Goal: Task Accomplishment & Management: Complete application form

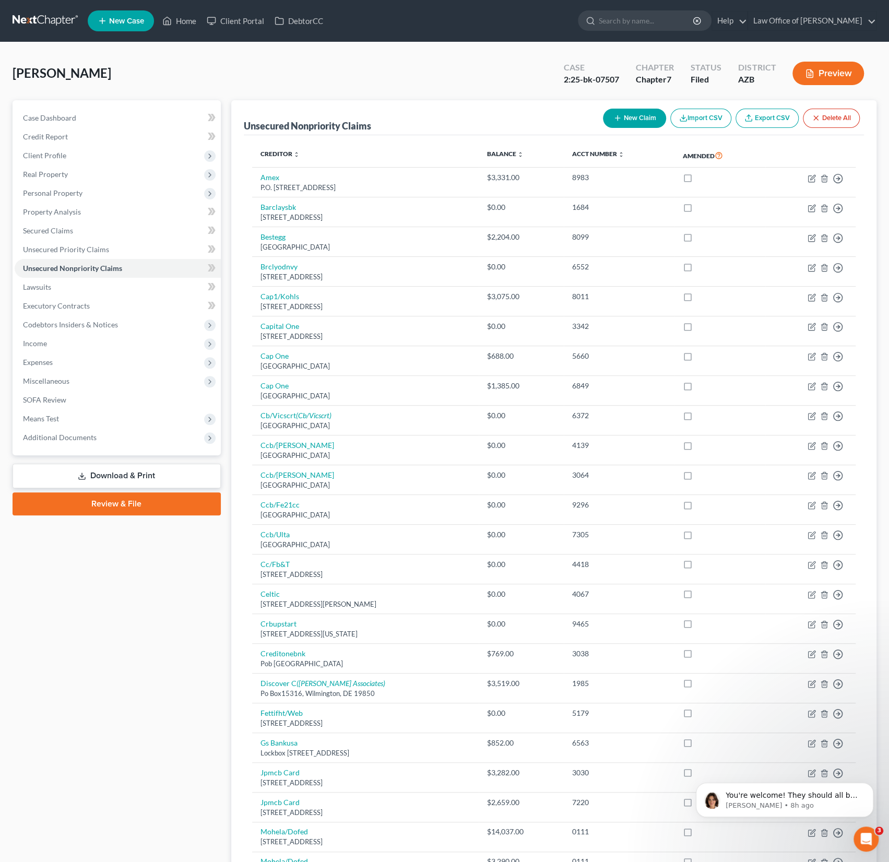
click at [122, 19] on span "New Case" at bounding box center [126, 21] width 35 height 8
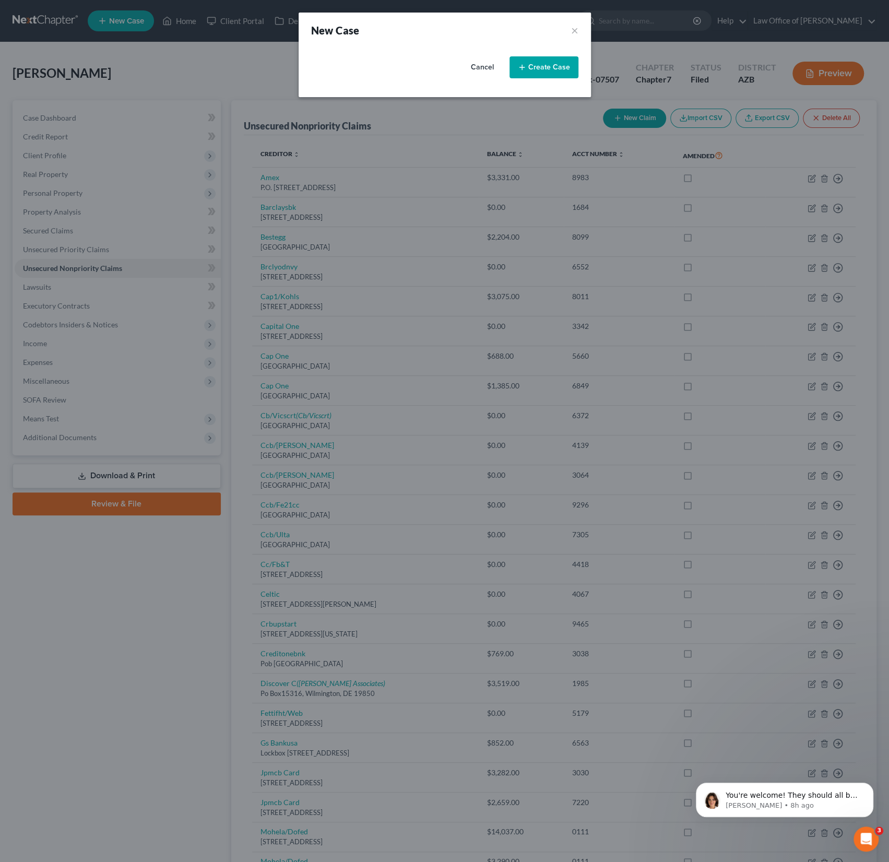
select select "4"
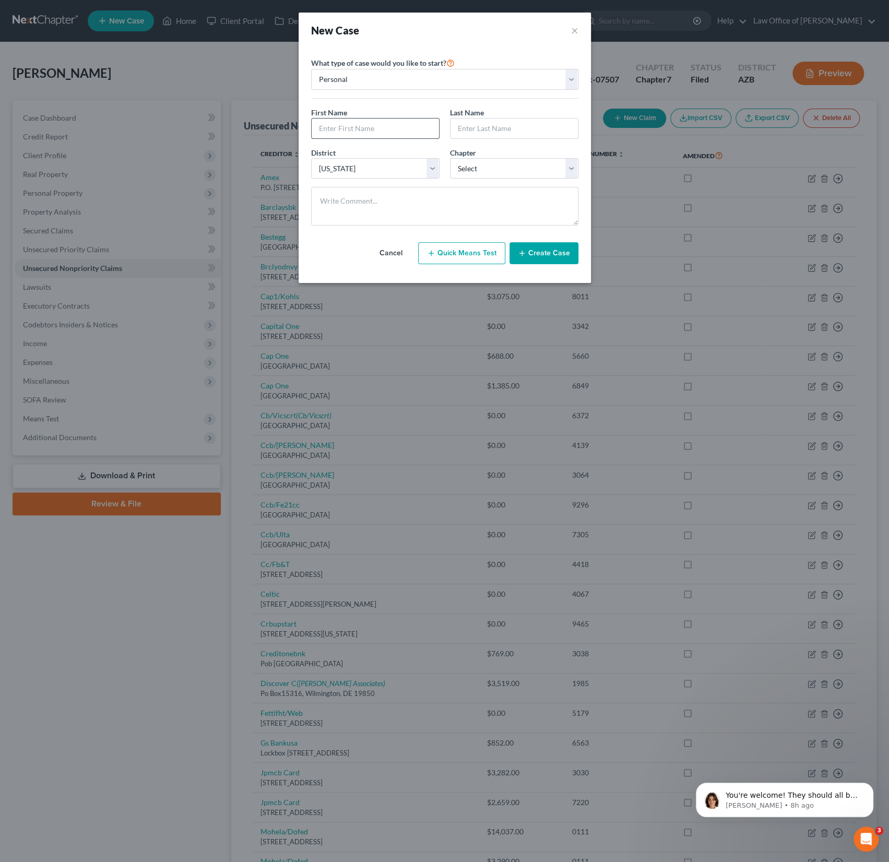
click at [371, 126] on input "text" at bounding box center [375, 129] width 127 height 20
type input "Jacqueline"
type input "Prater"
click at [477, 170] on select "Select 7 11 12 13" at bounding box center [514, 168] width 128 height 21
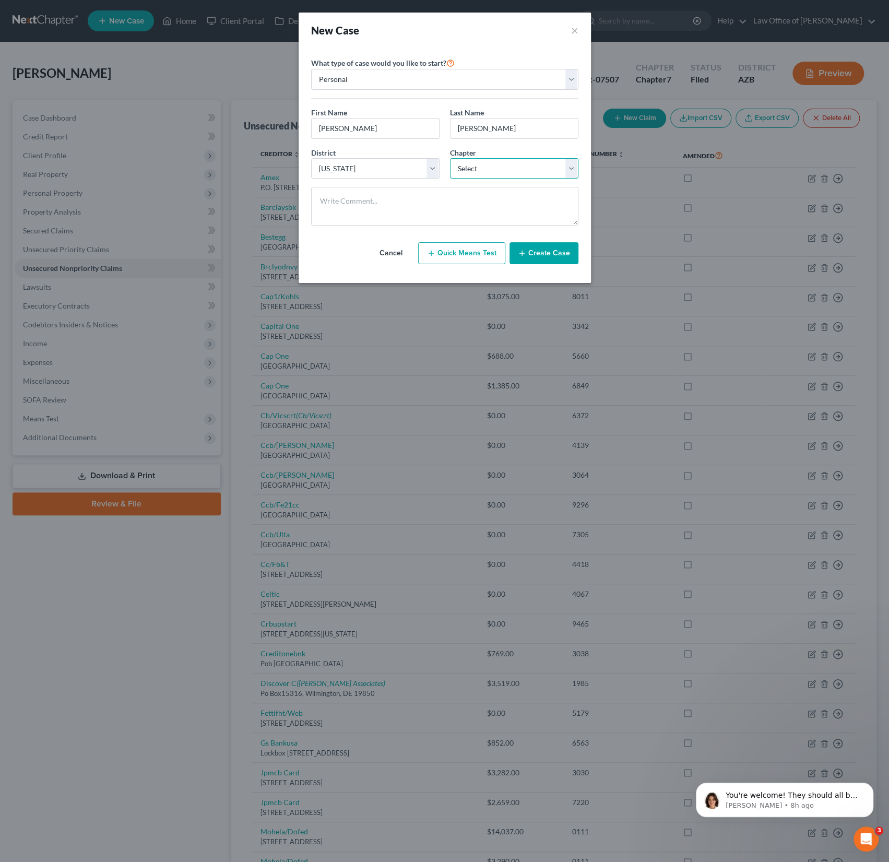
select select "0"
click at [450, 158] on select "Select 7 11 12 13" at bounding box center [514, 168] width 128 height 21
click at [546, 249] on button "Create Case" at bounding box center [544, 253] width 69 height 22
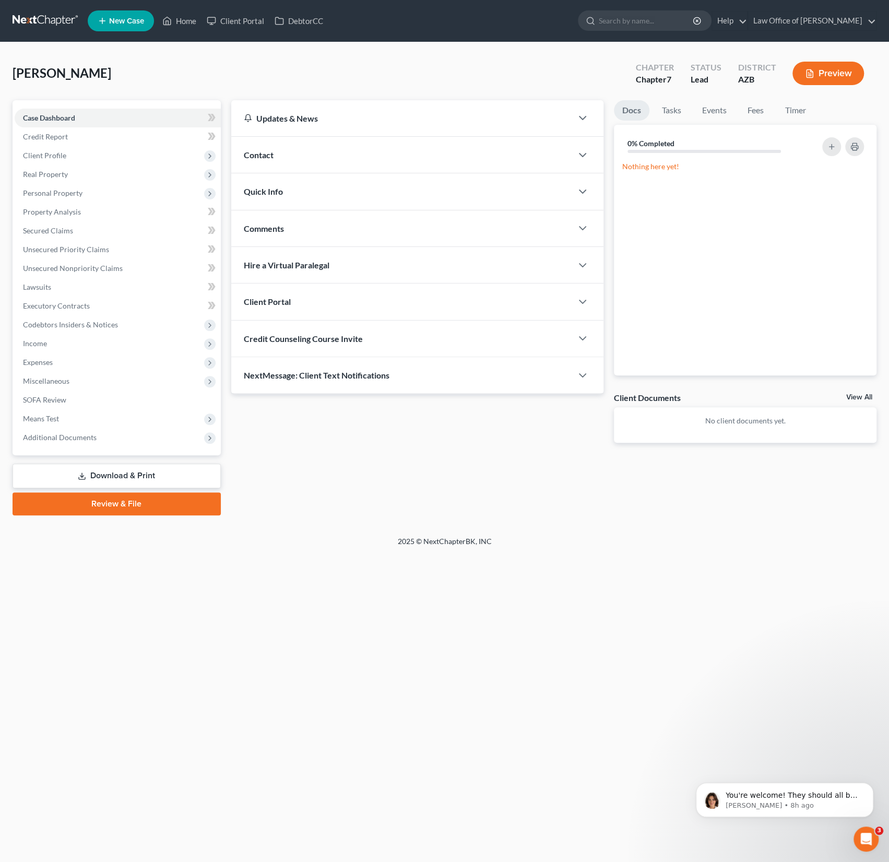
click at [308, 340] on span "Credit Counseling Course Invite" at bounding box center [303, 339] width 119 height 10
click at [289, 384] on input "text" at bounding box center [357, 380] width 227 height 20
paste input "Jacqueline Prater <jrenee0202@gmail.com>"
drag, startPoint x: 312, startPoint y: 376, endPoint x: 226, endPoint y: 373, distance: 85.7
click at [226, 373] on div "Updates & News × Arizona: Faster Filing Times! Updates have been made to NextCh…" at bounding box center [417, 279] width 383 height 359
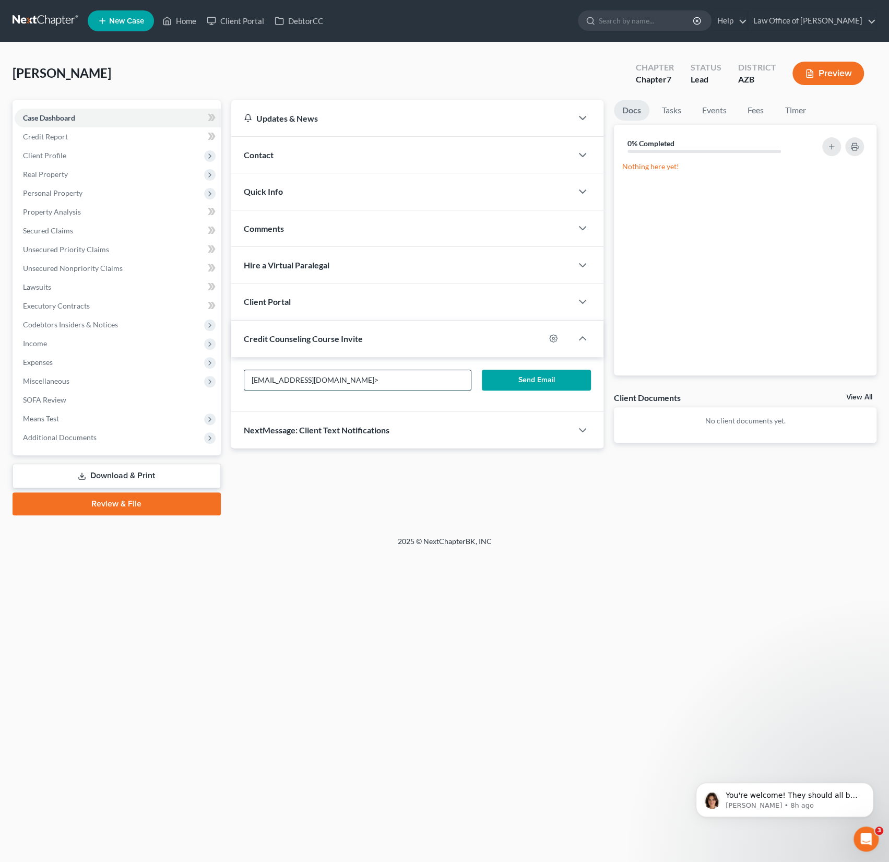
click at [337, 376] on input "jrenee0202@gmail.com>" at bounding box center [357, 380] width 227 height 20
drag, startPoint x: 333, startPoint y: 379, endPoint x: 172, endPoint y: 362, distance: 161.7
click at [172, 362] on div "Petition Navigation Case Dashboard Payments Invoices Payments Payments Credit R…" at bounding box center [444, 307] width 875 height 415
type input "jrenee0202@gmail.com"
click at [397, 404] on div "jrenee0202@gmail.com Send Email" at bounding box center [417, 384] width 372 height 55
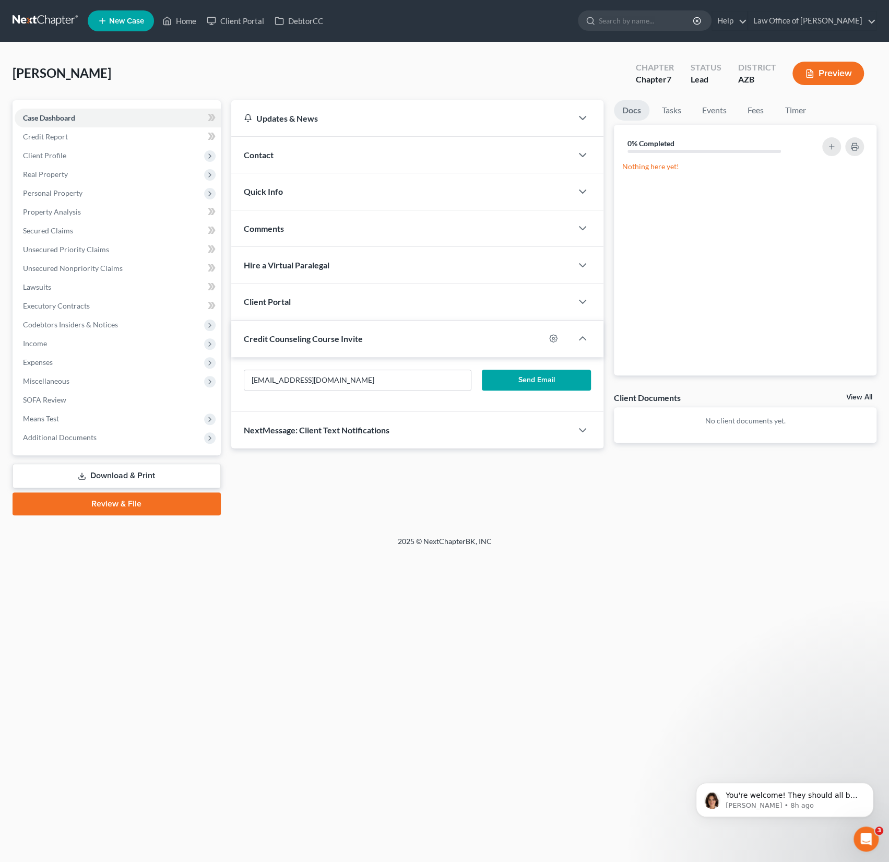
click at [532, 382] on button "Send Email" at bounding box center [536, 380] width 109 height 21
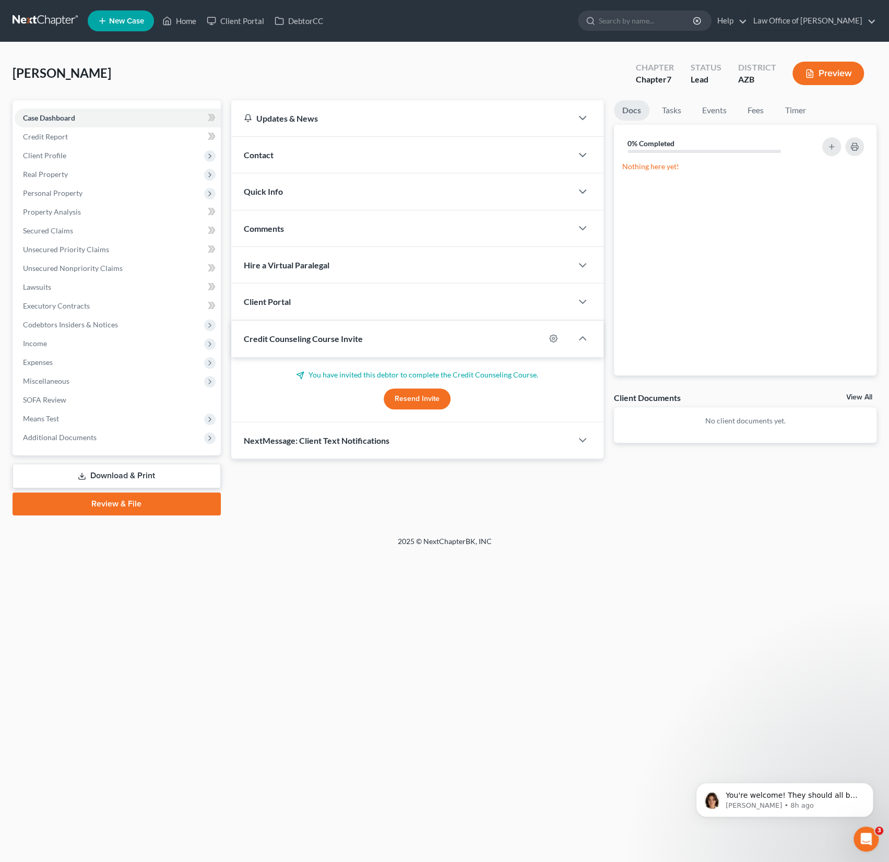
click at [361, 311] on div "Client Portal" at bounding box center [401, 302] width 341 height 36
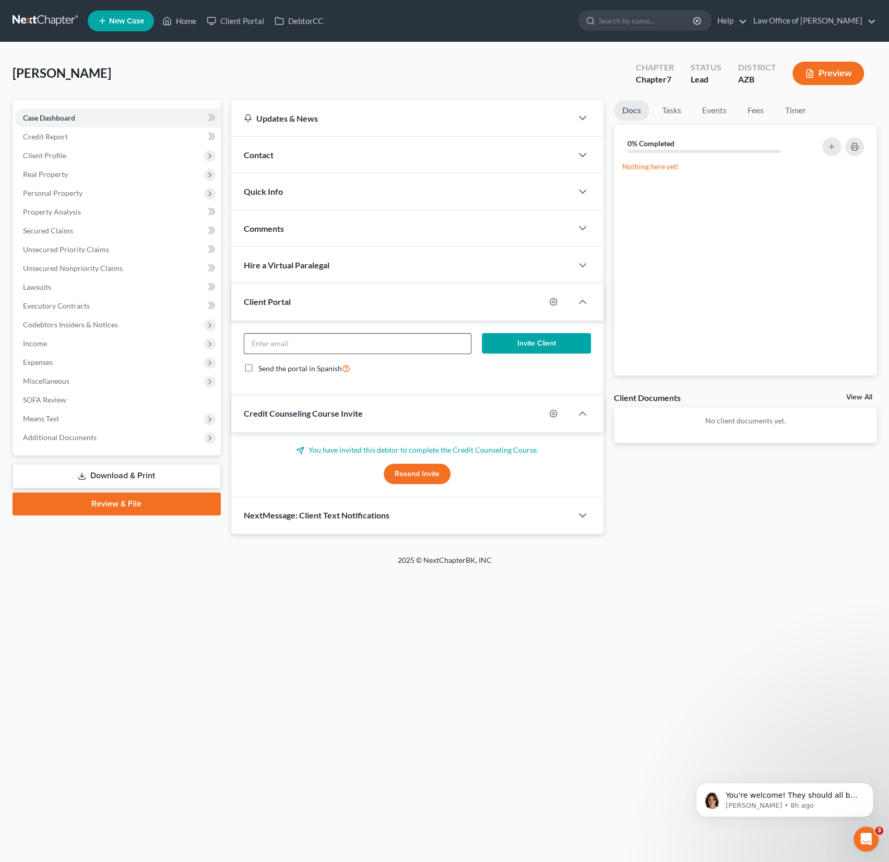
click at [306, 343] on input "email" at bounding box center [357, 344] width 227 height 20
paste input "jrenee0202@gmail.com"
type input "jrenee0202@gmail.com"
click at [536, 340] on button "Invite Client" at bounding box center [536, 343] width 109 height 21
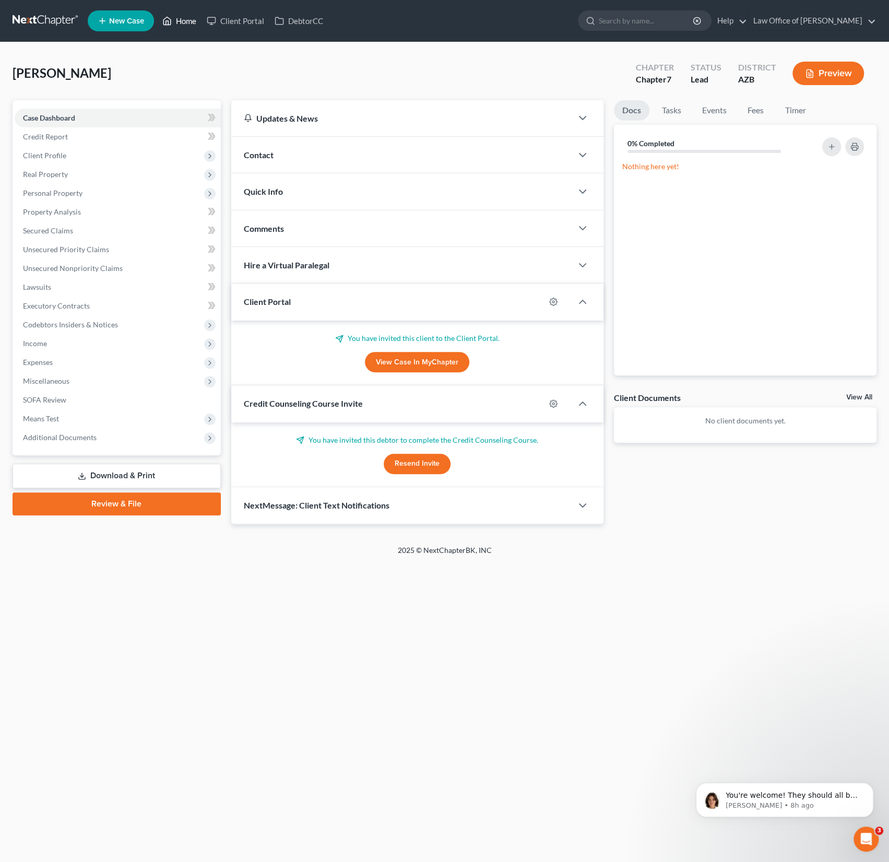
click at [189, 22] on link "Home" at bounding box center [179, 20] width 44 height 19
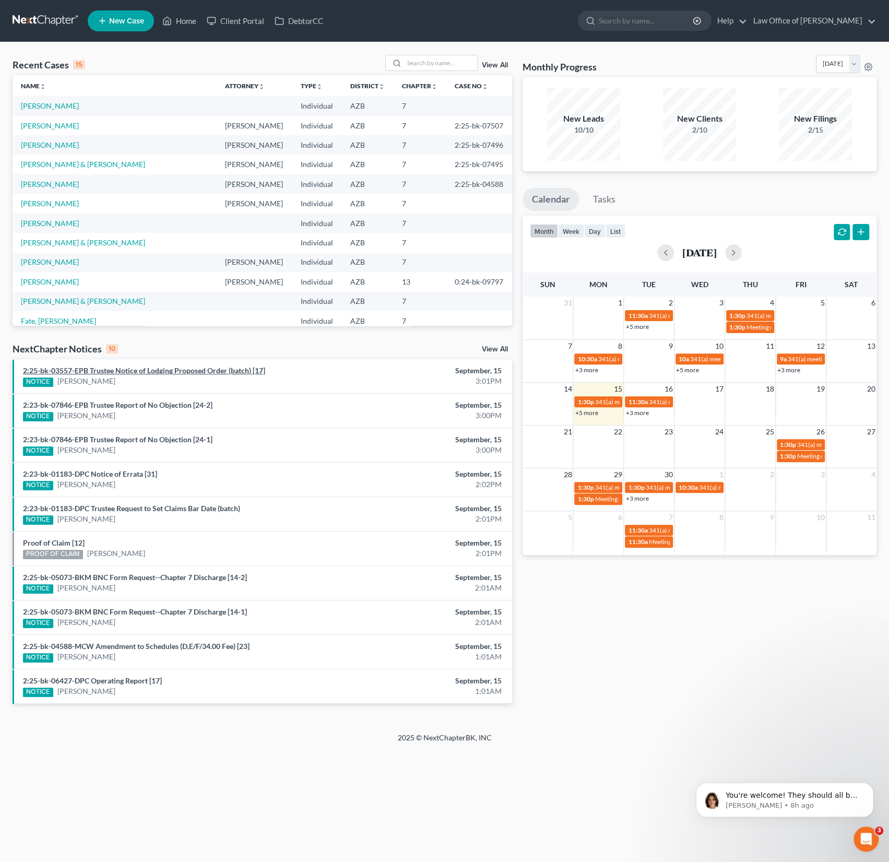
click at [97, 374] on link "2:25-bk-03557-EPB Trustee Notice of Lodging Proposed Order (batch) [17]" at bounding box center [144, 370] width 242 height 9
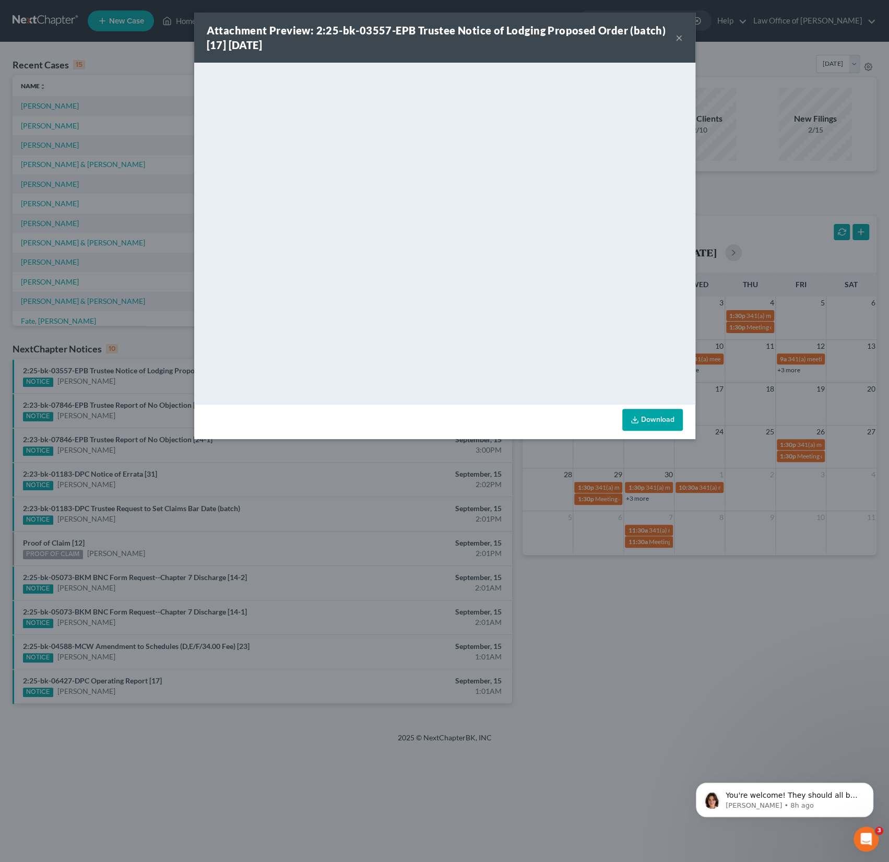
click at [675, 39] on div "Attachment Preview: 2:25-bk-03557-EPB Trustee Notice of Lodging Proposed Order …" at bounding box center [441, 37] width 469 height 29
click at [677, 40] on button "×" at bounding box center [679, 37] width 7 height 13
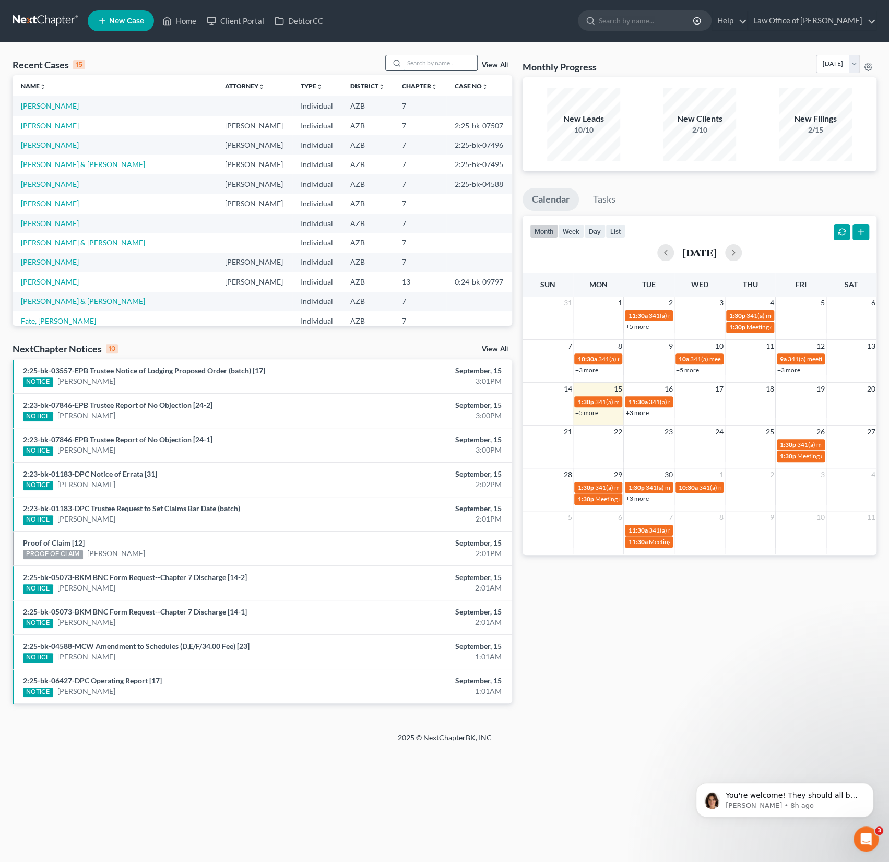
click at [430, 64] on input "search" at bounding box center [440, 62] width 73 height 15
type input "palmer"
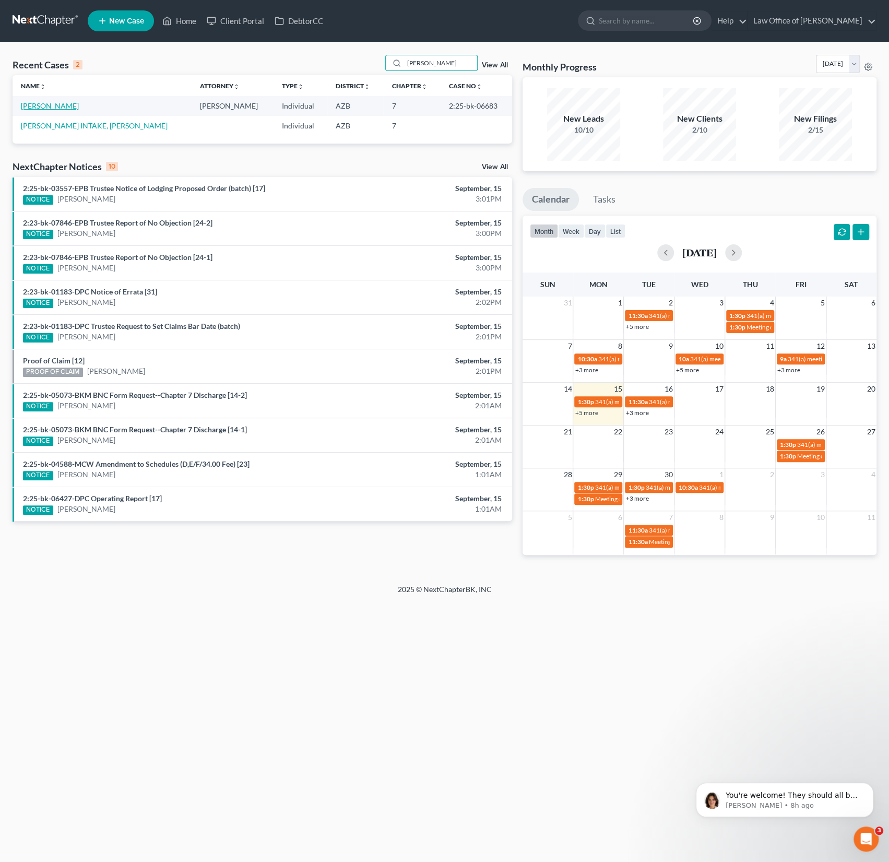
click at [53, 104] on link "[PERSON_NAME]" at bounding box center [50, 105] width 58 height 9
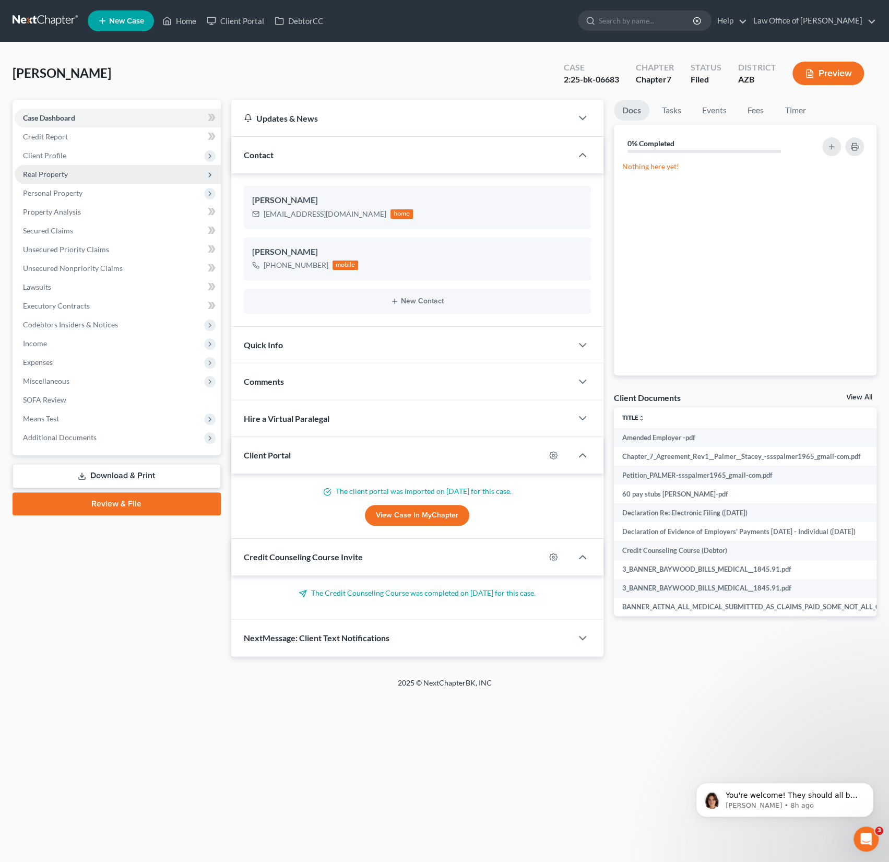
click at [57, 178] on span "Real Property" at bounding box center [45, 174] width 45 height 9
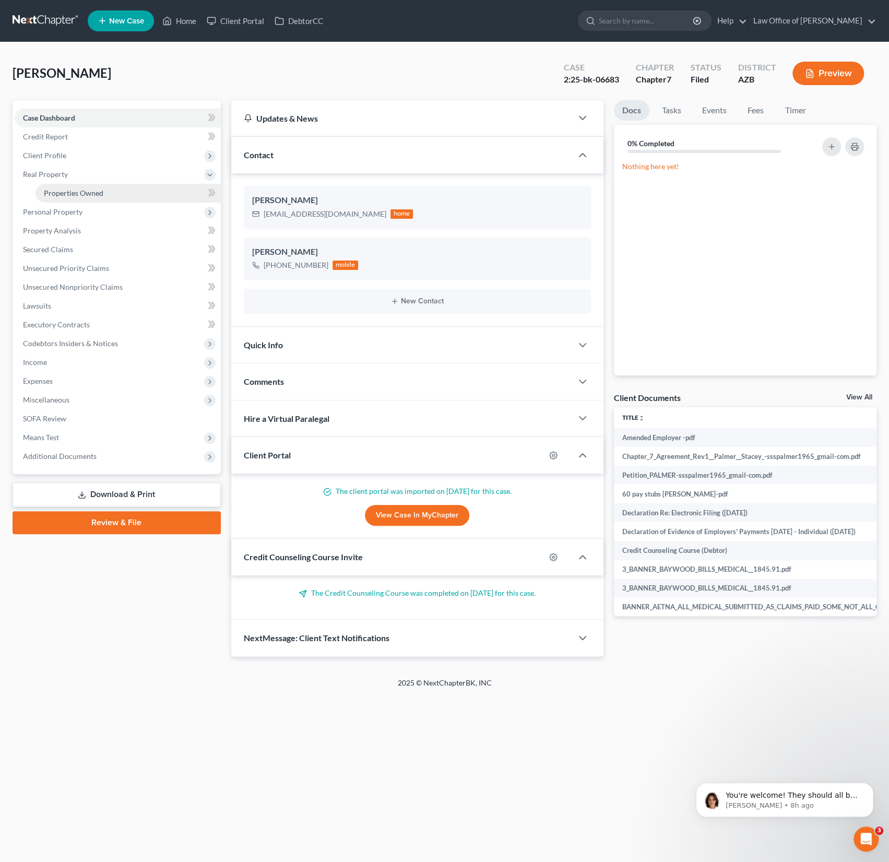
click at [60, 192] on span "Properties Owned" at bounding box center [74, 193] width 60 height 9
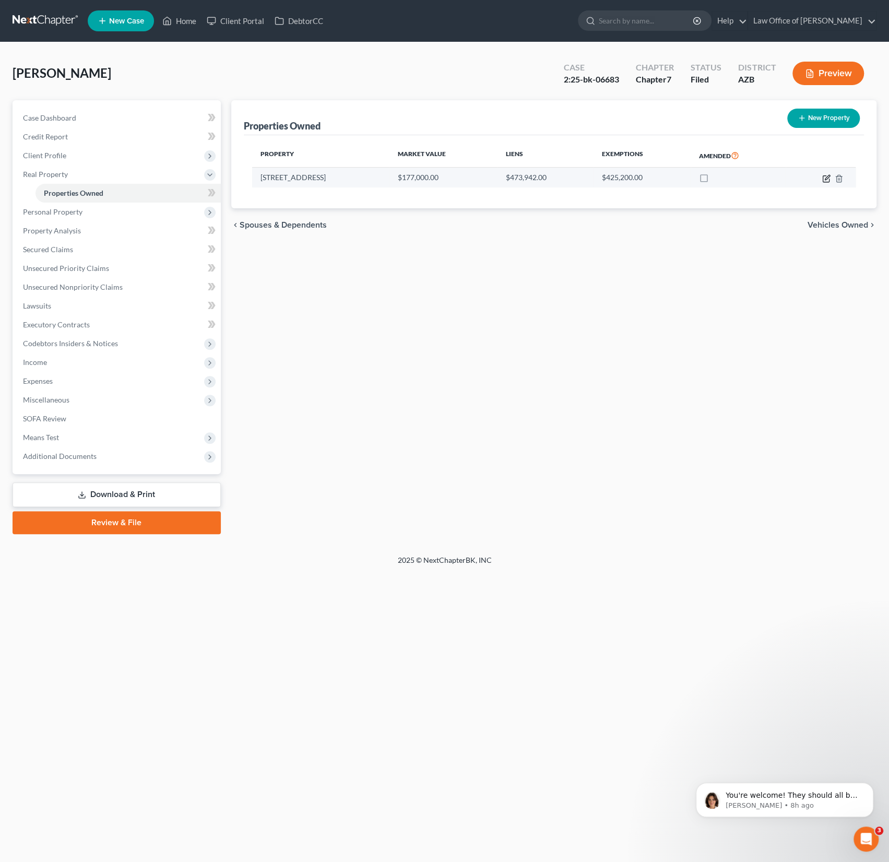
click at [824, 178] on icon "button" at bounding box center [826, 178] width 8 height 8
select select "3"
select select "0"
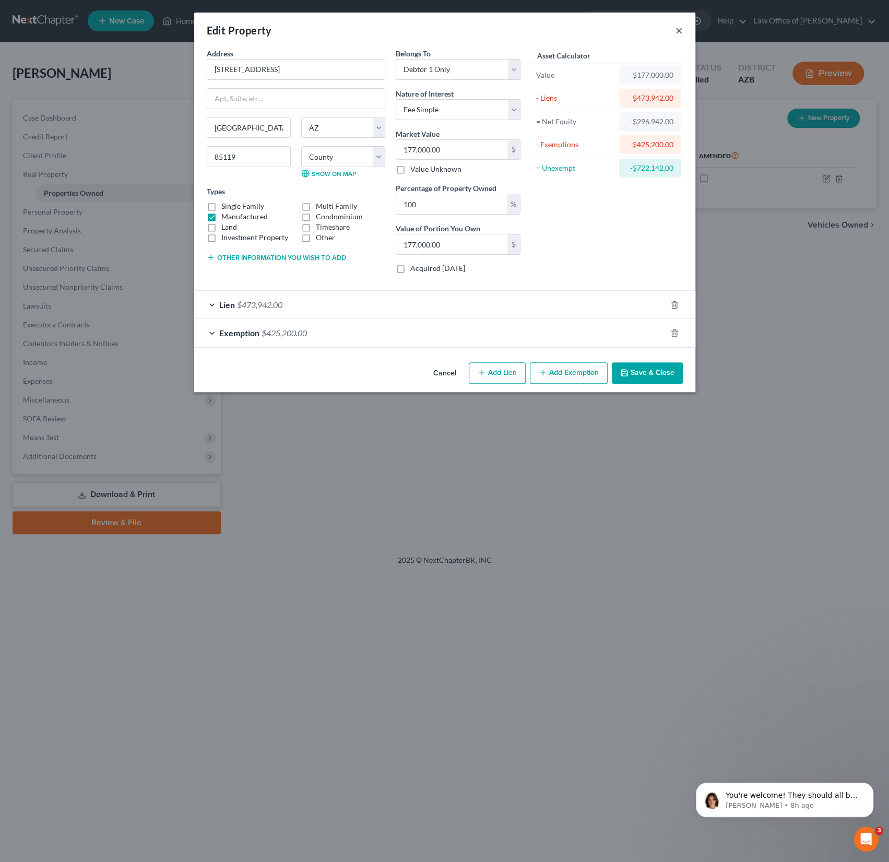
click at [678, 26] on button "×" at bounding box center [679, 30] width 7 height 13
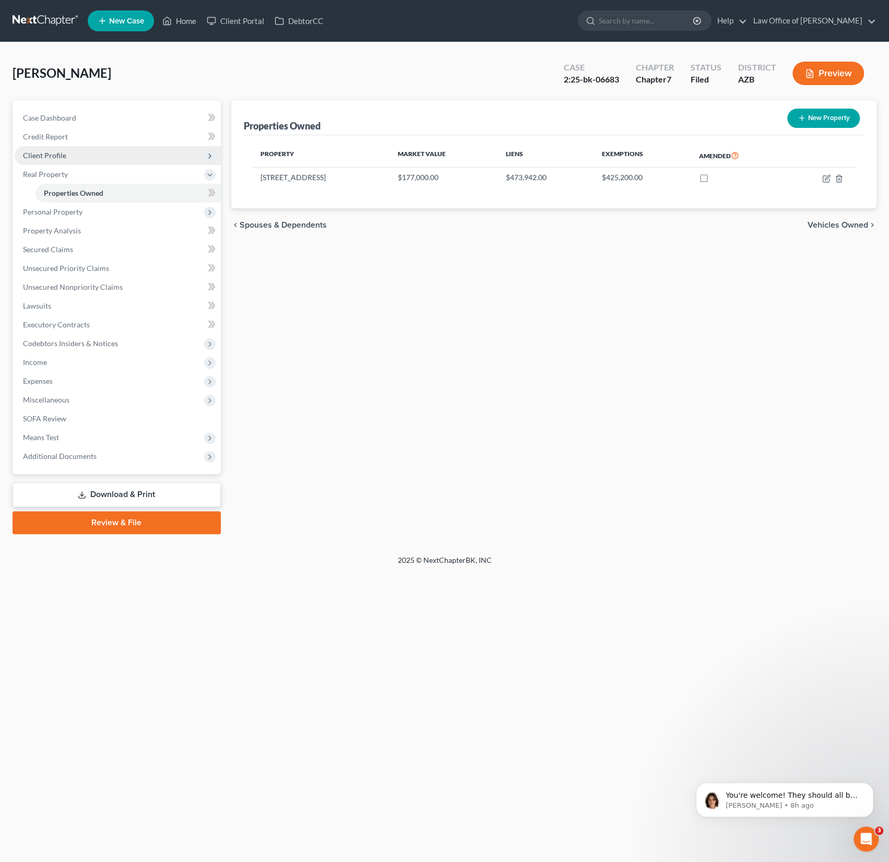
click at [50, 151] on span "Client Profile" at bounding box center [44, 155] width 43 height 9
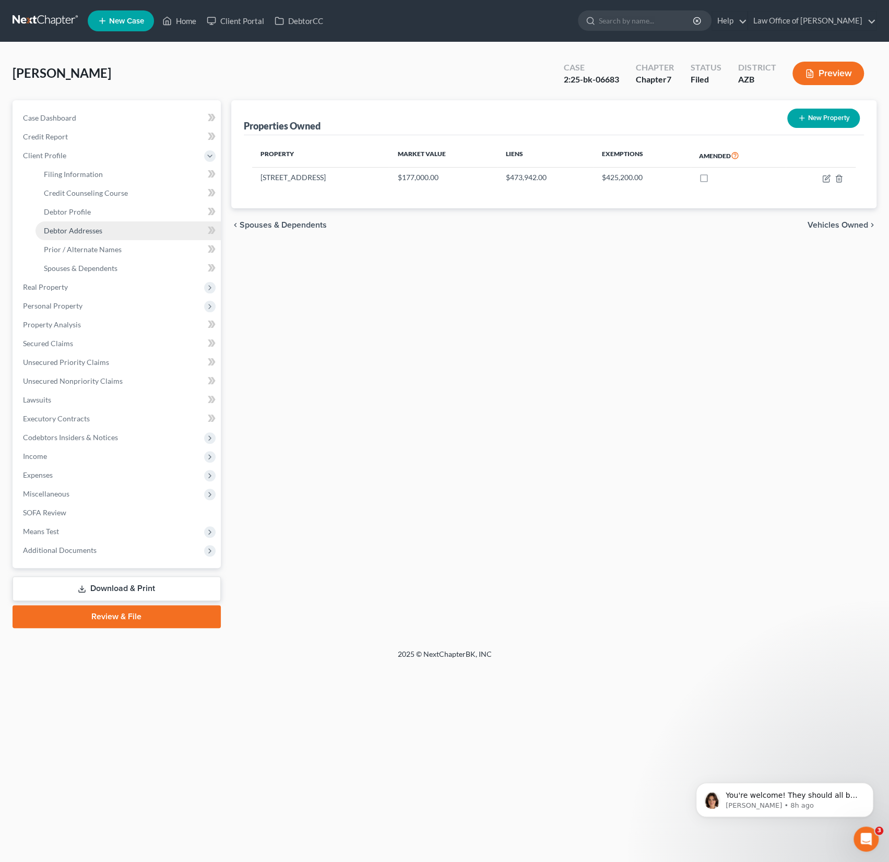
click at [78, 239] on link "Debtor Addresses" at bounding box center [128, 230] width 185 height 19
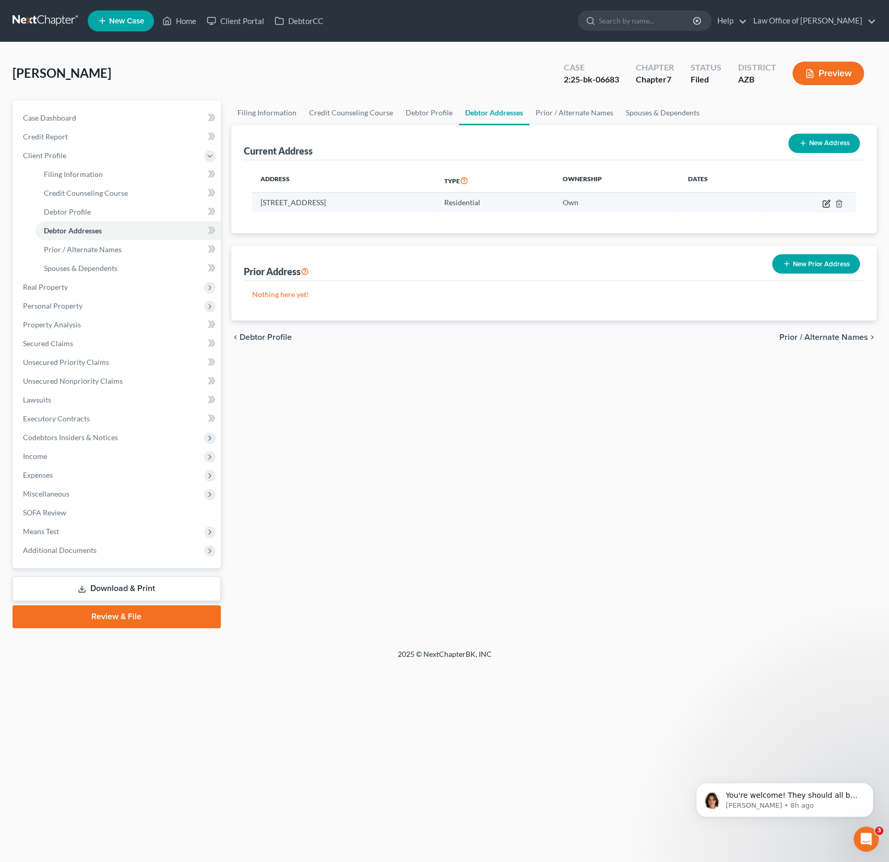
click at [826, 202] on icon "button" at bounding box center [827, 202] width 5 height 5
select select "3"
select select "11"
select select "0"
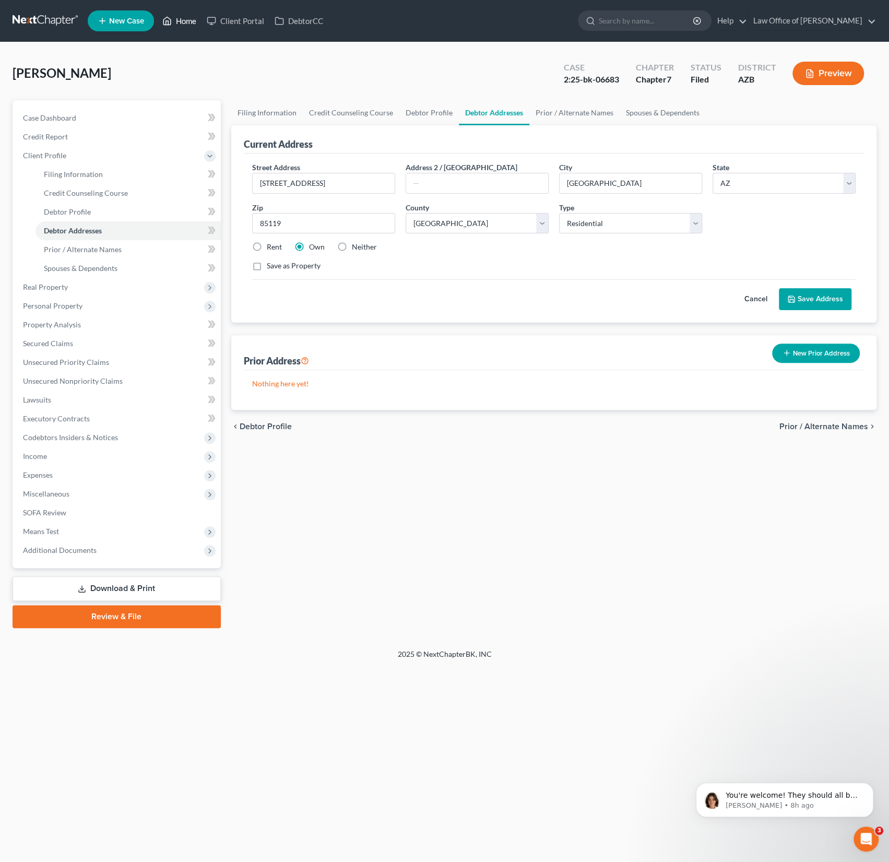
click at [187, 26] on link "Home" at bounding box center [179, 20] width 44 height 19
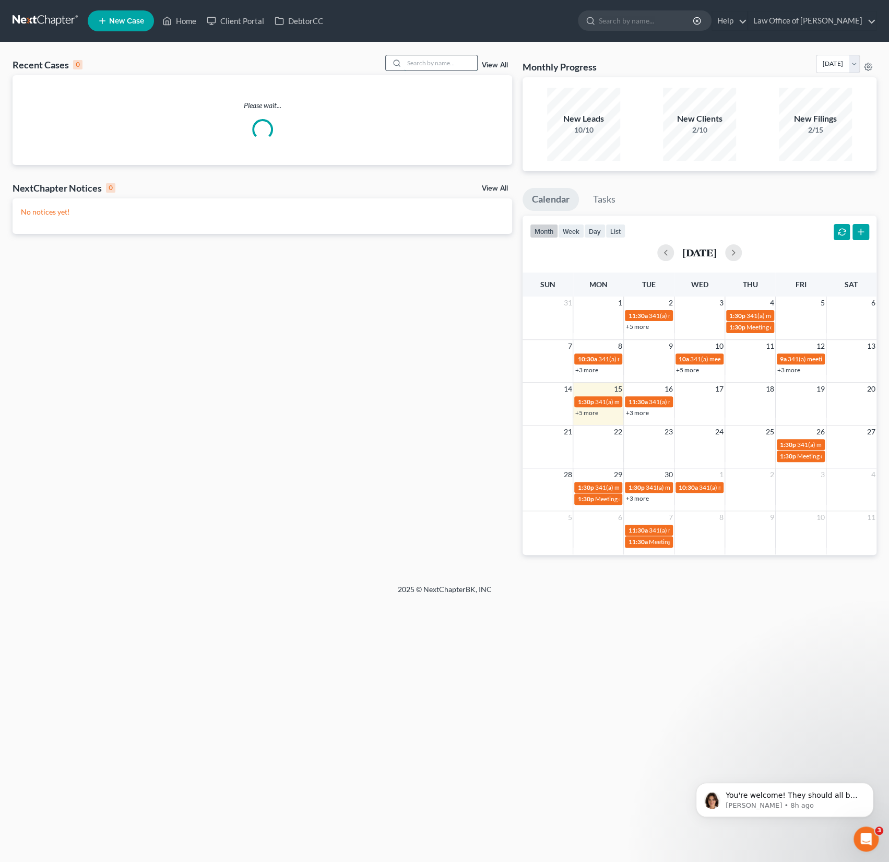
click at [435, 62] on input "search" at bounding box center [440, 62] width 73 height 15
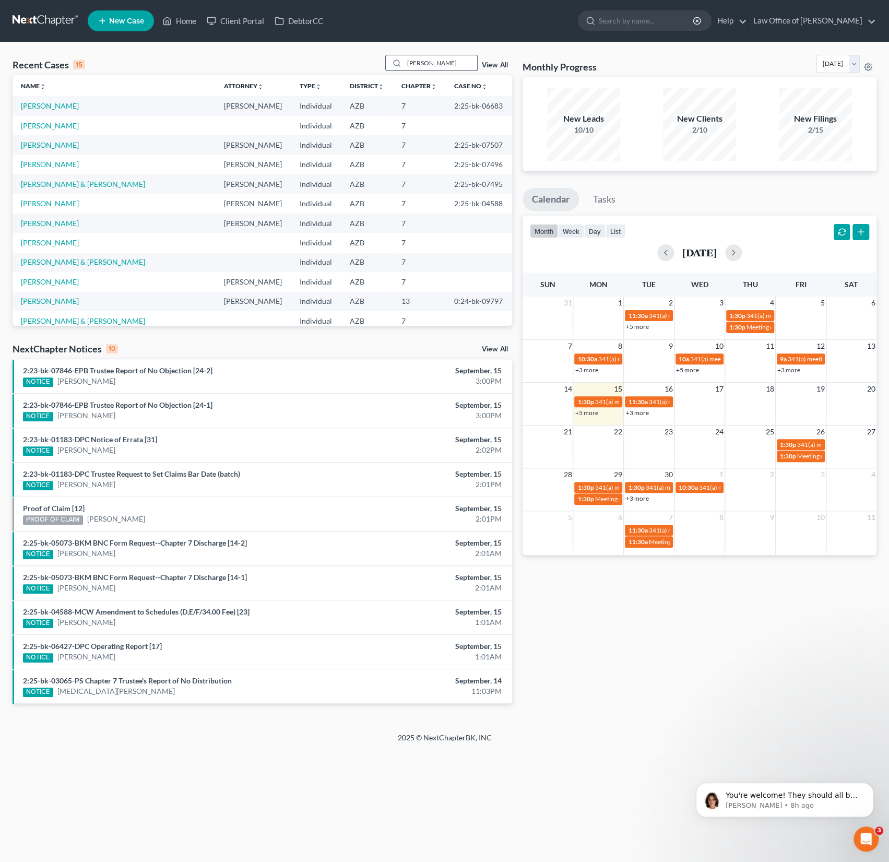
type input "jasmyn teo"
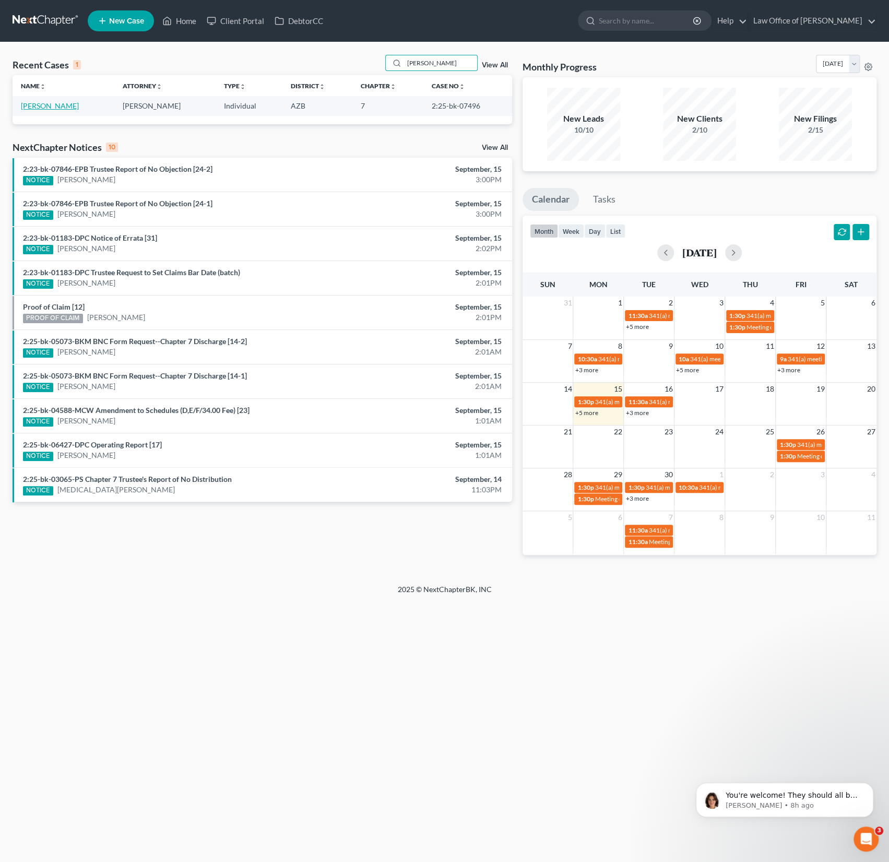
click at [34, 108] on link "[PERSON_NAME]" at bounding box center [50, 105] width 58 height 9
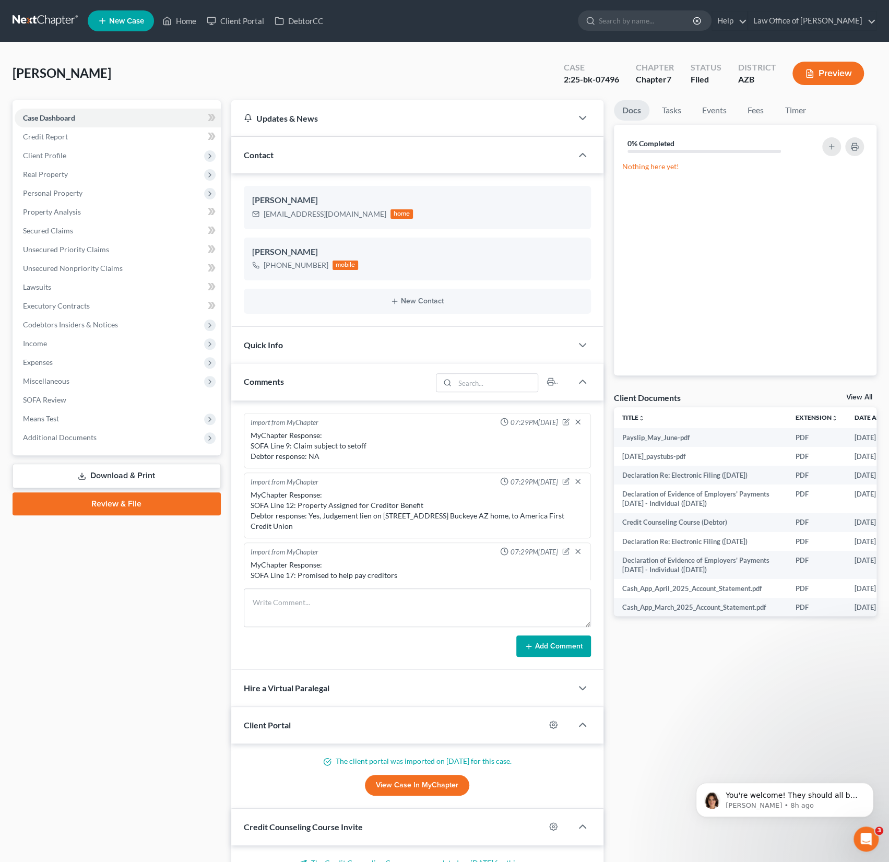
scroll to position [333, 0]
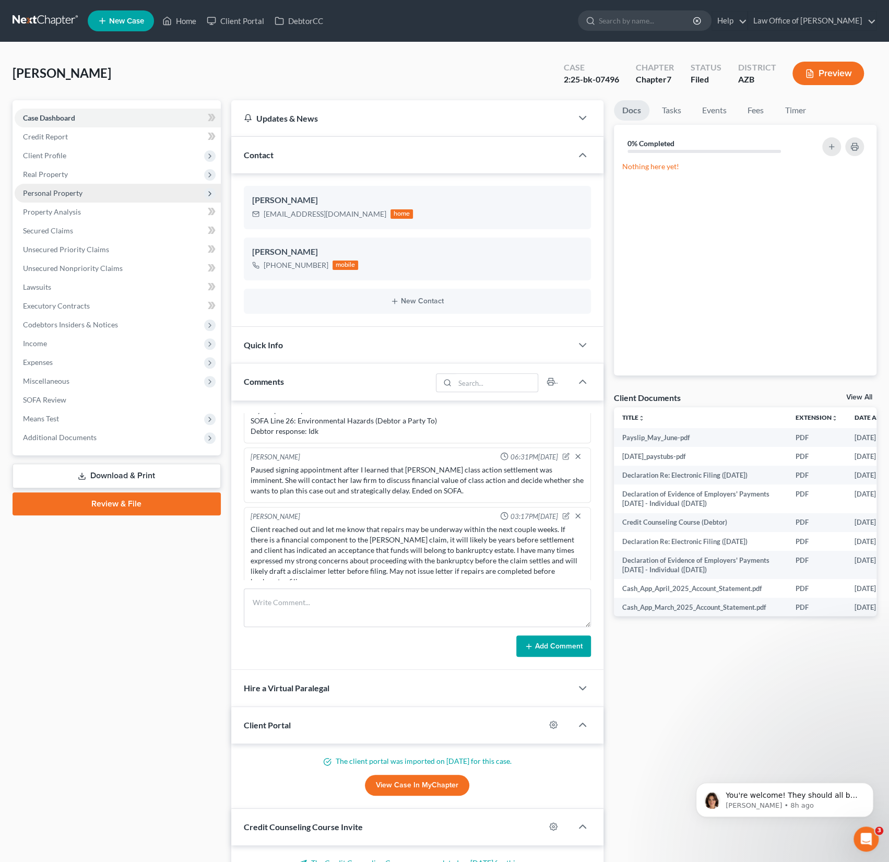
click at [54, 197] on span "Personal Property" at bounding box center [118, 193] width 206 height 19
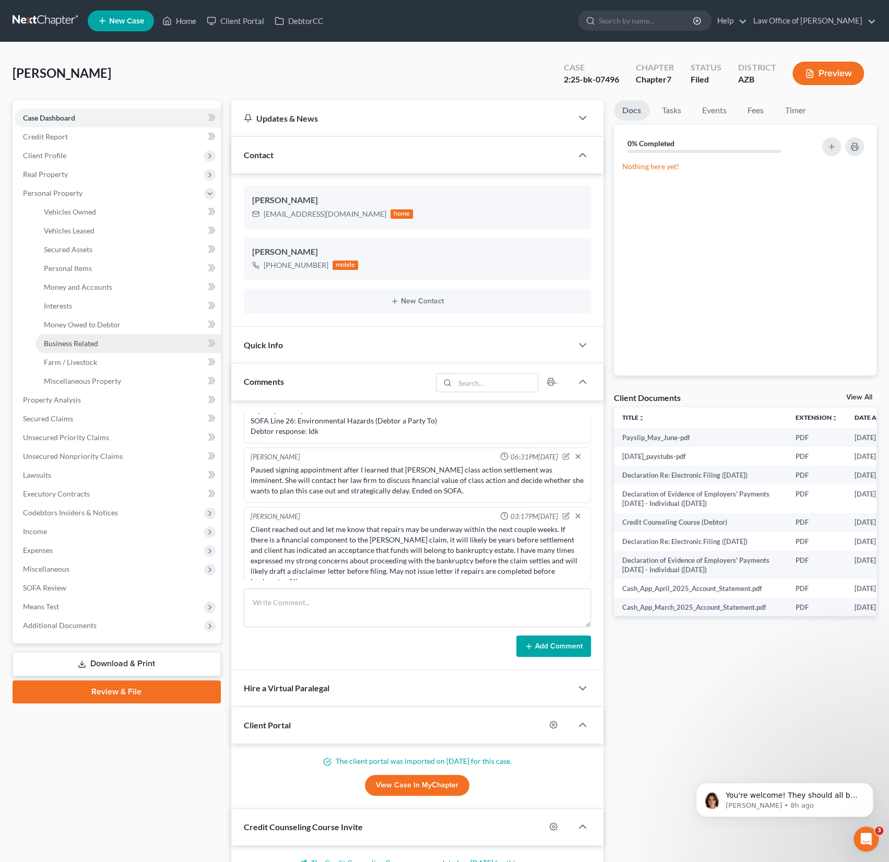
click at [107, 334] on link "Business Related" at bounding box center [128, 343] width 185 height 19
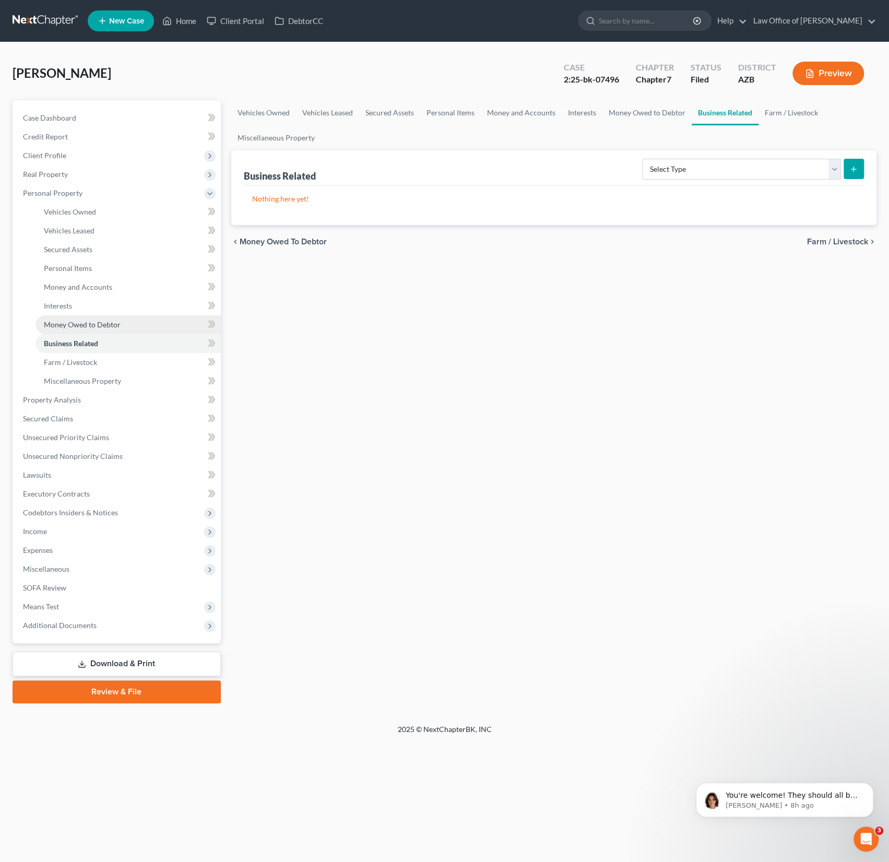
click at [99, 319] on link "Money Owed to Debtor" at bounding box center [128, 324] width 185 height 19
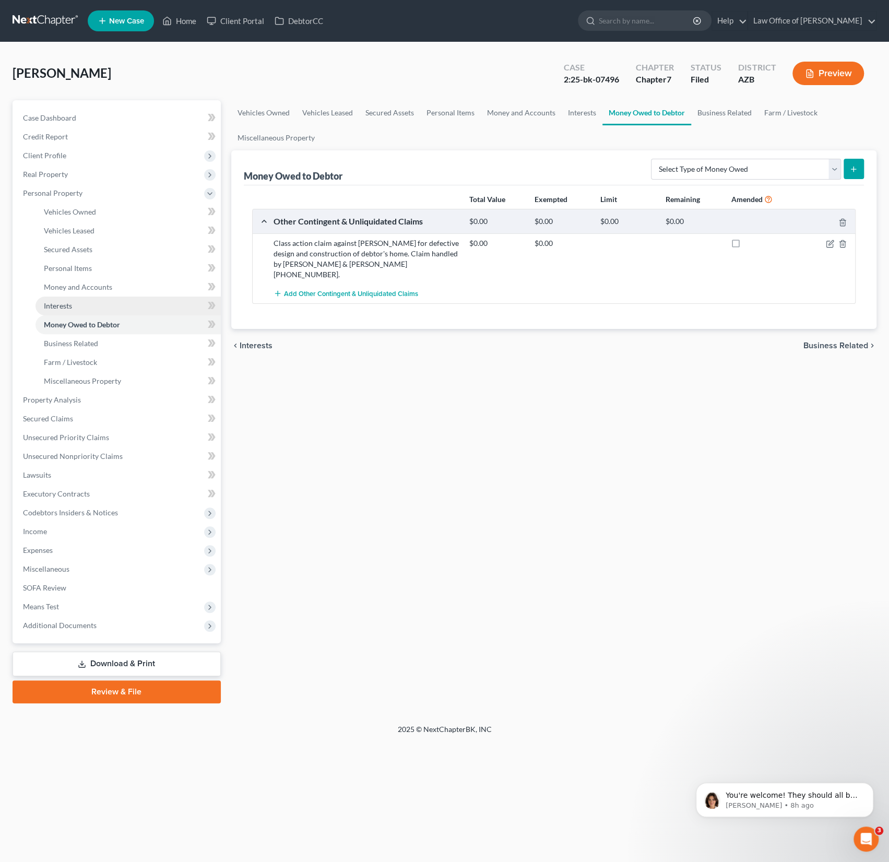
click at [79, 307] on link "Interests" at bounding box center [128, 306] width 185 height 19
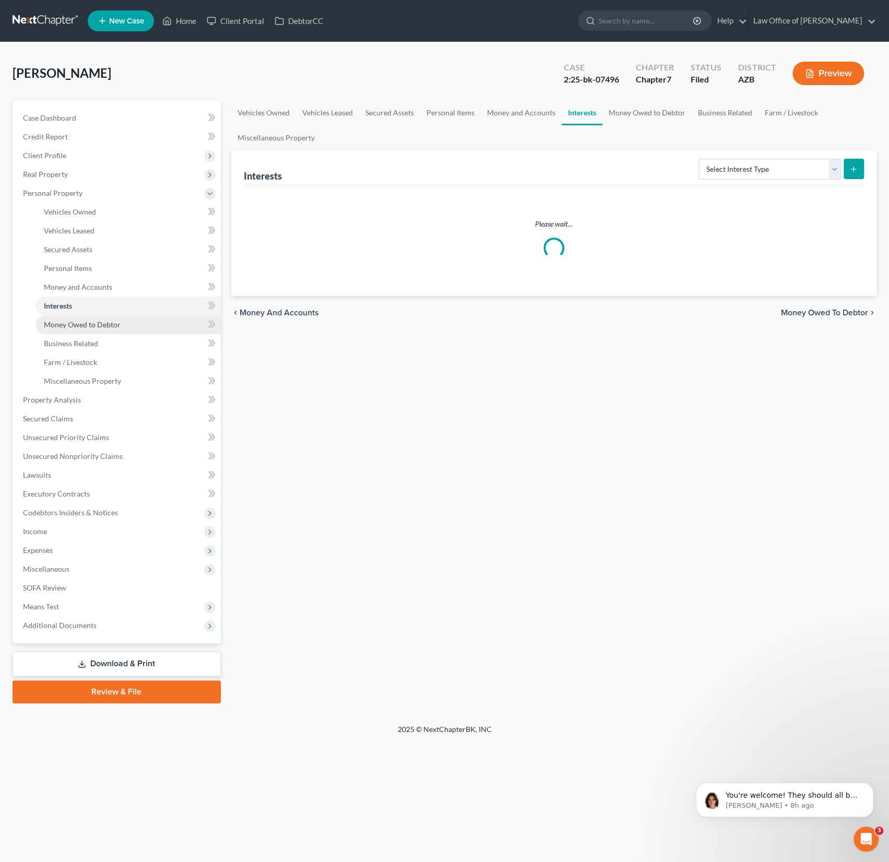
click at [89, 316] on link "Money Owed to Debtor" at bounding box center [128, 324] width 185 height 19
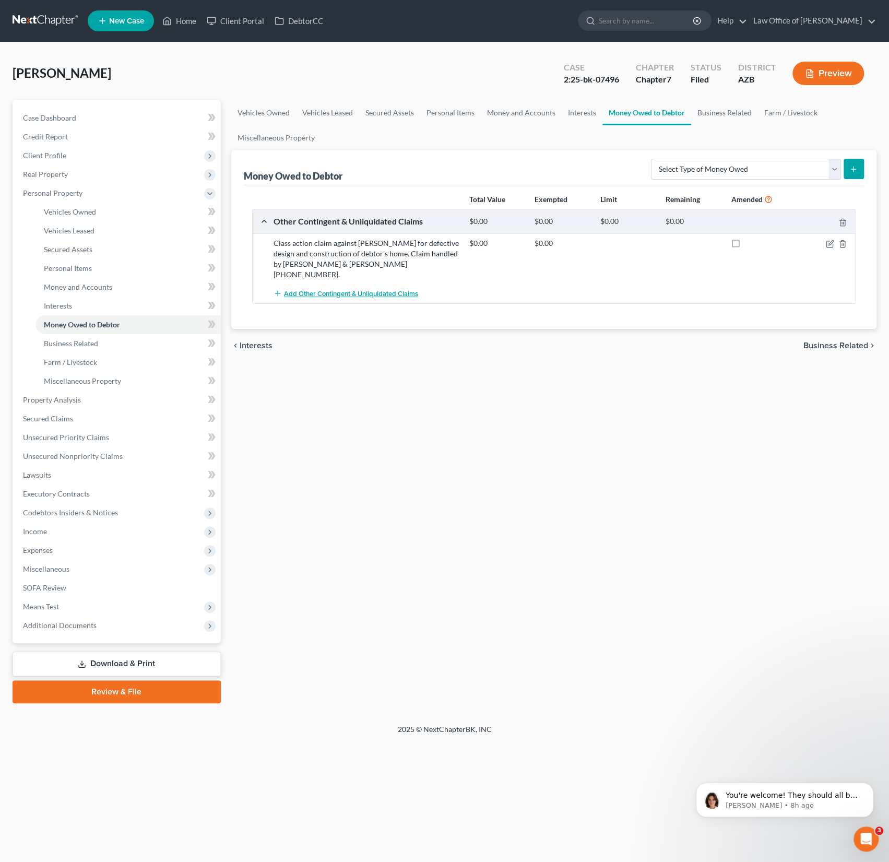
click at [350, 290] on span "Add Other Contingent & Unliquidated Claims" at bounding box center [351, 294] width 134 height 8
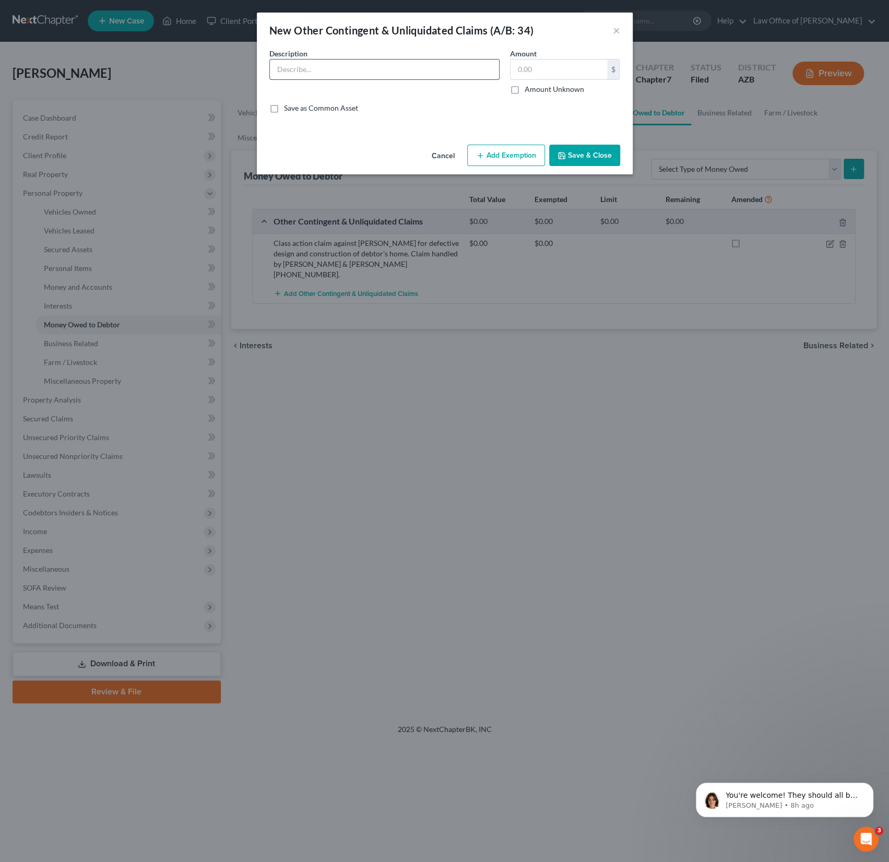
click at [331, 73] on input "text" at bounding box center [384, 70] width 229 height 20
paste input "Kamel et al. v. Albertsons Companies Inc class action settlement. Your claim nu…"
drag, startPoint x: 304, startPoint y: 69, endPoint x: 131, endPoint y: 63, distance: 173.5
click at [131, 63] on div "New Other Contingent & Unliquidated Claims (A/B: 34) × An exemption set must fi…" at bounding box center [444, 431] width 889 height 862
click at [446, 61] on input "Kamel et al. v. Albertsons Companies Inc class action settlement. Your claim nu…" at bounding box center [384, 70] width 229 height 20
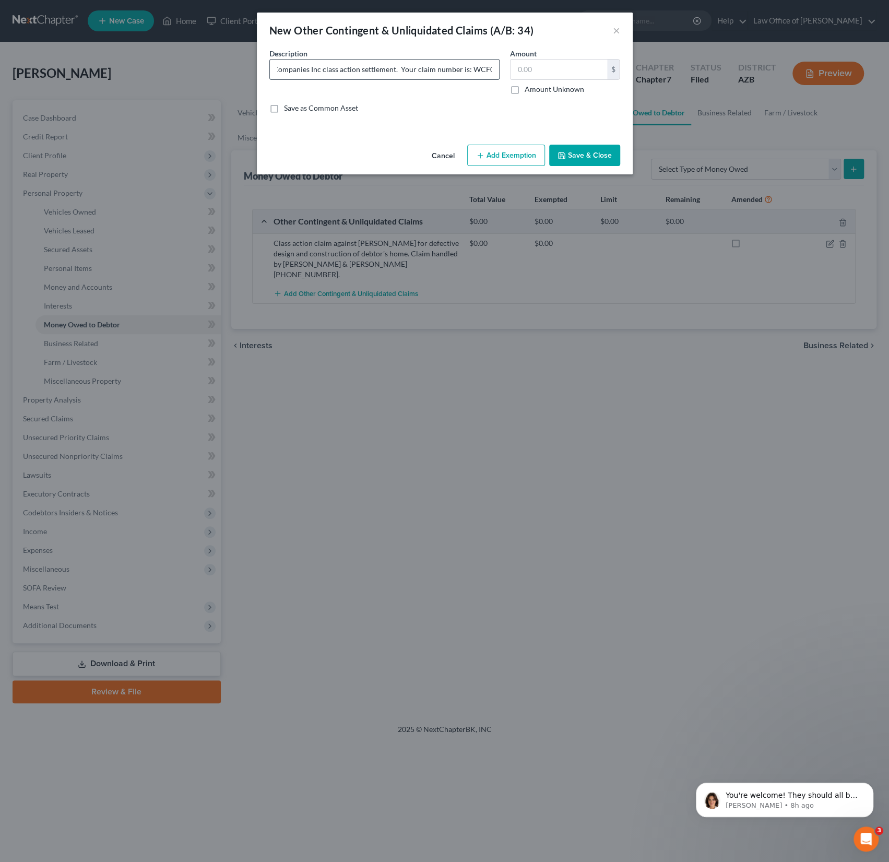
scroll to position [0, 107]
drag, startPoint x: 429, startPoint y: 70, endPoint x: 481, endPoint y: 68, distance: 52.2
click at [481, 68] on input "Kamel et al. v. Albertsons Companies Inc class action settlement. Your claim nu…" at bounding box center [384, 70] width 229 height 20
click at [415, 75] on input "Kamel et al. v. Albertsons Companies Inc class action settlement. Your claim nu…" at bounding box center [384, 70] width 229 height 20
drag, startPoint x: 418, startPoint y: 60, endPoint x: 458, endPoint y: 60, distance: 40.7
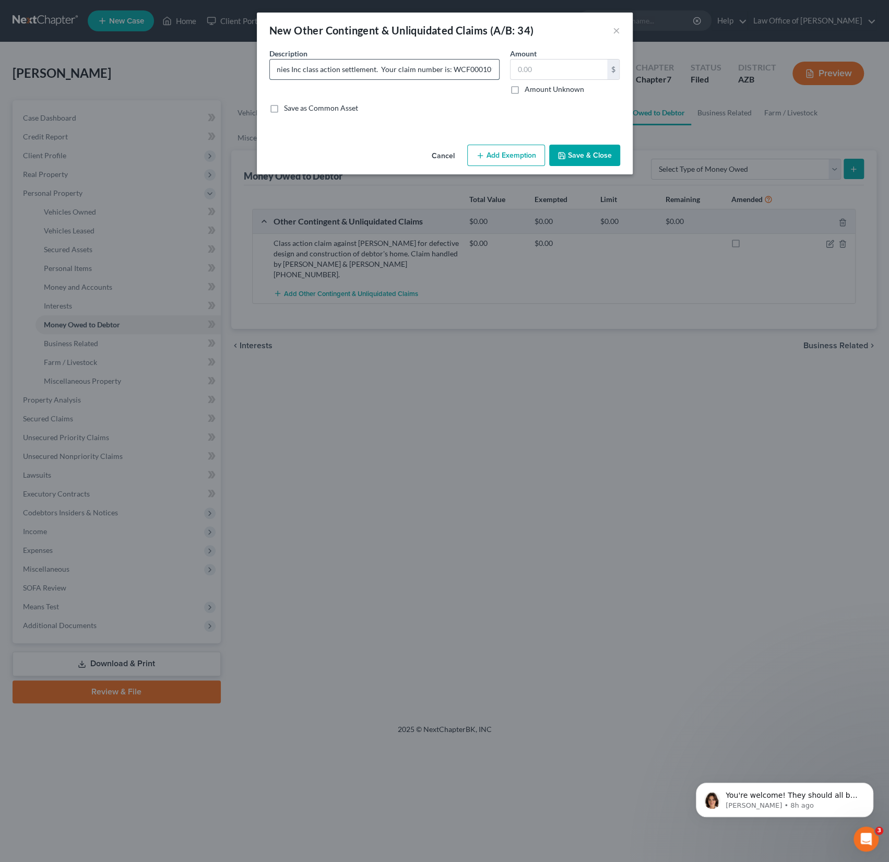
click at [461, 60] on input "Kamel et al. v. Albertsons Companies Inc class action settlement. Your claim nu…" at bounding box center [384, 70] width 229 height 20
click at [419, 69] on input "Kamel et al. v. Albertsons Companies Inc class action settlement. Your claim nu…" at bounding box center [384, 70] width 229 height 20
click at [489, 69] on input "Kamel et al. v. Albertsons Companies Inc class action settlement. Your claim nu…" at bounding box center [384, 70] width 229 height 20
click at [501, 69] on div "Description * Kamel et al. v. Albertsons Companies Inc class action settlement.…" at bounding box center [384, 71] width 241 height 46
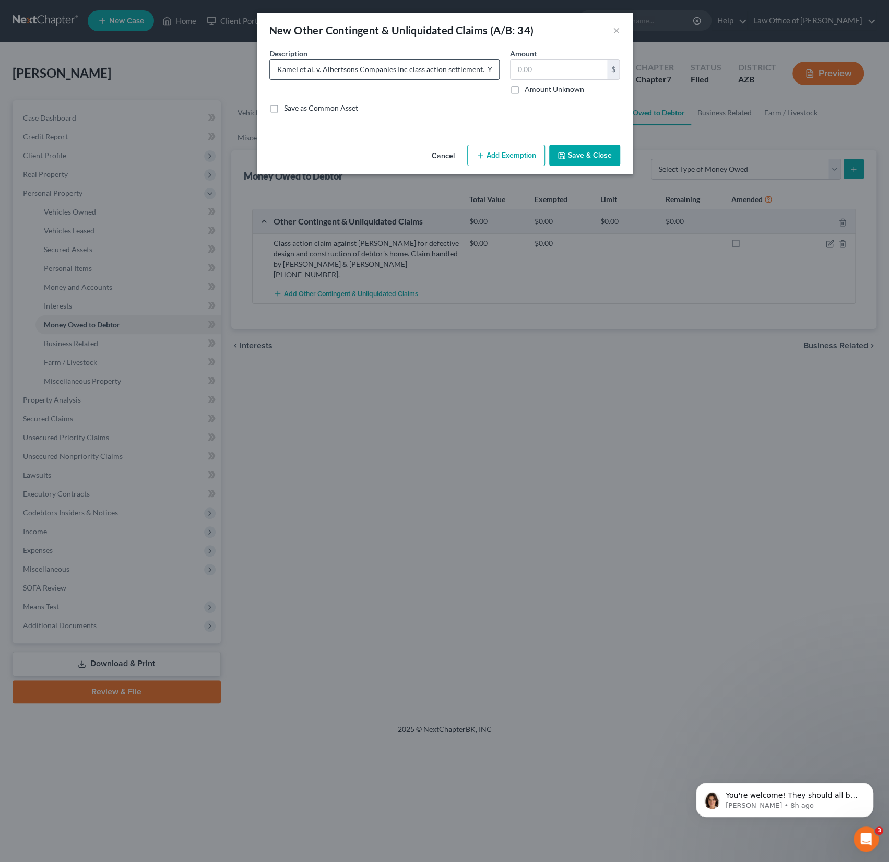
click at [273, 68] on input "Kamel et al. v. Albertsons Companies Inc class action settlement. Your claim nu…" at bounding box center [384, 70] width 229 height 20
click at [484, 70] on input "Kamel et al. v. Albertsons Companies Inc class action settlement. Your claim nu…" at bounding box center [384, 70] width 229 height 20
drag, startPoint x: 485, startPoint y: 66, endPoint x: 553, endPoint y: 66, distance: 67.9
click at [553, 66] on div "Description * Kamel et al. v. Albertsons Companies Inc class action settlement.…" at bounding box center [444, 85] width 361 height 74
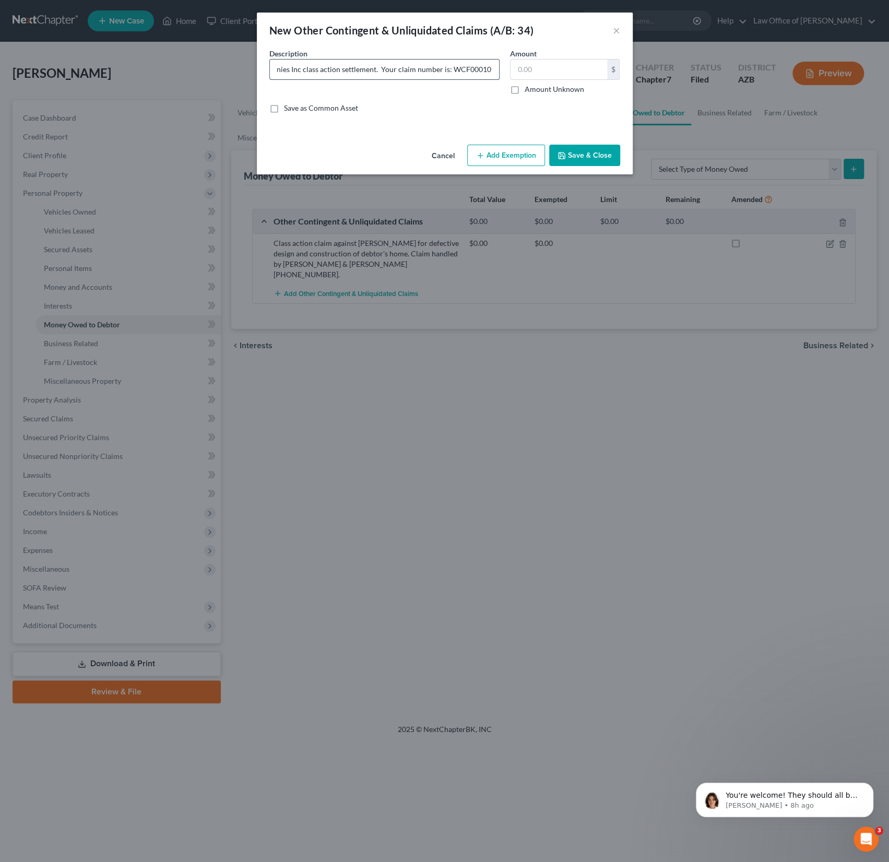
click at [418, 66] on input "Kamel et al. v. Albertsons Companies Inc class action settlement. Your claim nu…" at bounding box center [384, 70] width 229 height 20
click at [397, 72] on input "Kamel et al. v. Albertsons Companies Inc class action settlement. Your claim nu…" at bounding box center [384, 70] width 229 height 20
drag, startPoint x: 482, startPoint y: 68, endPoint x: 563, endPoint y: 68, distance: 80.9
click at [563, 68] on div "Description * Kamel et al. v. Albertsons Companies Inc class action settlement.…" at bounding box center [444, 85] width 361 height 74
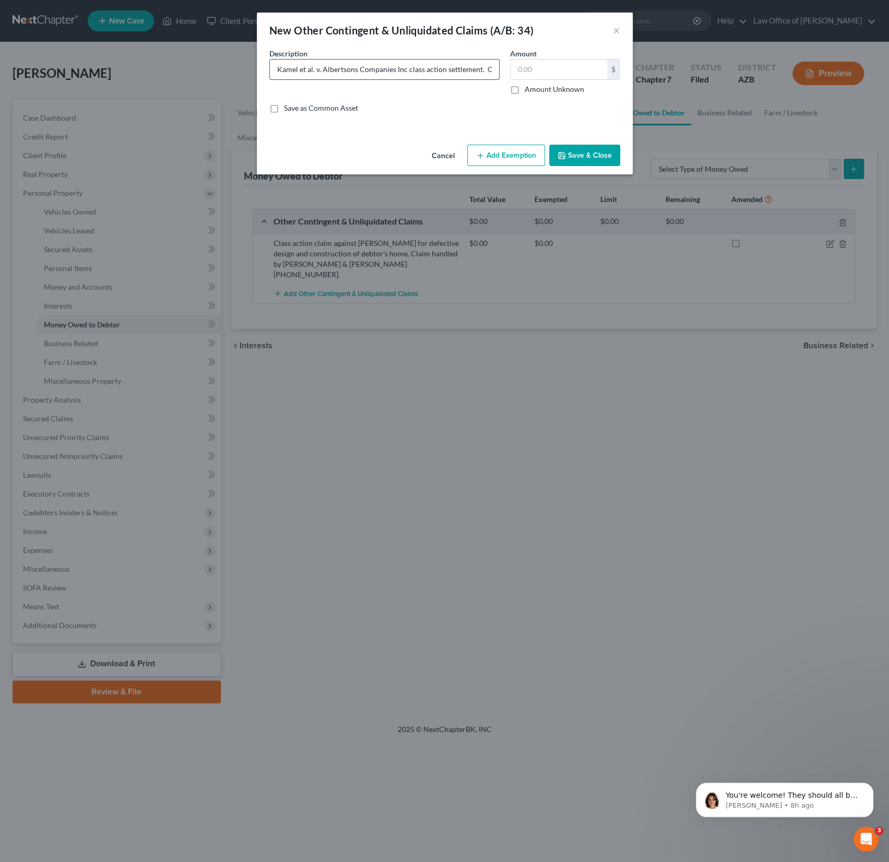
click at [490, 73] on input "Kamel et al. v. Albertsons Companies Inc class action settlement. Claim number …" at bounding box center [384, 70] width 229 height 20
drag, startPoint x: 479, startPoint y: 74, endPoint x: 540, endPoint y: 71, distance: 61.2
click at [567, 71] on div "Description * Kamel et al. v. Albertsons Companies Inc class action settlement.…" at bounding box center [444, 85] width 361 height 74
click at [475, 72] on input "Kamel et al. v. Albertsons Companies Inc class action settlement. Claim number …" at bounding box center [384, 70] width 229 height 20
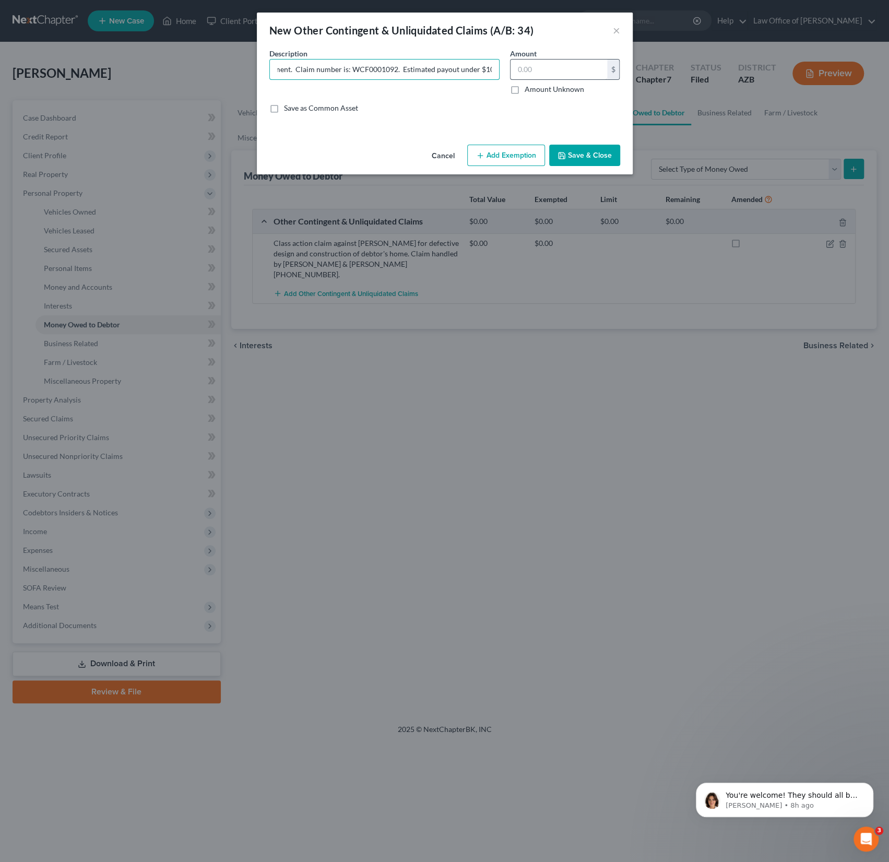
type input "Kamel et al. v. Albertsons Companies Inc class action settlement. Claim number …"
click at [532, 71] on input "text" at bounding box center [559, 70] width 97 height 20
click at [525, 93] on label "Amount Unknown" at bounding box center [555, 89] width 60 height 10
click at [529, 91] on input "Amount Unknown" at bounding box center [532, 87] width 7 height 7
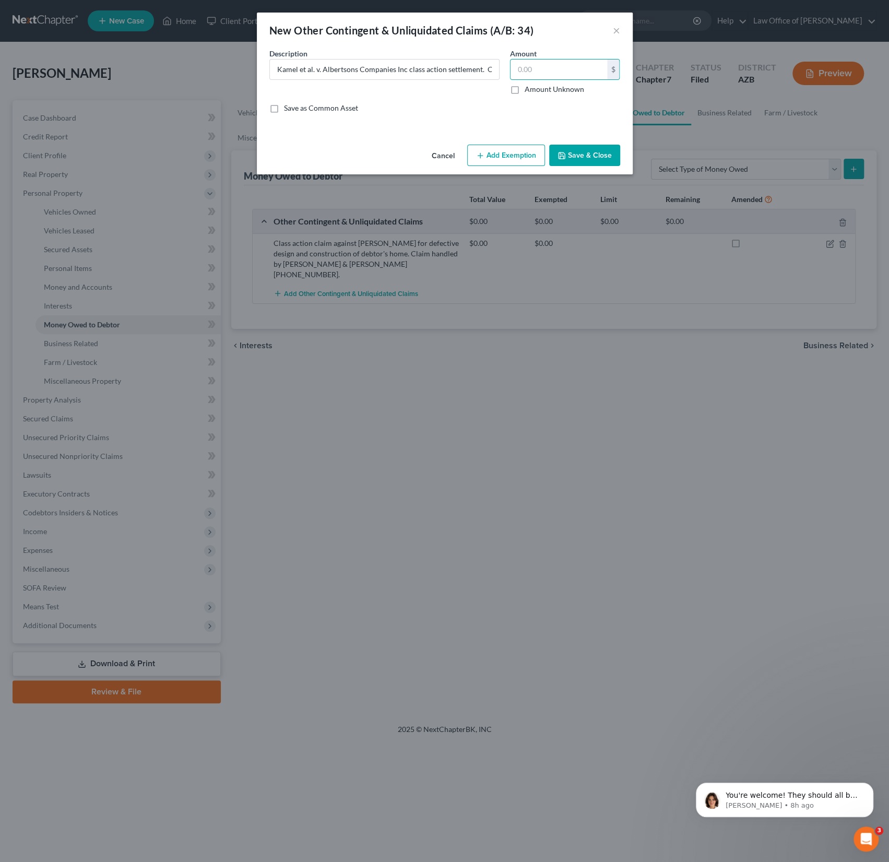
checkbox input "true"
type input "0.00"
click at [571, 159] on button "Save & Close" at bounding box center [584, 156] width 71 height 22
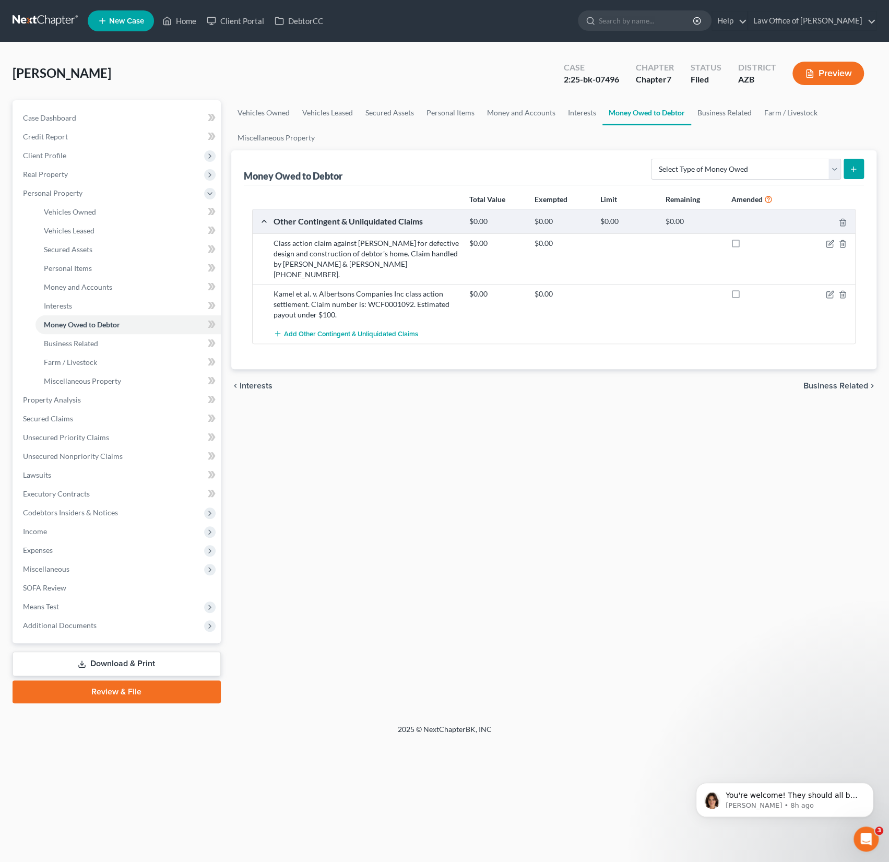
click at [746, 297] on label at bounding box center [746, 297] width 0 height 0
click at [750, 289] on input "checkbox" at bounding box center [753, 292] width 7 height 7
checkbox input "true"
click at [384, 330] on span "Add Other Contingent & Unliquidated Claims" at bounding box center [351, 334] width 134 height 8
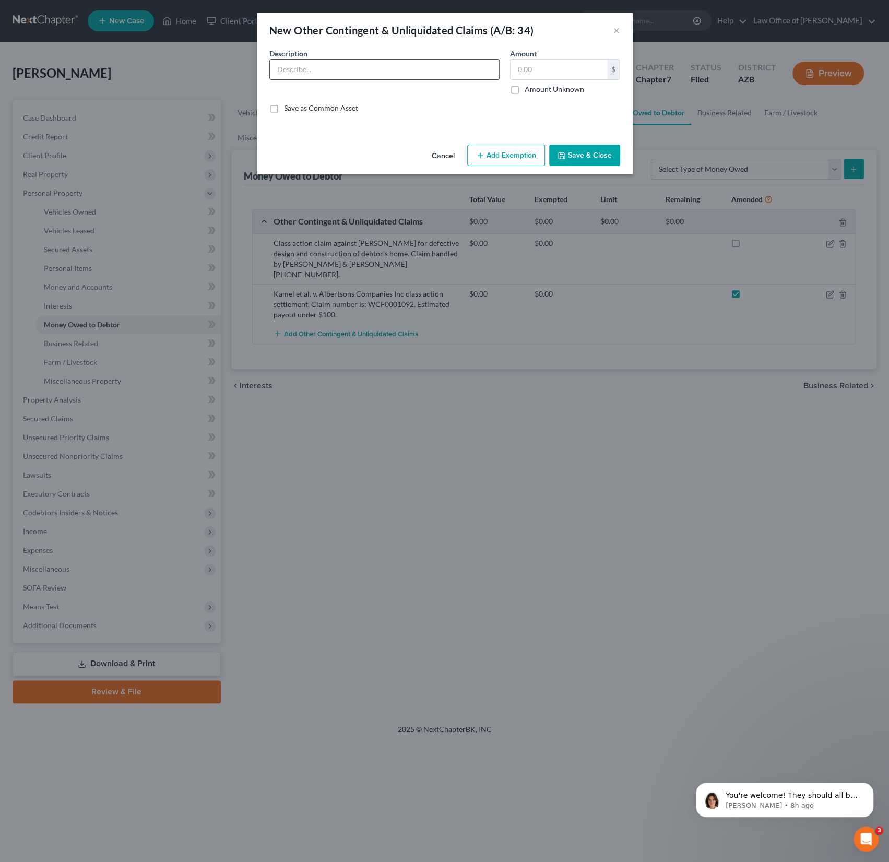
click at [348, 69] on input "text" at bounding box center [384, 70] width 229 height 20
paste input "(estimated payout $0.75-$13.65)"
click at [277, 66] on input "(estimated payout $0.75-$13.65)" at bounding box center [384, 70] width 229 height 20
paste input "VNGR Beverage, LLC Litigation class action claim."
type input "VNGR Beverage, LLC Litigation class action claim (estimated payout $0.75-$13.65)"
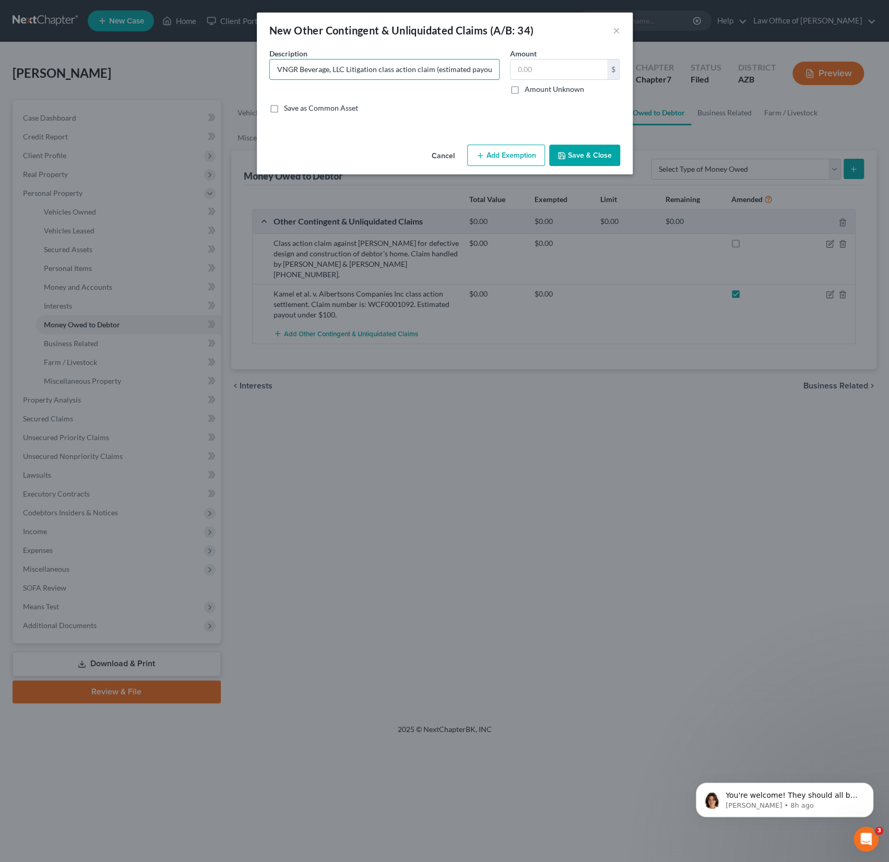
click at [525, 90] on label "Amount Unknown" at bounding box center [555, 89] width 60 height 10
click at [529, 90] on input "Amount Unknown" at bounding box center [532, 87] width 7 height 7
checkbox input "true"
type input "0.00"
click at [576, 157] on button "Save & Close" at bounding box center [584, 156] width 71 height 22
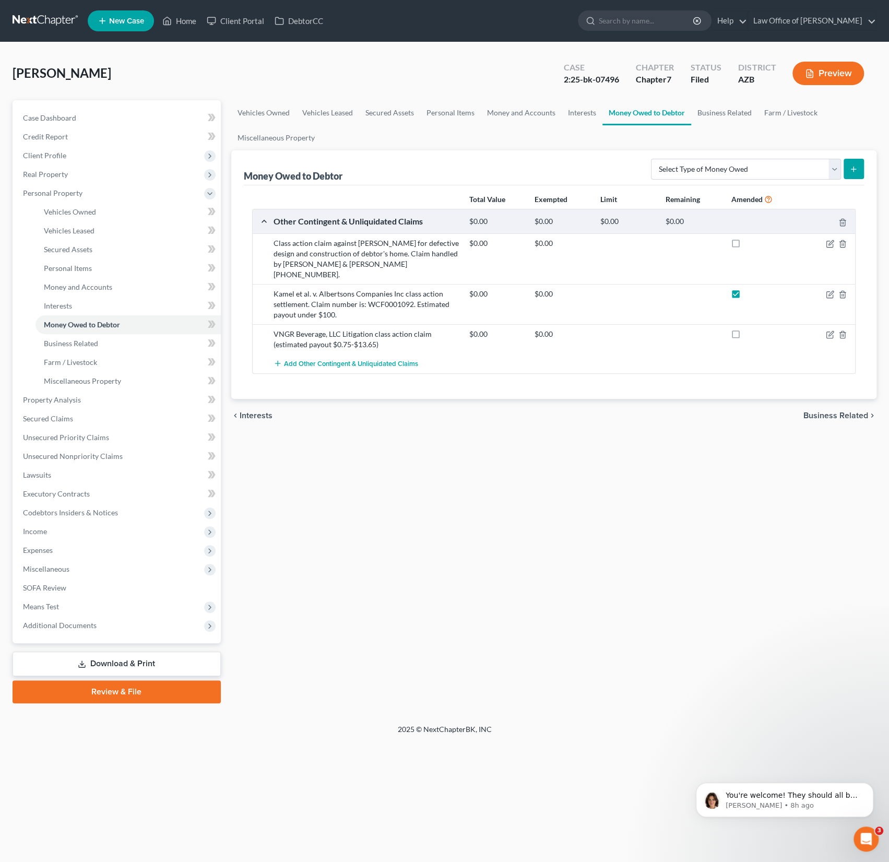
click at [746, 337] on label at bounding box center [746, 337] width 0 height 0
click at [750, 329] on input "checkbox" at bounding box center [753, 332] width 7 height 7
checkbox input "true"
click at [143, 691] on link "Review & File" at bounding box center [117, 691] width 208 height 23
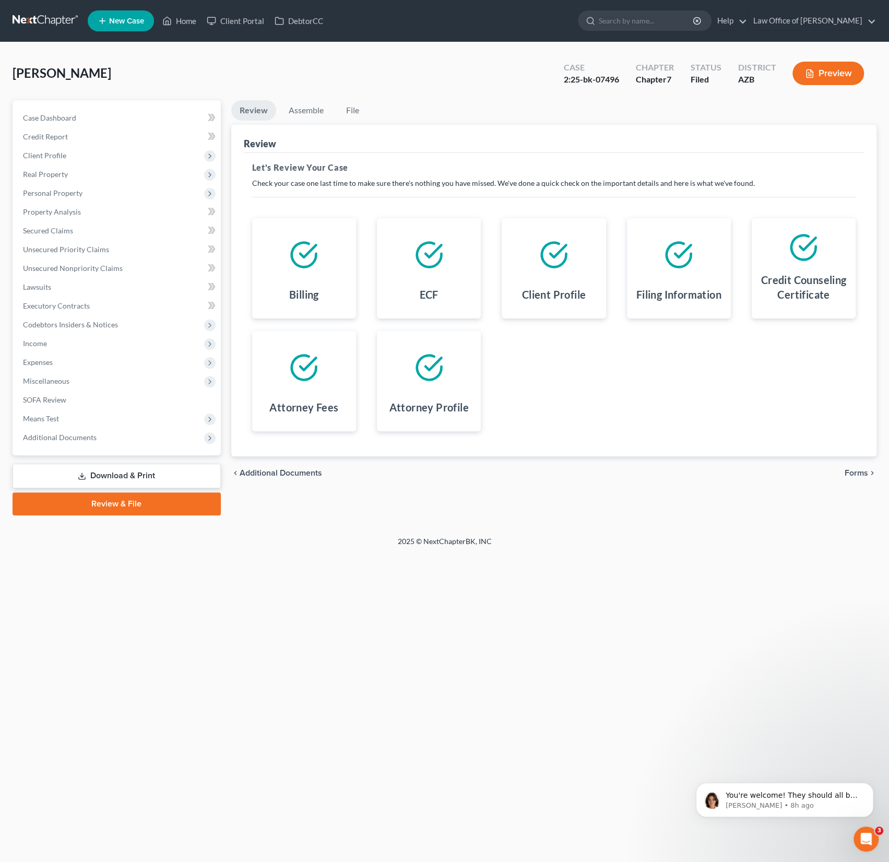
click at [857, 475] on span "Forms" at bounding box center [856, 473] width 23 height 8
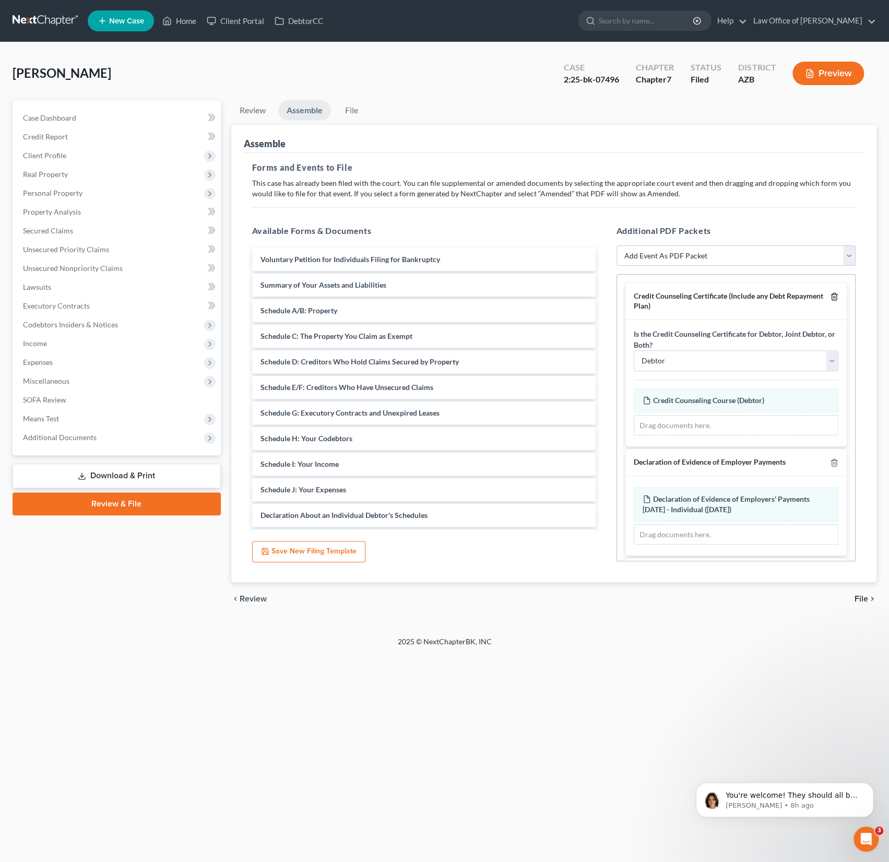
click at [835, 295] on polyline "button" at bounding box center [834, 295] width 6 height 0
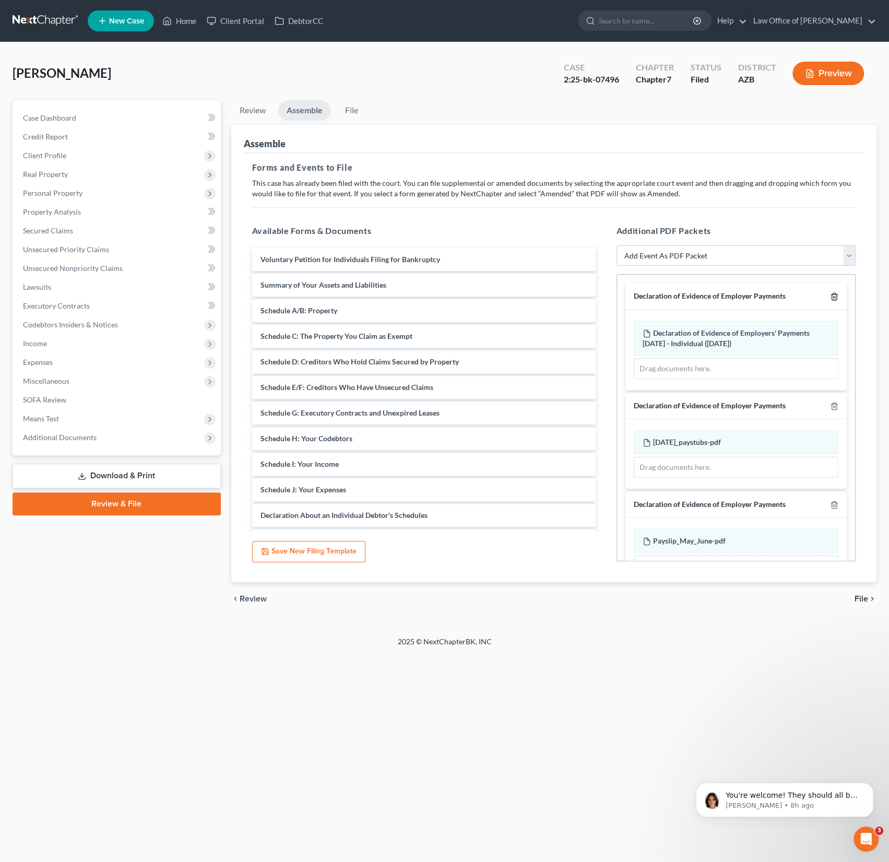
click at [835, 295] on polyline "button" at bounding box center [834, 295] width 6 height 0
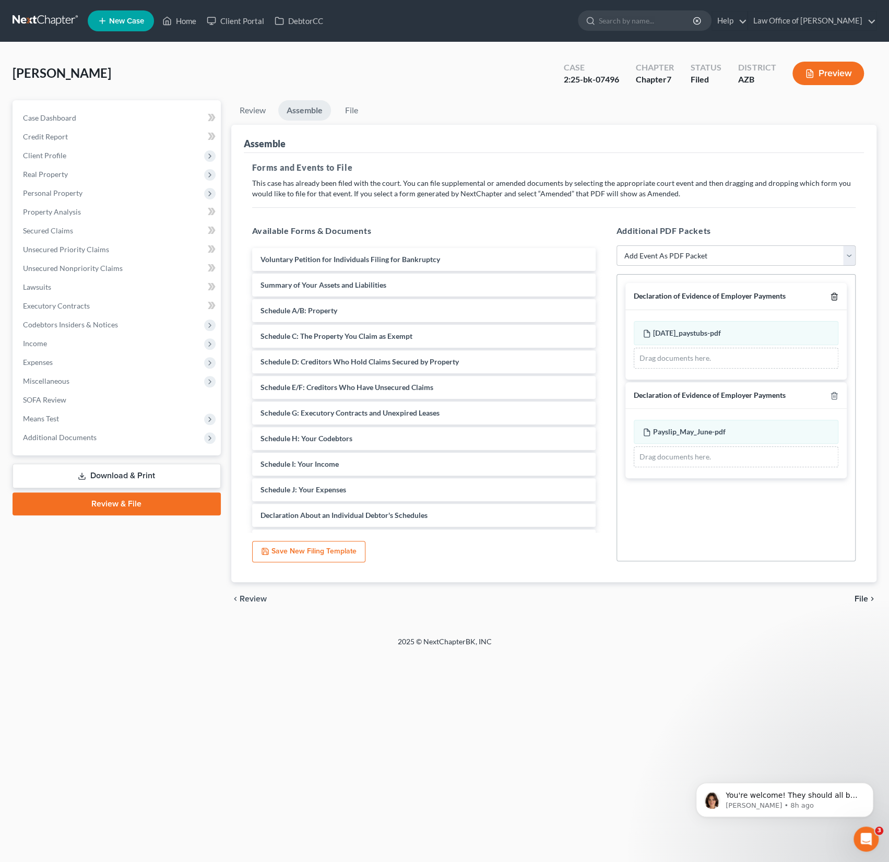
click at [835, 295] on polyline "button" at bounding box center [834, 295] width 6 height 0
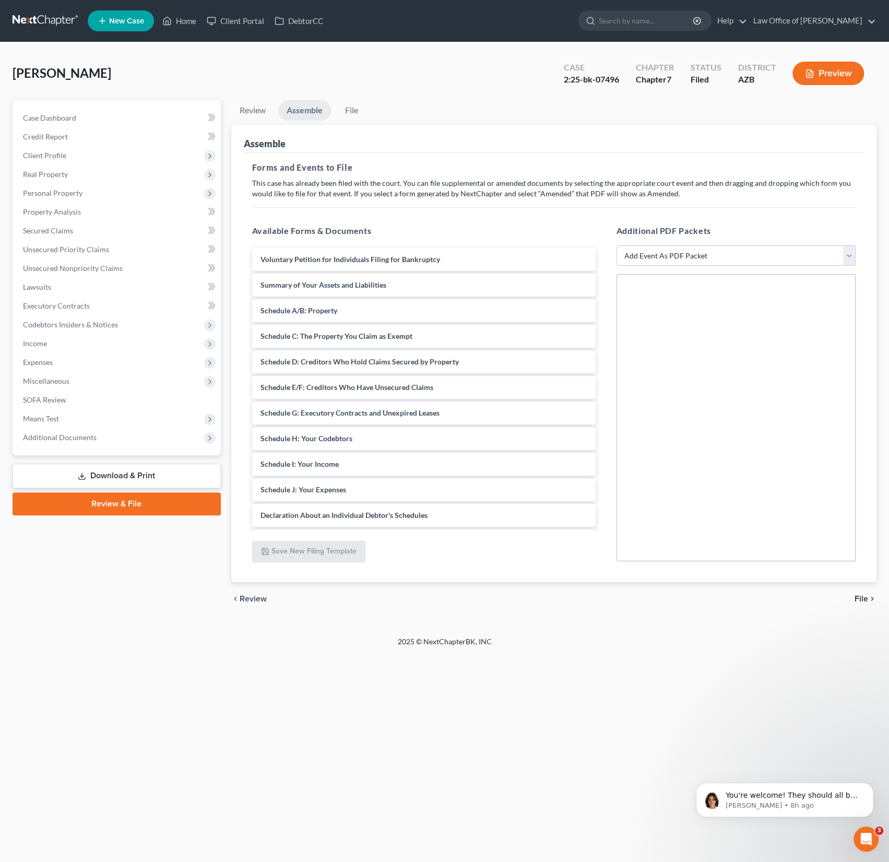
click at [721, 251] on select "Add Event As PDF Packet Amendment to Mailing List (32.00 fee) Amendment to Peti…" at bounding box center [736, 255] width 239 height 21
select select "2"
click at [617, 245] on select "Add Event As PDF Packet Amendment to Mailing List (32.00 fee) Amendment to Peti…" at bounding box center [736, 255] width 239 height 21
select select
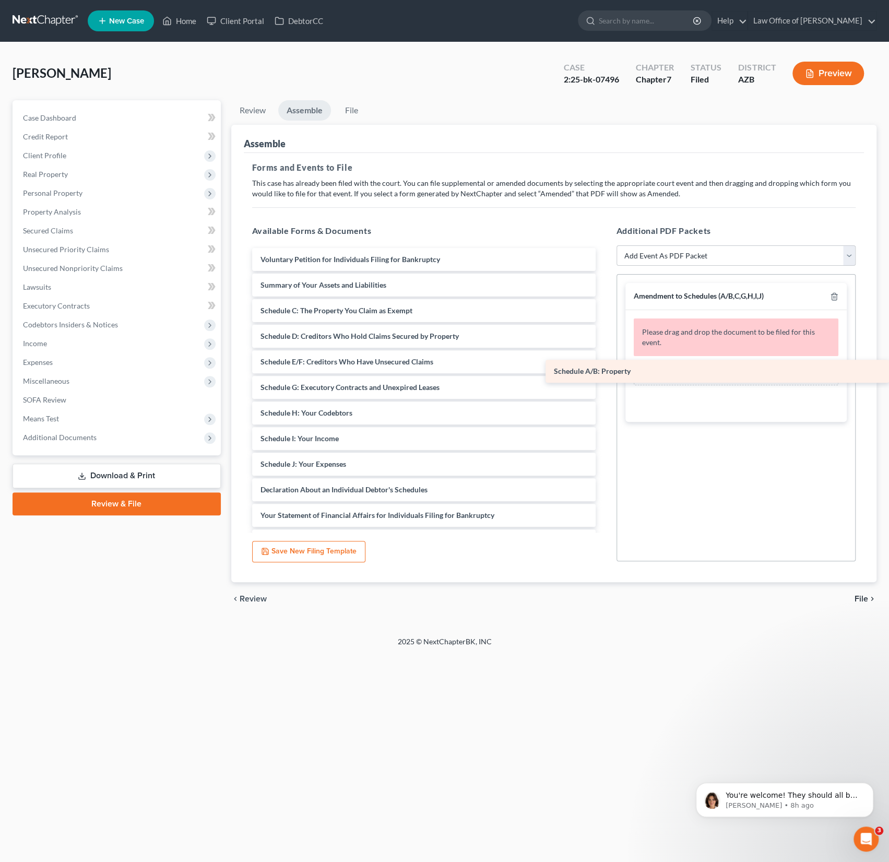
drag, startPoint x: 317, startPoint y: 309, endPoint x: 684, endPoint y: 370, distance: 371.2
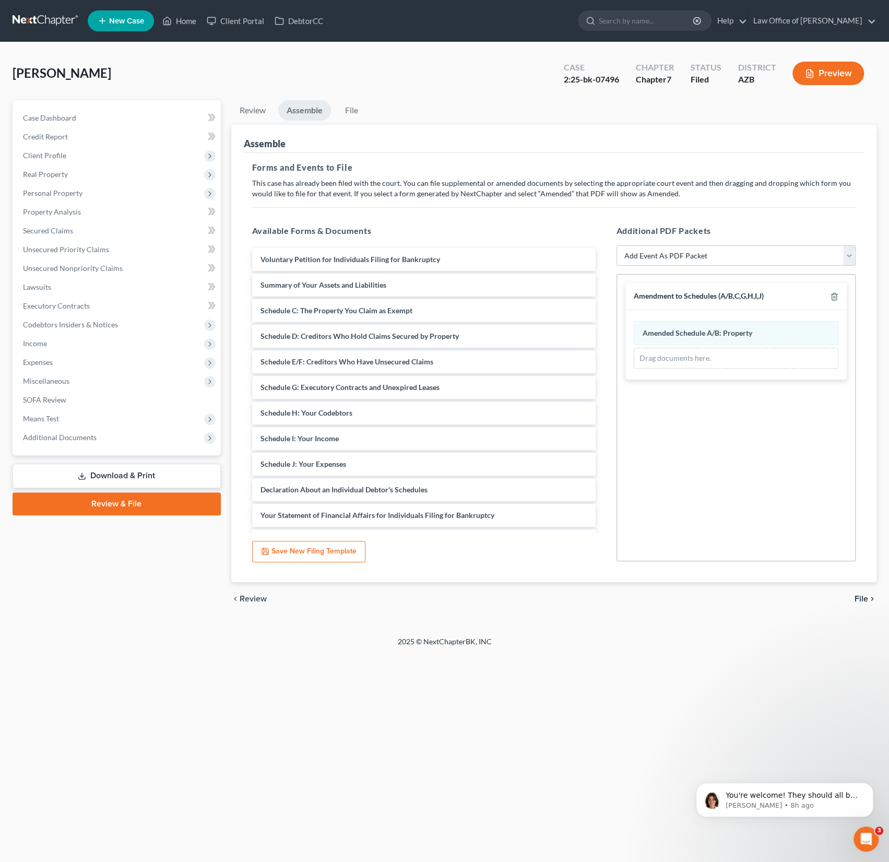
click at [859, 596] on span "File" at bounding box center [862, 599] width 14 height 8
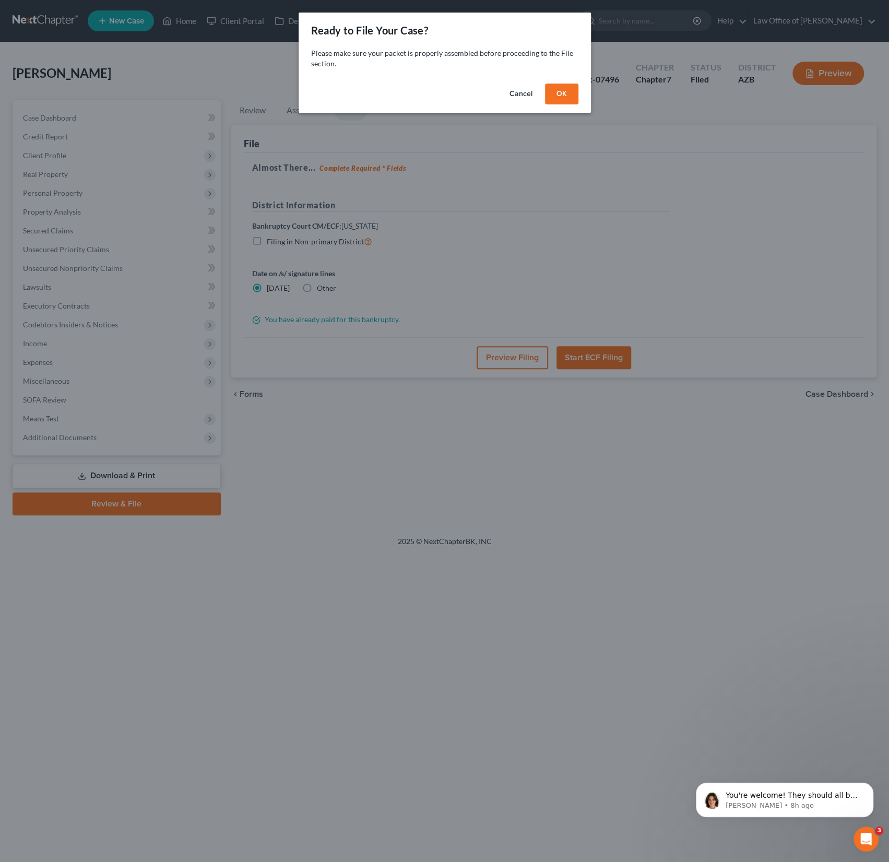
click at [569, 90] on button "OK" at bounding box center [561, 94] width 33 height 21
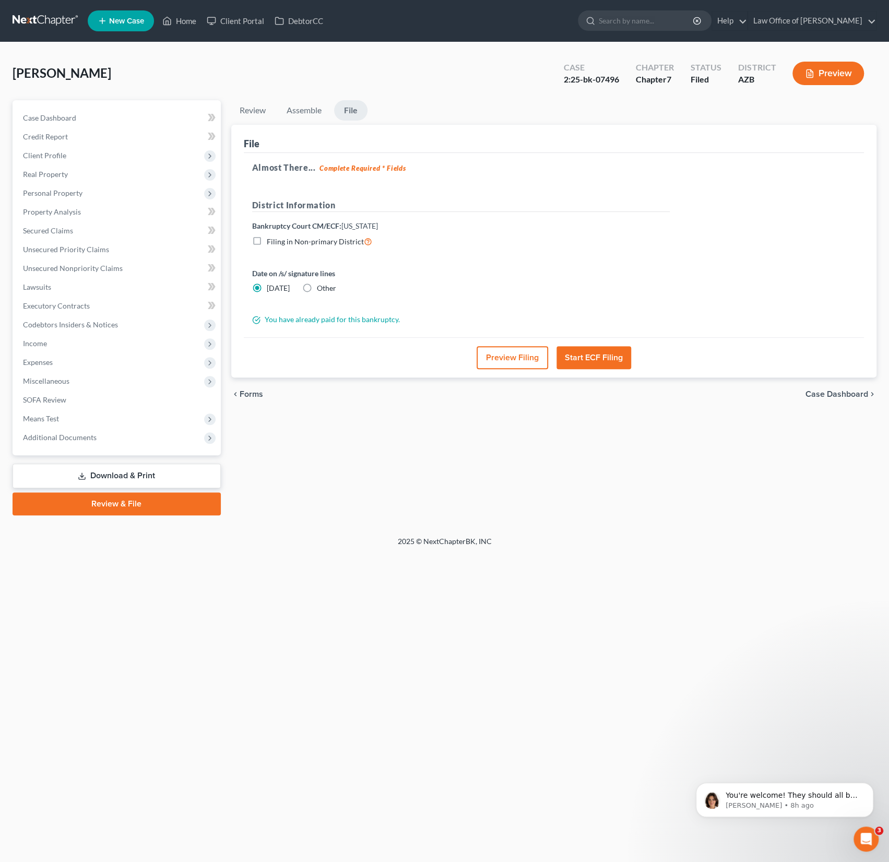
click at [516, 363] on button "Preview Filing" at bounding box center [513, 357] width 72 height 23
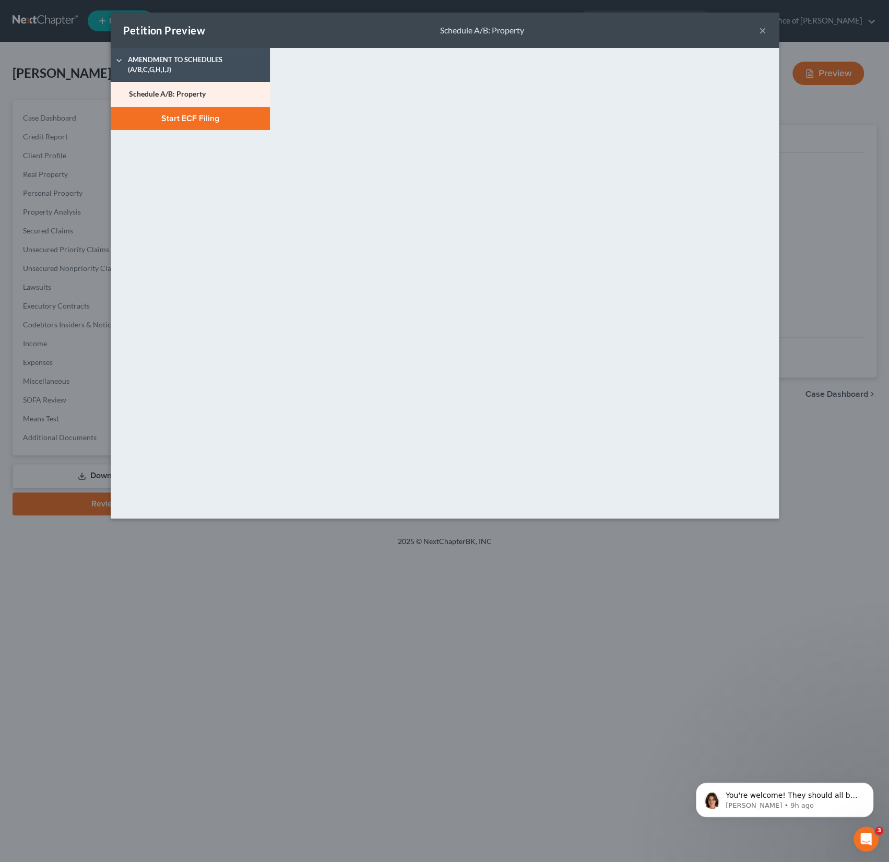
click at [186, 119] on button "Start ECF Filing" at bounding box center [190, 118] width 159 height 23
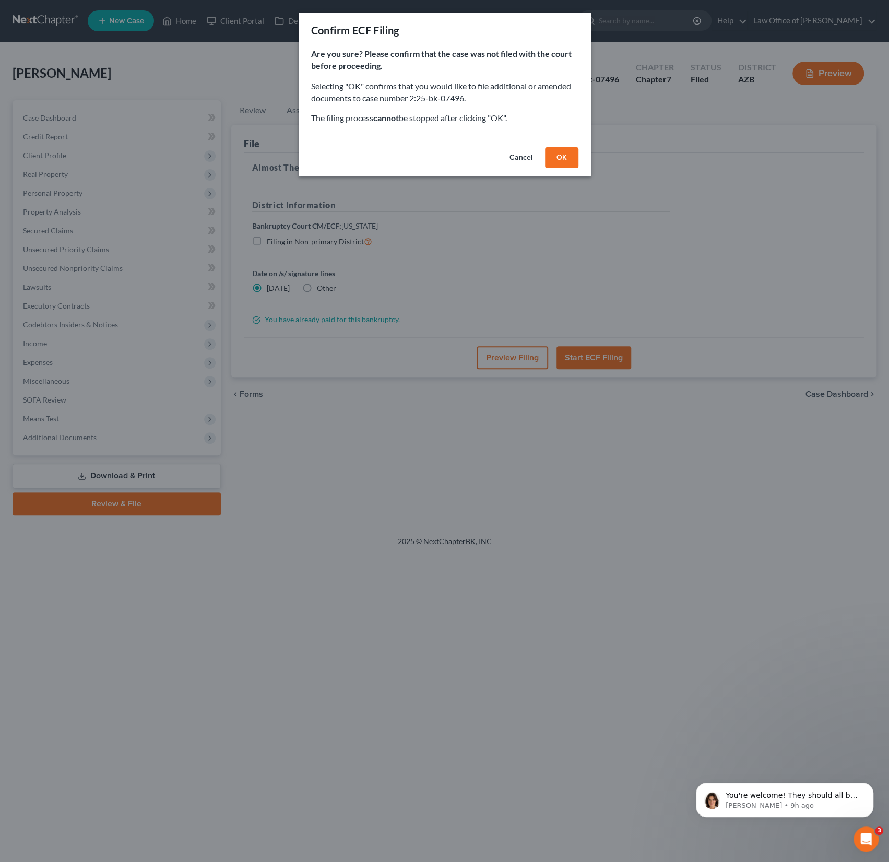
click at [563, 154] on button "OK" at bounding box center [561, 157] width 33 height 21
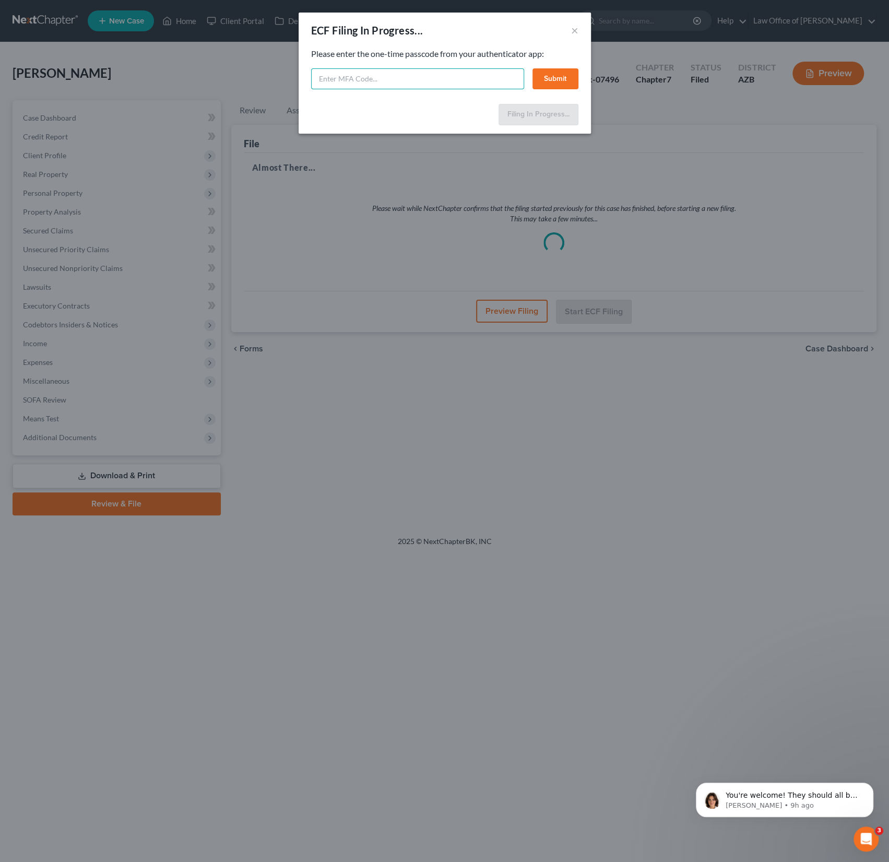
click at [351, 78] on input "text" at bounding box center [417, 78] width 213 height 21
type input "313353"
click at [558, 75] on button "Submit" at bounding box center [556, 78] width 46 height 21
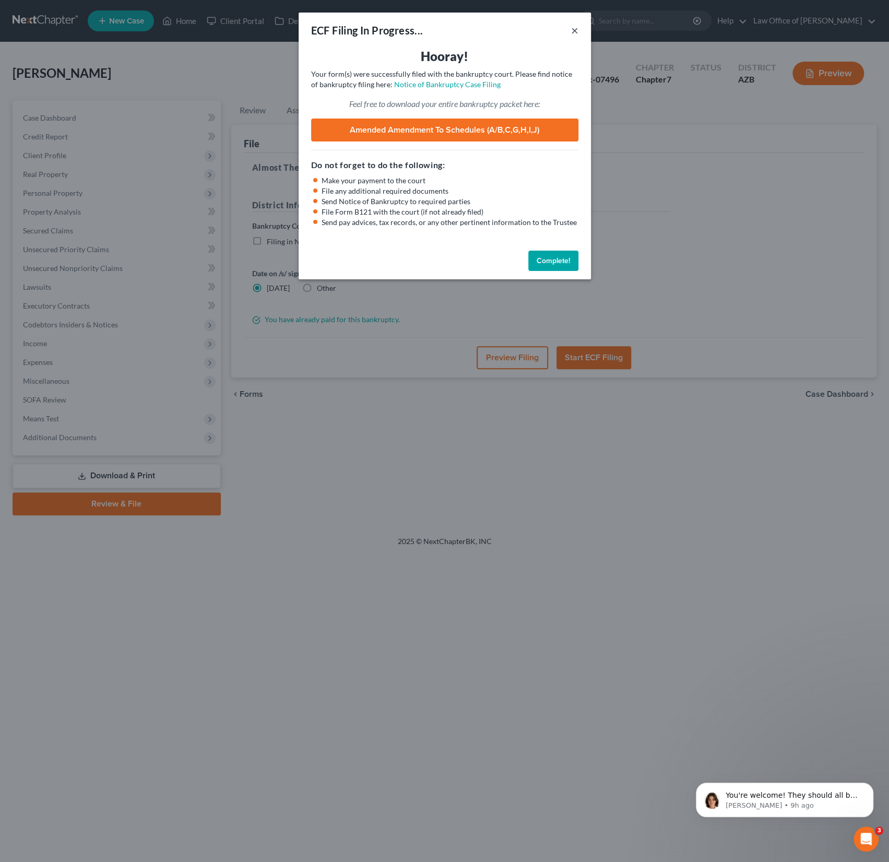
click at [576, 29] on button "×" at bounding box center [574, 30] width 7 height 13
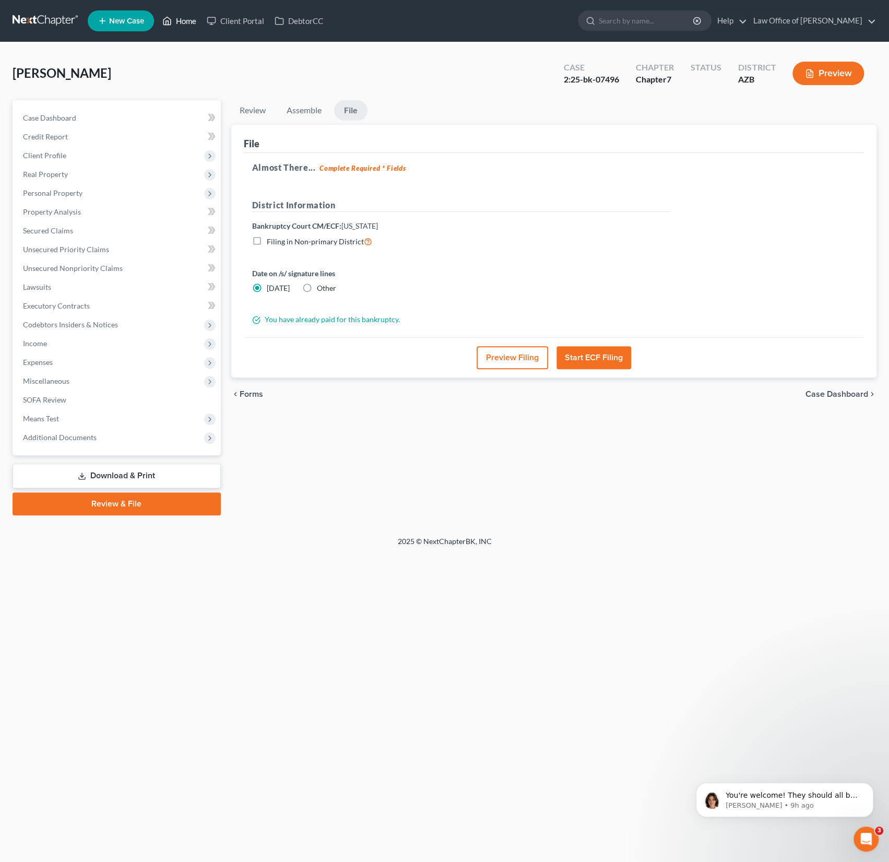
click at [197, 21] on link "Home" at bounding box center [179, 20] width 44 height 19
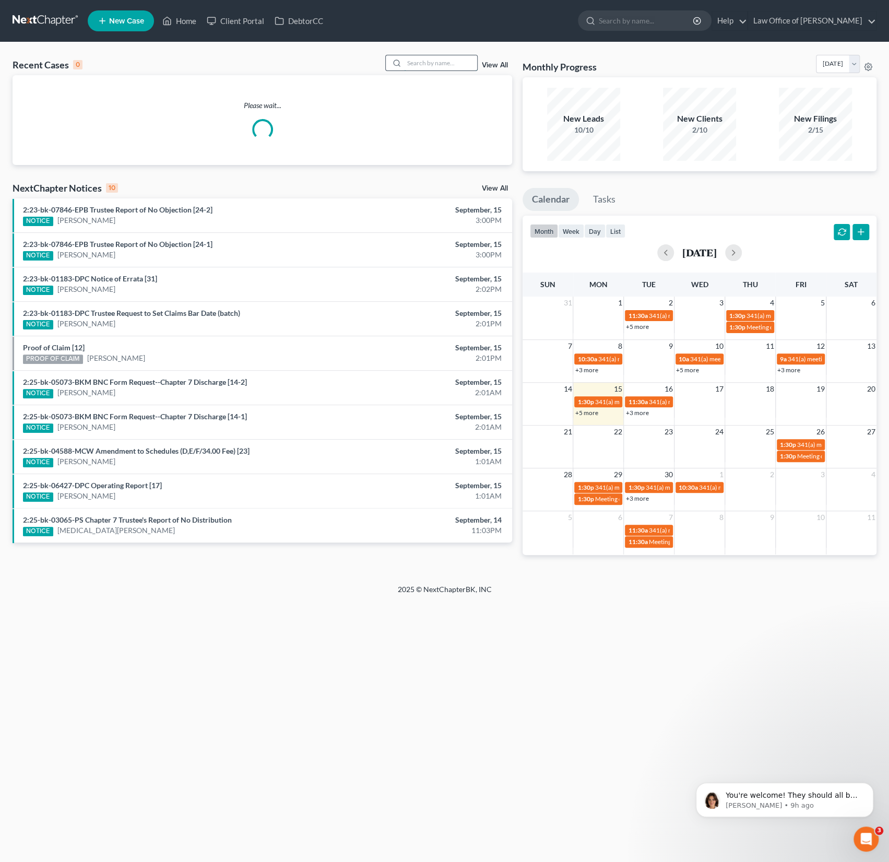
click at [448, 68] on input "search" at bounding box center [440, 62] width 73 height 15
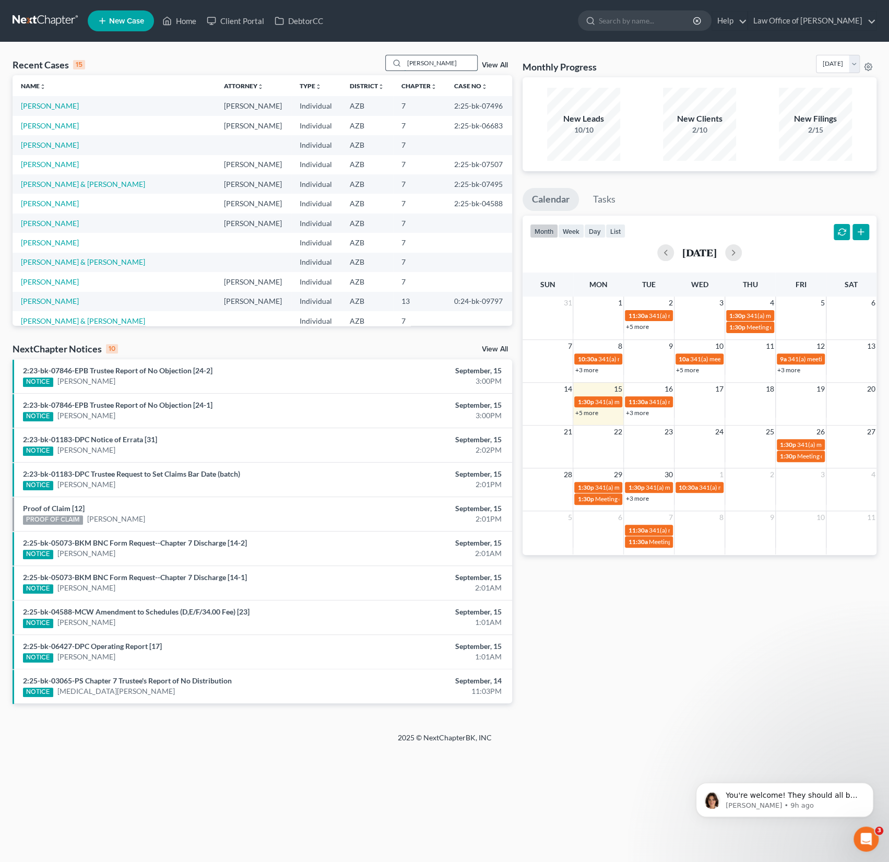
type input "[PERSON_NAME]"
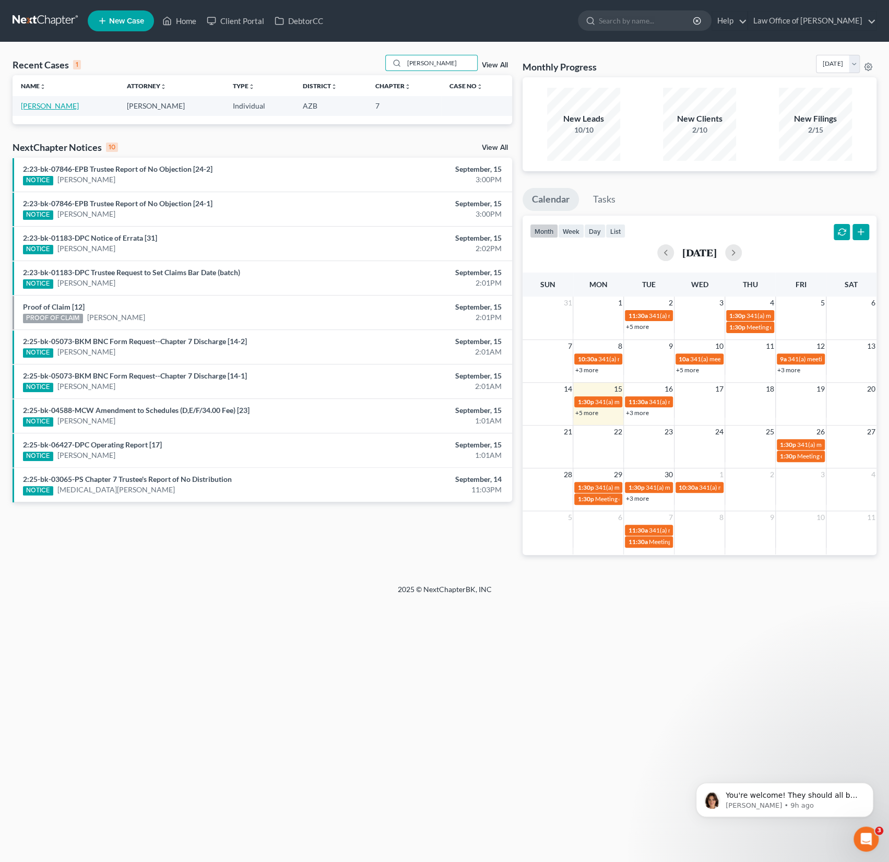
click at [52, 106] on link "Mac Innis, Jenna" at bounding box center [50, 105] width 58 height 9
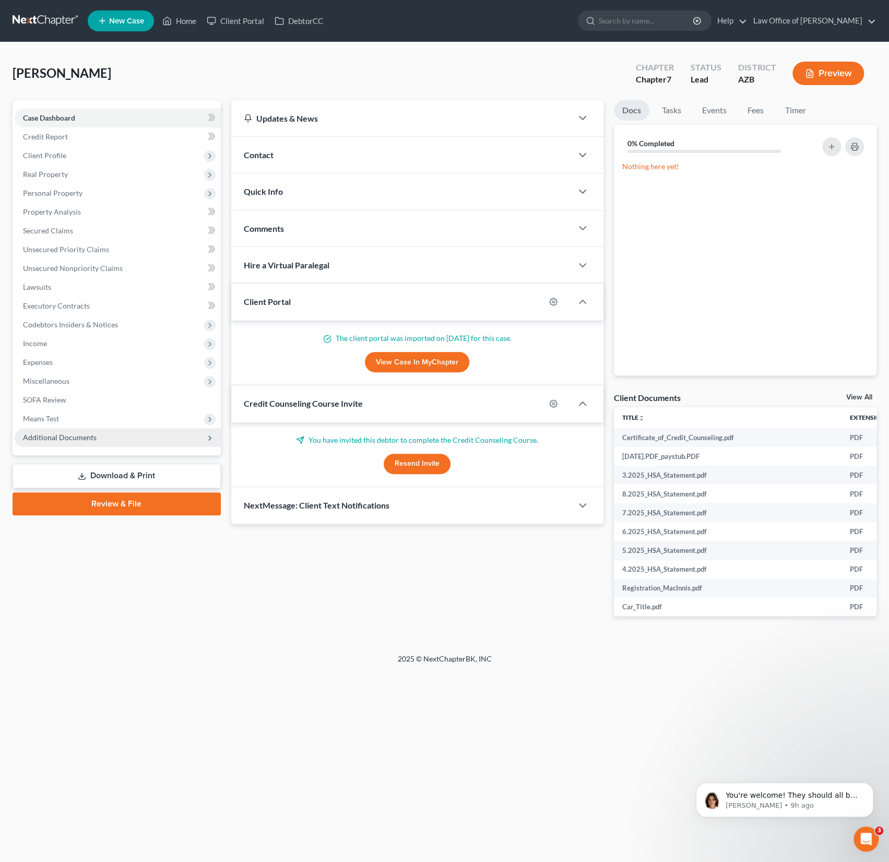
click at [64, 431] on span "Additional Documents" at bounding box center [118, 437] width 206 height 19
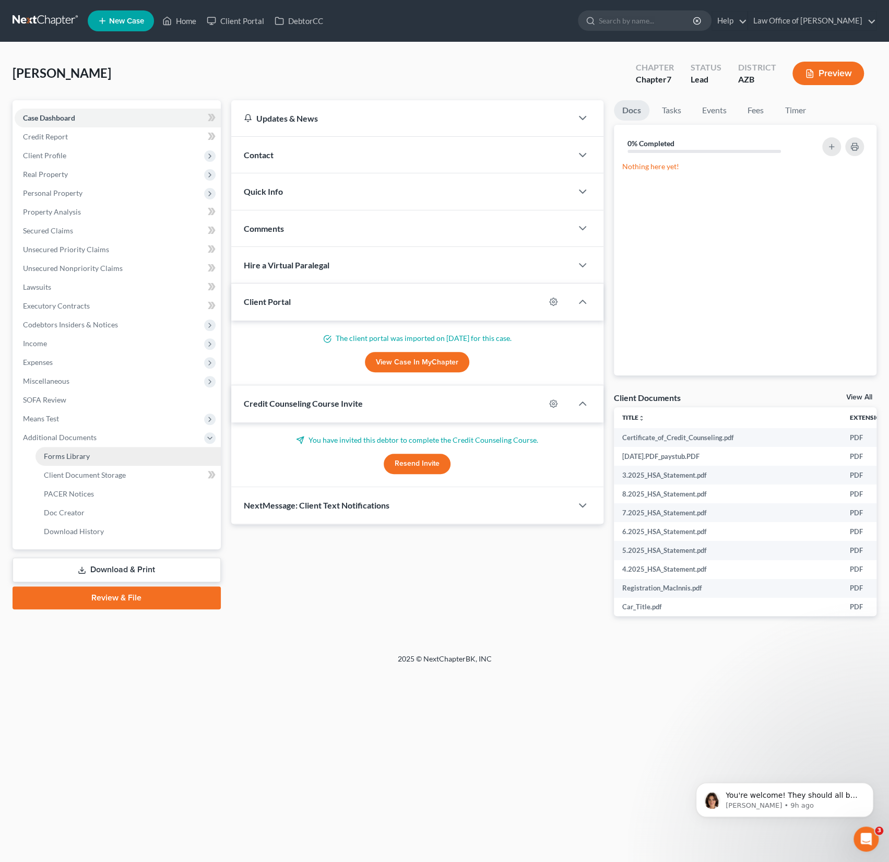
click at [76, 459] on span "Forms Library" at bounding box center [67, 456] width 46 height 9
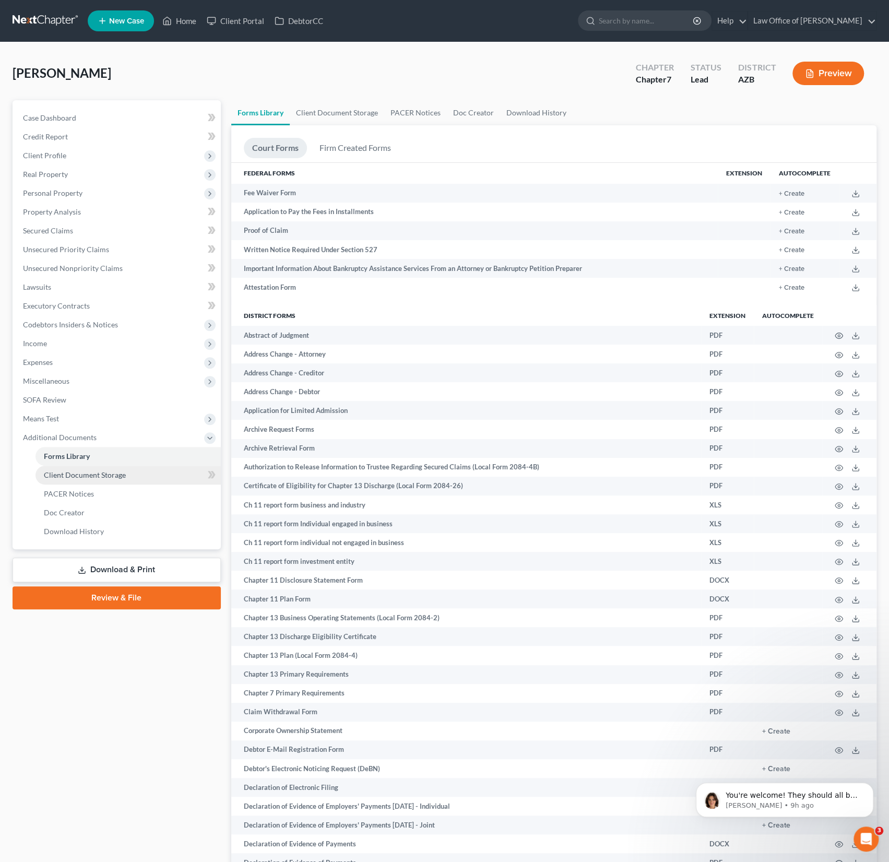
click at [76, 473] on span "Client Document Storage" at bounding box center [85, 474] width 82 height 9
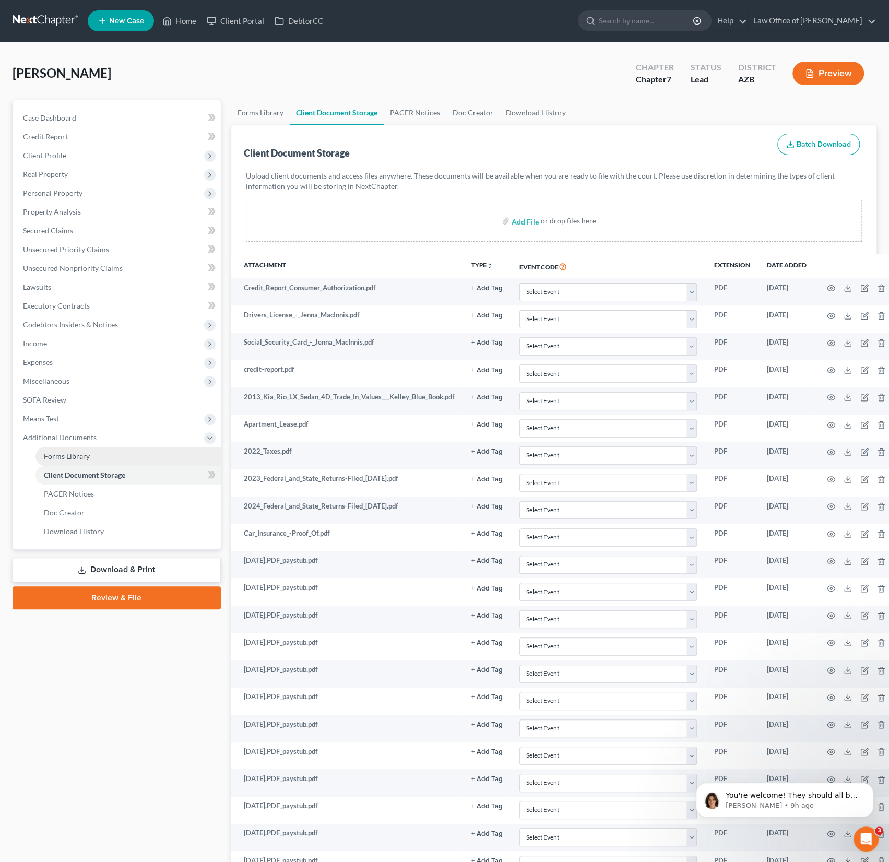
click at [72, 453] on span "Forms Library" at bounding box center [67, 456] width 46 height 9
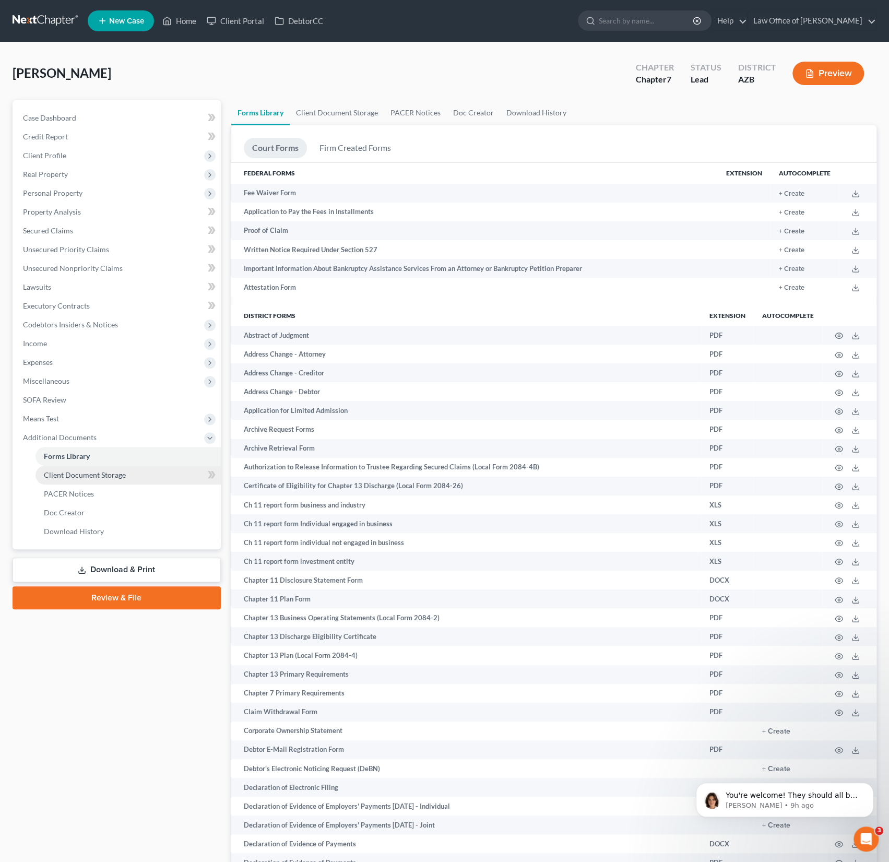
click at [78, 476] on span "Client Document Storage" at bounding box center [85, 474] width 82 height 9
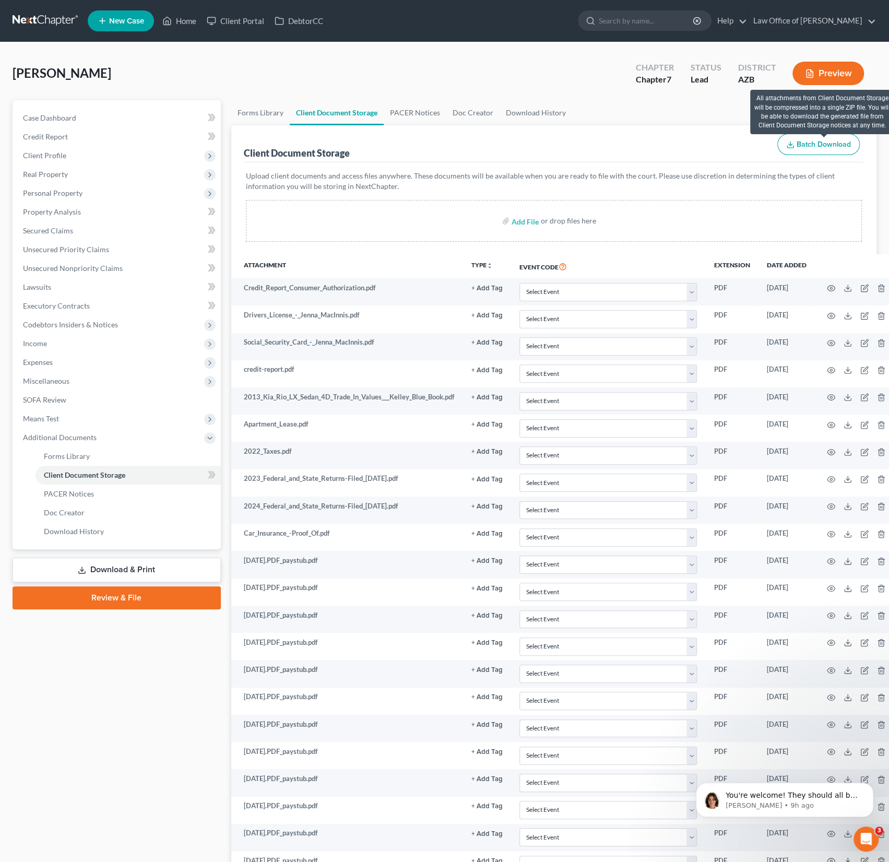
click at [813, 142] on span "Batch Download" at bounding box center [824, 144] width 54 height 9
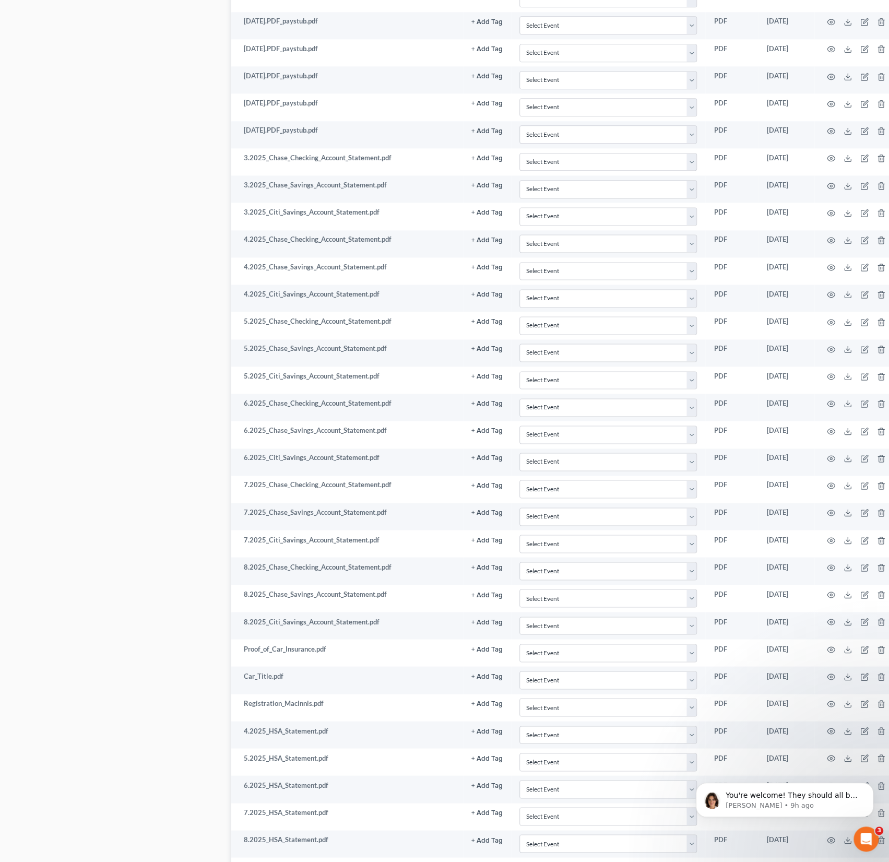
scroll to position [951, 0]
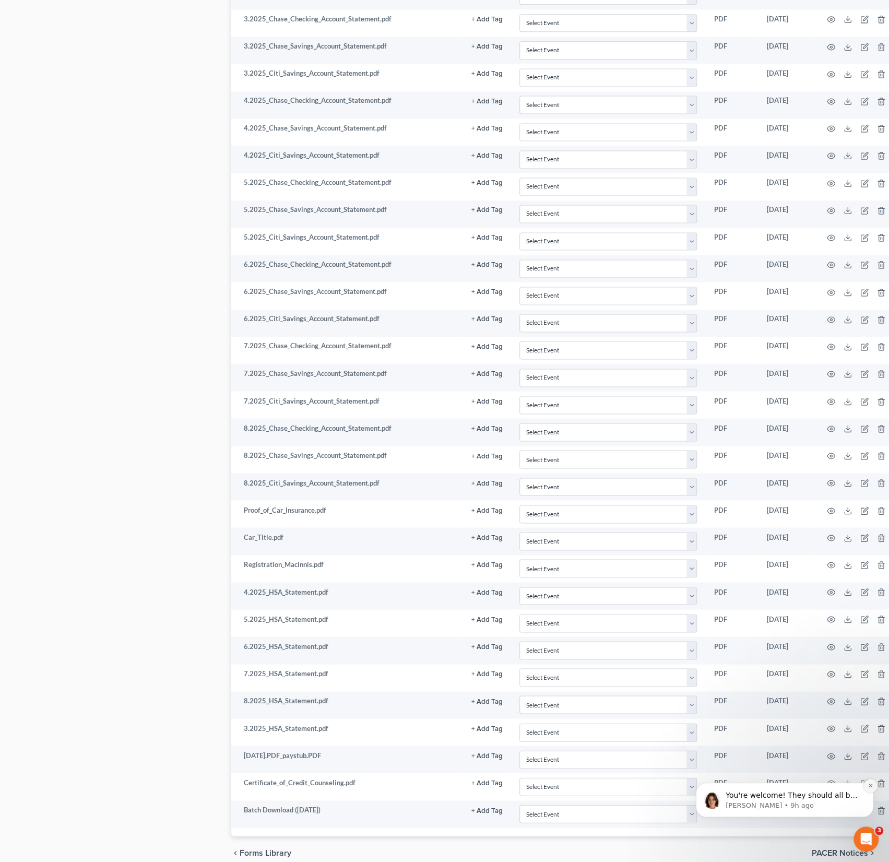
click at [873, 786] on icon "Dismiss notification" at bounding box center [871, 786] width 6 height 6
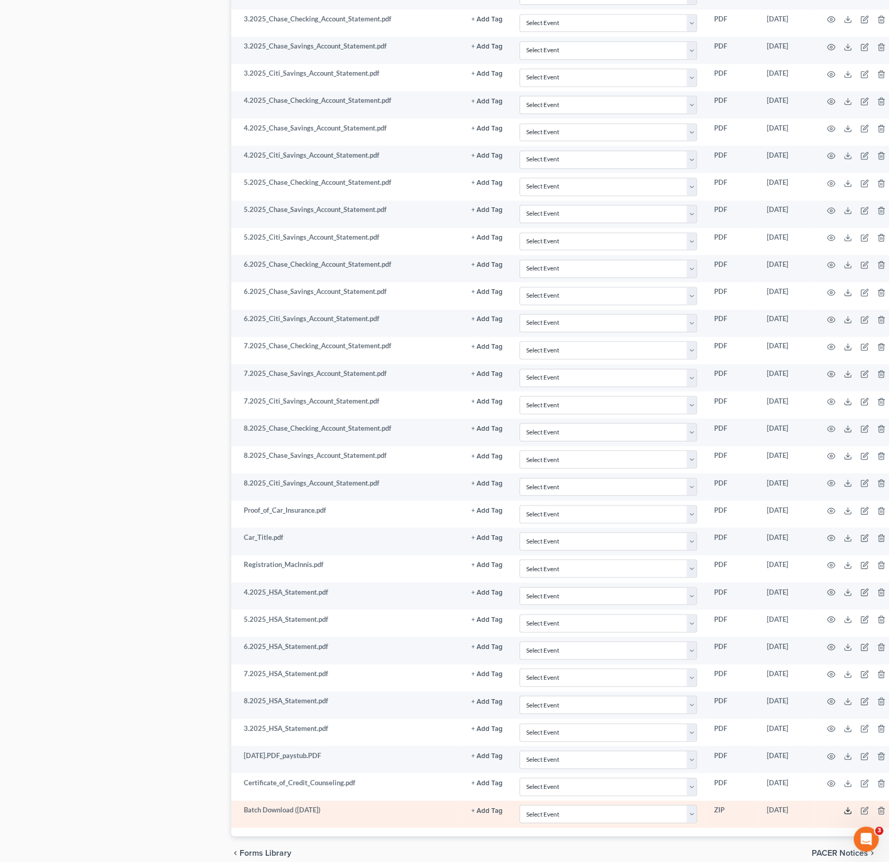
click at [846, 810] on polyline at bounding box center [848, 811] width 4 height 2
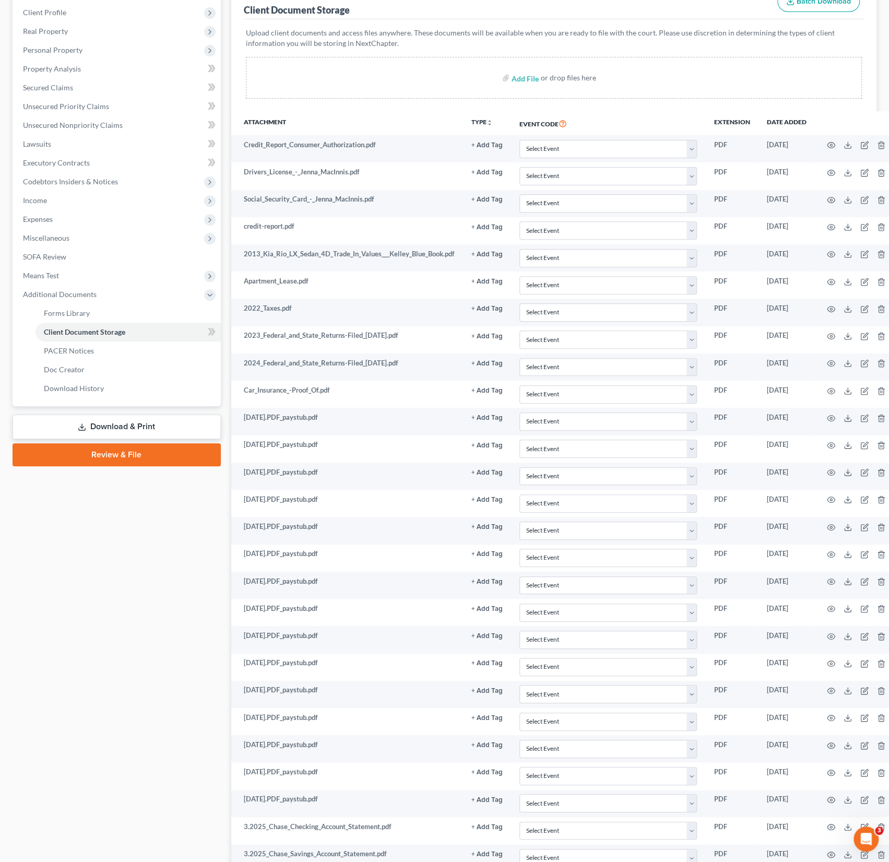
scroll to position [0, 0]
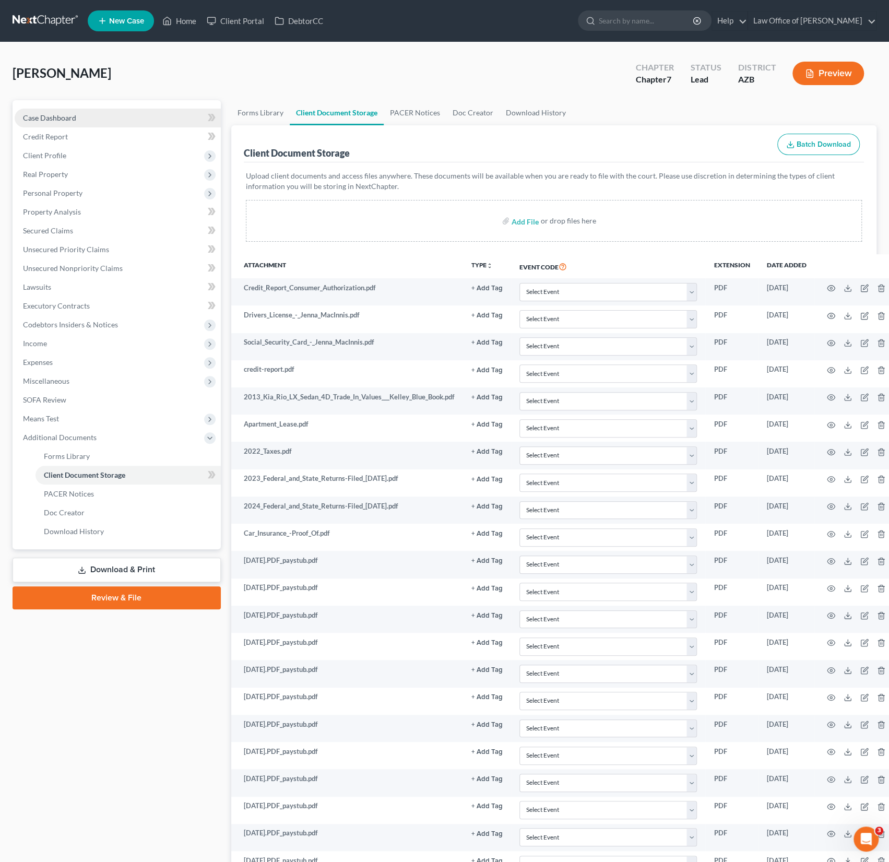
click at [59, 114] on span "Case Dashboard" at bounding box center [49, 117] width 53 height 9
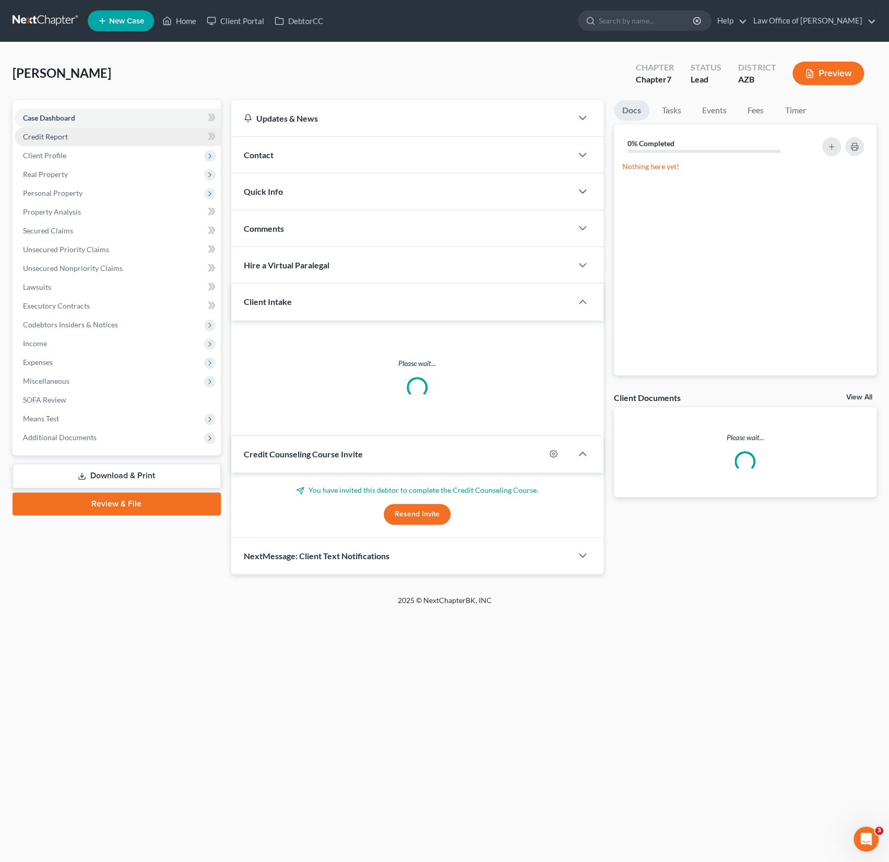
click at [50, 143] on link "Credit Report" at bounding box center [118, 136] width 206 height 19
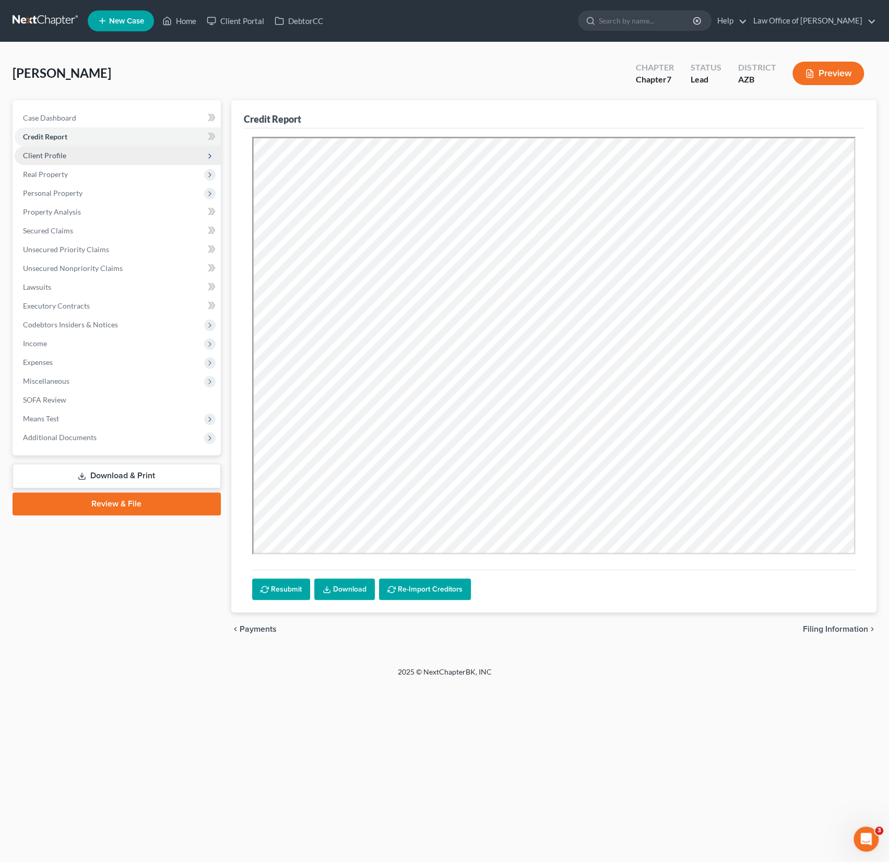
click at [48, 155] on span "Client Profile" at bounding box center [44, 155] width 43 height 9
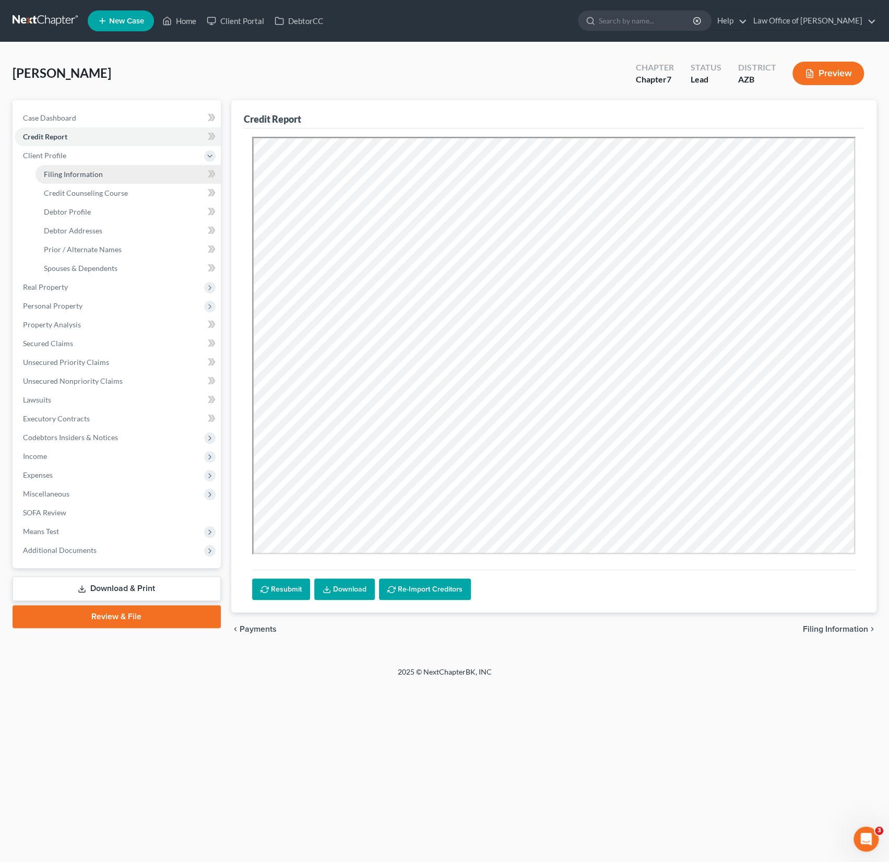
click at [64, 173] on span "Filing Information" at bounding box center [73, 174] width 59 height 9
select select "1"
select select "0"
select select "4"
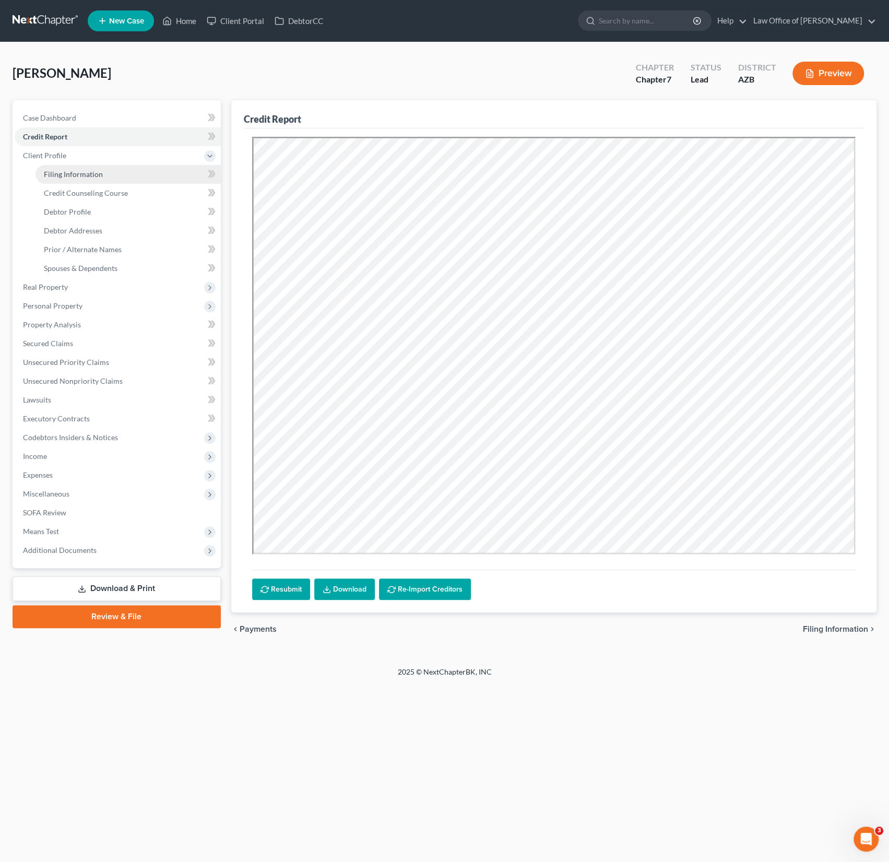
select select "3"
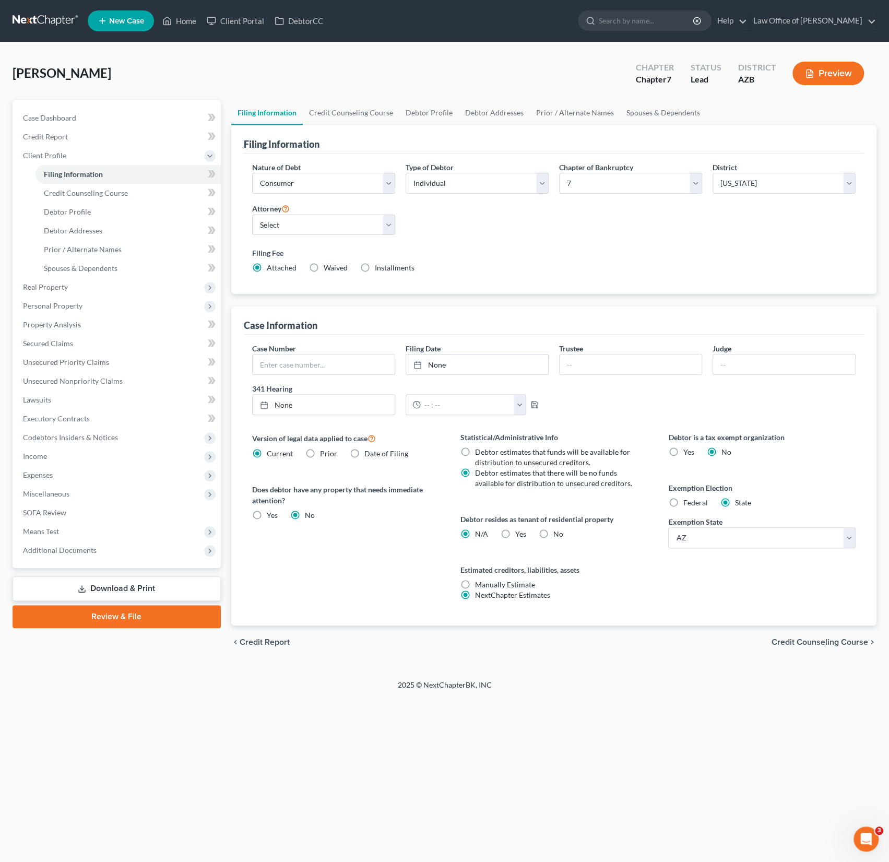
click at [515, 534] on label "Yes Yes" at bounding box center [520, 534] width 11 height 10
click at [520, 534] on input "Yes Yes" at bounding box center [523, 532] width 7 height 7
radio input "true"
radio input "false"
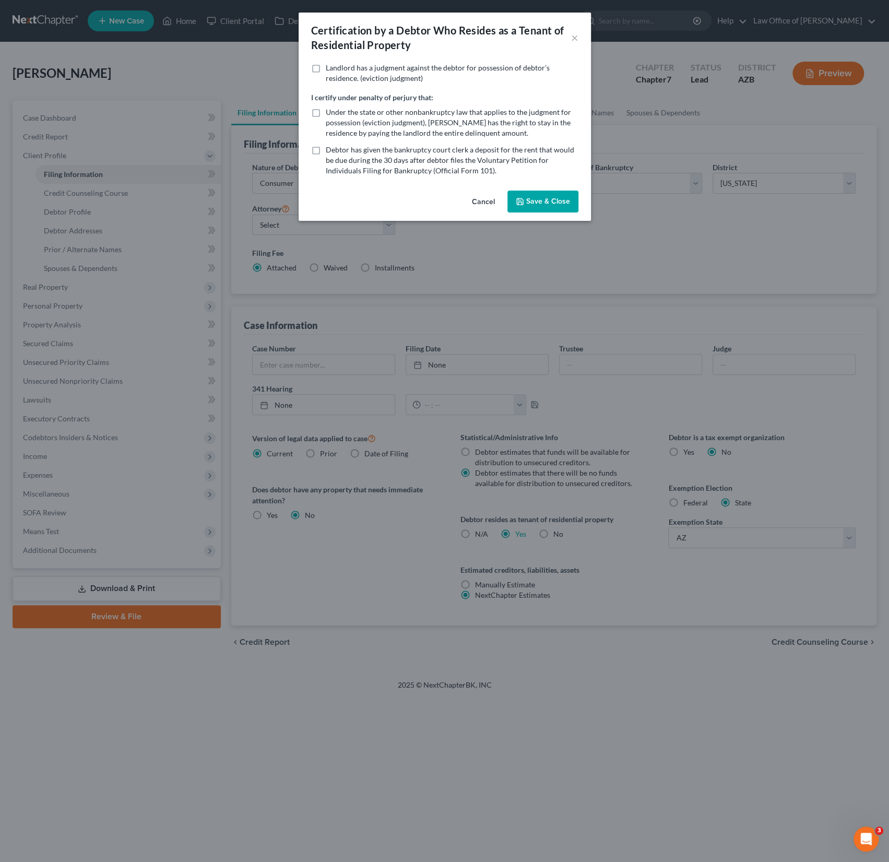
click at [549, 197] on button "Save & Close" at bounding box center [543, 202] width 71 height 22
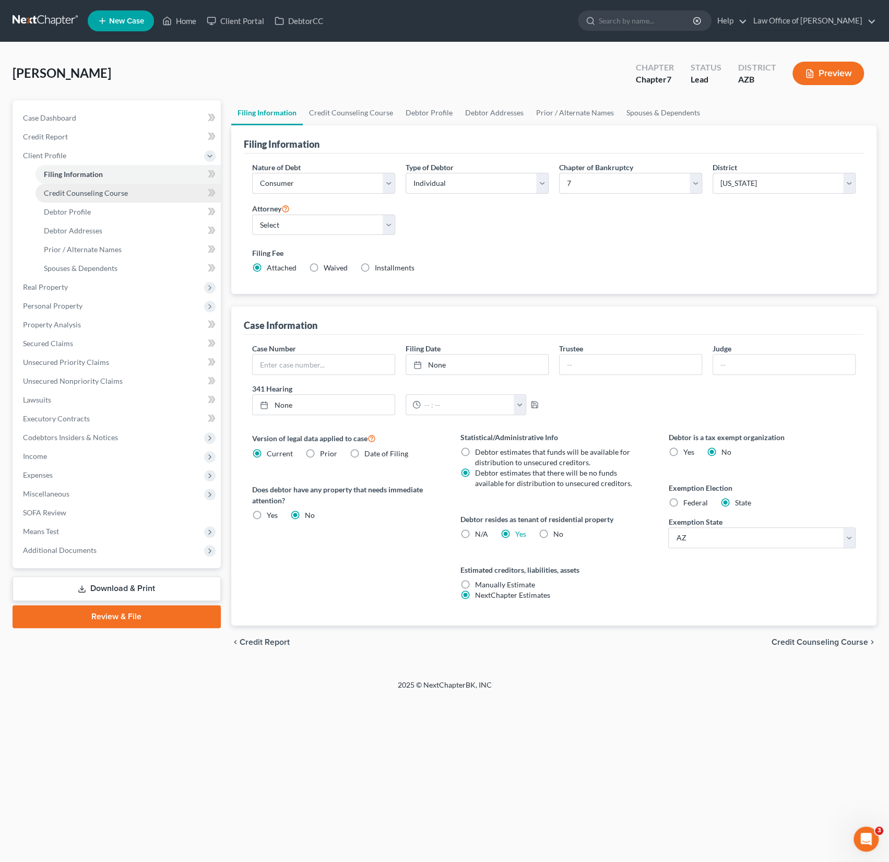
click at [81, 187] on link "Credit Counseling Course" at bounding box center [128, 193] width 185 height 19
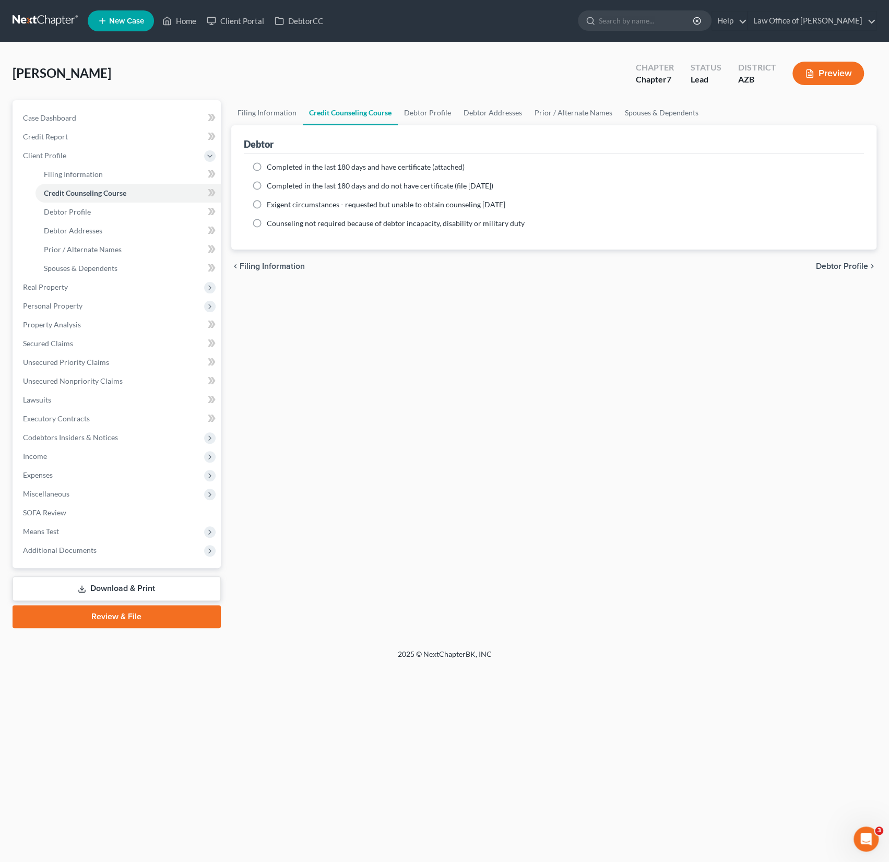
click at [342, 165] on span "Completed in the last 180 days and have certificate (attached)" at bounding box center [366, 166] width 198 height 9
click at [278, 165] on input "Completed in the last 180 days and have certificate (attached)" at bounding box center [274, 165] width 7 height 7
radio input "true"
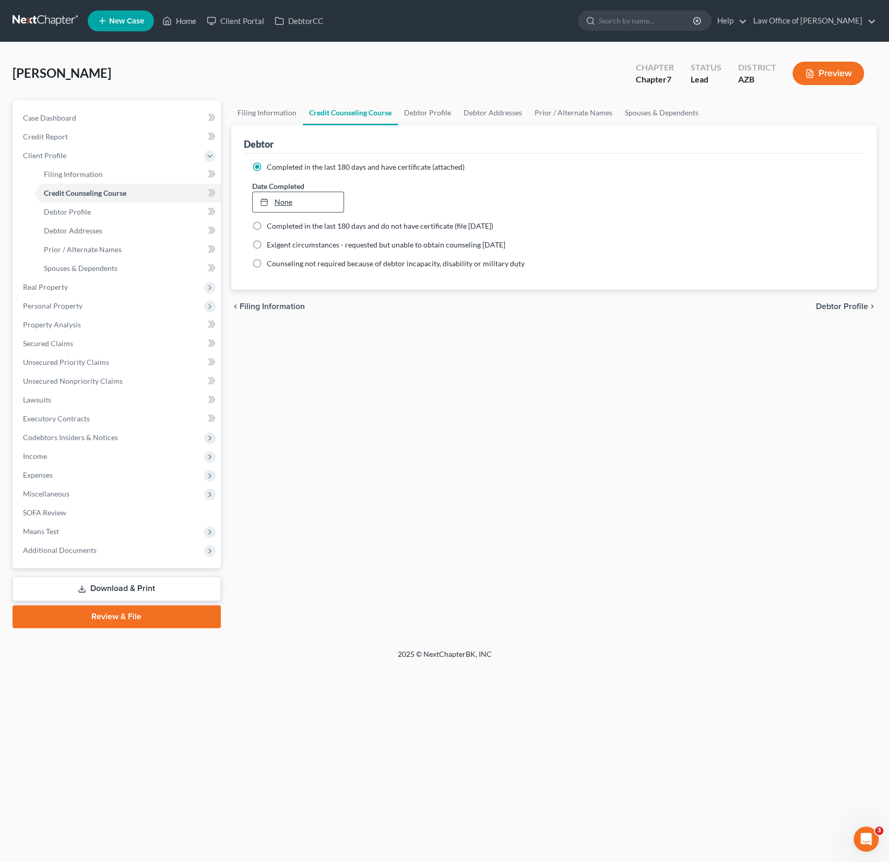
click at [295, 208] on link "None" at bounding box center [298, 202] width 91 height 20
click at [64, 213] on span "Debtor Profile" at bounding box center [67, 211] width 47 height 9
select select "0"
select select "1"
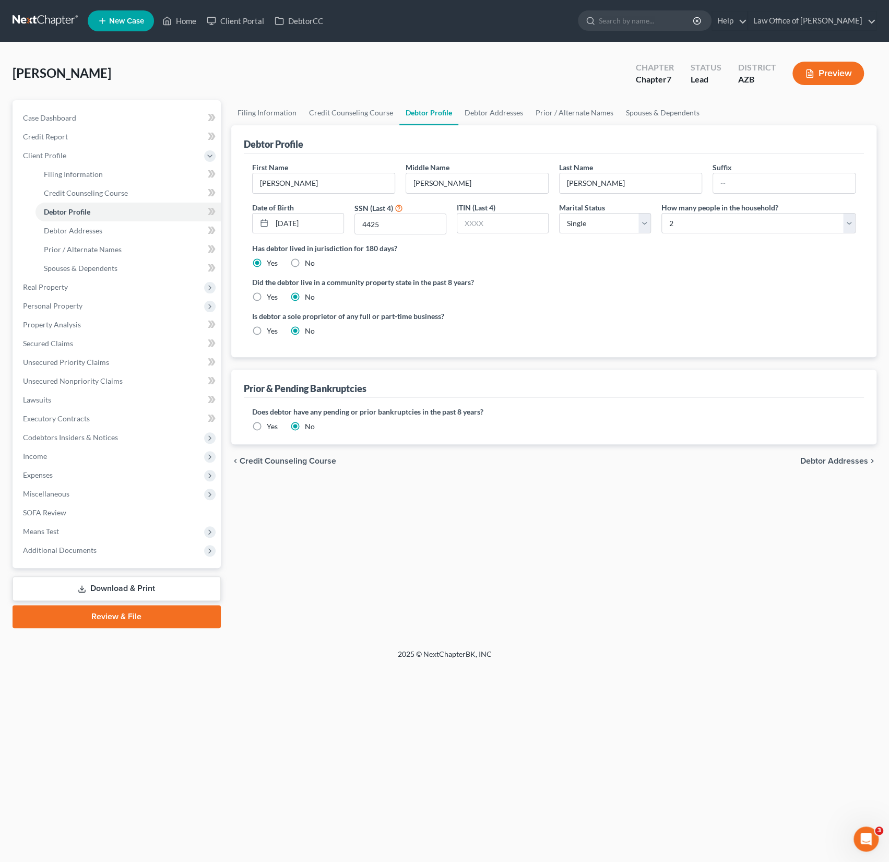
click at [267, 295] on label "Yes" at bounding box center [272, 297] width 11 height 10
click at [271, 295] on input "Yes" at bounding box center [274, 295] width 7 height 7
radio input "true"
radio input "false"
click at [87, 229] on span "Debtor Addresses" at bounding box center [73, 230] width 58 height 9
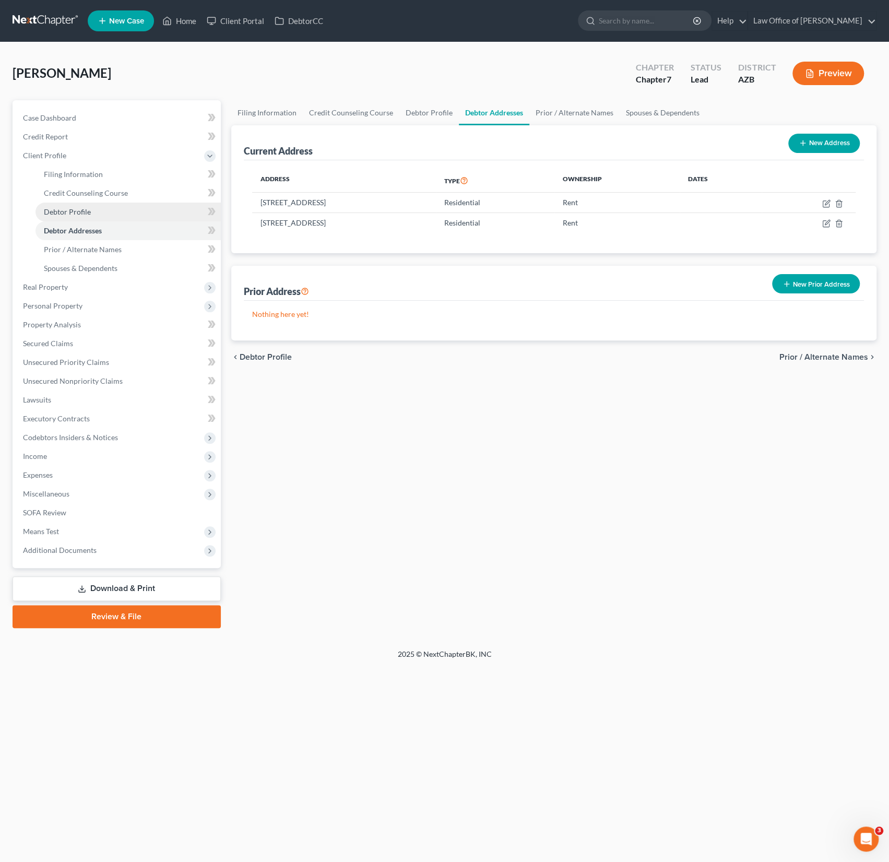
click at [88, 215] on span "Debtor Profile" at bounding box center [67, 211] width 47 height 9
select select "0"
select select "1"
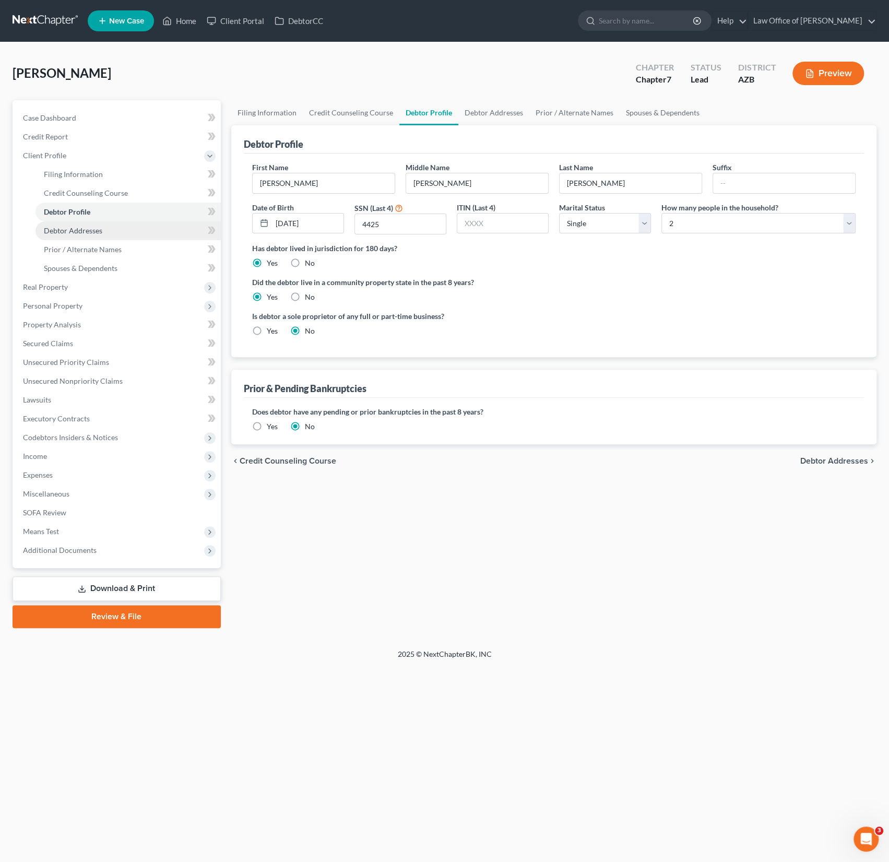
click at [88, 226] on span "Debtor Addresses" at bounding box center [73, 230] width 58 height 9
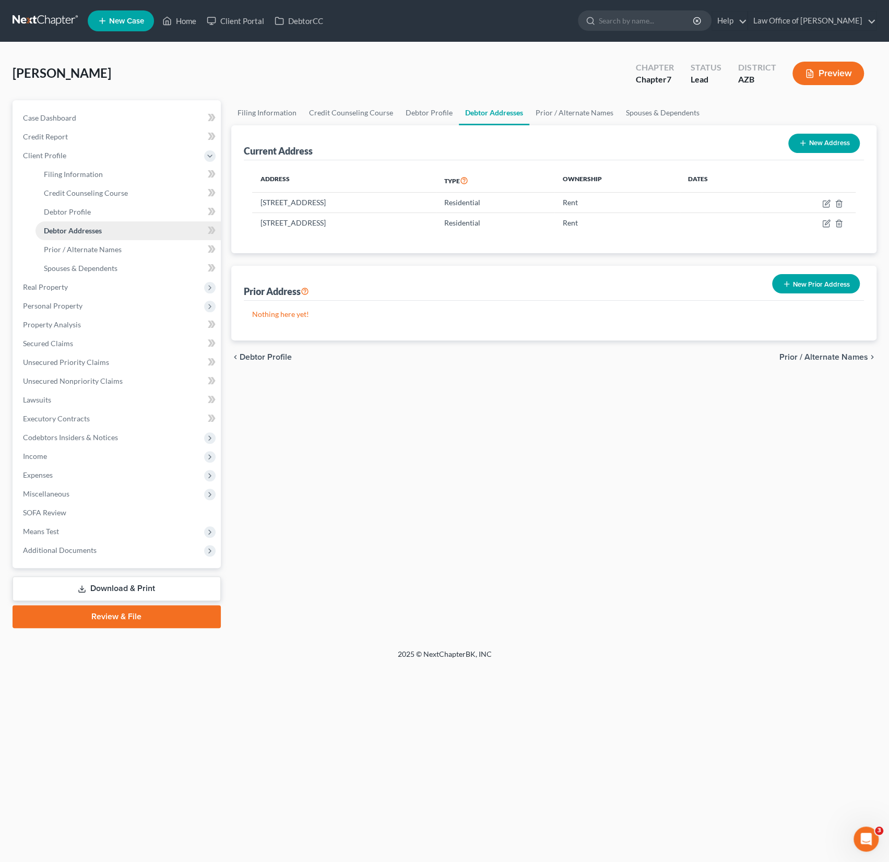
click at [88, 226] on span "Debtor Addresses" at bounding box center [73, 230] width 58 height 9
click at [841, 222] on icon "button" at bounding box center [839, 223] width 5 height 7
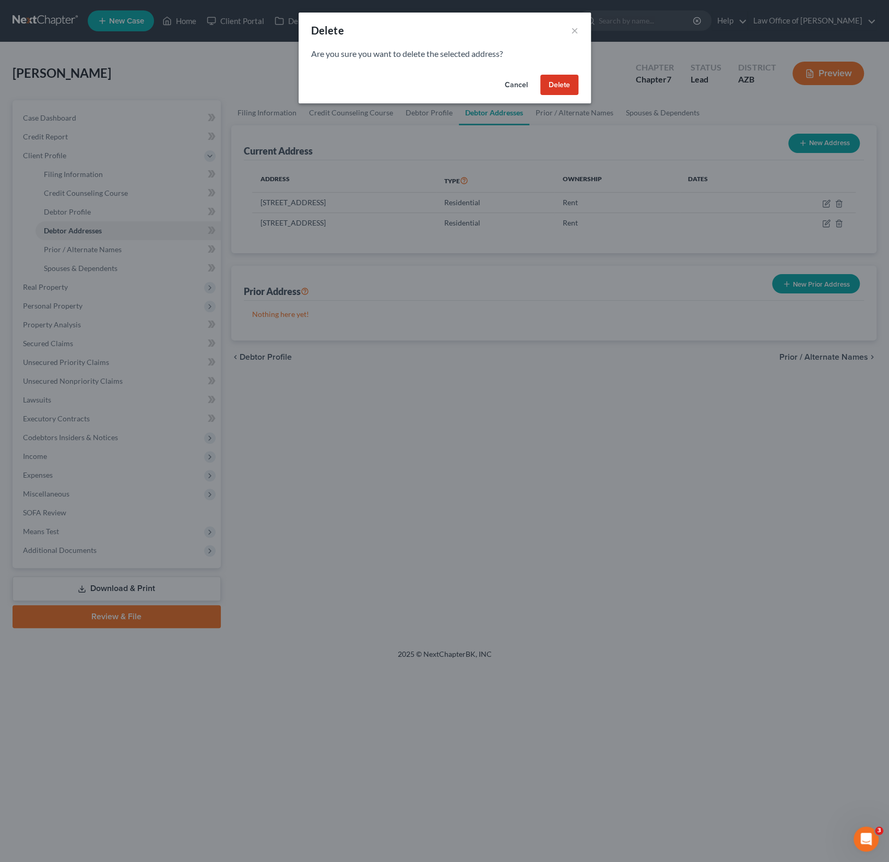
click at [558, 90] on button "Delete" at bounding box center [559, 85] width 38 height 21
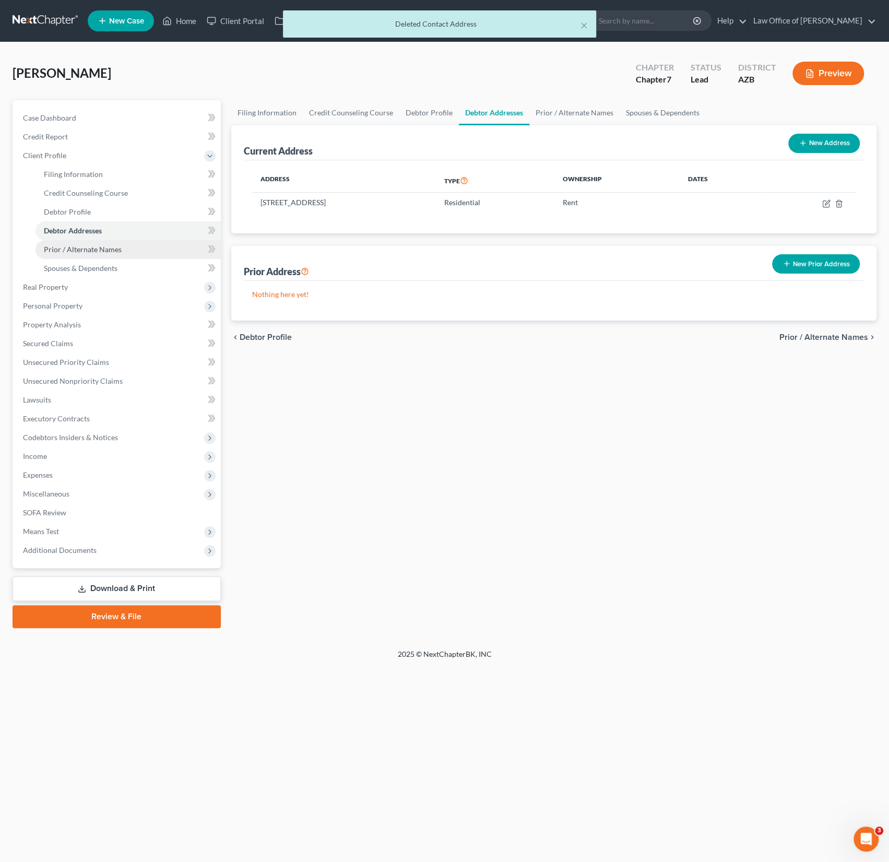
click at [72, 252] on span "Prior / Alternate Names" at bounding box center [83, 249] width 78 height 9
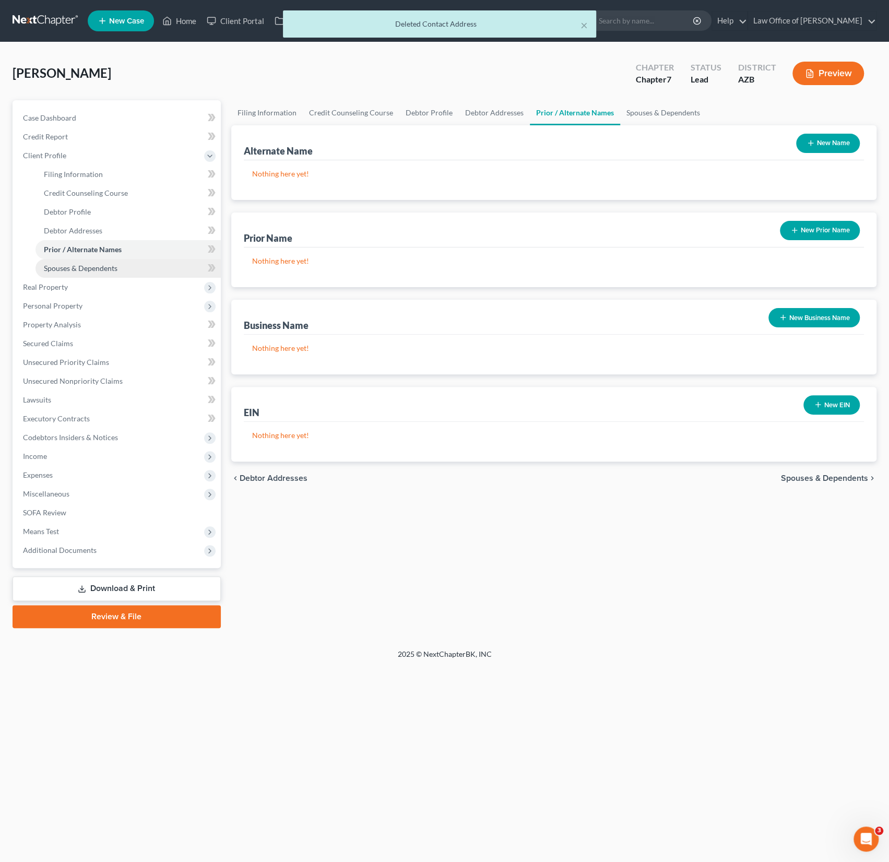
click at [76, 270] on span "Spouses & Dependents" at bounding box center [81, 268] width 74 height 9
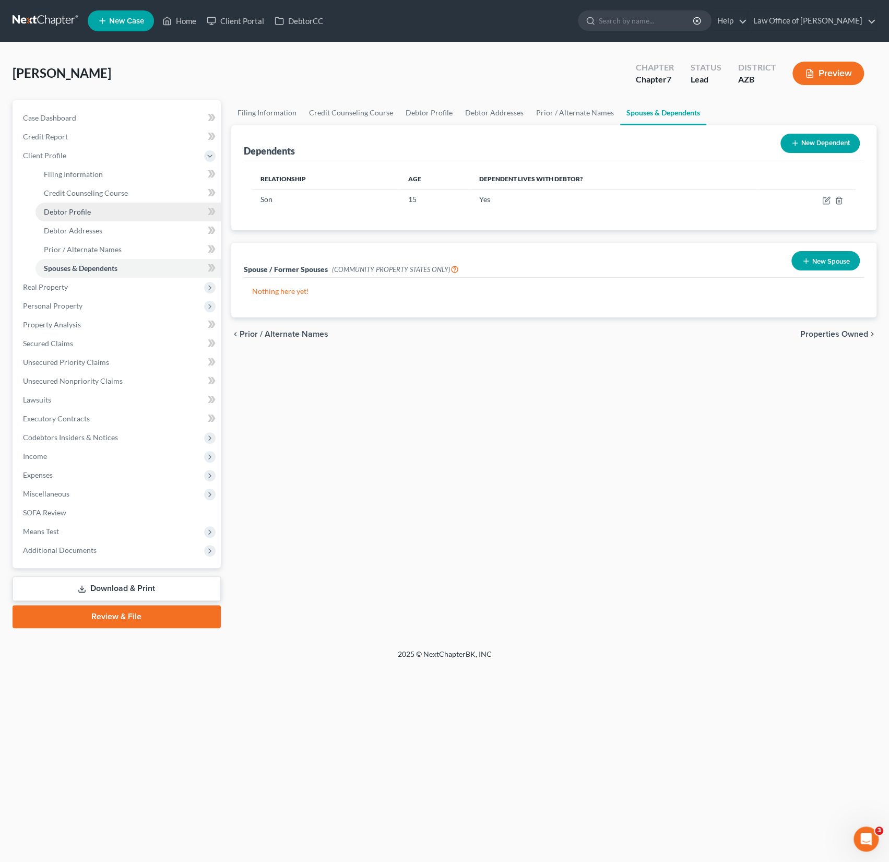
click at [86, 217] on link "Debtor Profile" at bounding box center [128, 212] width 185 height 19
select select "0"
select select "1"
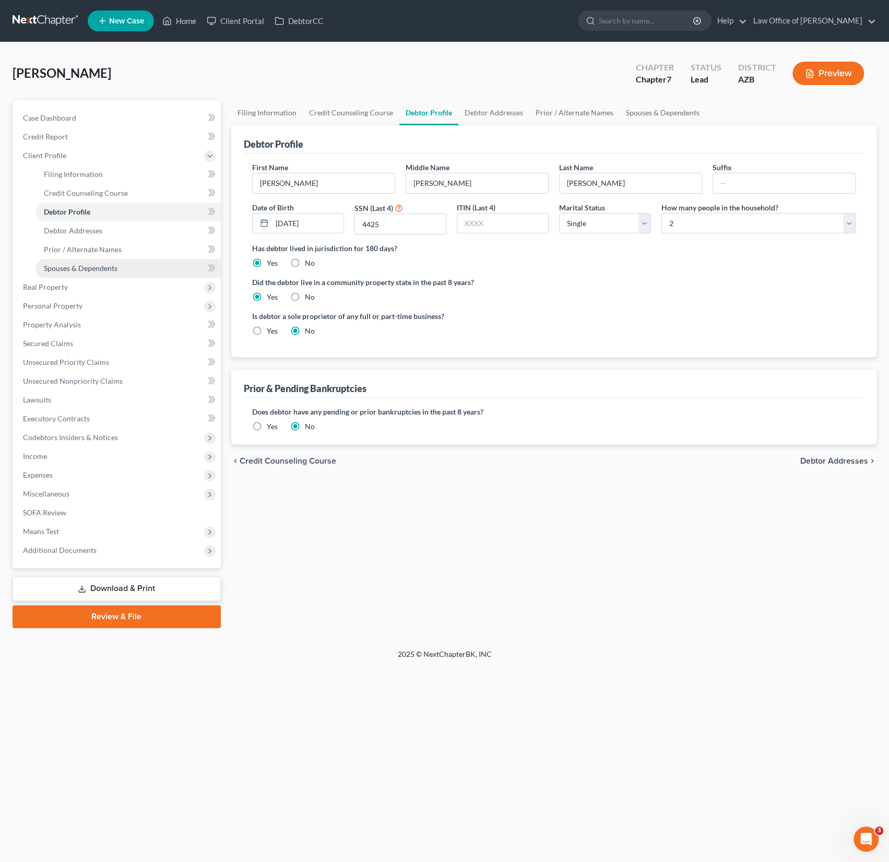
click at [67, 270] on span "Spouses & Dependents" at bounding box center [81, 268] width 74 height 9
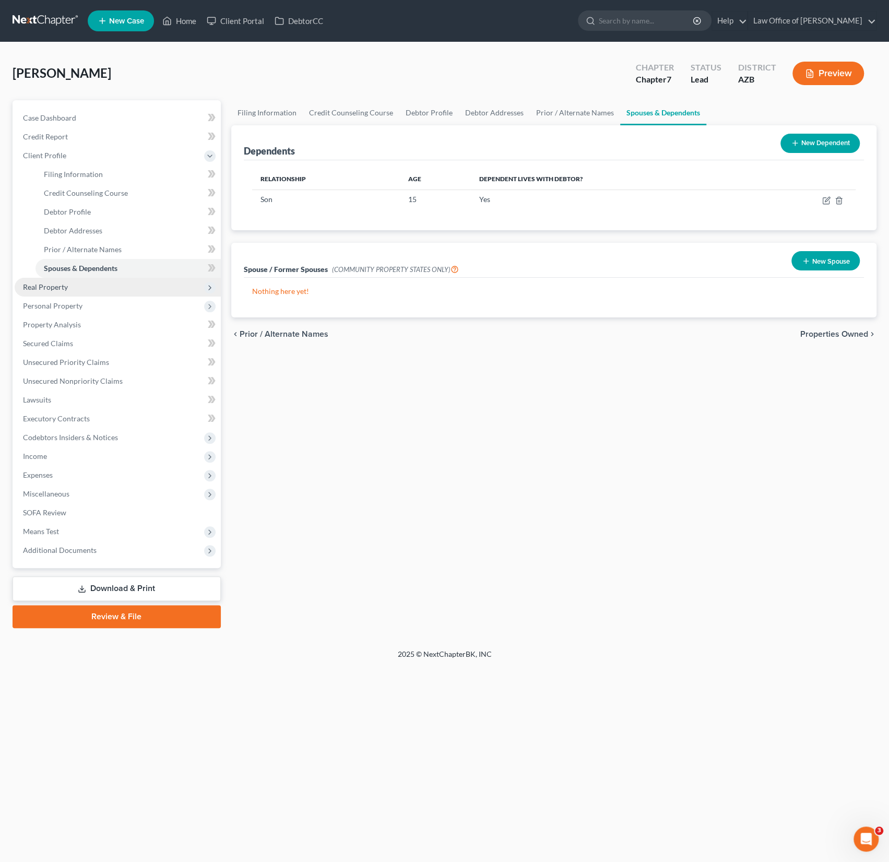
click at [55, 283] on span "Real Property" at bounding box center [45, 287] width 45 height 9
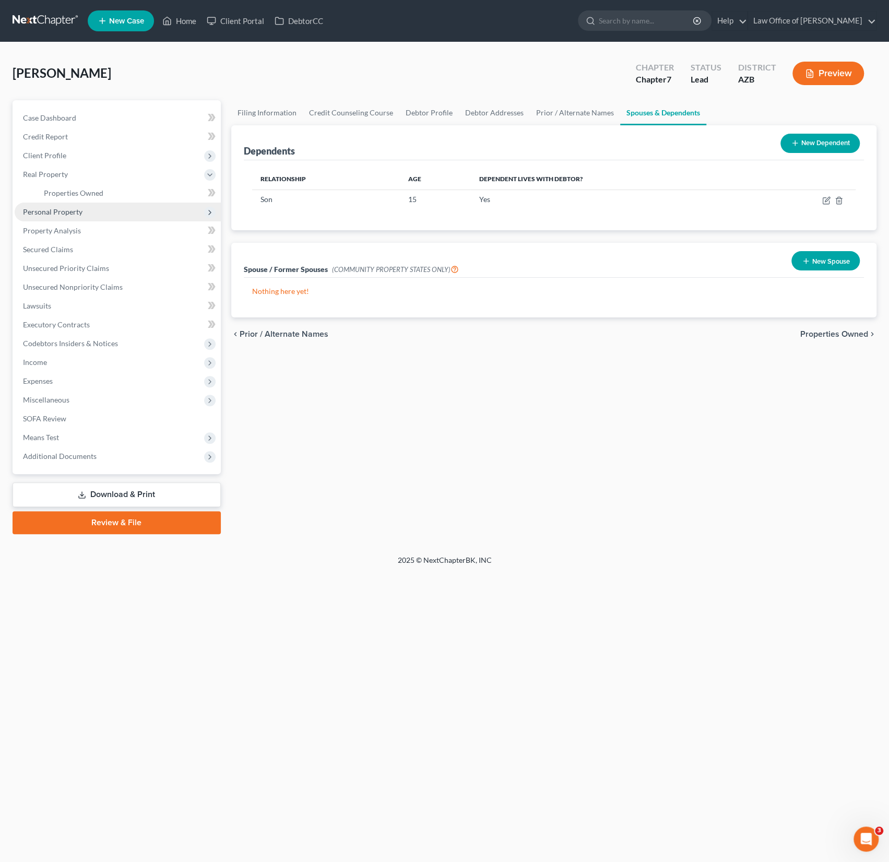
click at [56, 212] on span "Personal Property" at bounding box center [53, 211] width 60 height 9
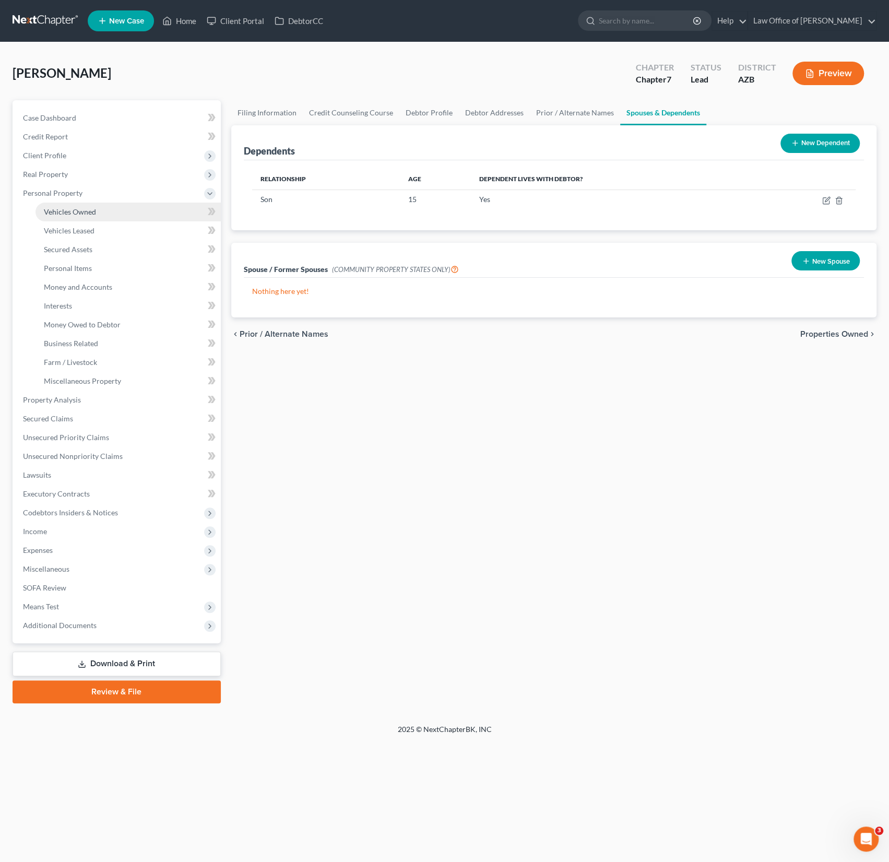
click at [62, 213] on span "Vehicles Owned" at bounding box center [70, 211] width 52 height 9
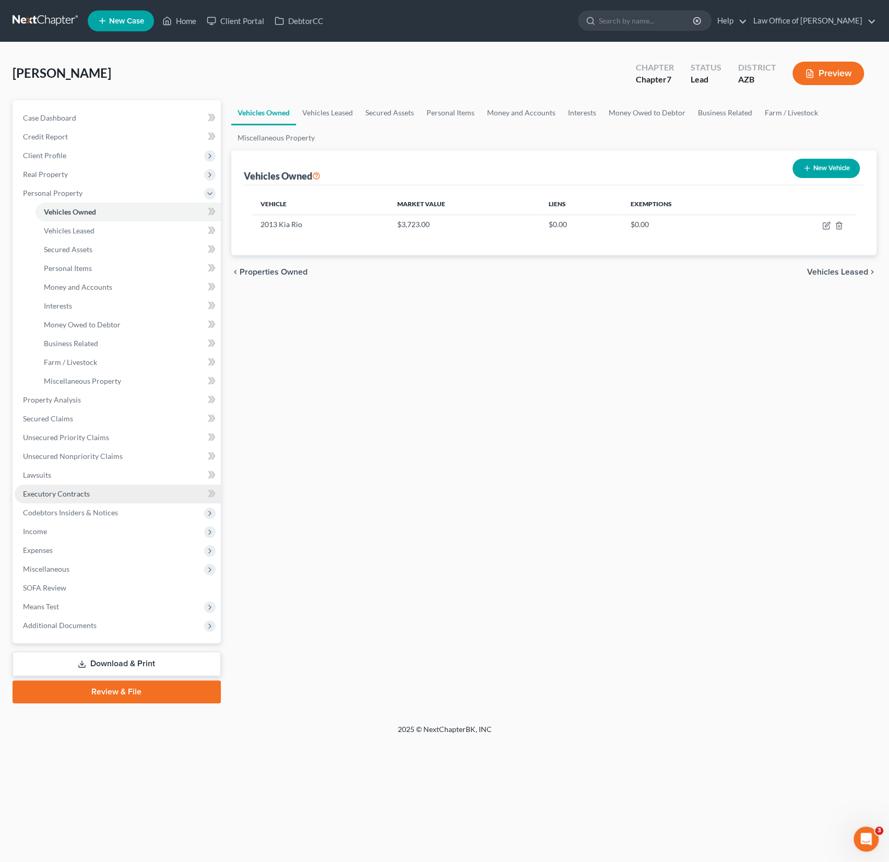
click at [51, 491] on span "Executory Contracts" at bounding box center [56, 493] width 67 height 9
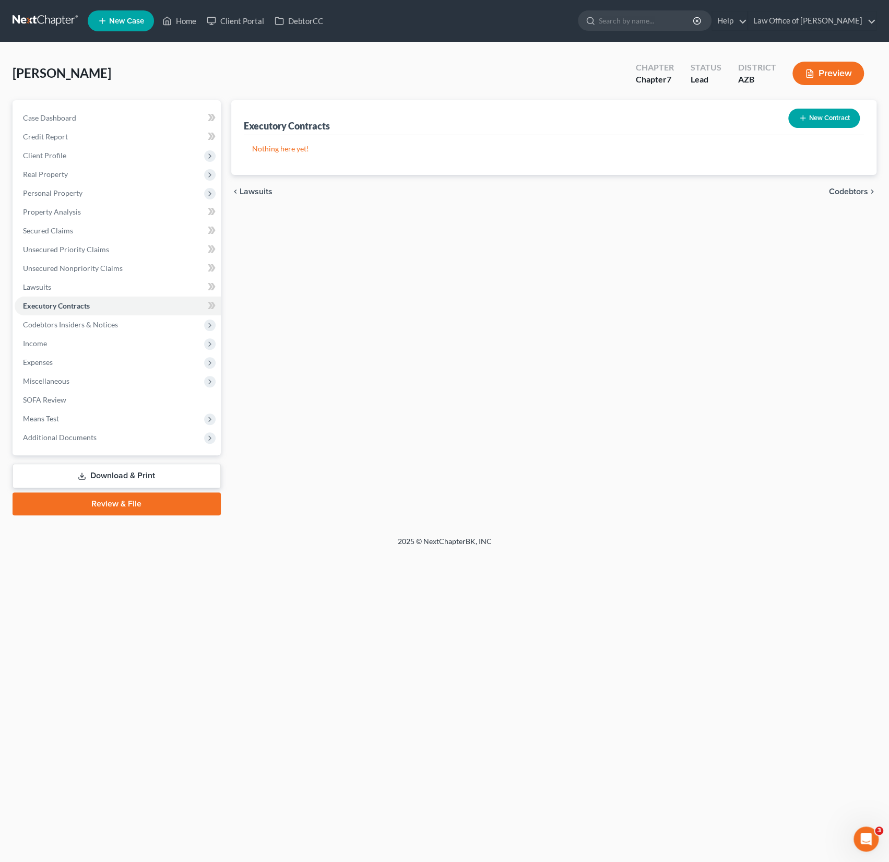
click at [822, 115] on button "New Contract" at bounding box center [825, 118] width 72 height 19
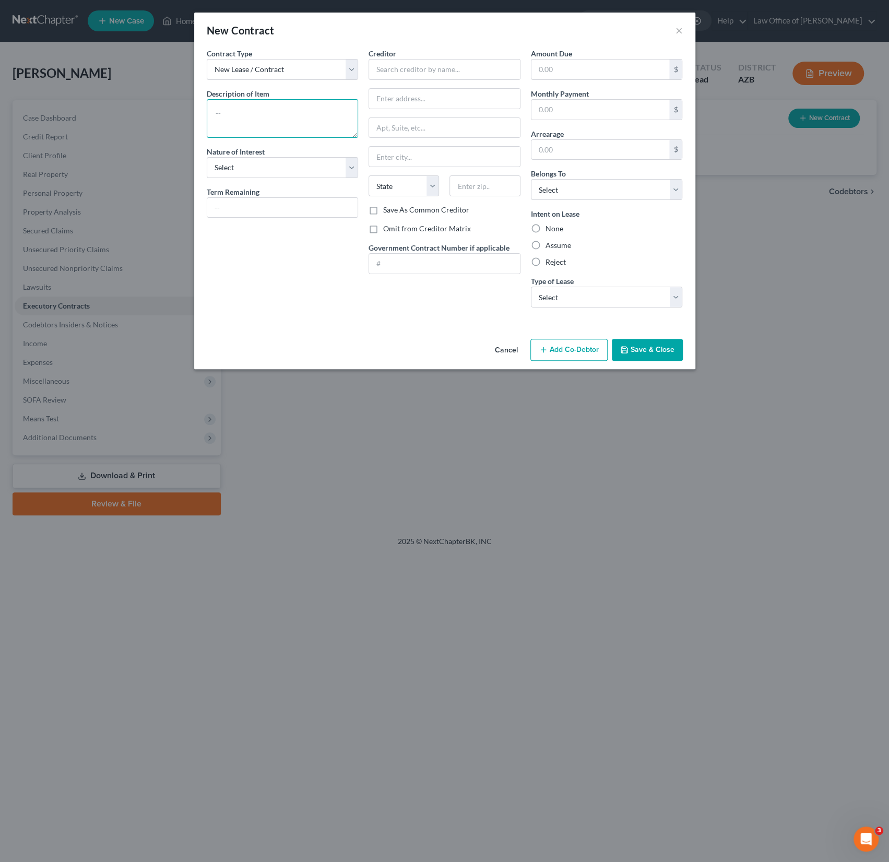
click at [225, 113] on textarea at bounding box center [283, 118] width 152 height 39
type textarea "Residential Lease"
click at [386, 73] on input "text" at bounding box center [445, 69] width 152 height 21
type input "Bella Thunderbird Fee Owner LLC"
click at [392, 221] on div "Creditor * Bella Thunderbird Fee Owner LLC State AL AK AR AZ CA CO CT DE DC FL …" at bounding box center [444, 182] width 162 height 268
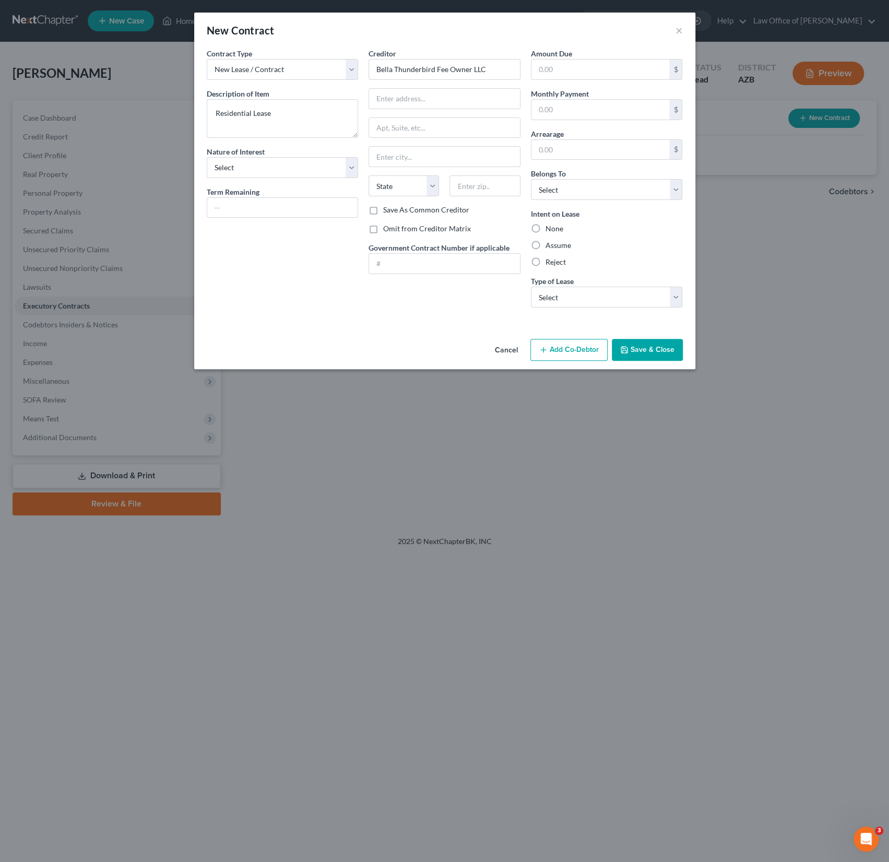
click at [383, 224] on label "Omit from Creditor Matrix" at bounding box center [427, 228] width 88 height 10
click at [387, 224] on input "Omit from Creditor Matrix" at bounding box center [390, 226] width 7 height 7
checkbox input "true"
click at [568, 194] on select "Select Debtor 1 Only Debtor 2 Only Debtor 1 And Debtor 2 Only At Least One Of T…" at bounding box center [607, 189] width 152 height 21
select select "0"
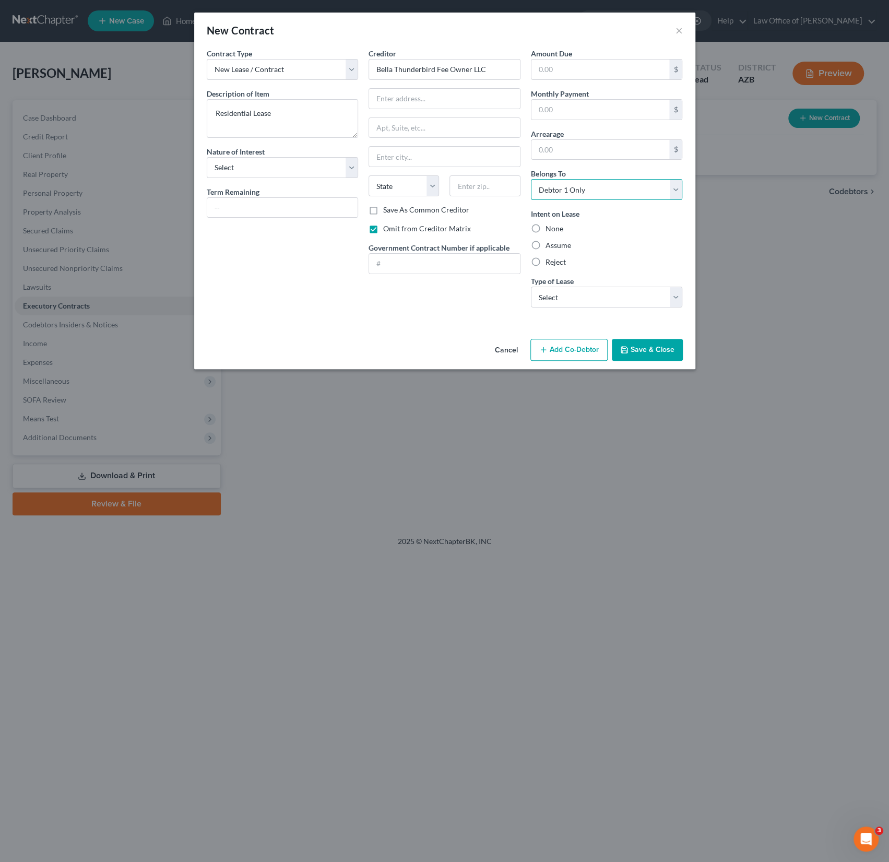
click at [531, 179] on select "Select Debtor 1 Only Debtor 2 Only Debtor 1 And Debtor 2 Only At Least One Of T…" at bounding box center [607, 189] width 152 height 21
click at [545, 231] on div "None" at bounding box center [607, 228] width 152 height 10
click at [546, 228] on label "None" at bounding box center [555, 228] width 18 height 10
click at [550, 228] on input "None" at bounding box center [553, 226] width 7 height 7
radio input "true"
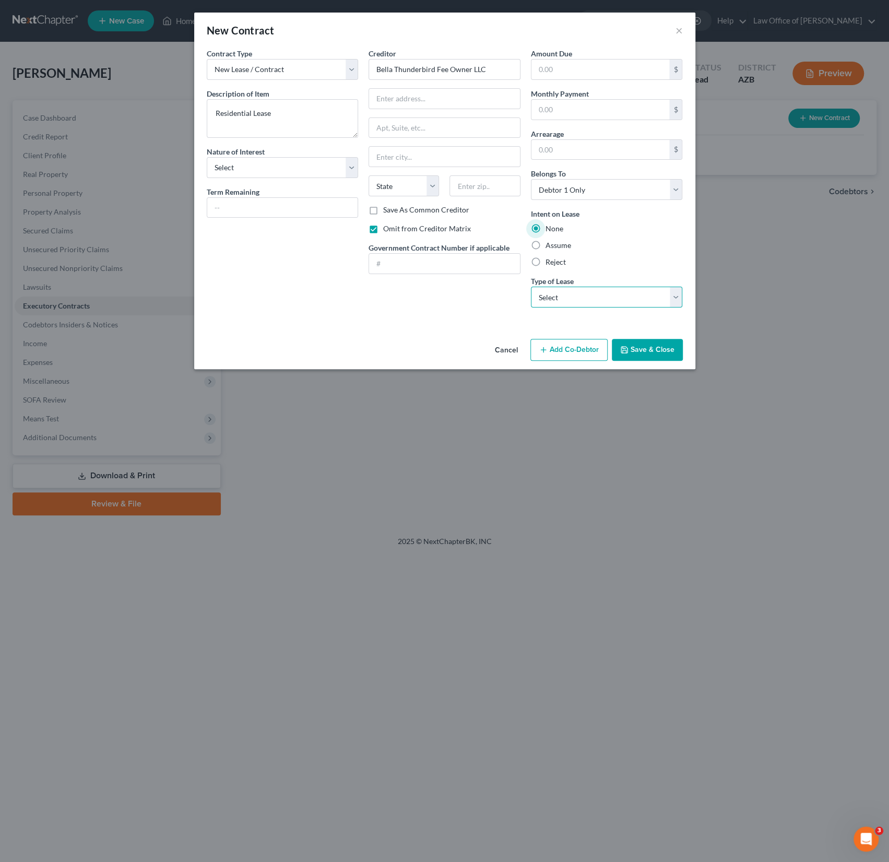
click at [567, 294] on select "Select Real Estate Car Other" at bounding box center [607, 297] width 152 height 21
select select "0"
click at [531, 287] on select "Select Real Estate Car Other" at bounding box center [607, 297] width 152 height 21
click at [288, 166] on select "Select Purchaser Agent Lessor Lessee" at bounding box center [283, 167] width 152 height 21
select select "3"
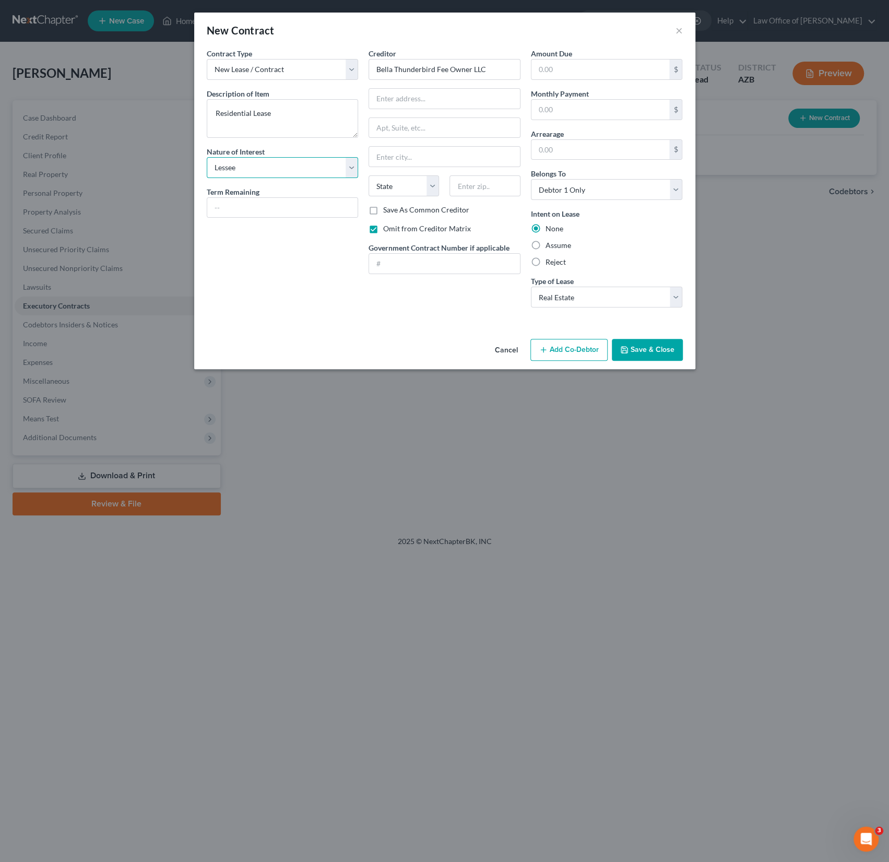
click at [207, 157] on select "Select Purchaser Agent Lessor Lessee" at bounding box center [283, 167] width 152 height 21
click at [643, 344] on button "Save & Close" at bounding box center [647, 350] width 71 height 22
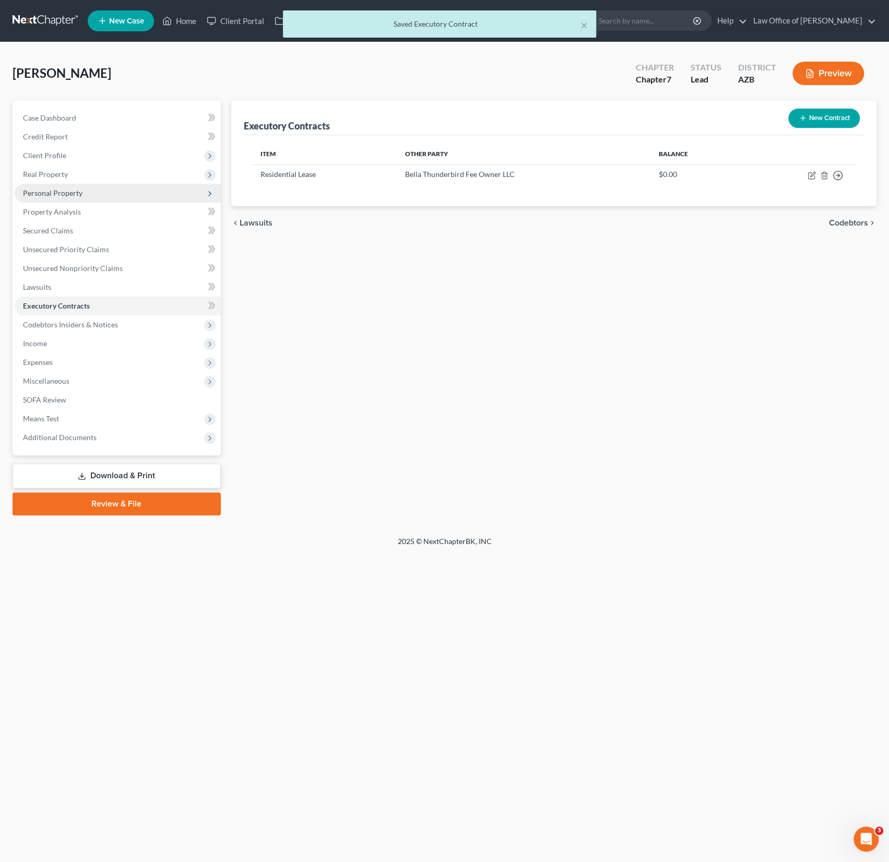
click at [54, 191] on span "Personal Property" at bounding box center [53, 193] width 60 height 9
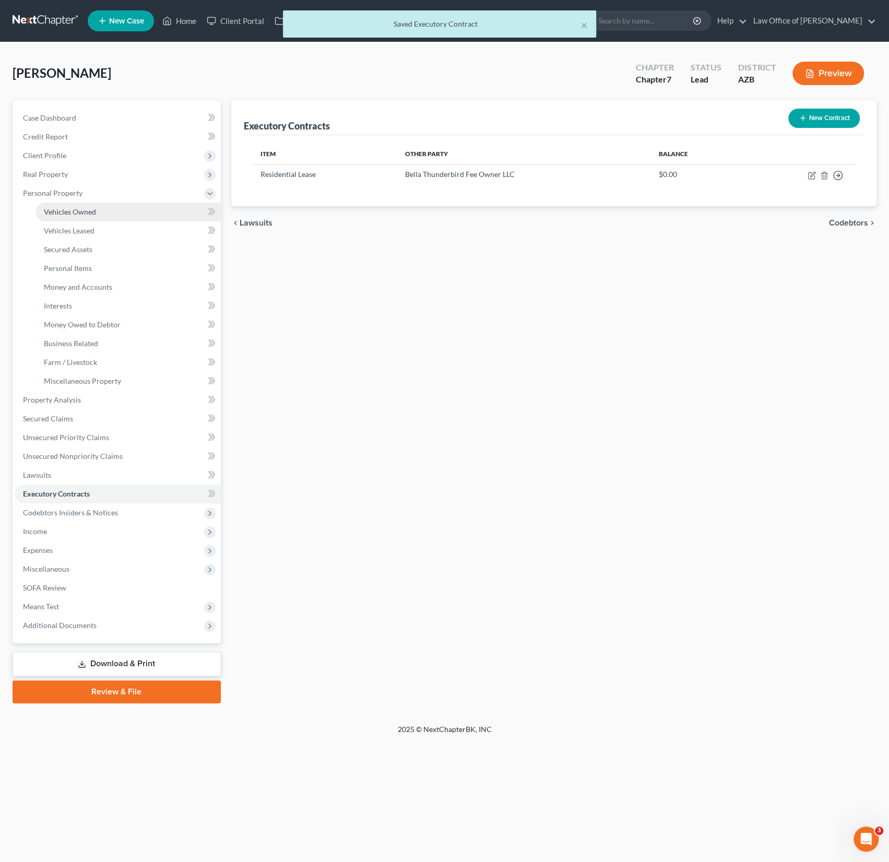
click at [70, 204] on link "Vehicles Owned" at bounding box center [128, 212] width 185 height 19
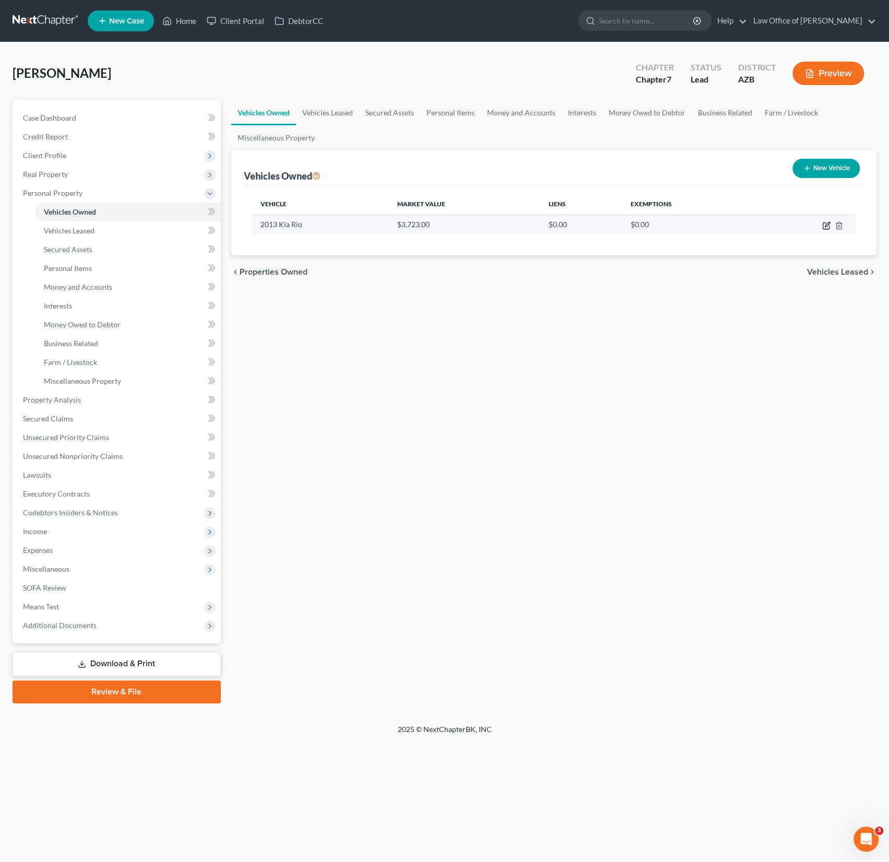
click at [827, 226] on icon "button" at bounding box center [826, 225] width 8 height 8
select select "0"
select select "13"
select select "1"
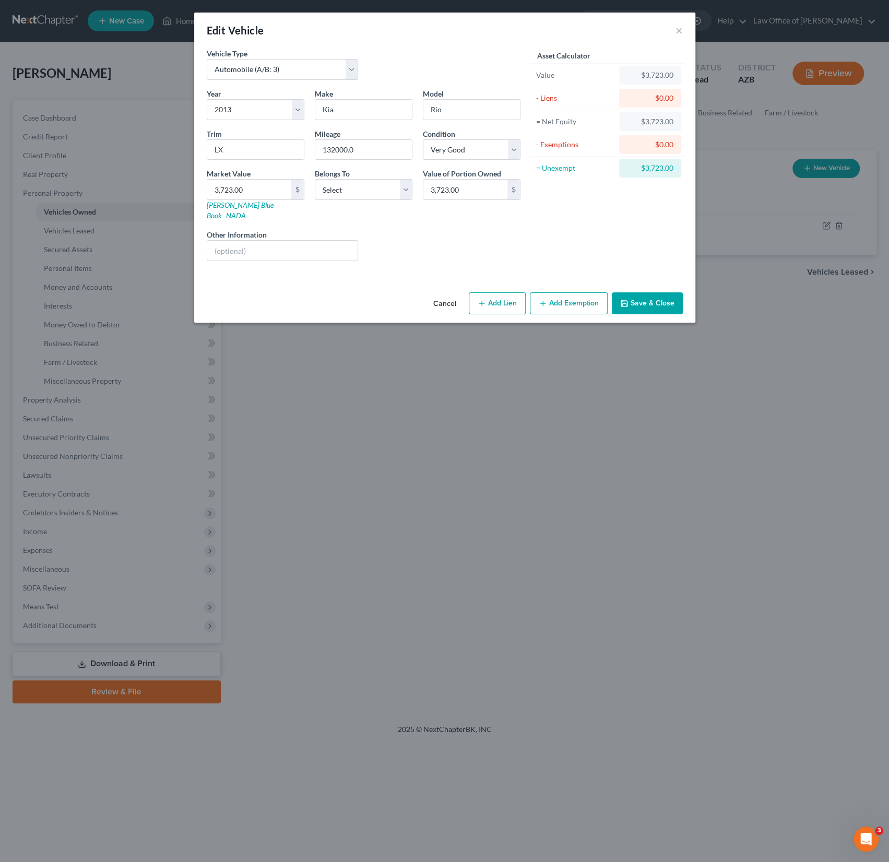
click at [573, 294] on button "Add Exemption" at bounding box center [569, 303] width 78 height 22
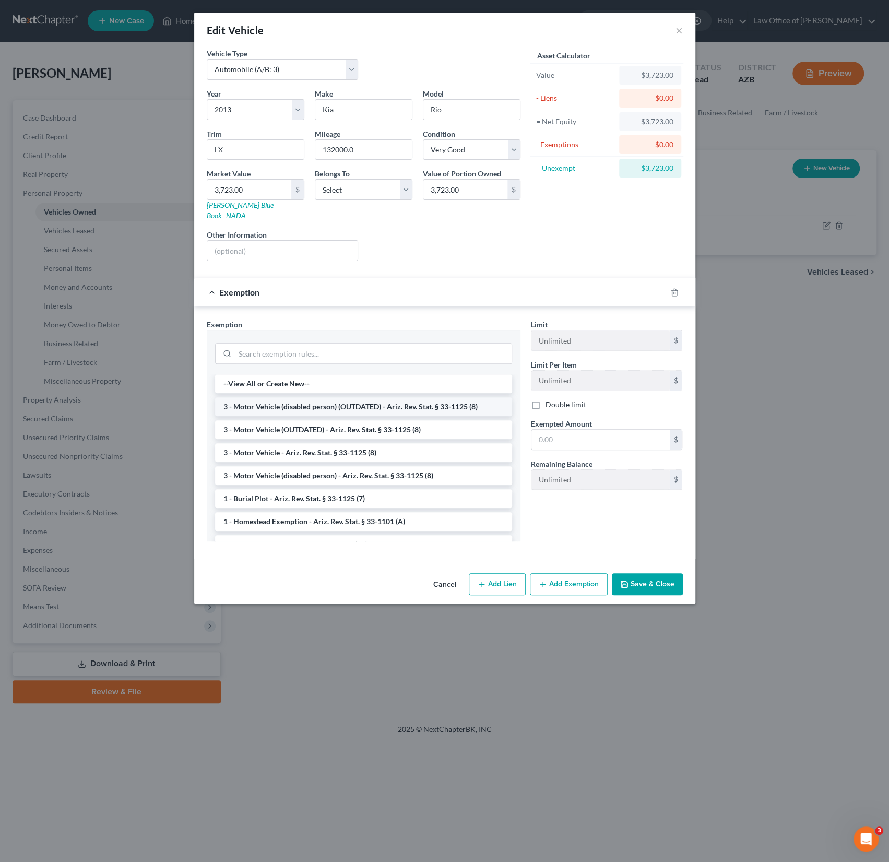
click at [284, 397] on li "3 - Motor Vehicle (disabled person) (OUTDATED) - Ariz. Rev. Stat. § 33-1125 (8)" at bounding box center [363, 406] width 297 height 19
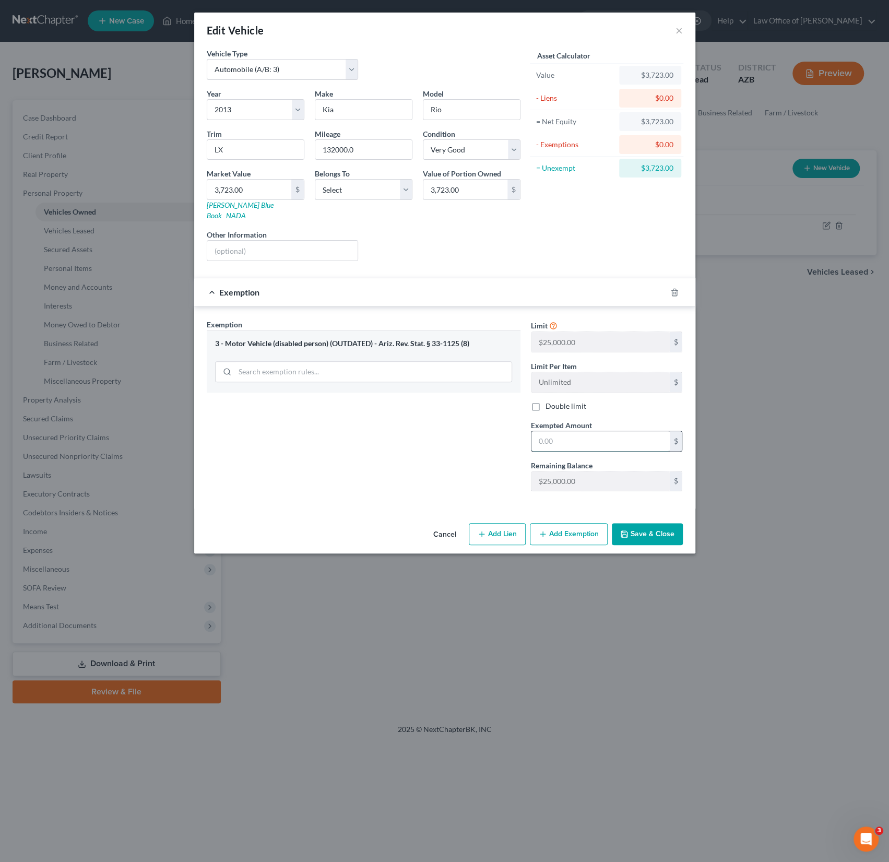
click at [573, 431] on input "text" at bounding box center [601, 441] width 138 height 20
click at [674, 292] on line "button" at bounding box center [674, 293] width 0 height 2
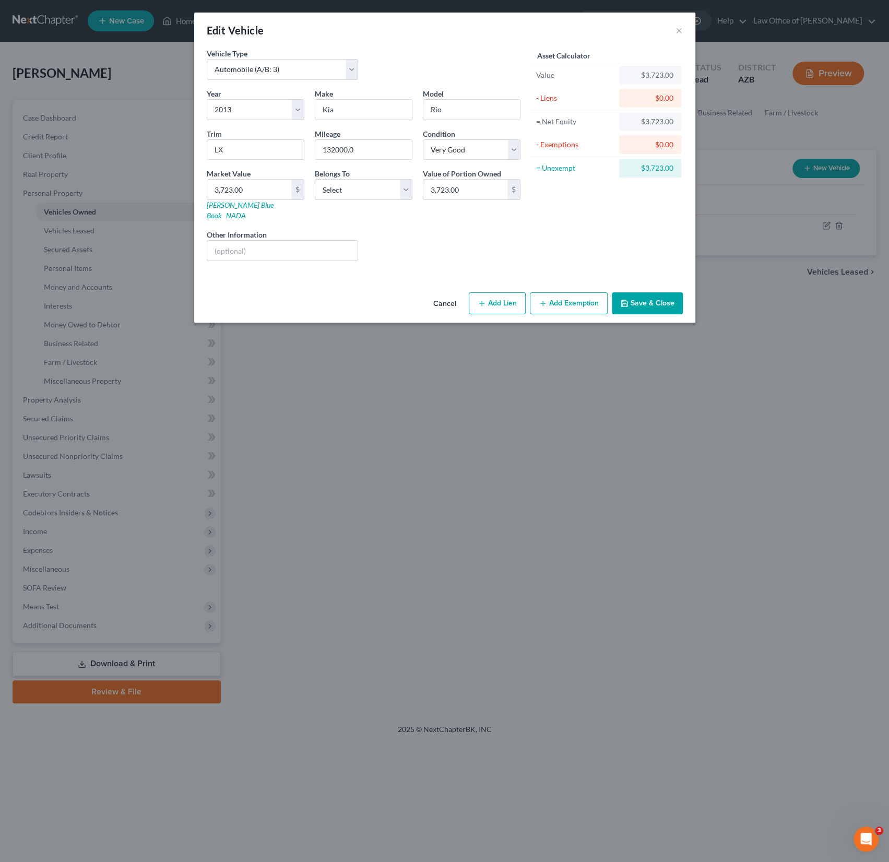
click at [550, 297] on button "Add Exemption" at bounding box center [569, 303] width 78 height 22
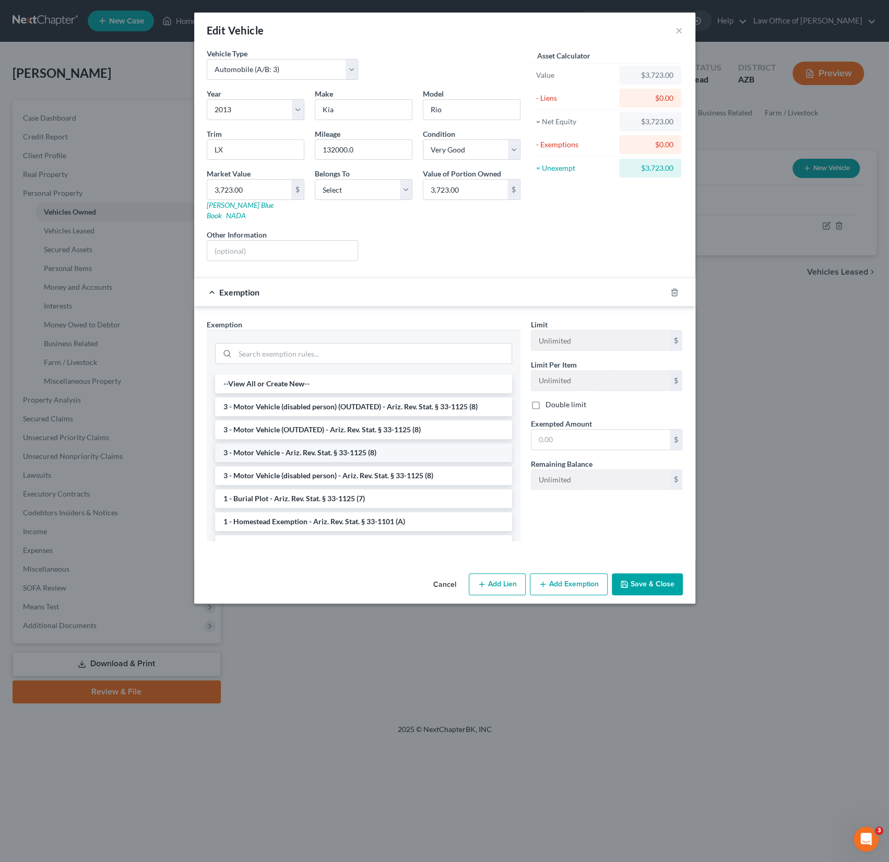
click at [362, 443] on li "3 - Motor Vehicle - Ariz. Rev. Stat. § 33-1125 (8)" at bounding box center [363, 452] width 297 height 19
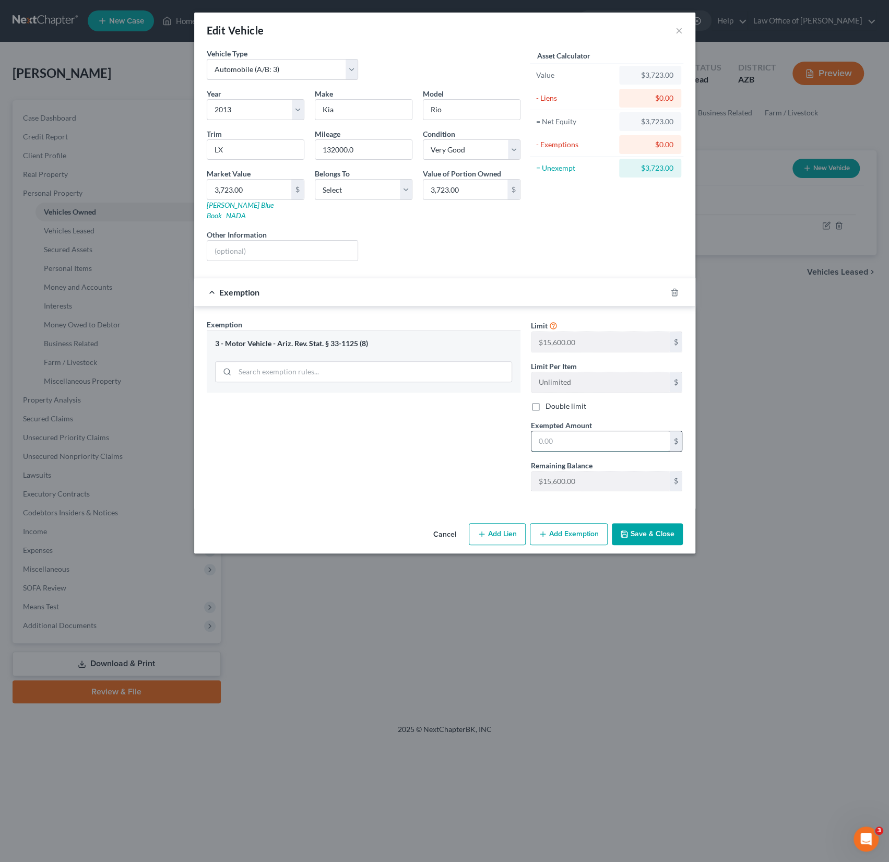
click at [560, 431] on input "text" at bounding box center [601, 441] width 138 height 20
type input "15,600"
click at [641, 524] on button "Save & Close" at bounding box center [647, 534] width 71 height 22
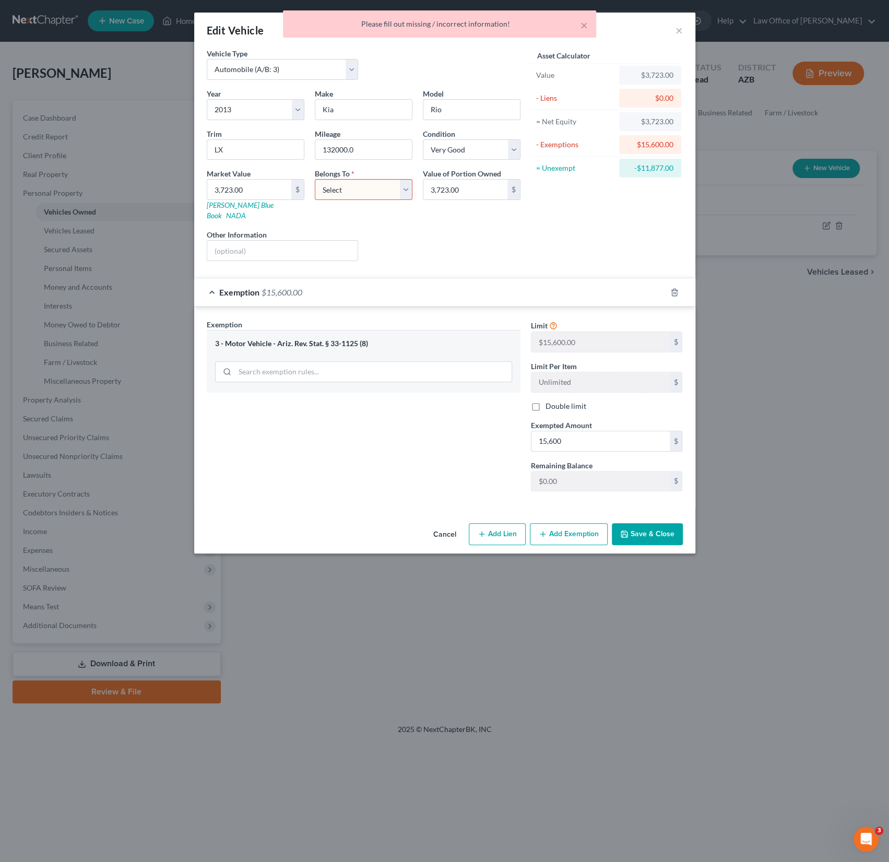
click at [327, 183] on select "Select Debtor 1 Only Debtor 2 Only Debtor 1 And Debtor 2 Only At Least One Of T…" at bounding box center [364, 189] width 98 height 21
select select "0"
click at [315, 179] on select "Select Debtor 1 Only Debtor 2 Only Debtor 1 And Debtor 2 Only At Least One Of T…" at bounding box center [364, 189] width 98 height 21
click at [644, 523] on button "Save & Close" at bounding box center [647, 534] width 71 height 22
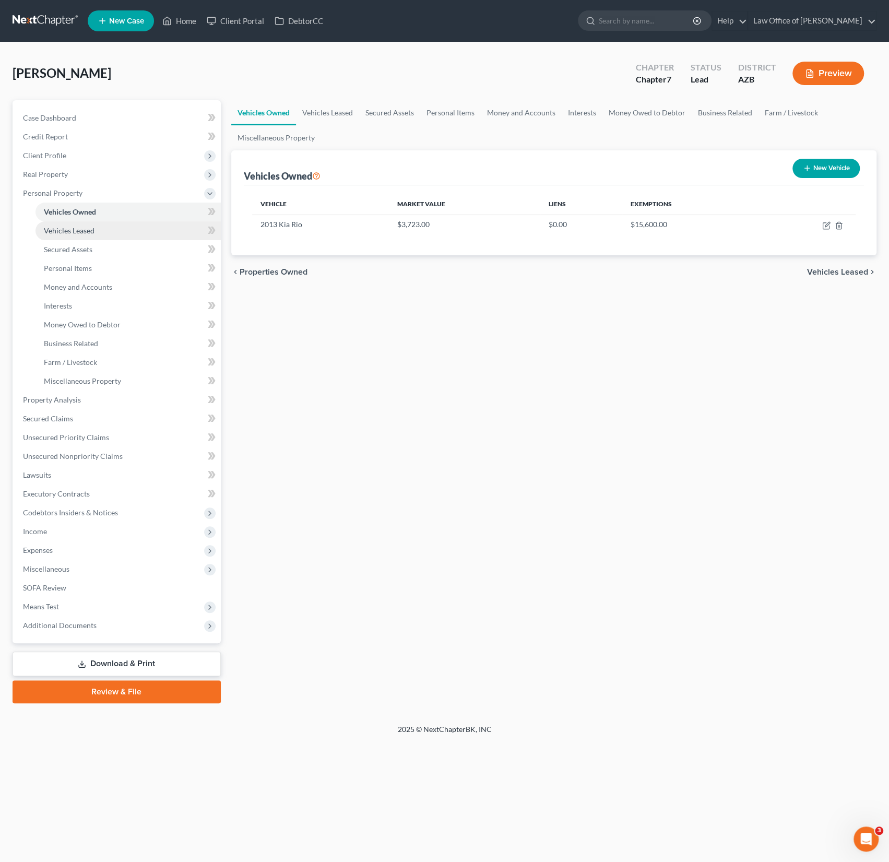
click at [65, 226] on span "Vehicles Leased" at bounding box center [69, 230] width 51 height 9
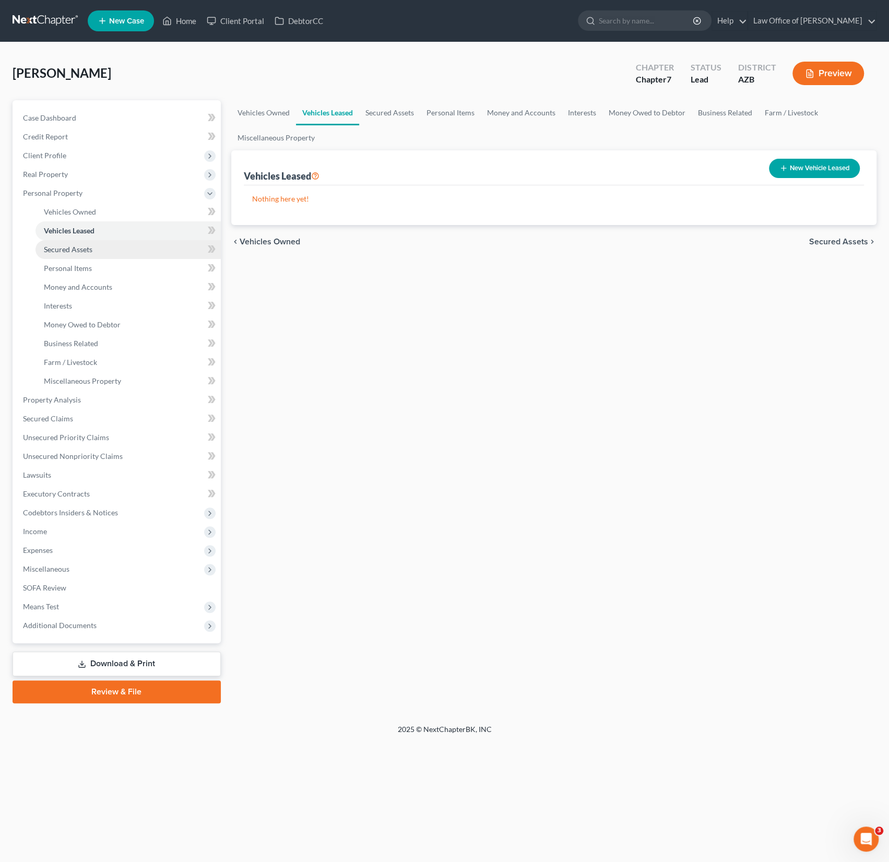
click at [63, 246] on span "Secured Assets" at bounding box center [68, 249] width 49 height 9
click at [71, 267] on span "Personal Items" at bounding box center [68, 268] width 48 height 9
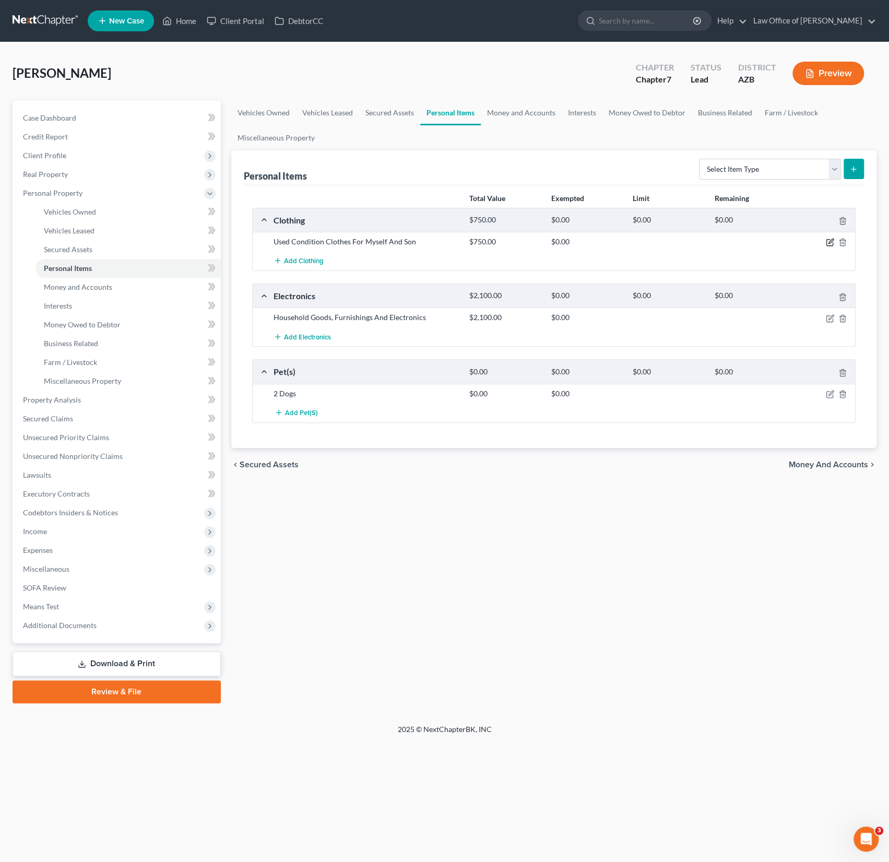
click at [830, 242] on icon "button" at bounding box center [831, 241] width 5 height 5
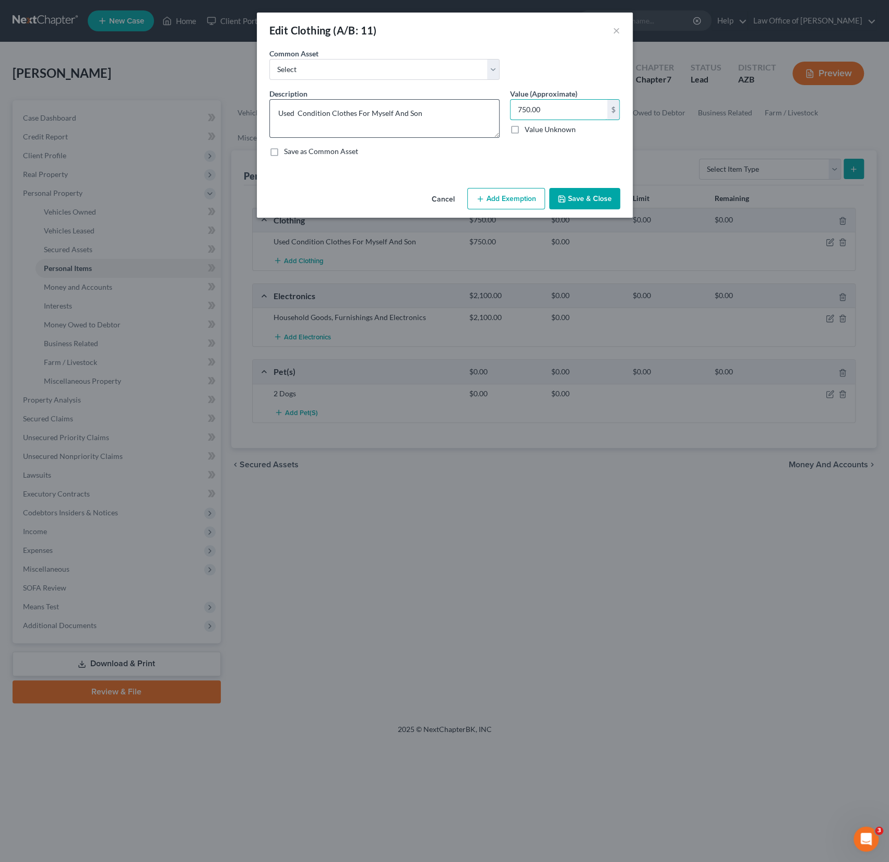
drag, startPoint x: 568, startPoint y: 111, endPoint x: 484, endPoint y: 104, distance: 84.8
click at [499, 104] on div "Description * Used Condition Clothes For Myself And Son Value (Approximate) 750…" at bounding box center [444, 126] width 361 height 77
drag, startPoint x: 550, startPoint y: 113, endPoint x: 505, endPoint y: 95, distance: 48.5
click at [505, 95] on div "Value (Approximate) 750.00 $ Value Unknown Balance Undetermined 750.00 $ Value …" at bounding box center [565, 113] width 121 height 50
type input "500"
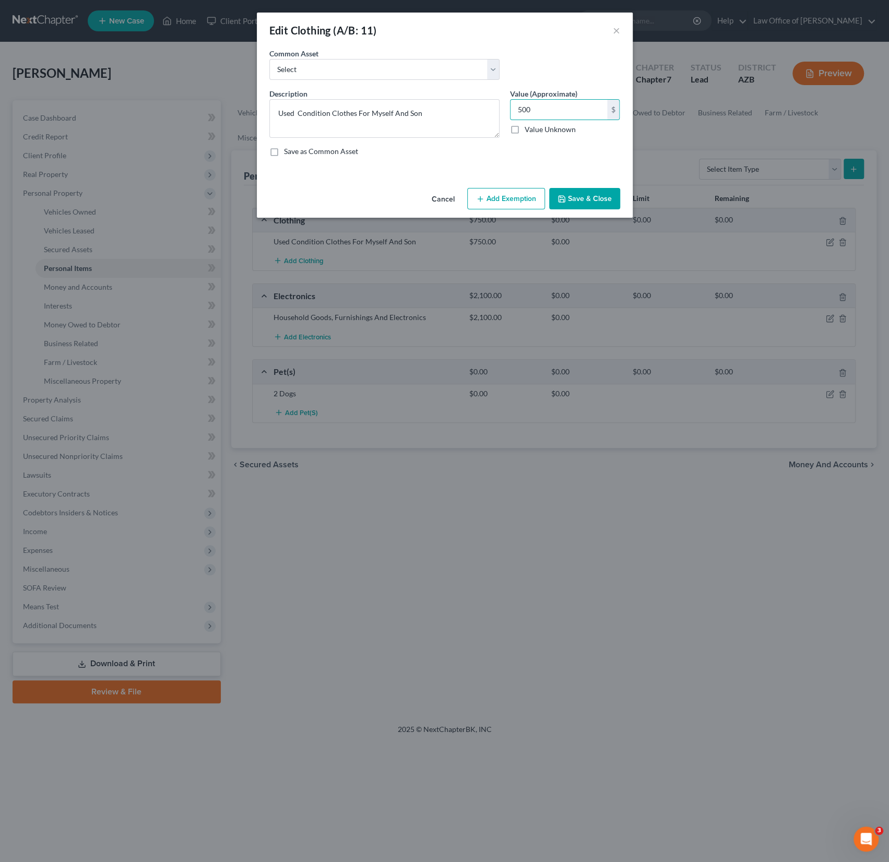
click at [499, 203] on button "Add Exemption" at bounding box center [506, 199] width 78 height 22
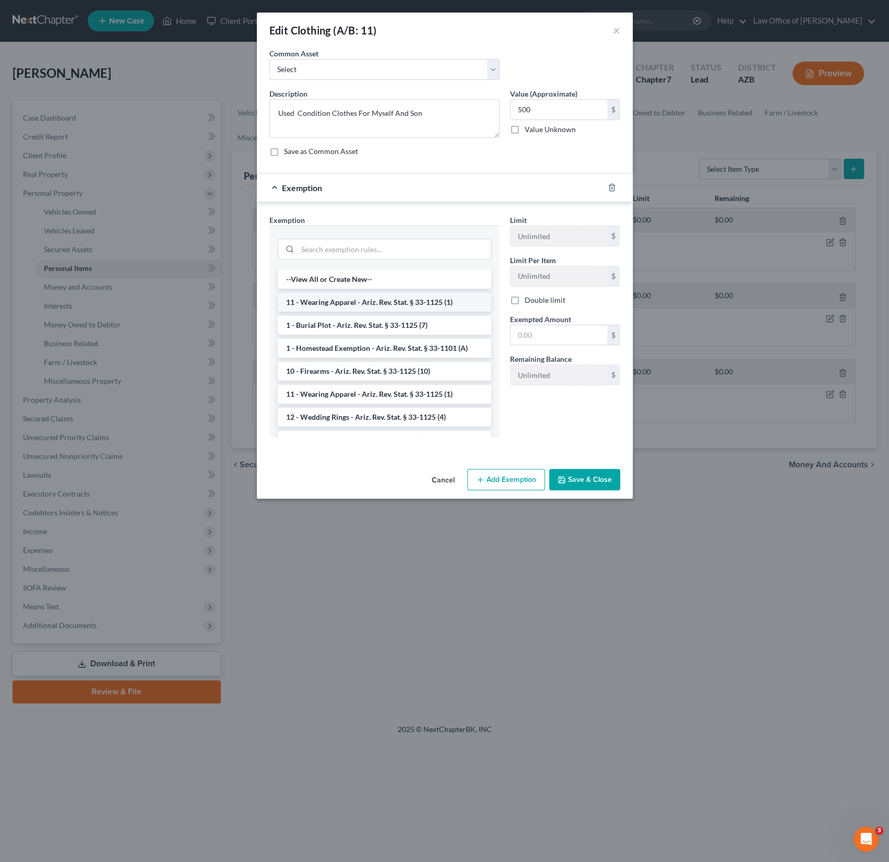
click at [357, 299] on li "11 - Wearing Apparel - Ariz. Rev. Stat. § 33-1125 (1)" at bounding box center [385, 302] width 214 height 19
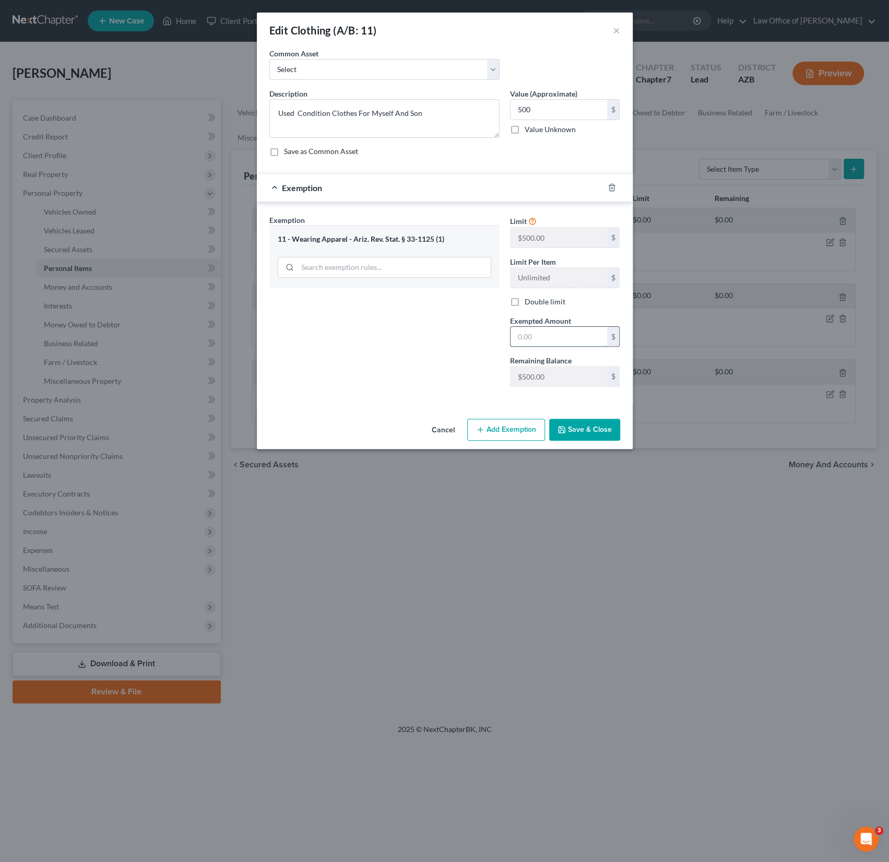
click at [542, 331] on input "text" at bounding box center [559, 337] width 97 height 20
type input "500"
click at [579, 427] on button "Save & Close" at bounding box center [584, 430] width 71 height 22
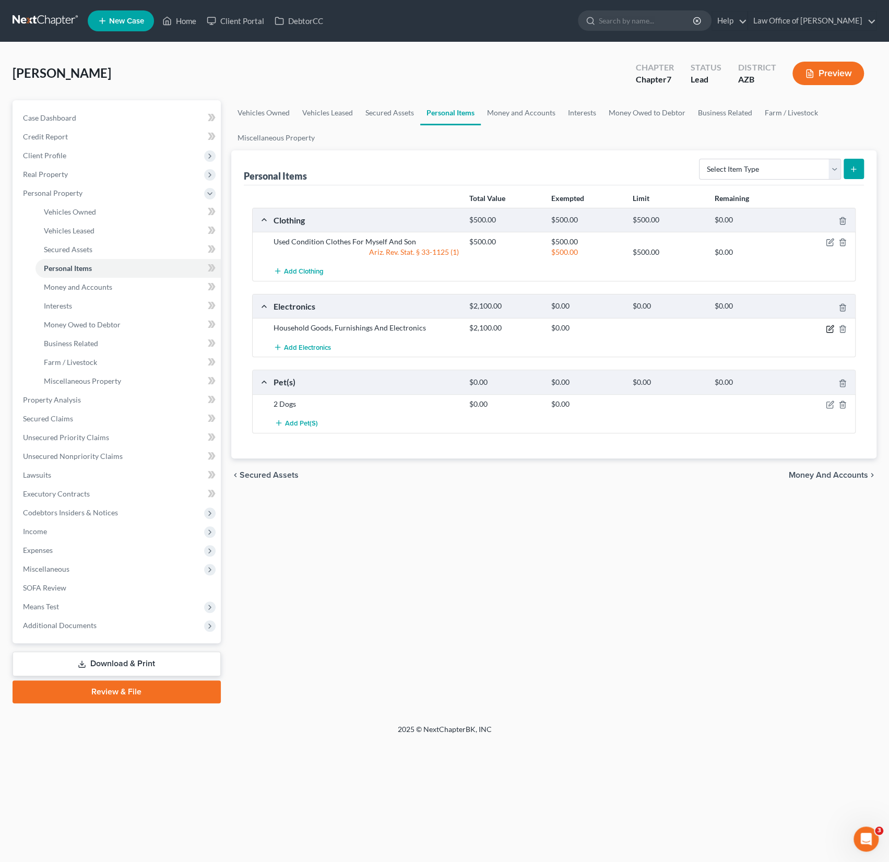
click at [829, 326] on icon "button" at bounding box center [830, 329] width 8 height 8
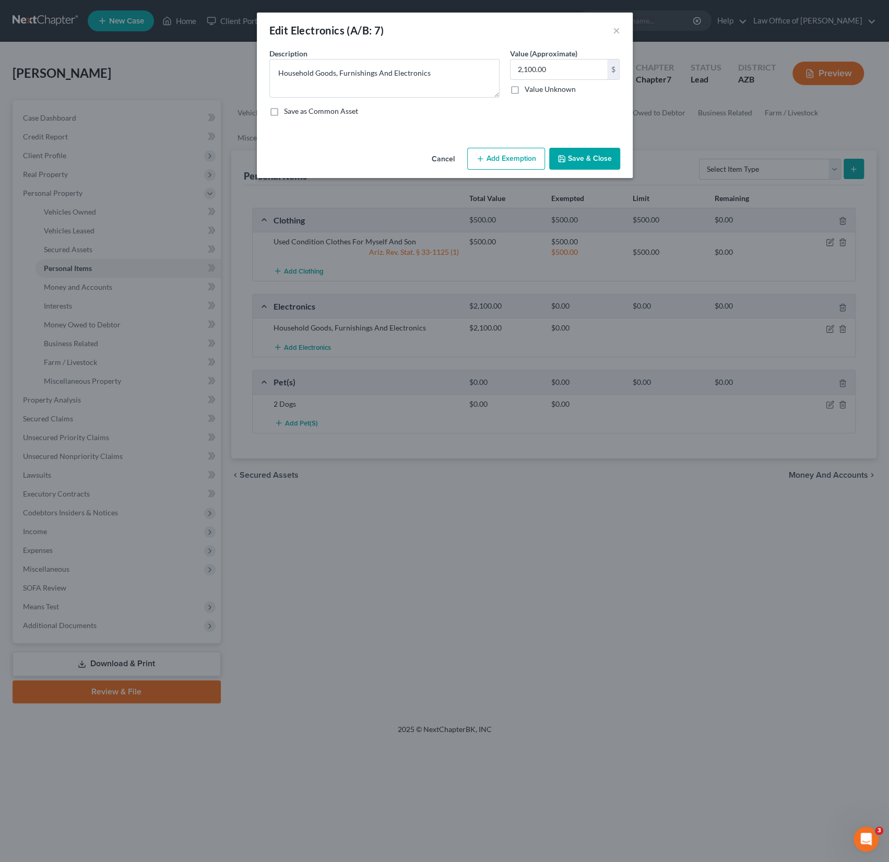
click at [504, 149] on button "Add Exemption" at bounding box center [506, 159] width 78 height 22
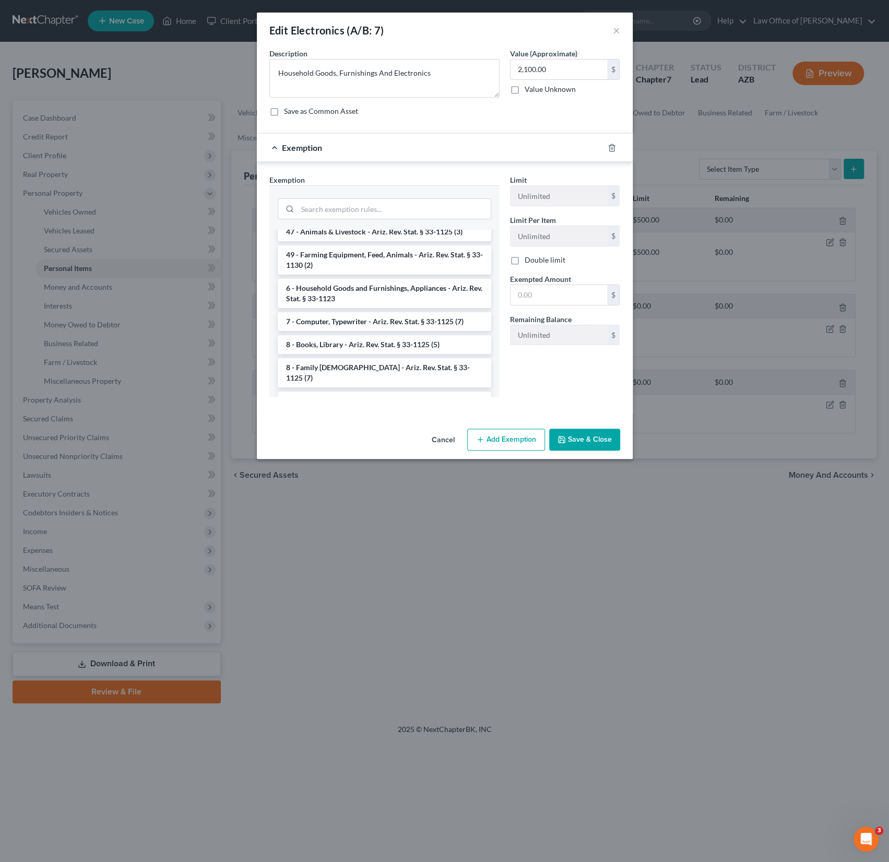
scroll to position [1176, 0]
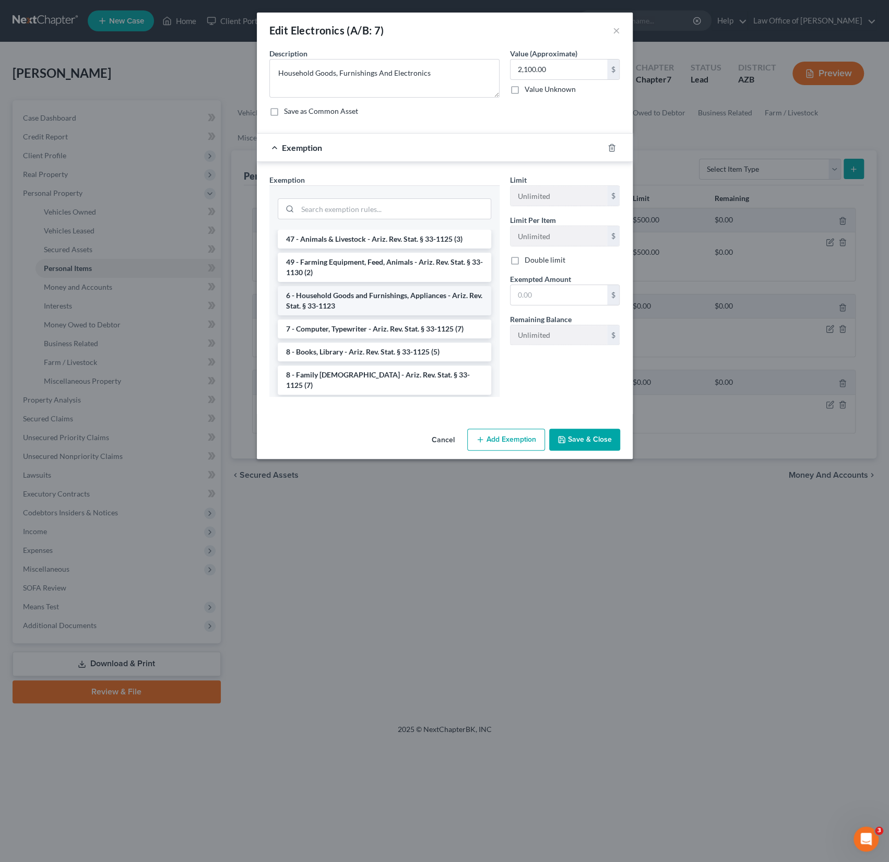
click at [345, 289] on li "6 - Household Goods and Furnishings, Appliances - Ariz. Rev. Stat. § 33-1123" at bounding box center [385, 300] width 214 height 29
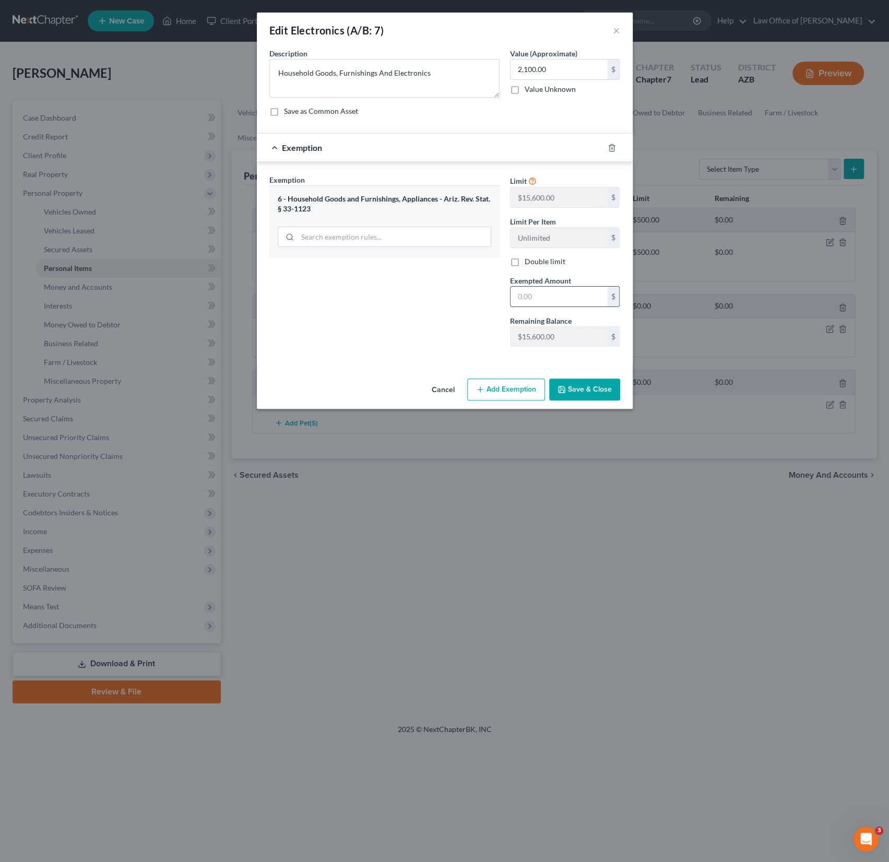
click at [543, 295] on input "text" at bounding box center [559, 297] width 97 height 20
type input "15,600"
click at [587, 390] on button "Save & Close" at bounding box center [584, 390] width 71 height 22
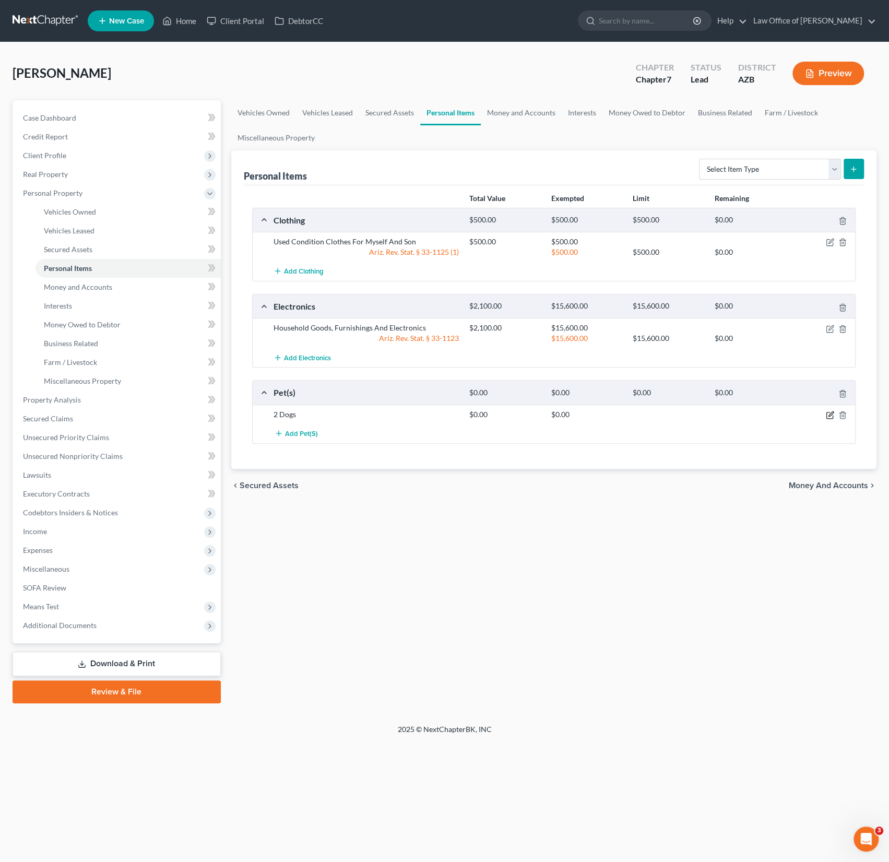
click at [831, 411] on icon "button" at bounding box center [831, 413] width 5 height 5
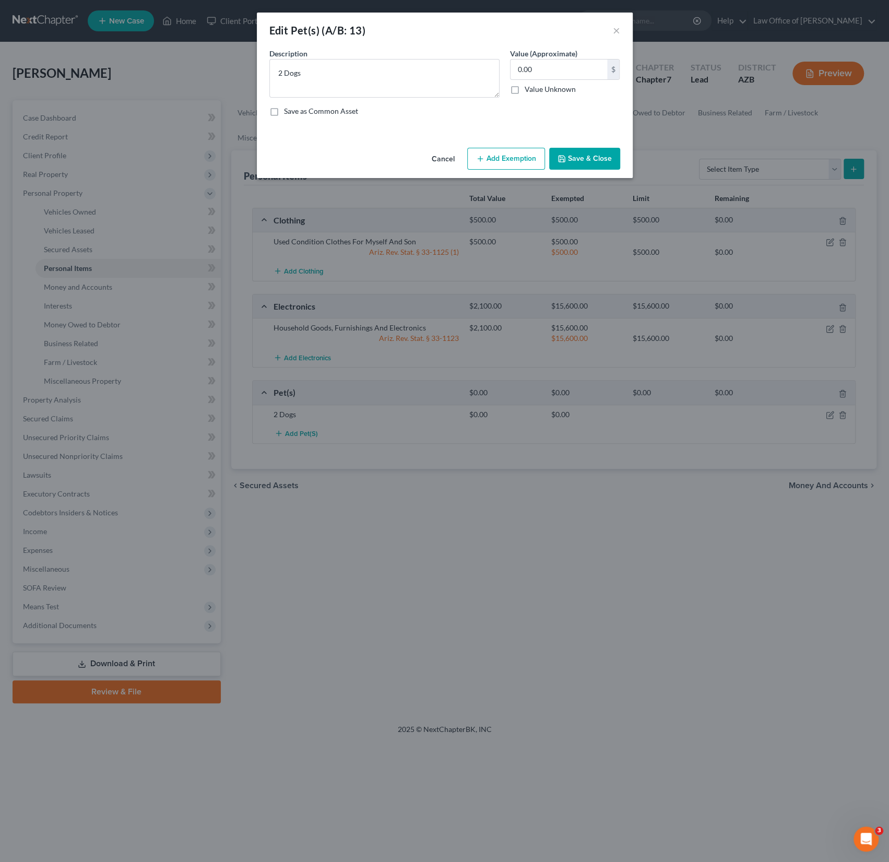
click at [526, 162] on button "Add Exemption" at bounding box center [506, 159] width 78 height 22
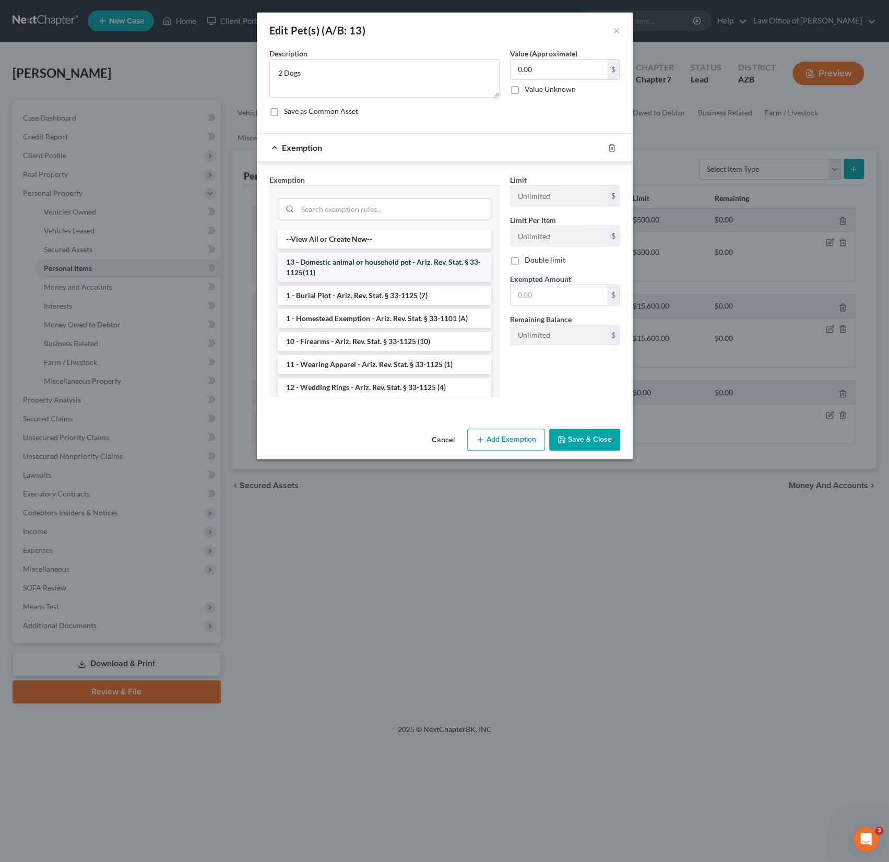
click at [354, 266] on li "13 - Domestic animal or household pet - Ariz. Rev. Stat. § 33-1125(11)" at bounding box center [385, 267] width 214 height 29
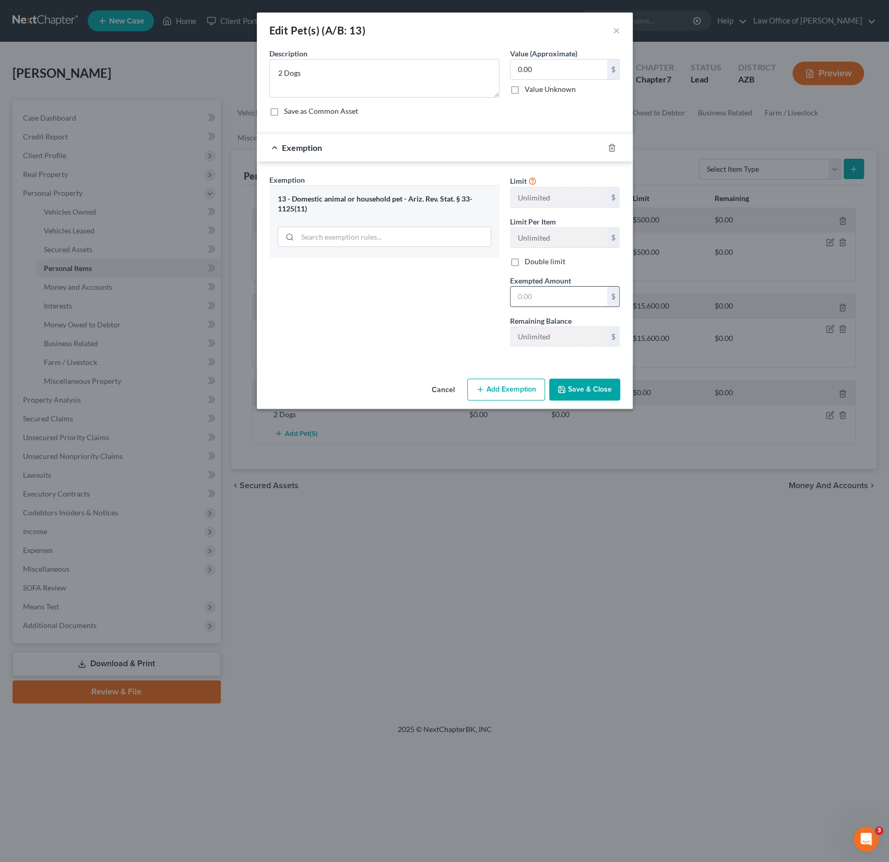
click at [520, 292] on input "text" at bounding box center [559, 297] width 97 height 20
type input "500"
click at [584, 395] on button "Save & Close" at bounding box center [584, 390] width 71 height 22
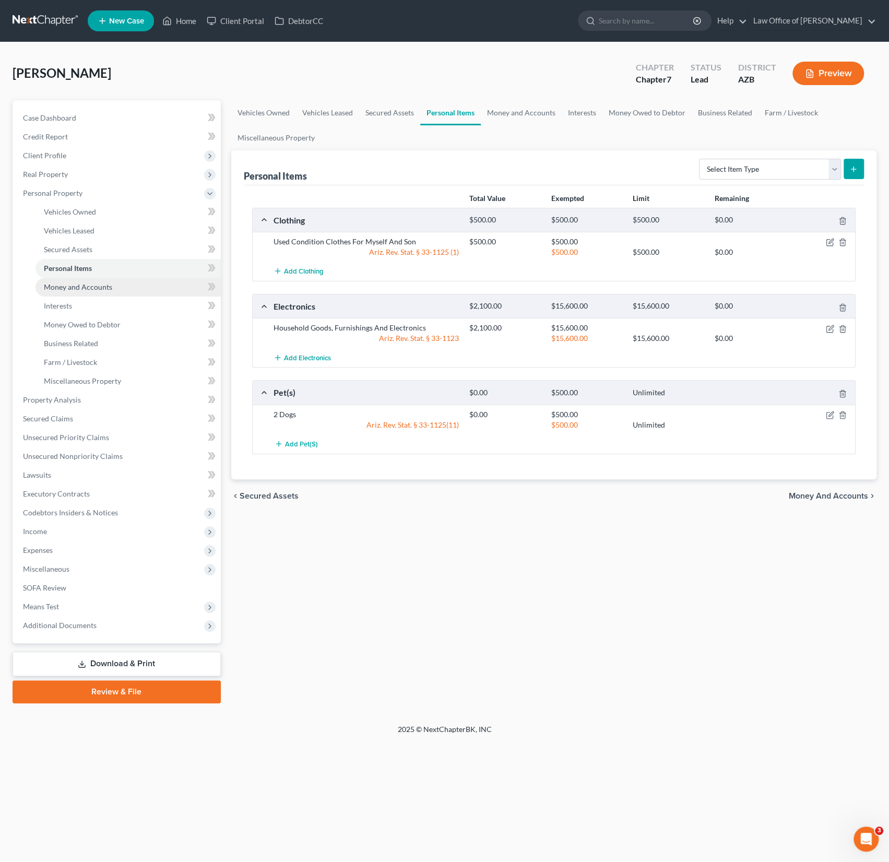
click at [75, 285] on span "Money and Accounts" at bounding box center [78, 287] width 68 height 9
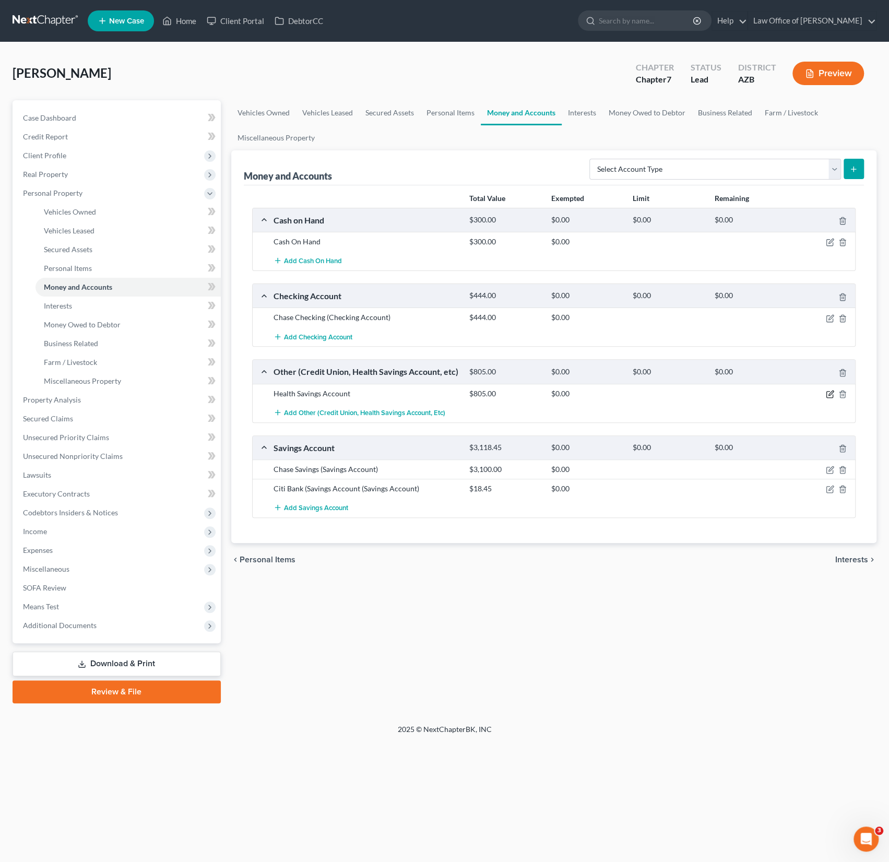
click at [833, 391] on icon "button" at bounding box center [831, 393] width 5 height 5
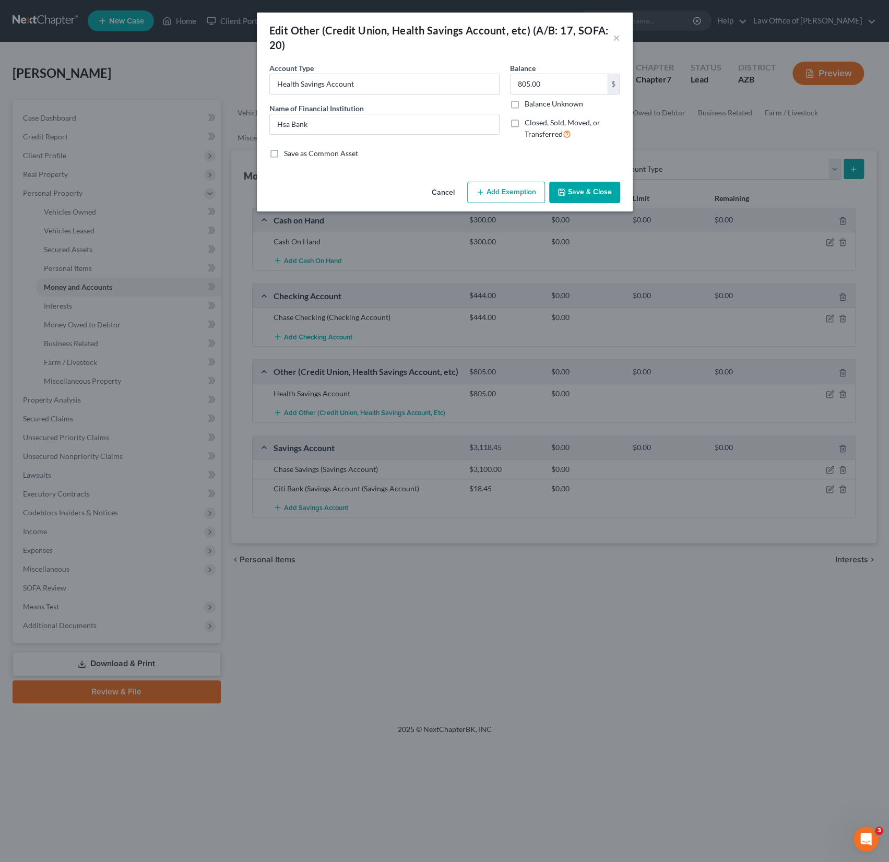
click at [504, 190] on button "Add Exemption" at bounding box center [506, 193] width 78 height 22
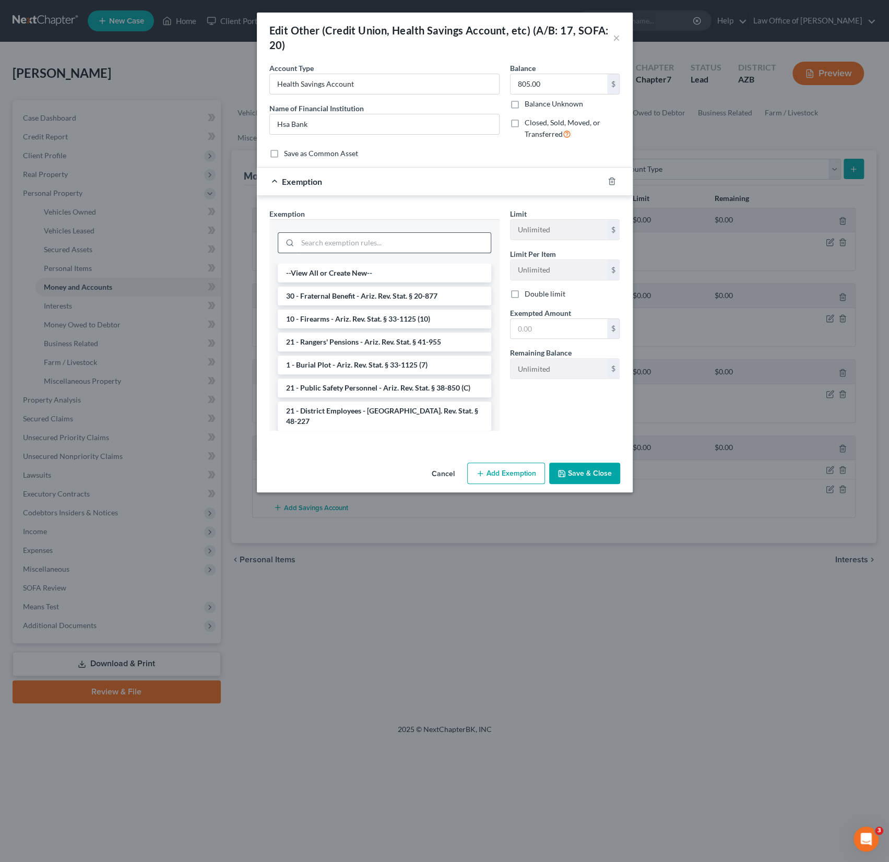
click at [348, 251] on input "search" at bounding box center [394, 243] width 193 height 20
type input "h"
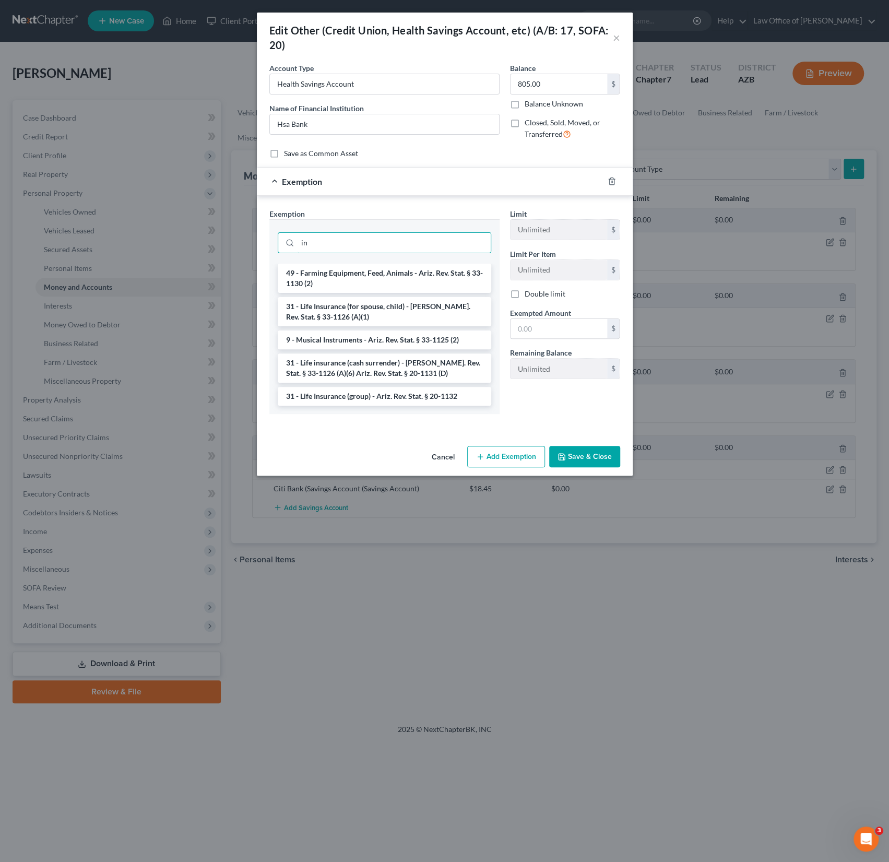
type input "i"
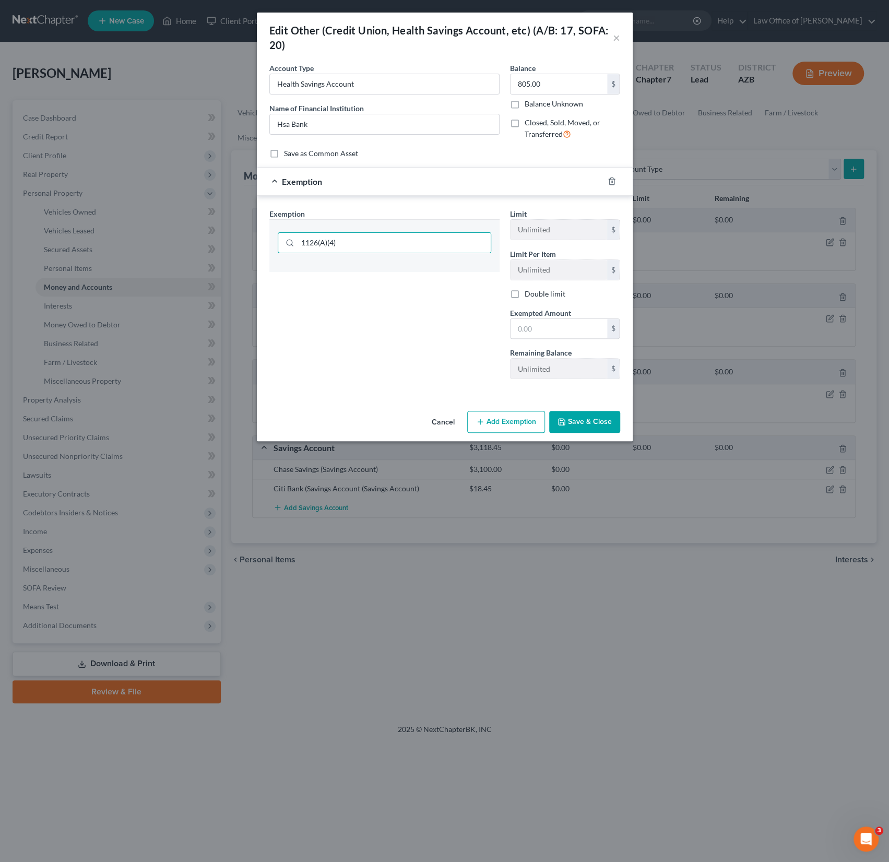
click at [517, 421] on button "Add Exemption" at bounding box center [506, 422] width 78 height 22
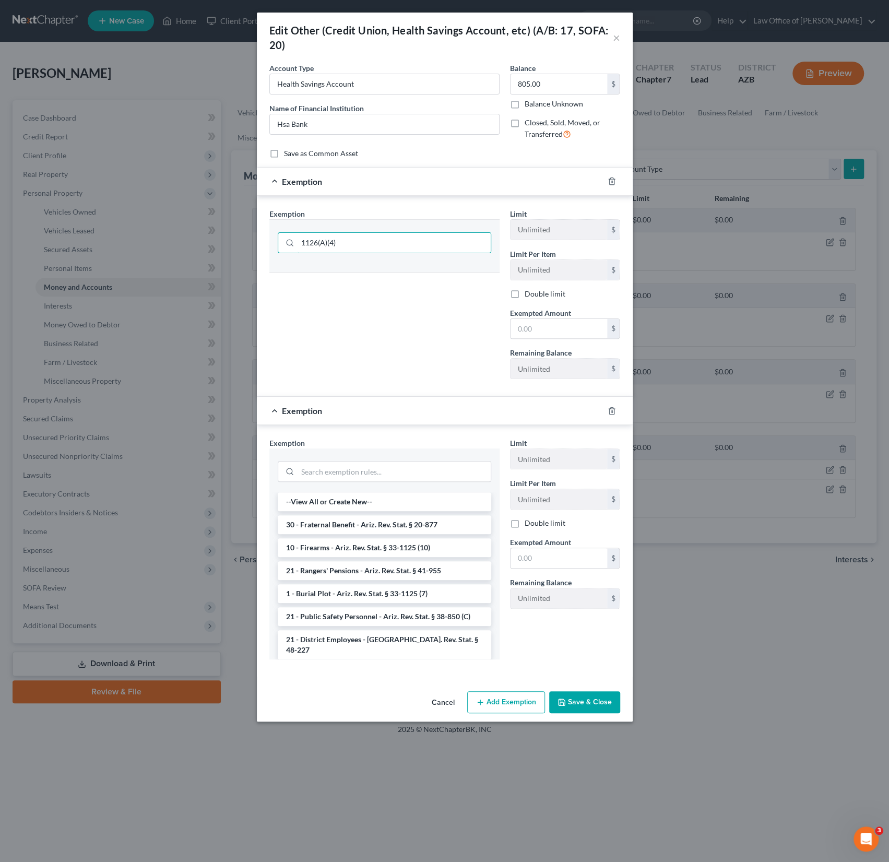
drag, startPoint x: 358, startPoint y: 245, endPoint x: 274, endPoint y: 230, distance: 84.8
click at [274, 230] on div "1126(A)(4)" at bounding box center [384, 241] width 230 height 44
click at [347, 241] on input "1126(A)(4)" at bounding box center [394, 243] width 193 height 20
drag, startPoint x: 347, startPoint y: 241, endPoint x: 241, endPoint y: 223, distance: 107.0
click at [241, 223] on div "Edit Other (Credit Union, Health Savings Account, etc) (A/B: 17, SOFA: 20) × An…" at bounding box center [444, 431] width 889 height 862
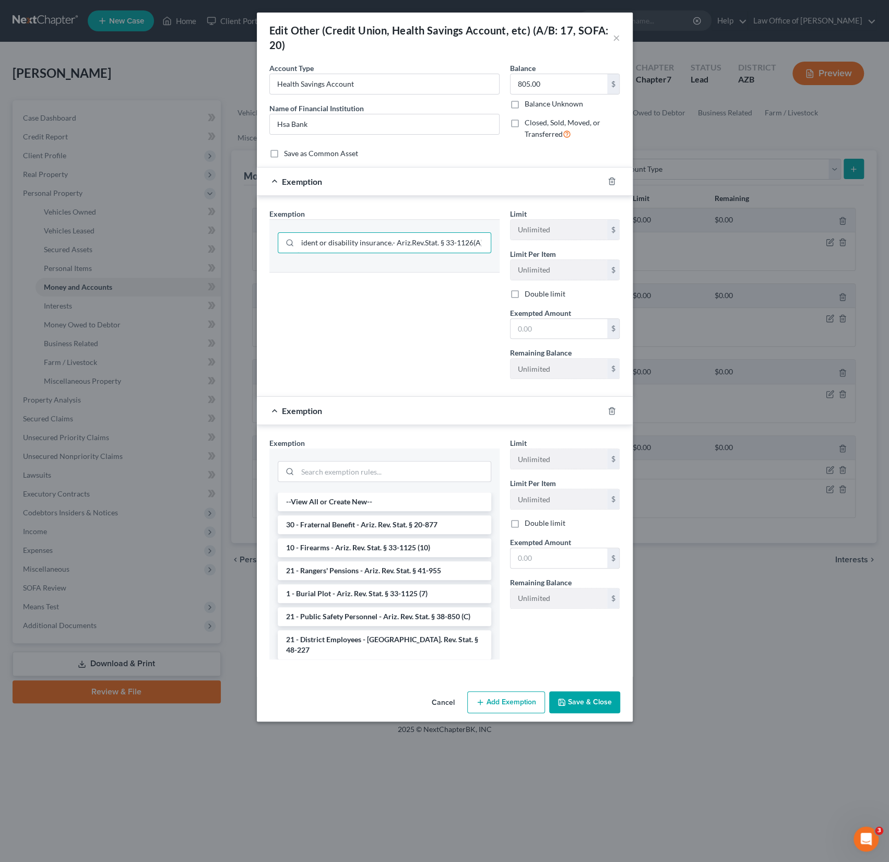
scroll to position [0, 208]
type input "All money, proceeds or benefits... under any policy of health, accident or disa…"
click at [534, 333] on input "text" at bounding box center [559, 329] width 97 height 20
type input "1,000"
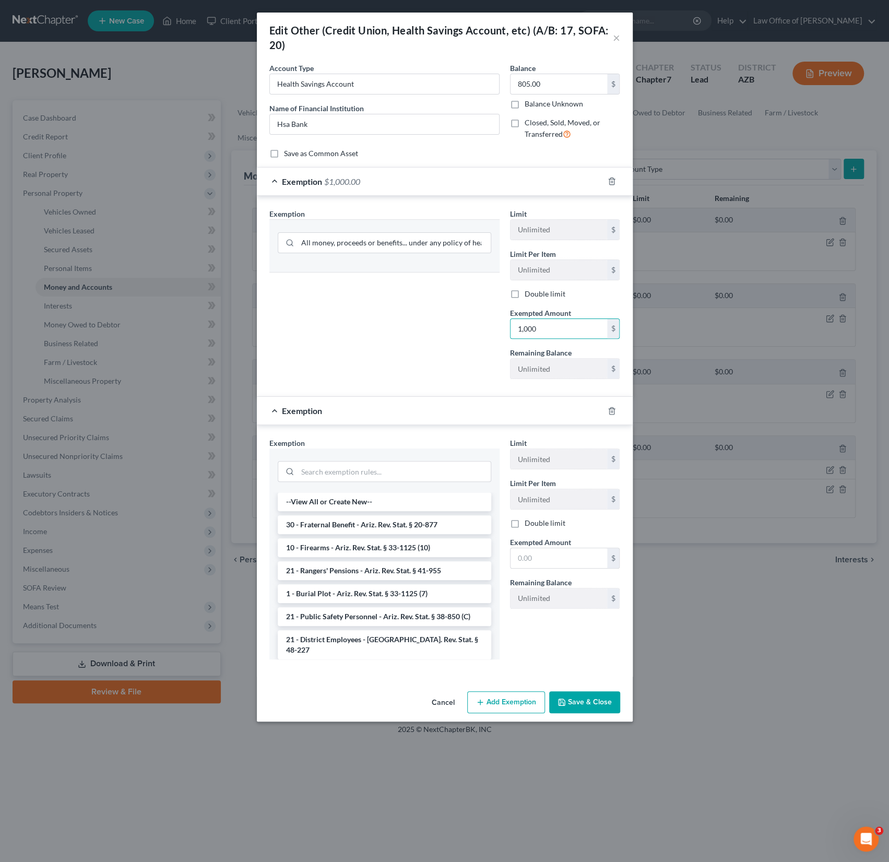
click at [572, 705] on button "Save & Close" at bounding box center [584, 702] width 71 height 22
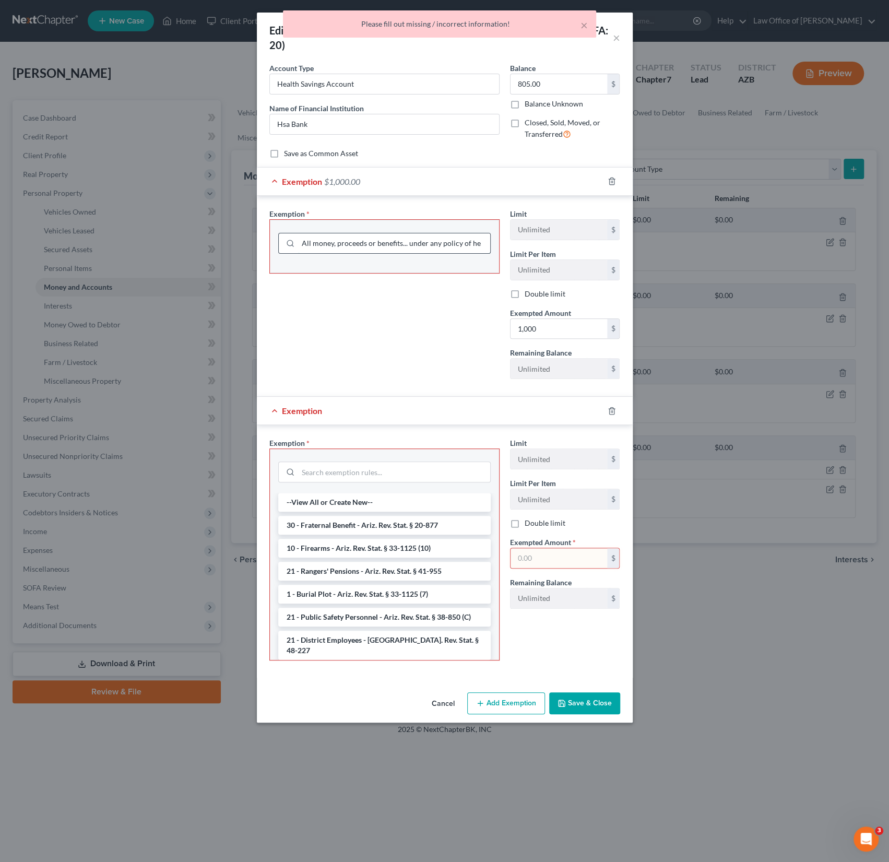
click at [349, 243] on input "All money, proceeds or benefits... under any policy of health, accident or disa…" at bounding box center [394, 243] width 192 height 20
click at [566, 264] on div "Exemption Set must be selected for CA. Exemption * All money, proceeds or benef…" at bounding box center [444, 298] width 361 height 180
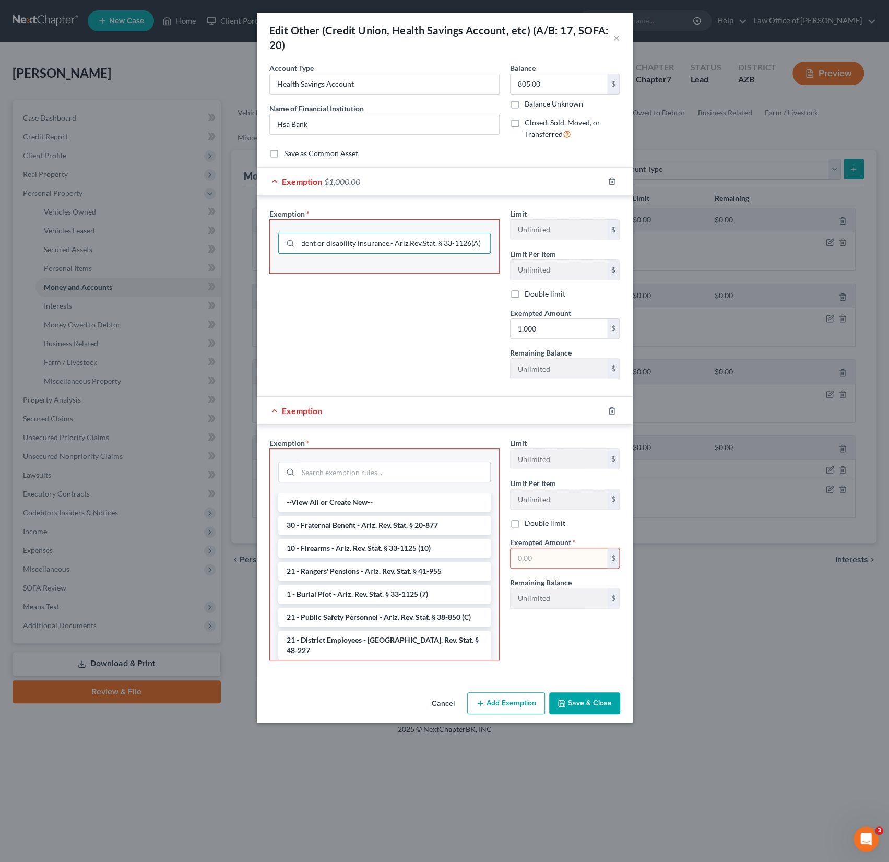
click at [510, 704] on button "Add Exemption" at bounding box center [506, 703] width 78 height 22
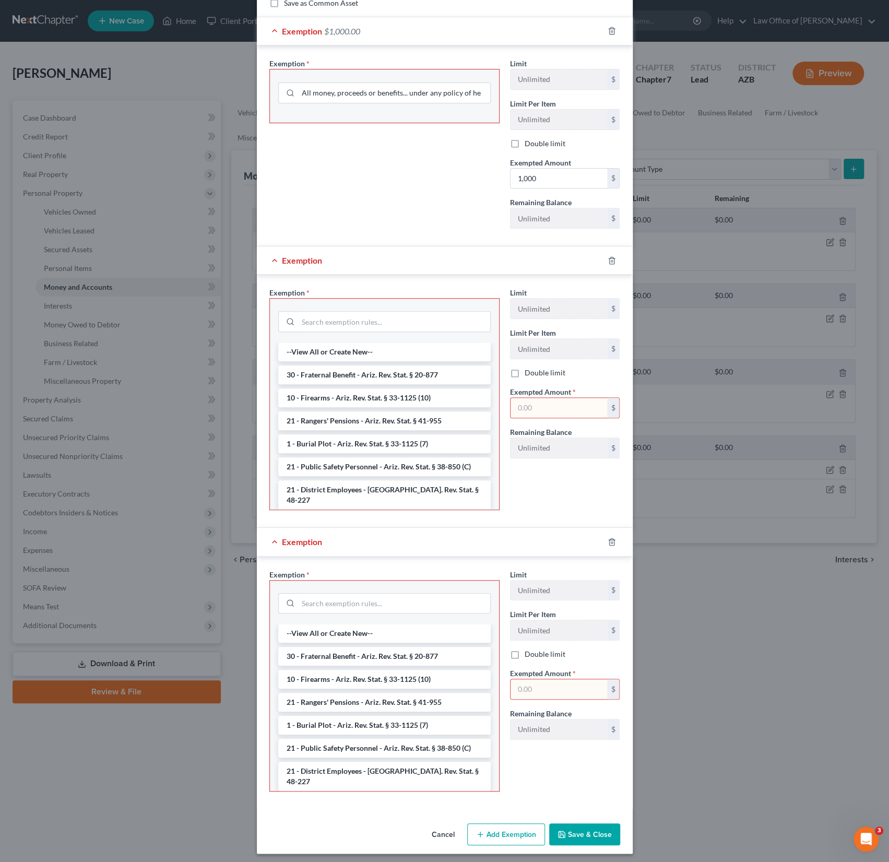
scroll to position [0, 0]
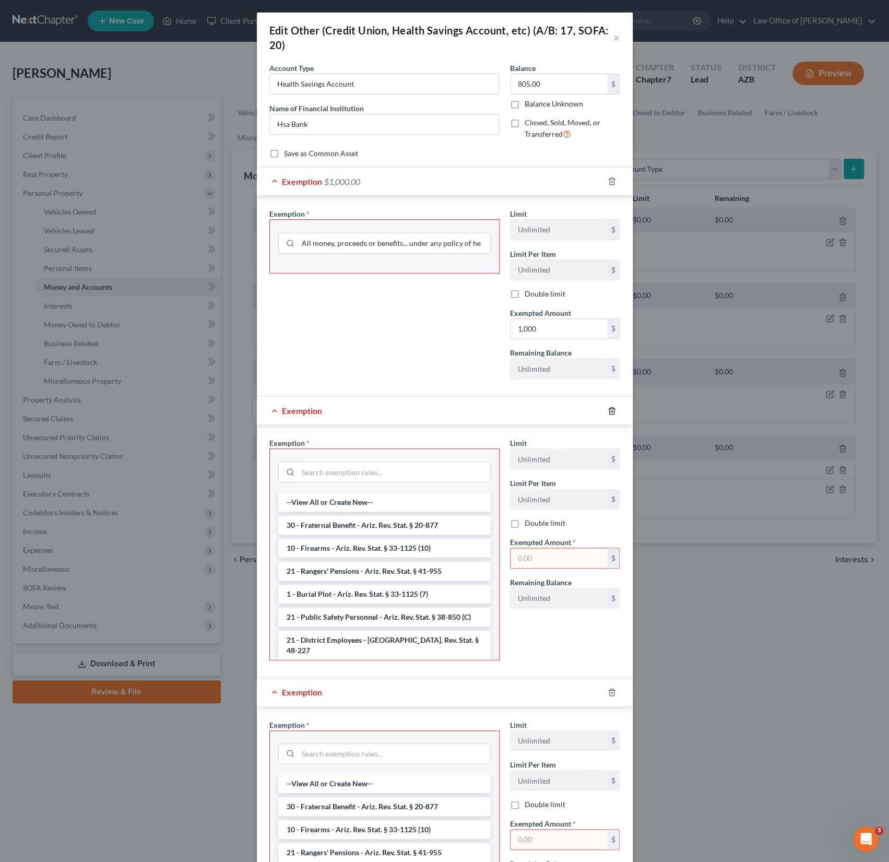
click at [611, 407] on icon "button" at bounding box center [611, 410] width 5 height 7
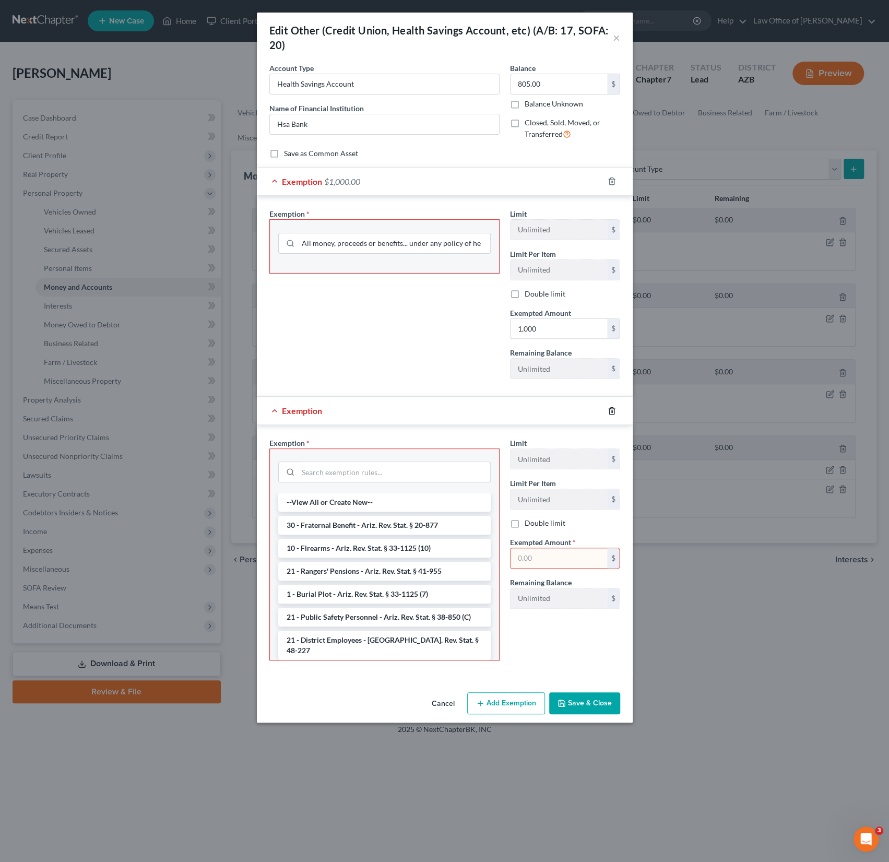
click at [611, 407] on icon "button" at bounding box center [611, 410] width 5 height 7
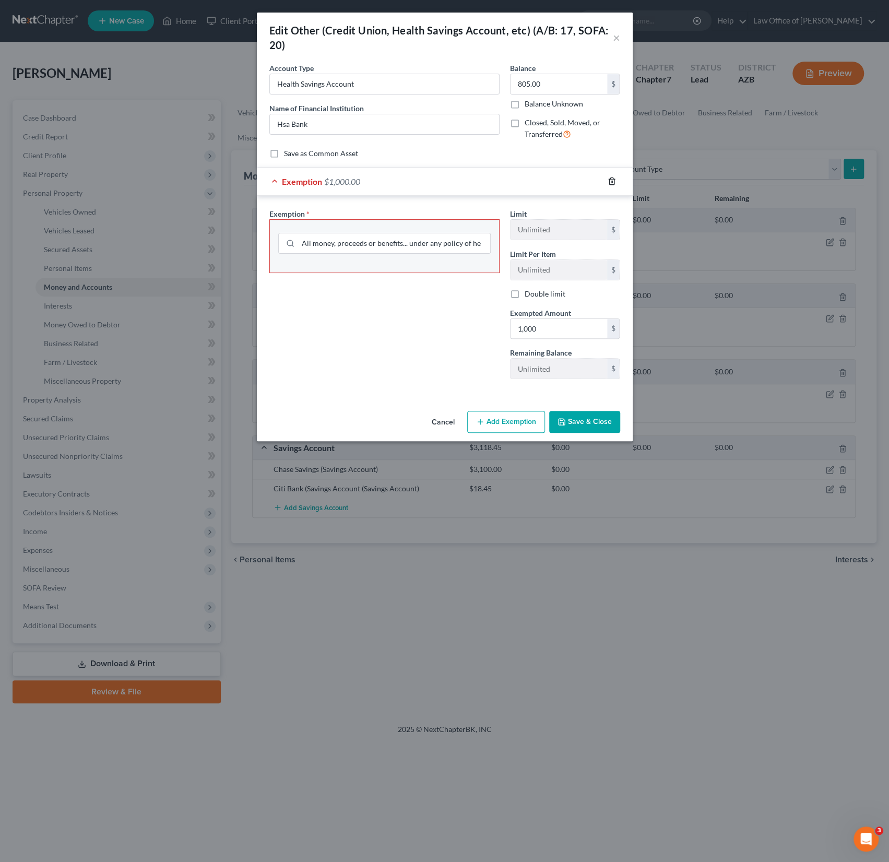
click at [613, 178] on icon "button" at bounding box center [611, 181] width 5 height 7
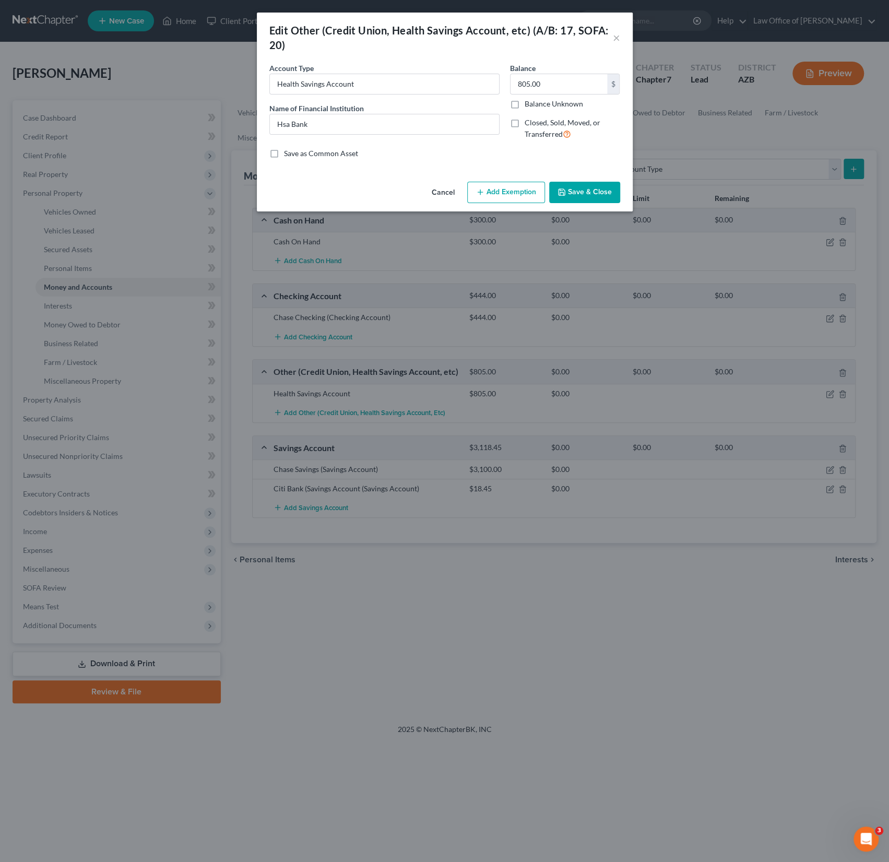
click at [583, 189] on button "Save & Close" at bounding box center [584, 193] width 71 height 22
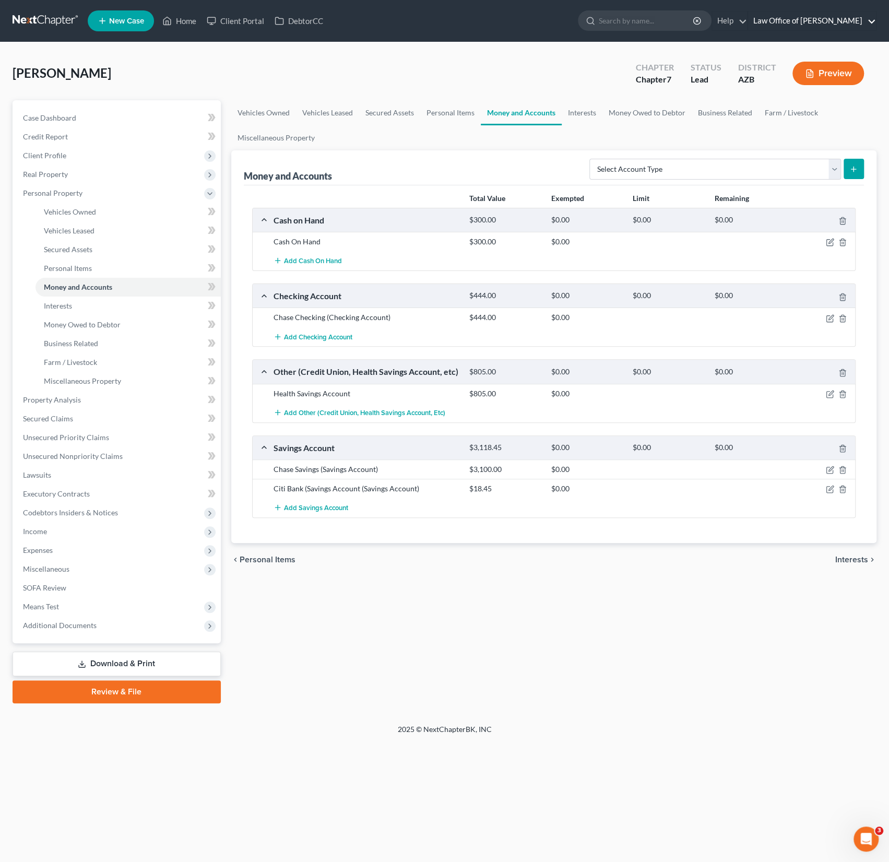
click at [784, 22] on link "Law Office of [PERSON_NAME]" at bounding box center [812, 20] width 128 height 19
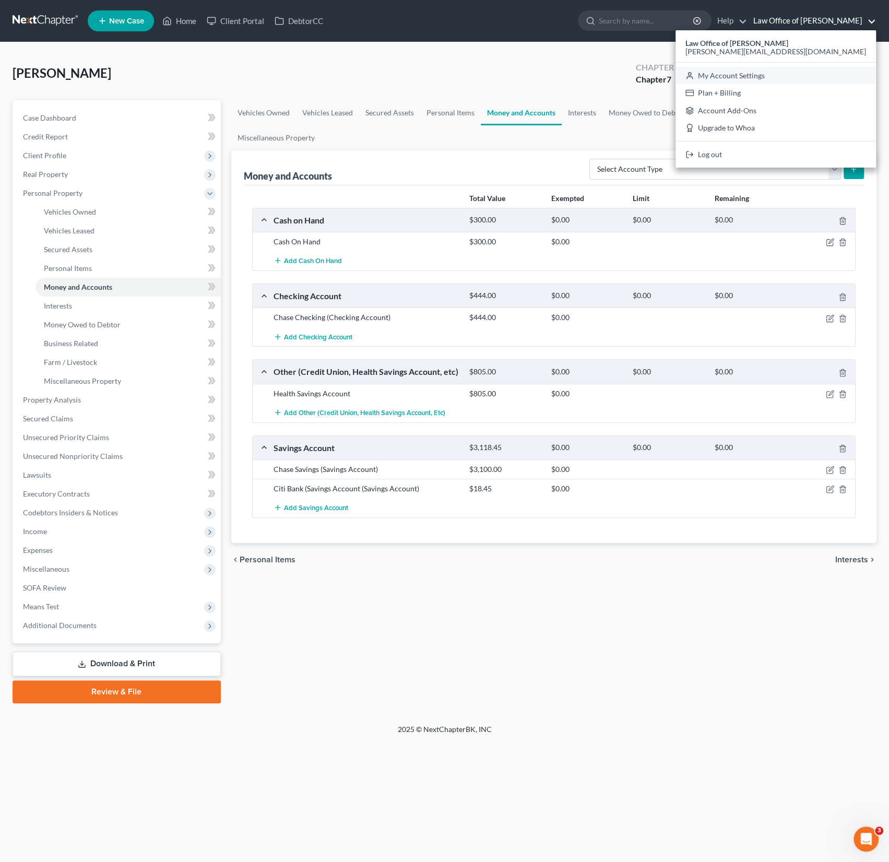
click at [792, 83] on link "My Account Settings" at bounding box center [776, 76] width 201 height 18
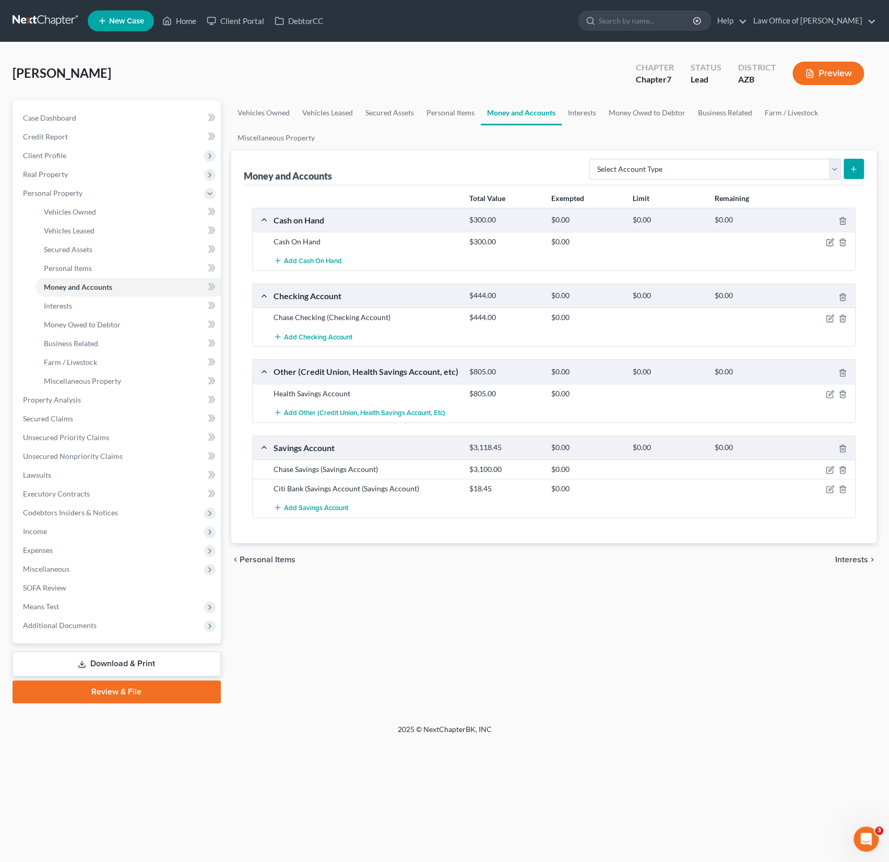
select select "4"
select select "22"
select select "46"
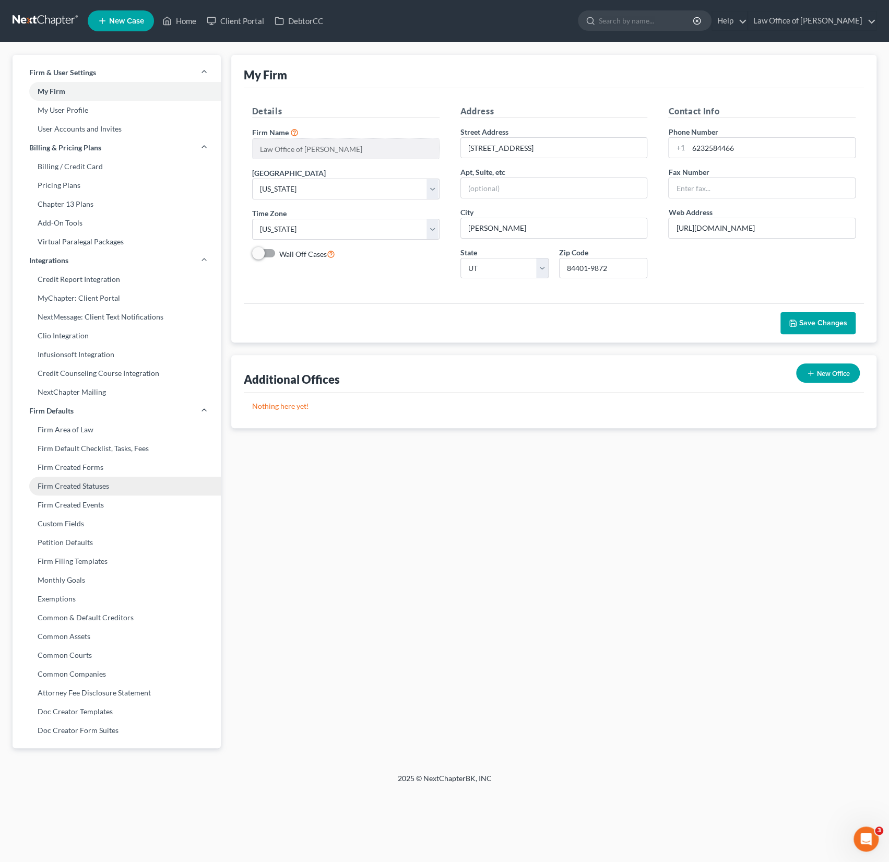
click at [84, 486] on link "Firm Created Statuses" at bounding box center [117, 486] width 208 height 19
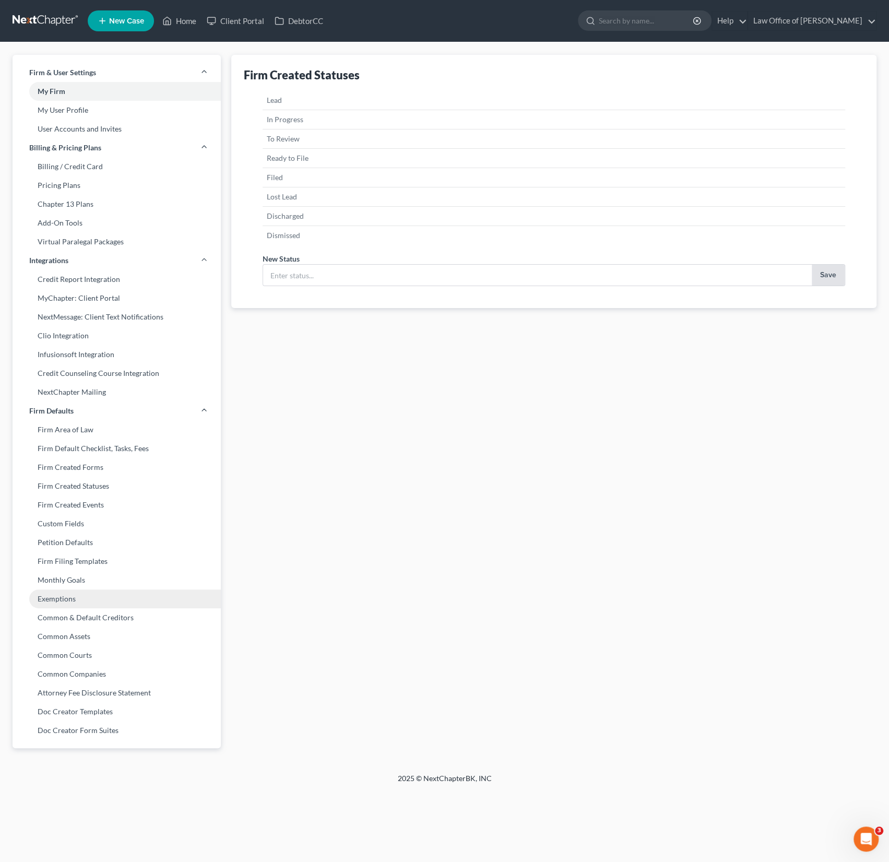
click at [72, 597] on link "Exemptions" at bounding box center [117, 599] width 208 height 19
select select "0"
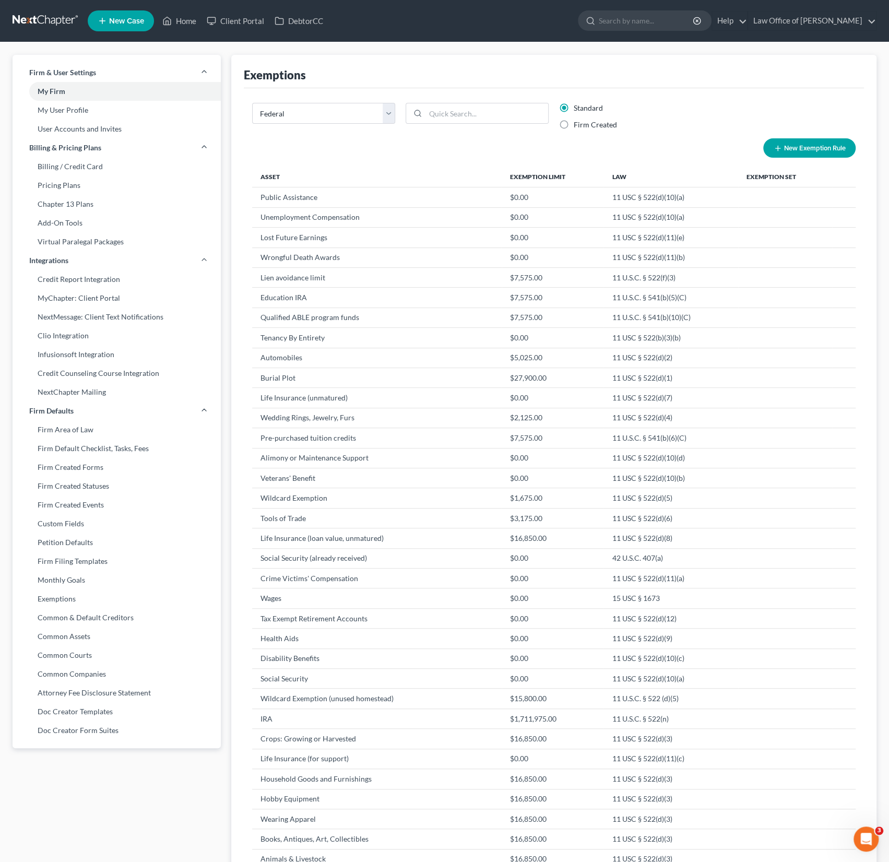
click at [814, 146] on button "New Exemption Rule" at bounding box center [809, 147] width 92 height 19
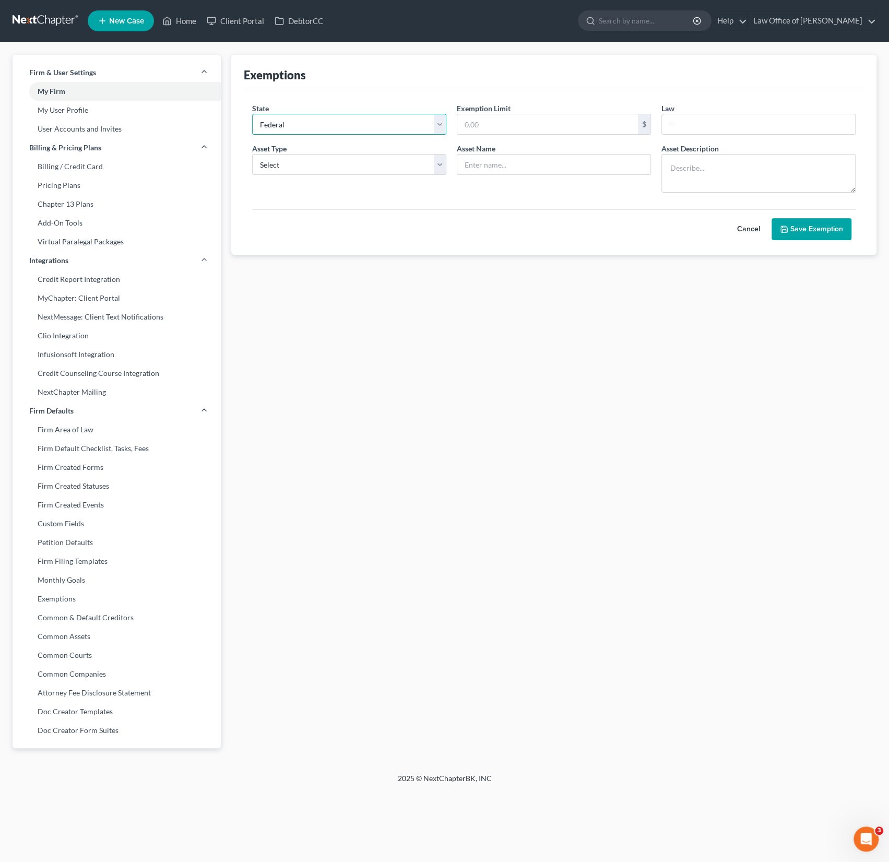
click at [342, 124] on select "State Federal AL AK AR AZ CA CO CT DE DC FL GA GU HI ID IL IN IA KS KY LA ME MD…" at bounding box center [349, 124] width 194 height 21
select select "4"
click at [252, 114] on select "State Federal AL AK AR AZ CA CO CT DE DC FL GA GU HI ID IL IN IA KS KY LA ME MD…" at bounding box center [349, 124] width 194 height 21
click at [490, 123] on input "text" at bounding box center [547, 124] width 181 height 20
click at [699, 121] on input "text" at bounding box center [758, 124] width 193 height 20
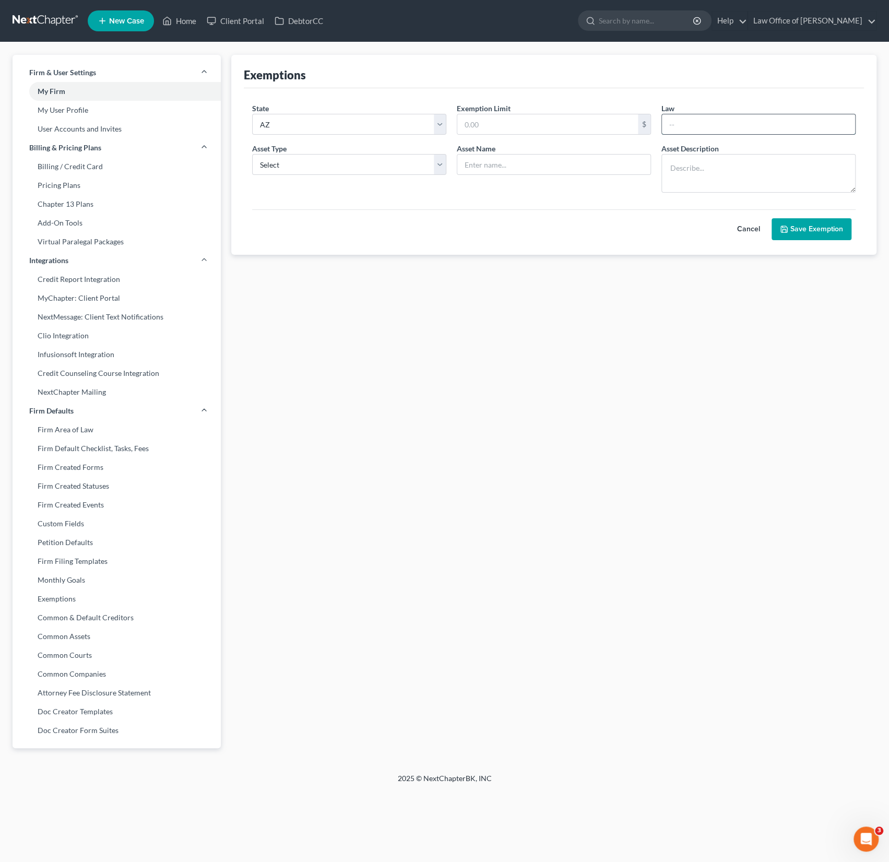
paste input "All money, proceeds or benefits... under any policy of health, accident or disa…"
type input "All money, proceeds or benefits... under any policy of health, accident or disa…"
click at [494, 172] on input "text" at bounding box center [553, 165] width 193 height 20
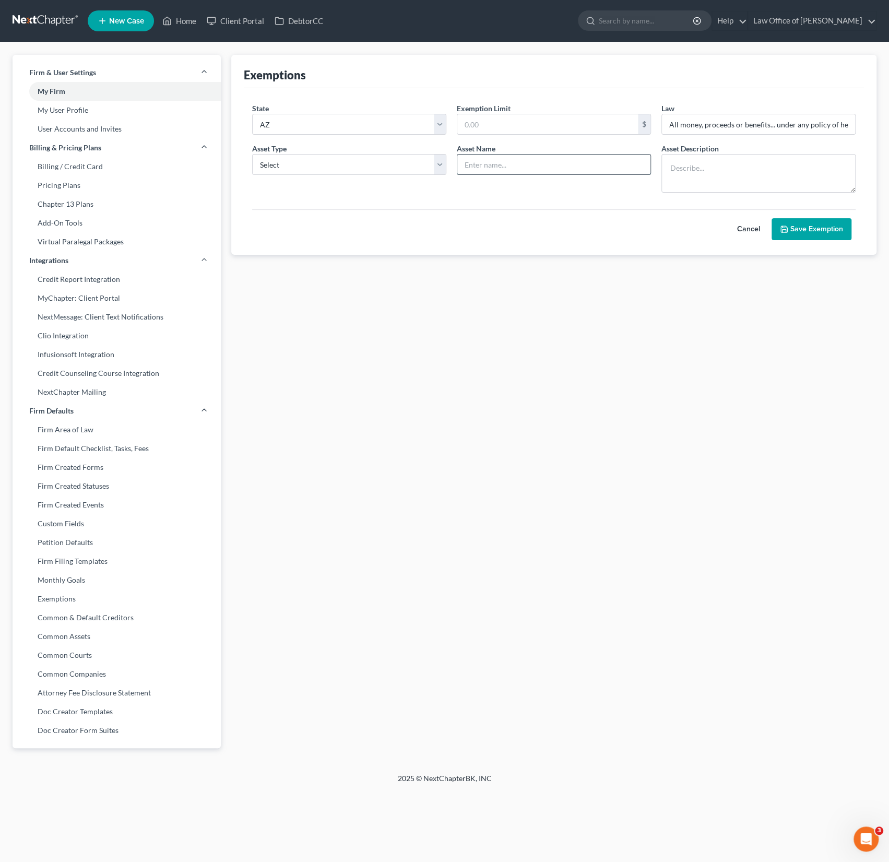
click at [494, 172] on input "text" at bounding box center [553, 165] width 193 height 20
click at [422, 177] on div "Asset Type * Select Homestead Other" at bounding box center [349, 168] width 205 height 50
click at [402, 170] on select "Select Homestead Other" at bounding box center [349, 164] width 194 height 21
click at [252, 154] on select "Select Homestead Other" at bounding box center [349, 164] width 194 height 21
click at [402, 170] on select "Select Homestead Other" at bounding box center [349, 164] width 194 height 21
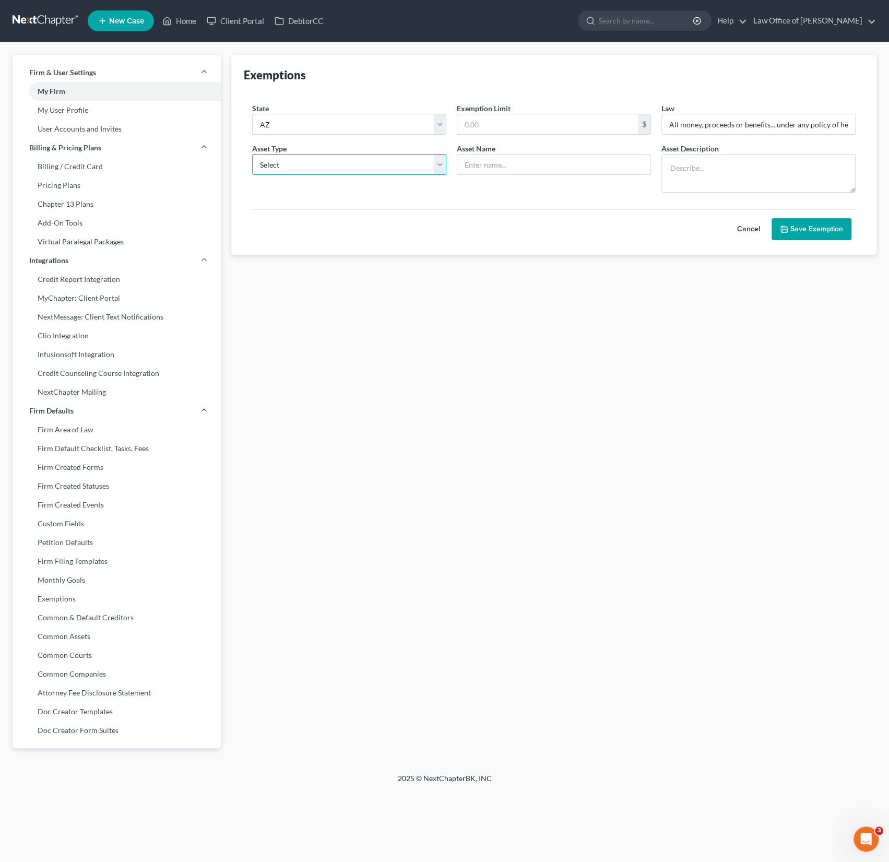
select select "1"
click at [252, 154] on select "Select Homestead Other" at bounding box center [349, 164] width 194 height 21
click at [500, 167] on input "text" at bounding box center [553, 165] width 193 height 20
drag, startPoint x: 669, startPoint y: 122, endPoint x: 1005, endPoint y: 122, distance: 336.3
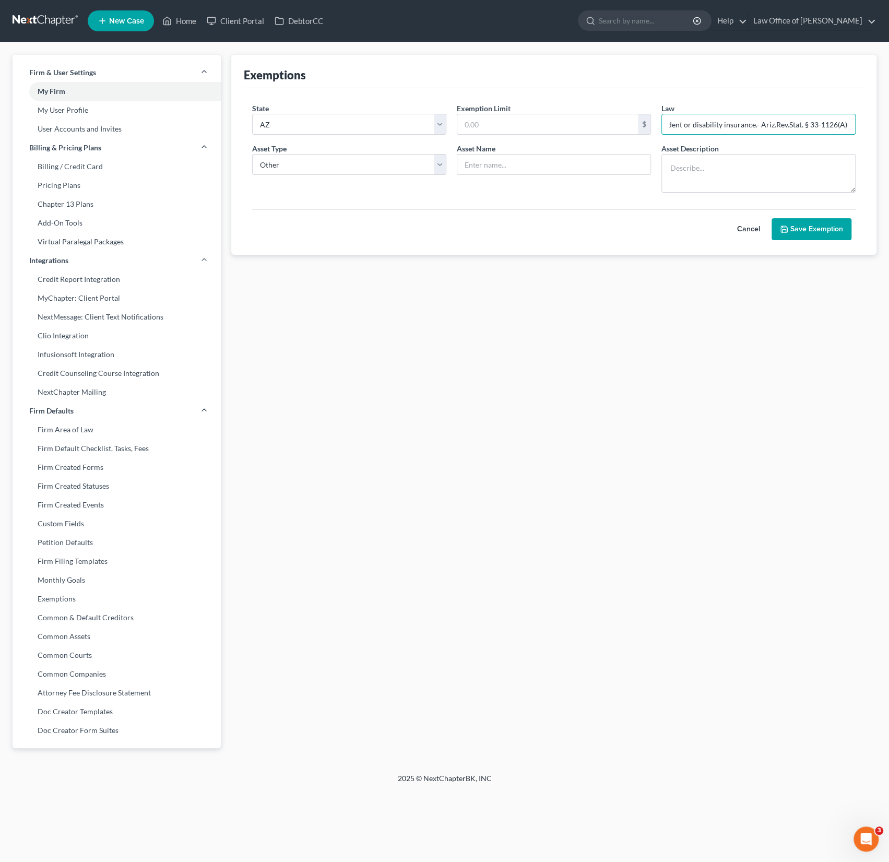
click at [889, 122] on html "Home New Case Client Portal DebtorCC Law Office of Alexander D. Sanchez alex@al…" at bounding box center [444, 431] width 889 height 862
click at [496, 159] on input "text" at bounding box center [553, 165] width 193 height 20
paste input "All money, proceeds or benefits... under any policy of health, accident or disa…"
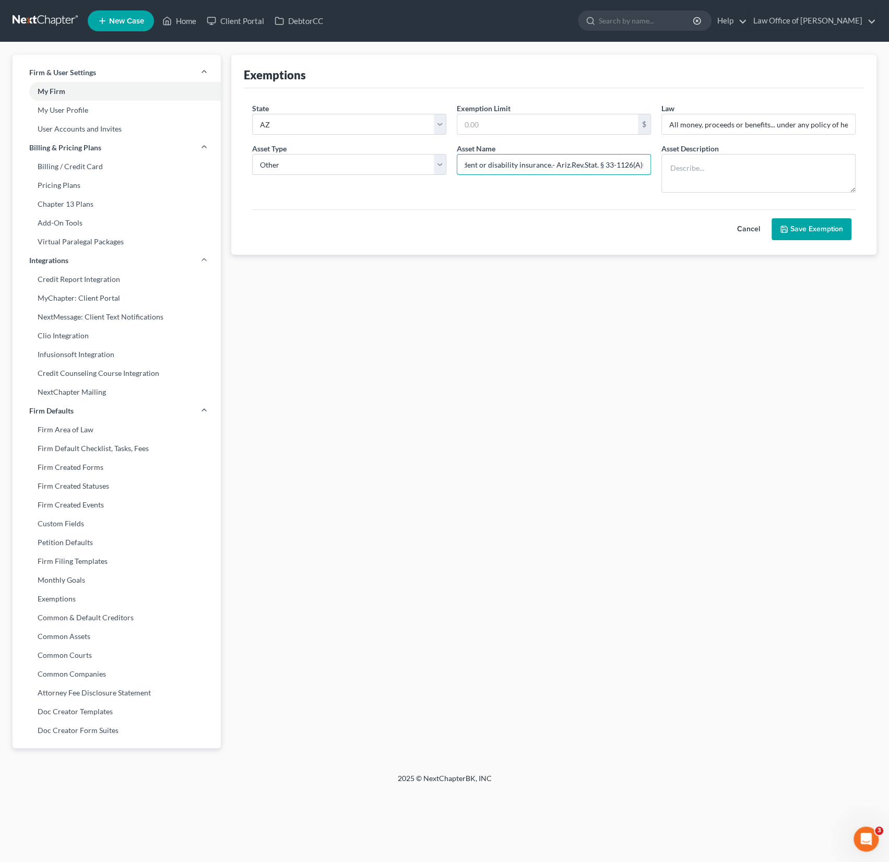
type input "All money, proceeds or benefits... under any policy of health, accident or disa…"
click at [812, 229] on button "Save Exemption" at bounding box center [812, 229] width 80 height 22
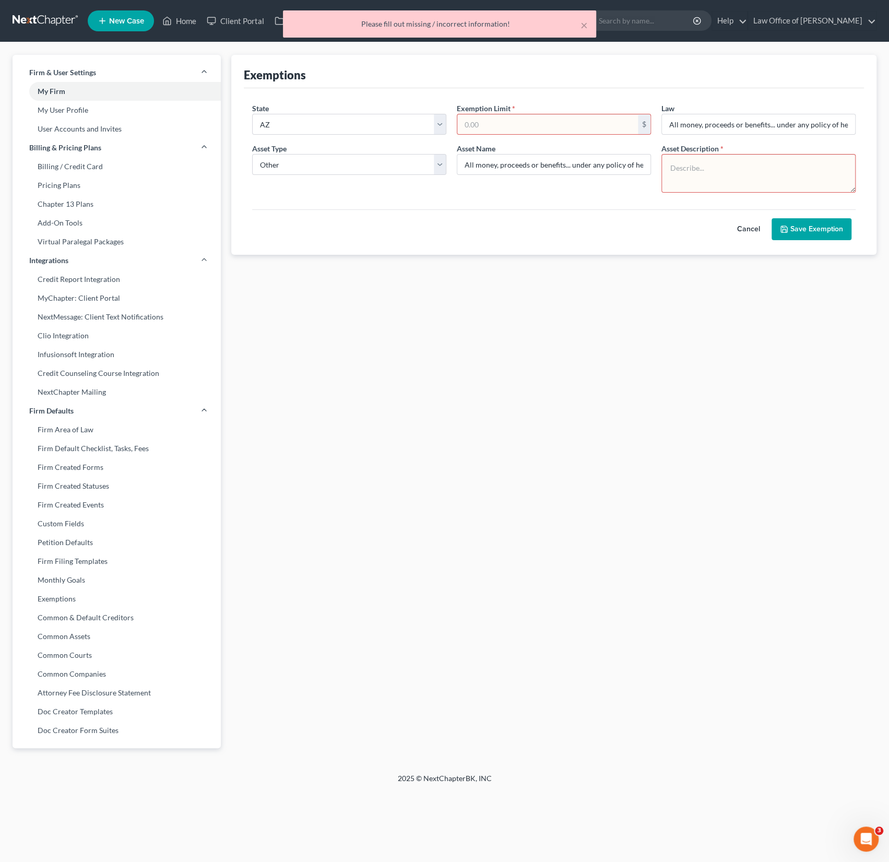
click at [529, 124] on input "text" at bounding box center [547, 124] width 181 height 20
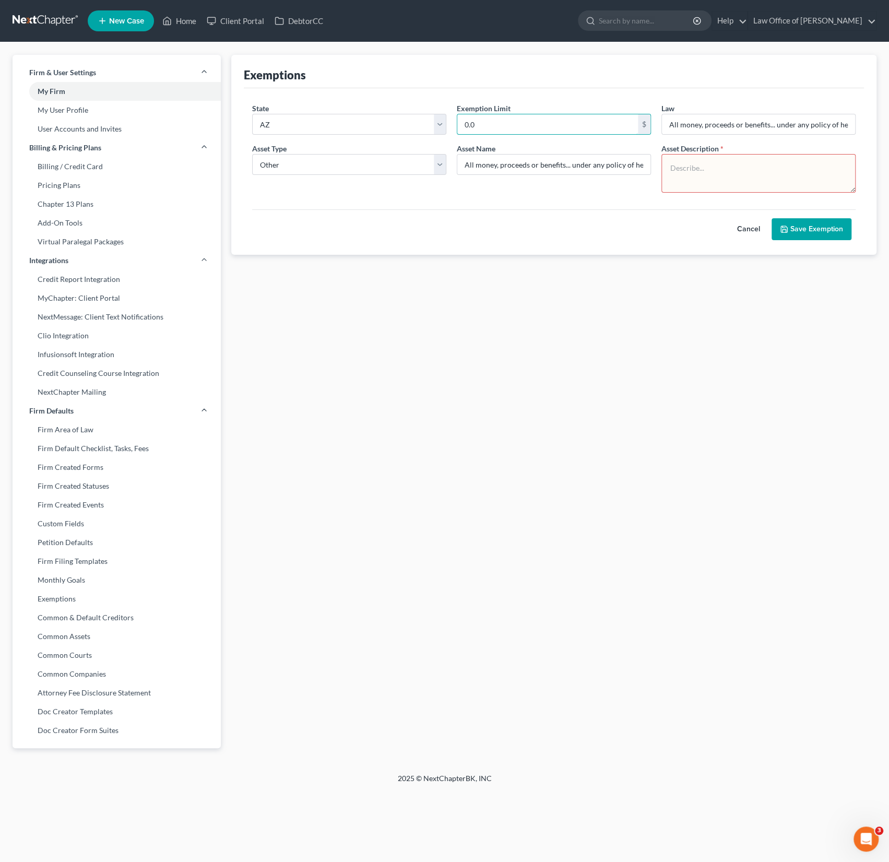
type input "0.0"
click at [714, 168] on textarea at bounding box center [759, 173] width 194 height 39
click at [716, 175] on textarea at bounding box center [759, 173] width 194 height 39
paste textarea "All money, proceeds or benefits... under any policy of health, accident or disa…"
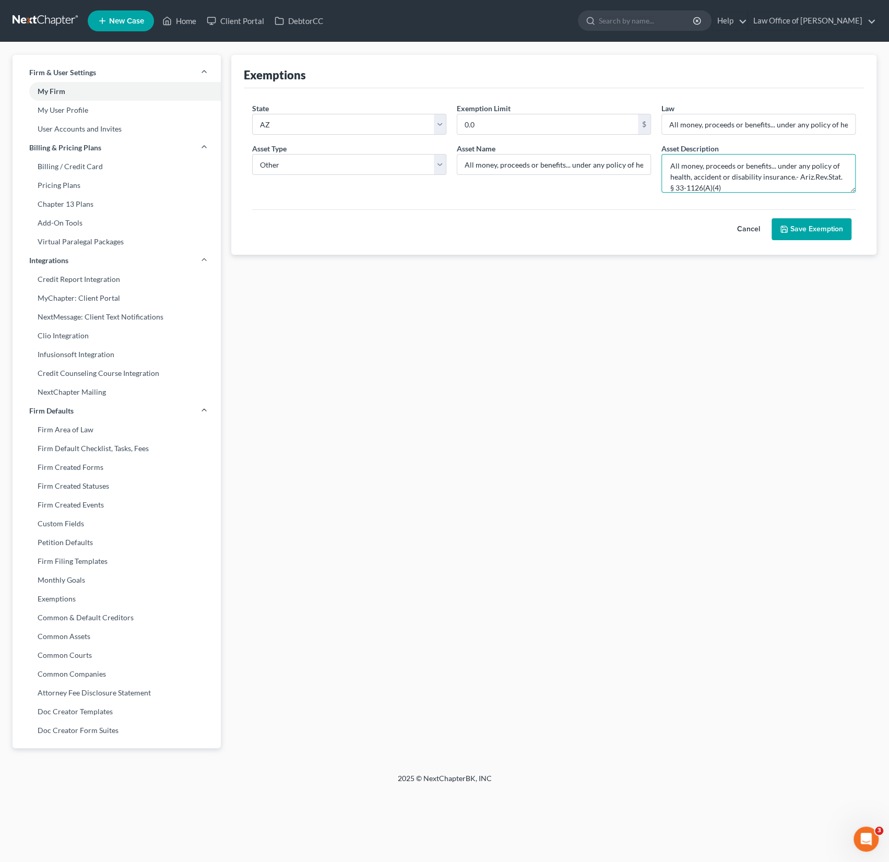
type textarea "All money, proceeds or benefits... under any policy of health, accident or disa…"
click at [814, 228] on button "Save Exemption" at bounding box center [812, 229] width 80 height 22
select select "0"
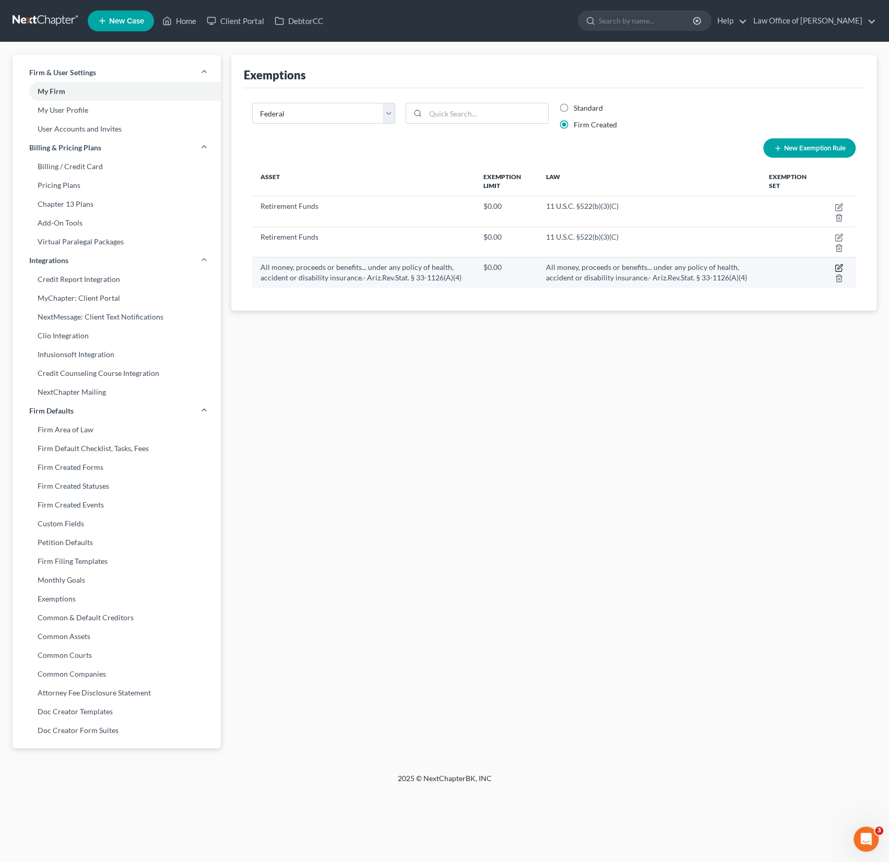
click at [839, 265] on icon "button" at bounding box center [839, 268] width 8 height 8
select select "4"
select select "1"
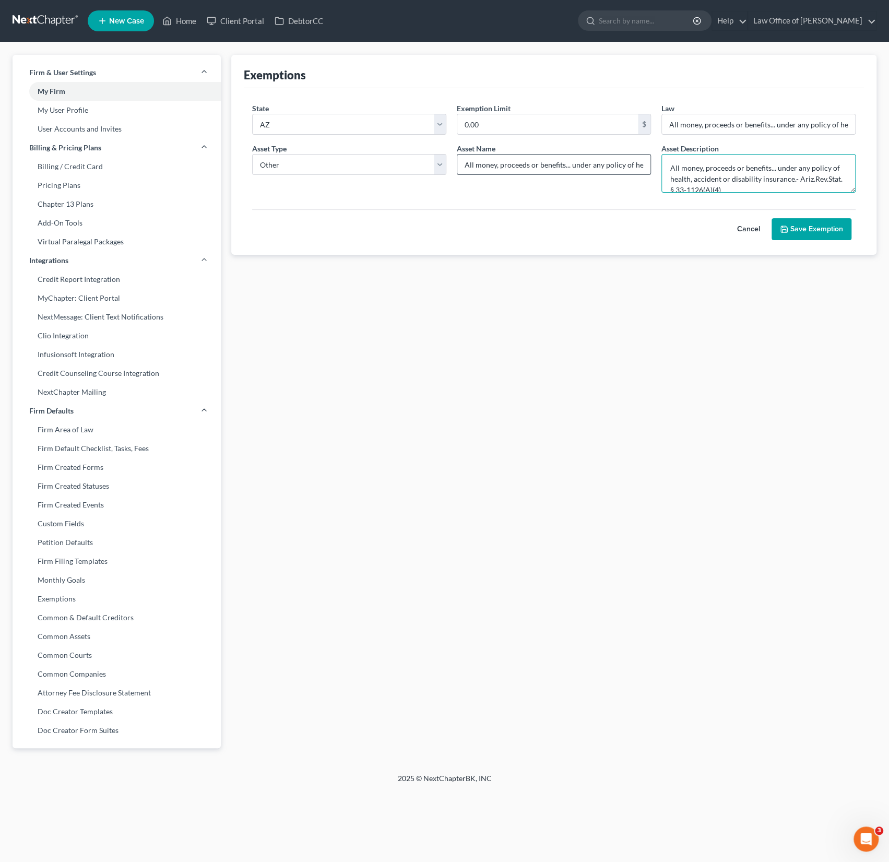
drag, startPoint x: 798, startPoint y: 176, endPoint x: 629, endPoint y: 158, distance: 169.6
click at [629, 158] on form "State State Federal AL AK AR AZ CA CO CT DE DC FL GA GU HI ID IL IN IA KS KY LA…" at bounding box center [554, 171] width 614 height 137
type textarea "Ariz.Rev.Stat. § 33-1126(A)(4)"
click at [619, 158] on input "All money, proceeds or benefits... under any policy of health, accident or disa…" at bounding box center [553, 165] width 193 height 20
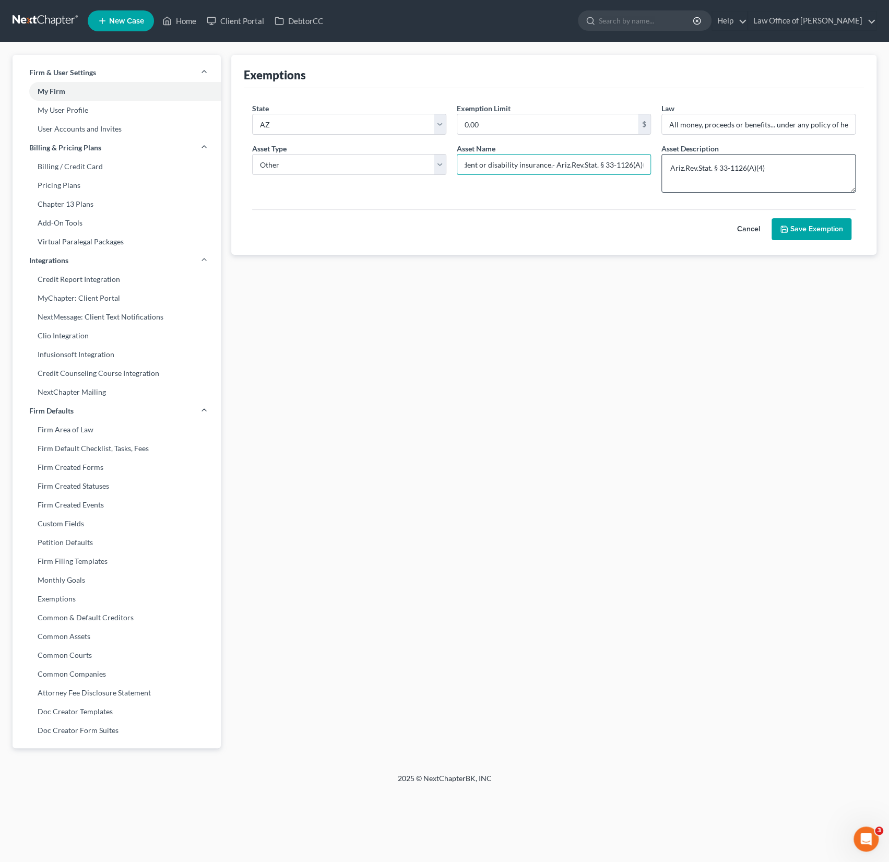
drag, startPoint x: 627, startPoint y: 164, endPoint x: 785, endPoint y: 164, distance: 158.2
click at [785, 164] on form "State State Federal AL AK AR AZ CA CO CT DE DC FL GA GU HI ID IL IN IA KS KY LA…" at bounding box center [554, 171] width 614 height 137
click at [580, 163] on input "All money, proceeds or benefits... under any policy of health, accident or disa…" at bounding box center [553, 165] width 193 height 20
drag, startPoint x: 544, startPoint y: 163, endPoint x: 710, endPoint y: 166, distance: 166.1
click at [710, 166] on form "State State Federal AL AK AR AZ CA CO CT DE DC FL GA GU HI ID IL IN IA KS KY LA…" at bounding box center [554, 171] width 614 height 137
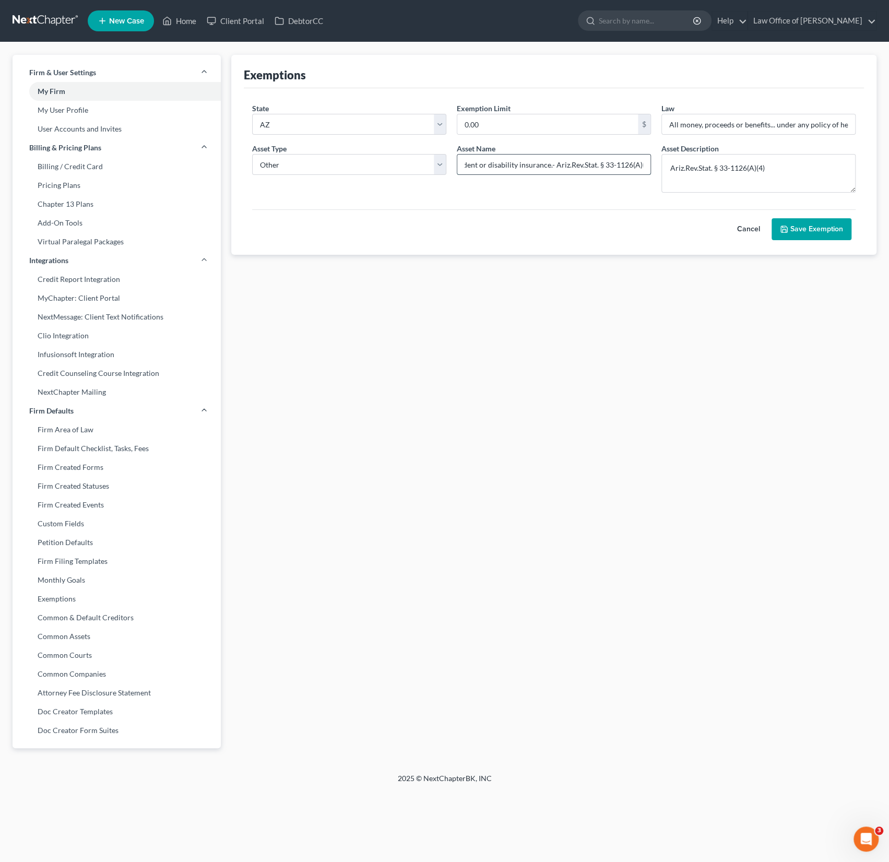
drag, startPoint x: 644, startPoint y: 160, endPoint x: 544, endPoint y: 160, distance: 99.7
click at [544, 160] on input "All money, proceeds or benefits... under any policy of health, accident or disa…" at bounding box center [553, 165] width 193 height 20
type input "All money, proceeds or benefits... under any policy of health, accident or disa…"
click at [803, 228] on button "Save Exemption" at bounding box center [812, 229] width 80 height 22
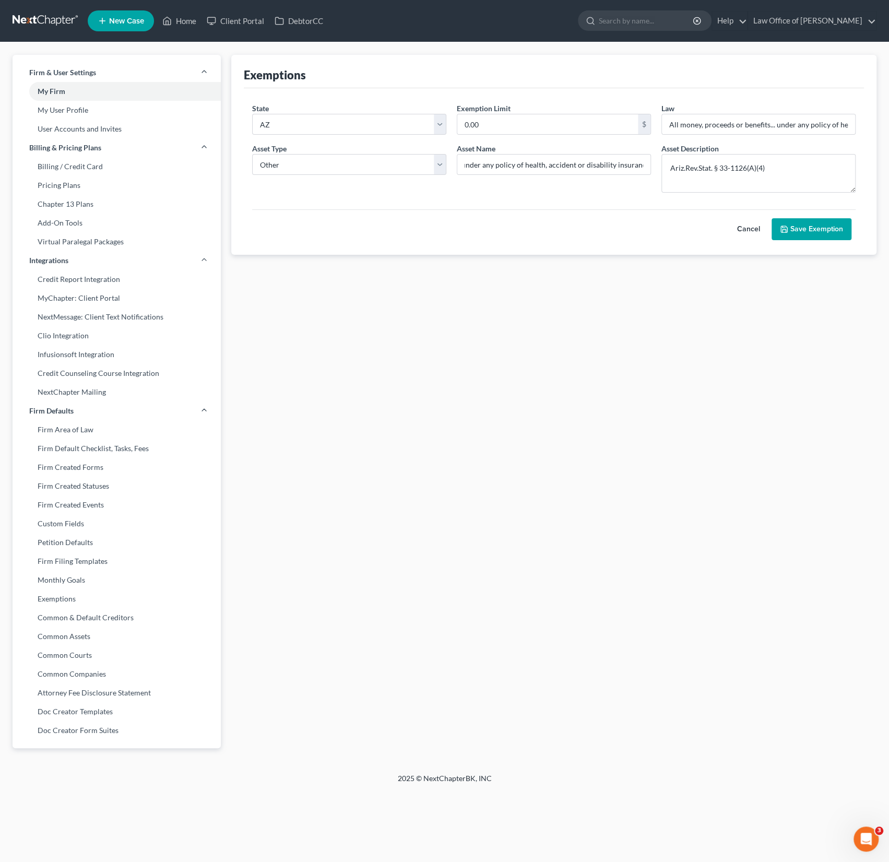
scroll to position [0, 0]
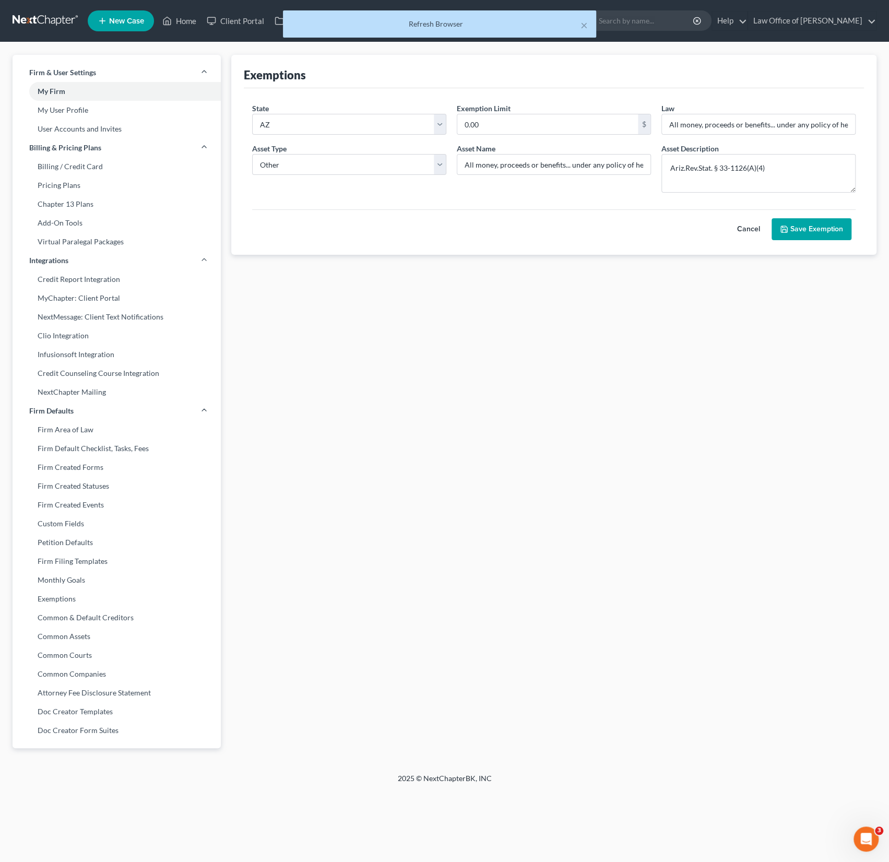
click at [184, 13] on div "× Refresh Browser" at bounding box center [439, 26] width 889 height 32
click at [185, 19] on div "× Refresh Browser" at bounding box center [439, 26] width 889 height 32
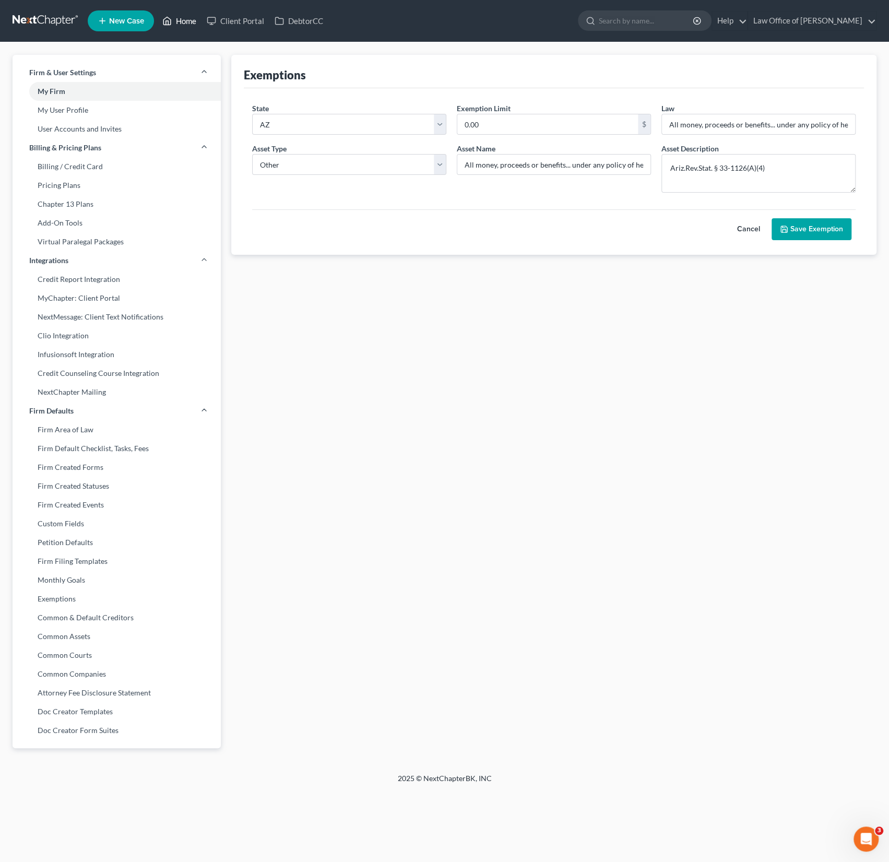
click at [191, 22] on link "Home" at bounding box center [179, 20] width 44 height 19
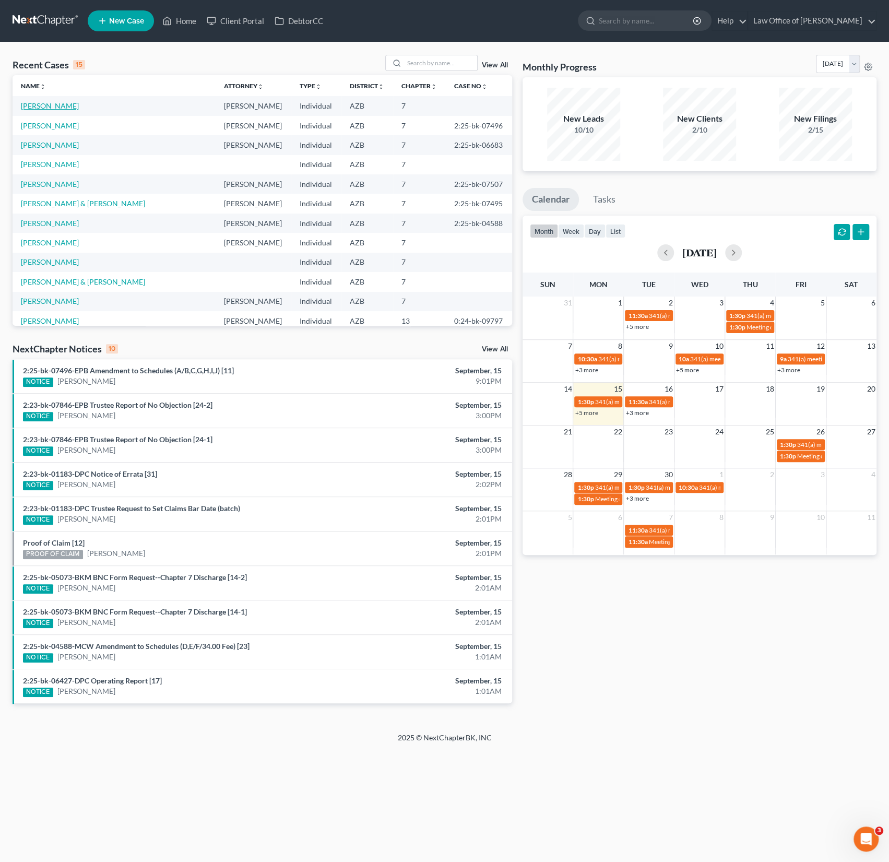
click at [62, 103] on link "Mac Innis, Jenna" at bounding box center [50, 105] width 58 height 9
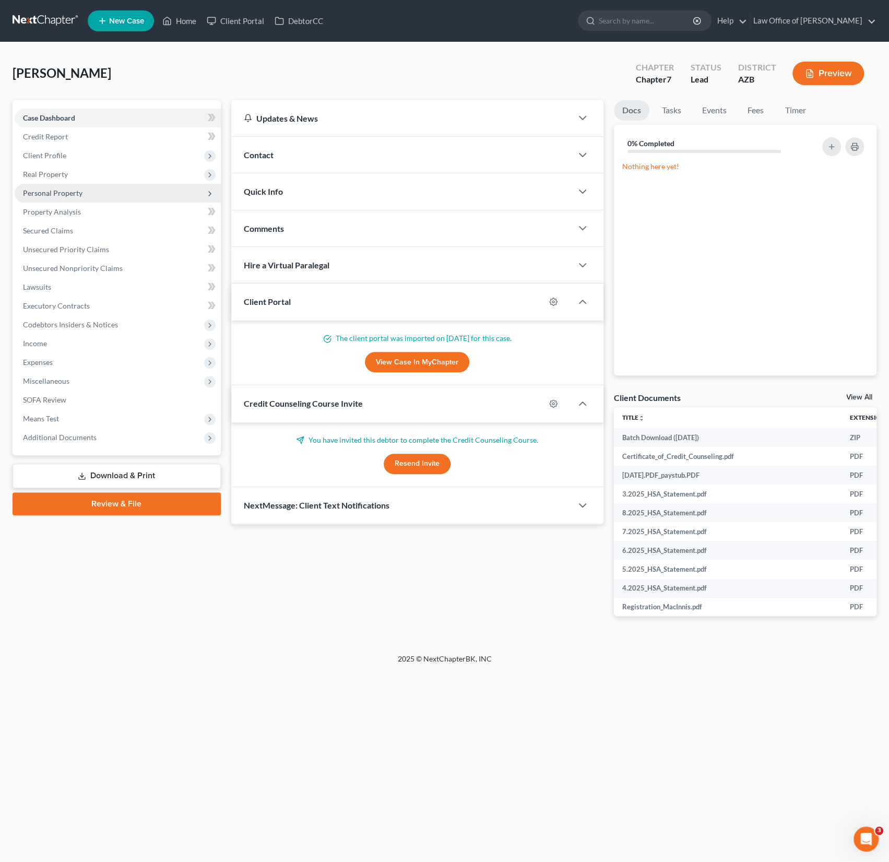
click at [58, 195] on span "Personal Property" at bounding box center [53, 193] width 60 height 9
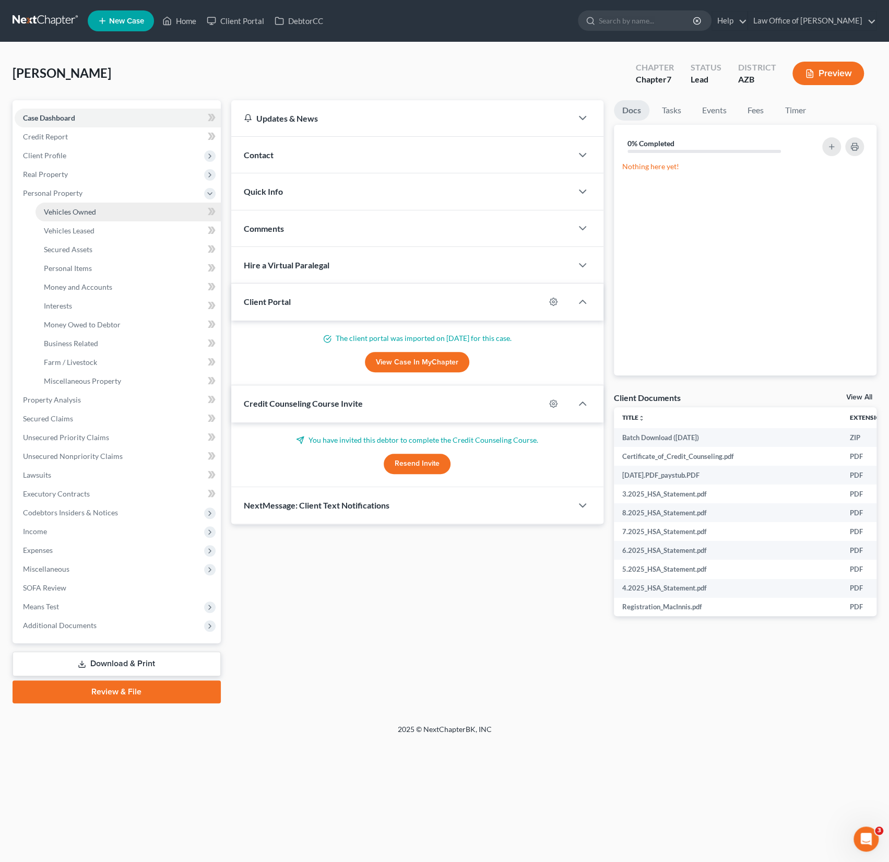
click at [78, 208] on span "Vehicles Owned" at bounding box center [70, 211] width 52 height 9
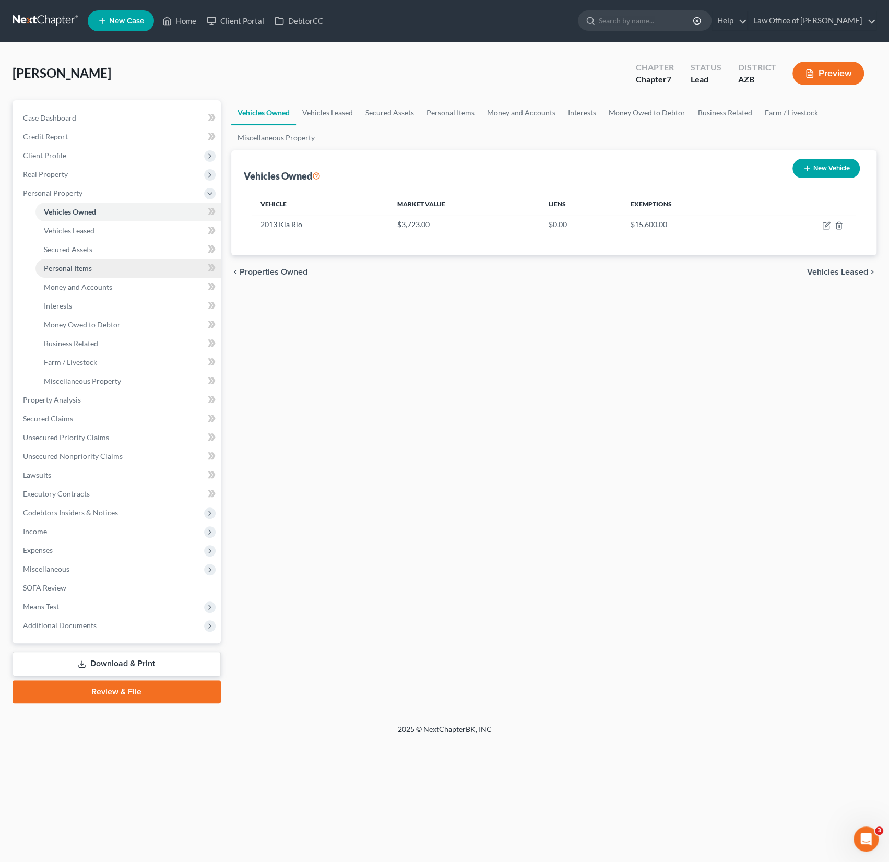
click at [78, 267] on span "Personal Items" at bounding box center [68, 268] width 48 height 9
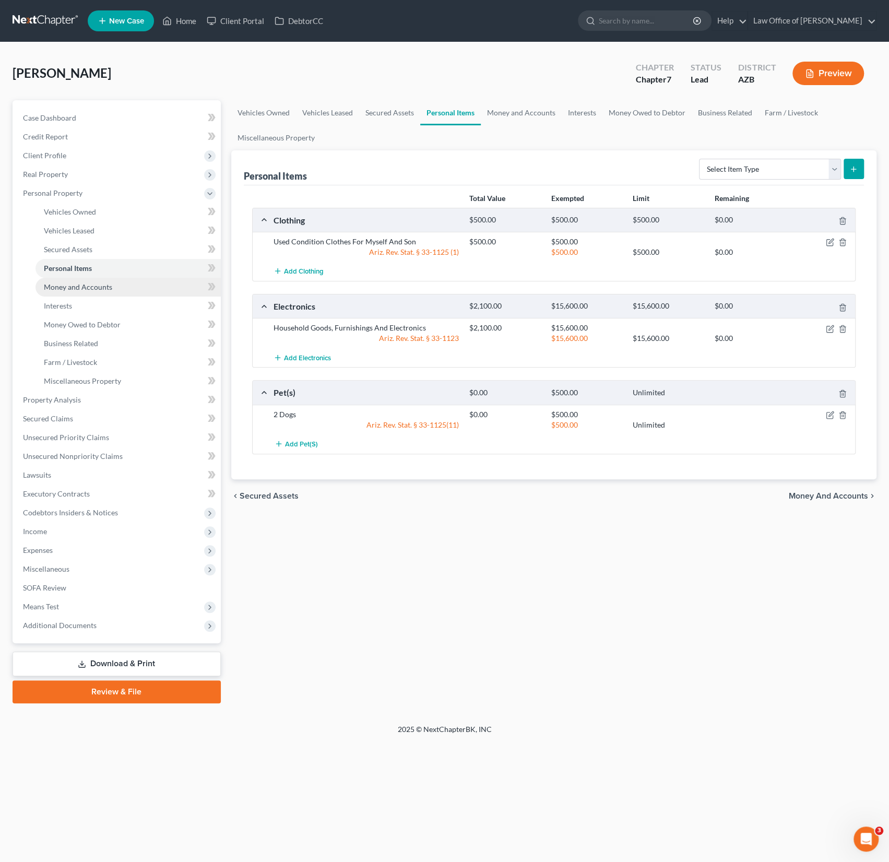
click at [78, 286] on span "Money and Accounts" at bounding box center [78, 287] width 68 height 9
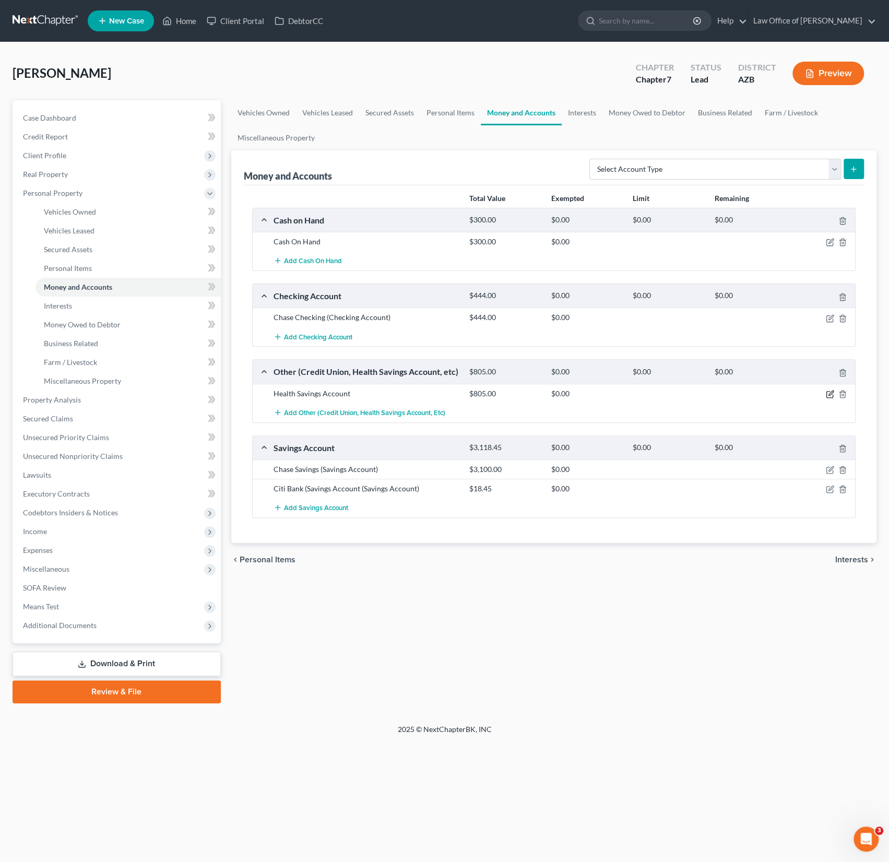
click at [830, 391] on icon "button" at bounding box center [831, 393] width 5 height 5
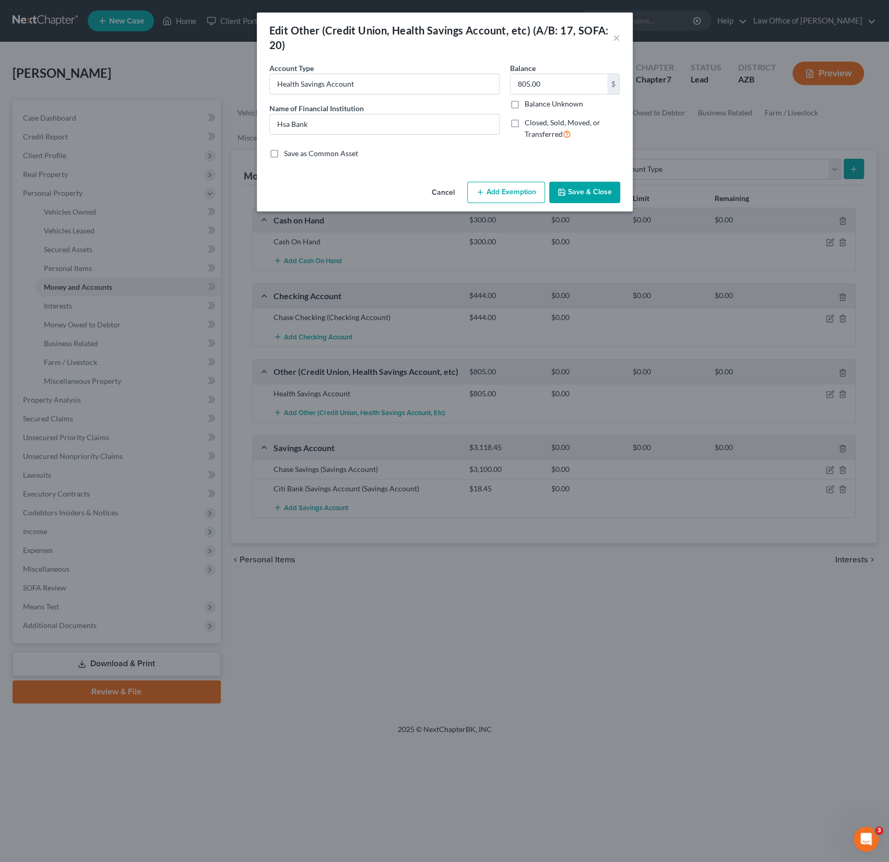
click at [515, 202] on button "Add Exemption" at bounding box center [506, 193] width 78 height 22
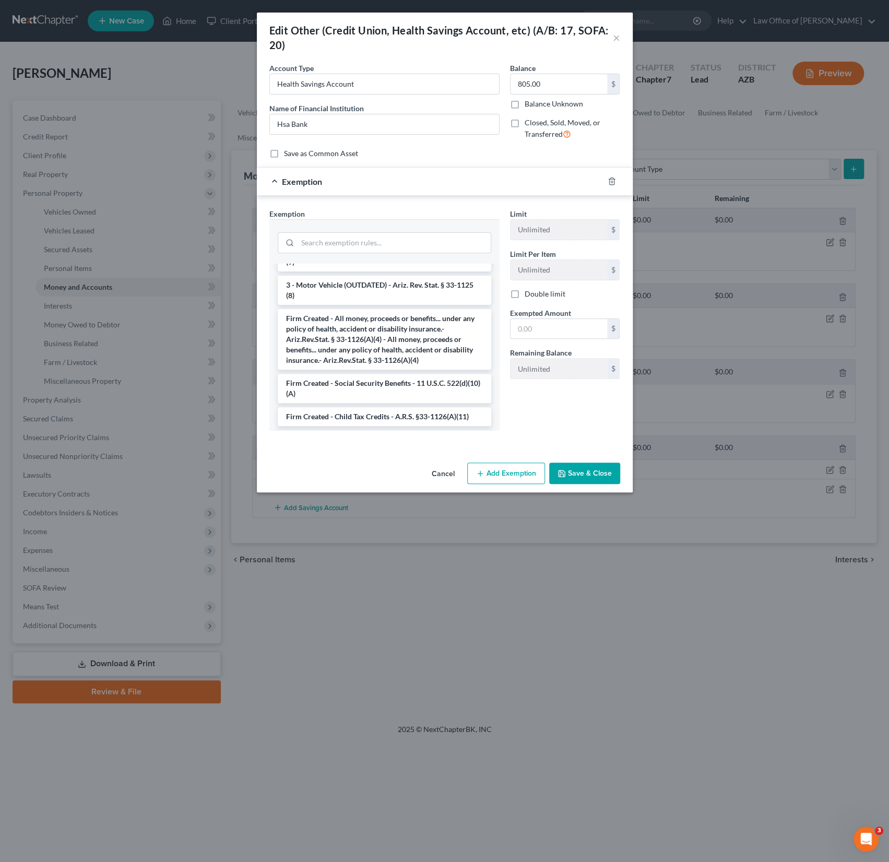
scroll to position [1366, 0]
click at [415, 312] on li "Firm Created - All money, proceeds or benefits... under any policy of health, a…" at bounding box center [385, 342] width 214 height 61
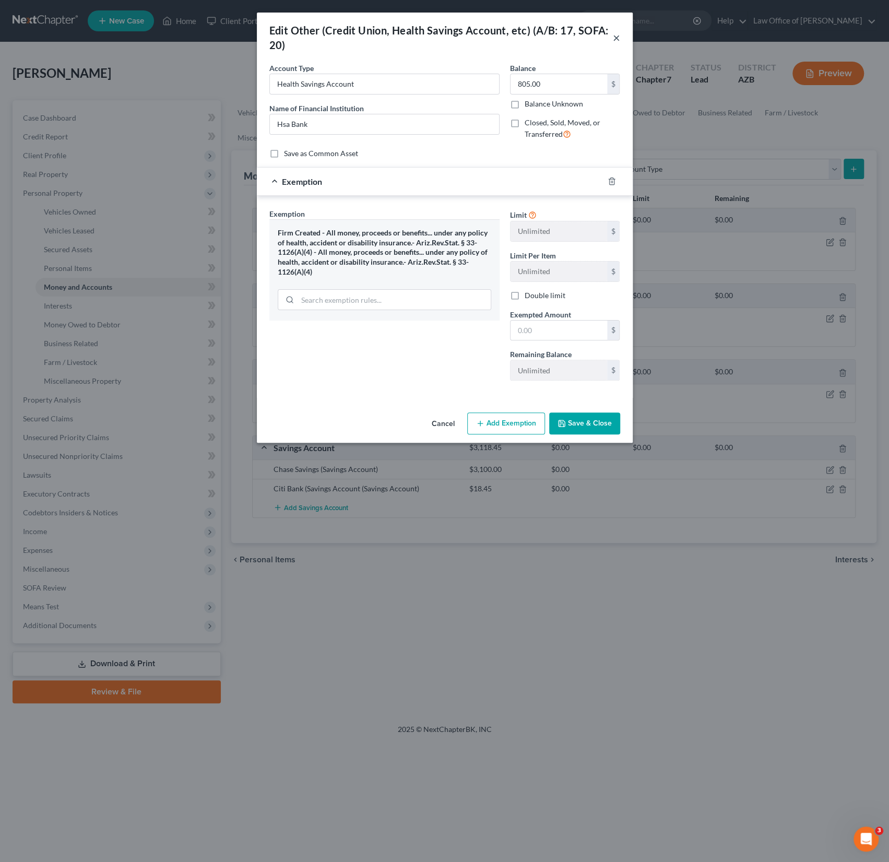
click at [614, 36] on button "×" at bounding box center [616, 37] width 7 height 13
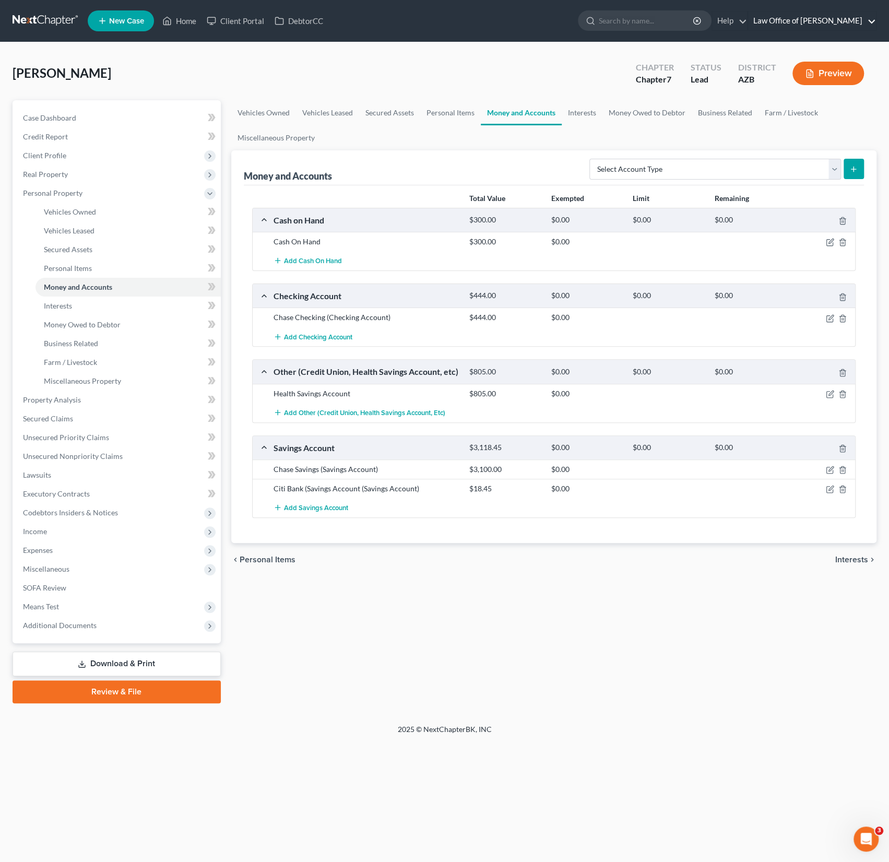
click at [773, 17] on link "Law Office of [PERSON_NAME]" at bounding box center [812, 20] width 128 height 19
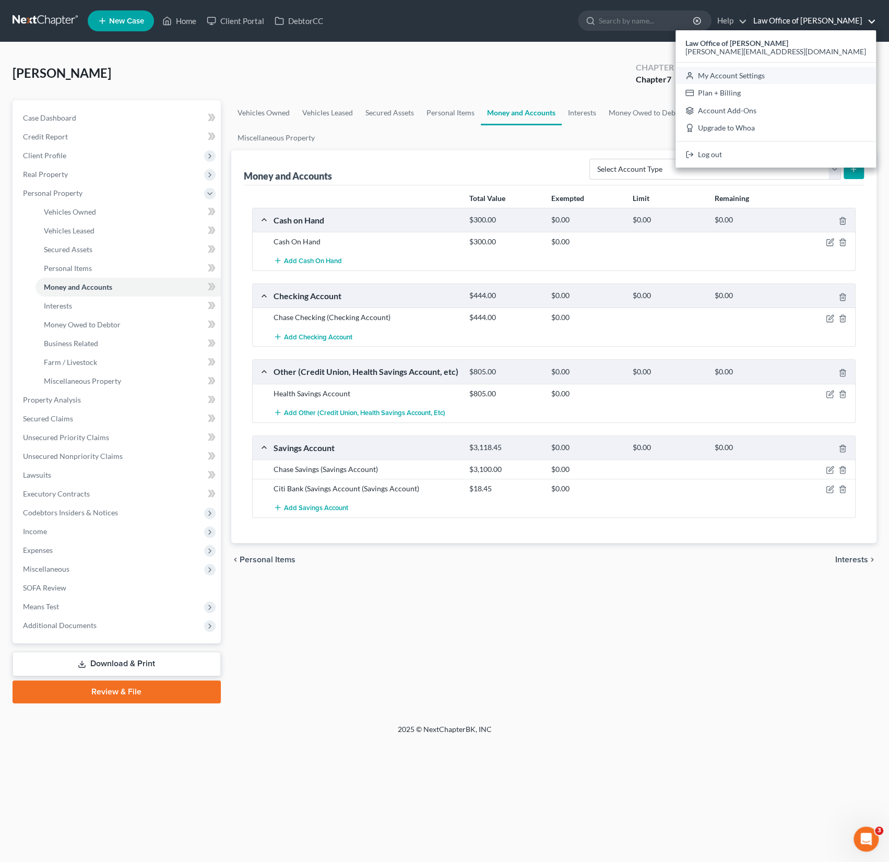
click at [786, 77] on link "My Account Settings" at bounding box center [776, 76] width 201 height 18
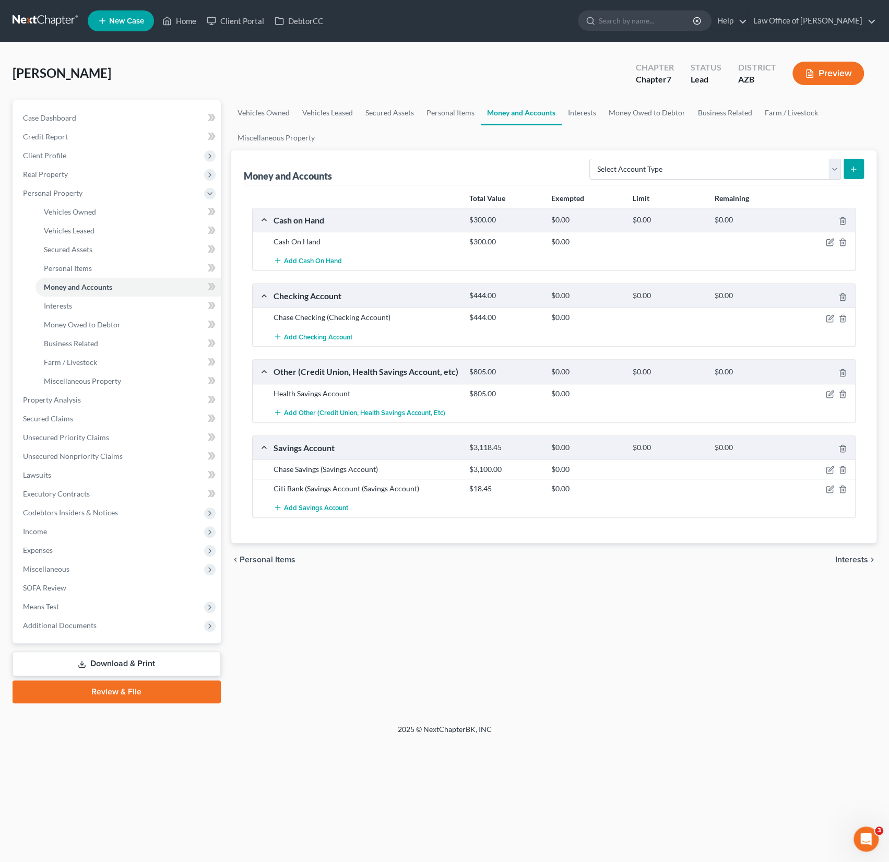
select select "4"
select select "22"
select select "46"
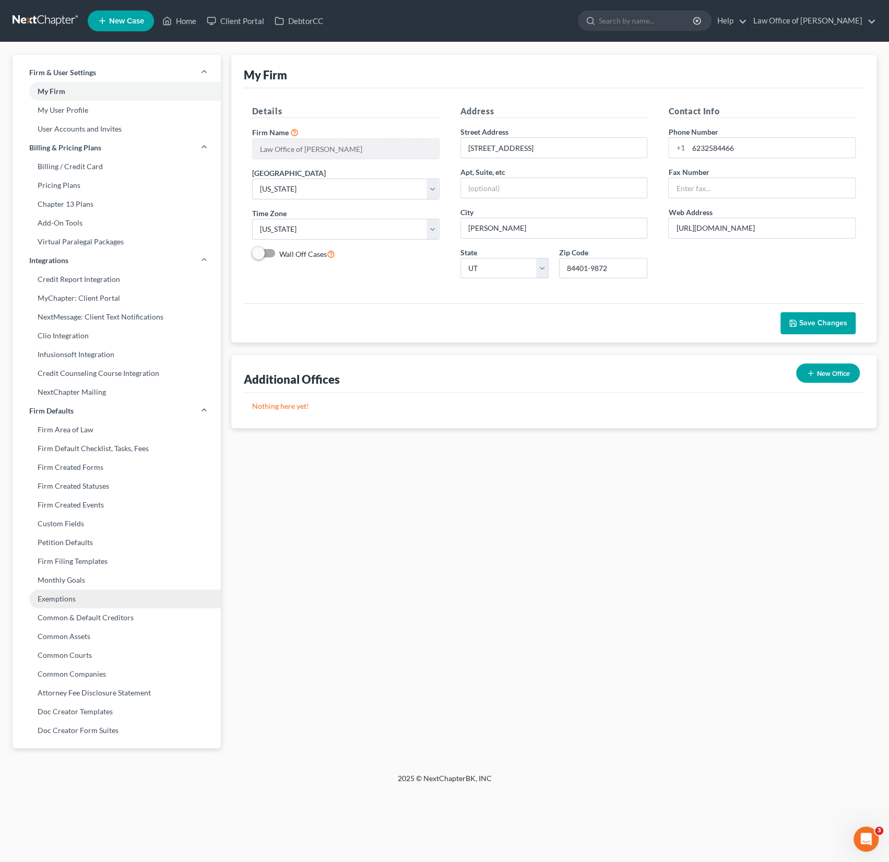
click at [71, 590] on link "Exemptions" at bounding box center [117, 599] width 208 height 19
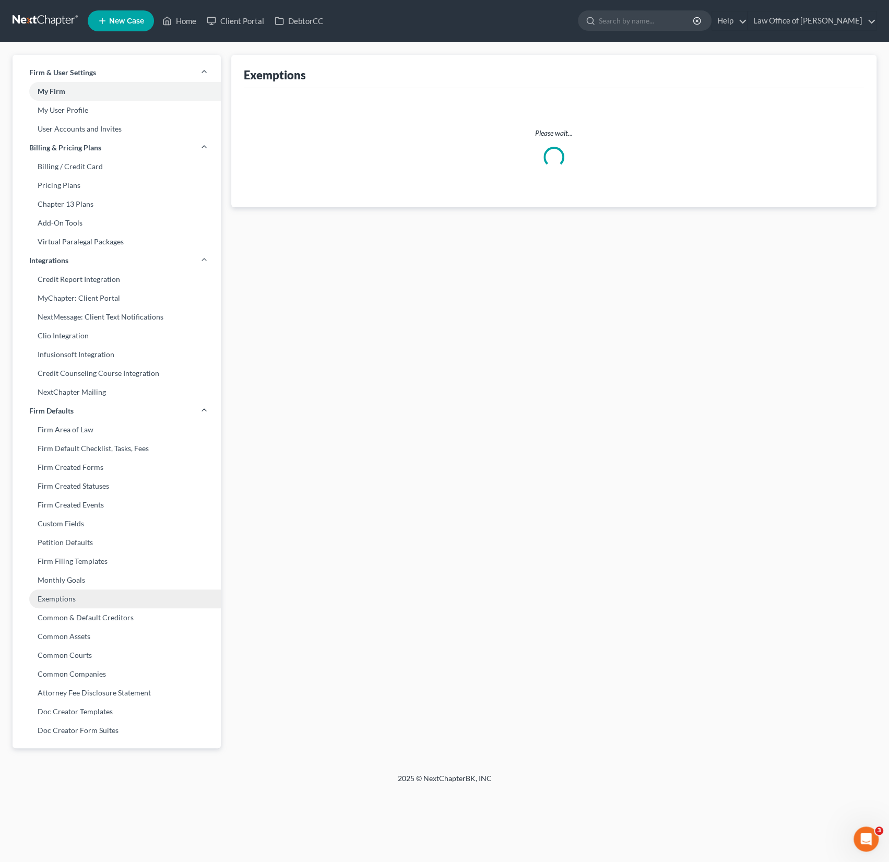
select select "0"
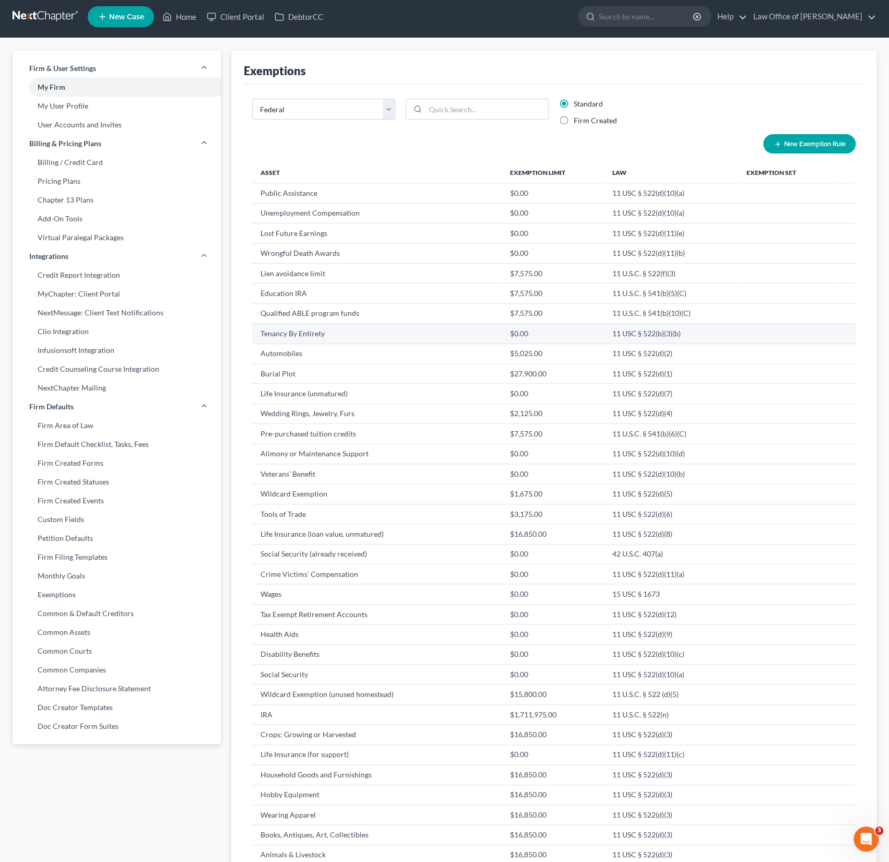
scroll to position [5, 0]
click at [318, 105] on select "State Federal AL AK AR AZ CA CO CT DE DC FL GA GU HI ID IL IN IA KS KY LA ME MD…" at bounding box center [323, 108] width 143 height 21
select select "4"
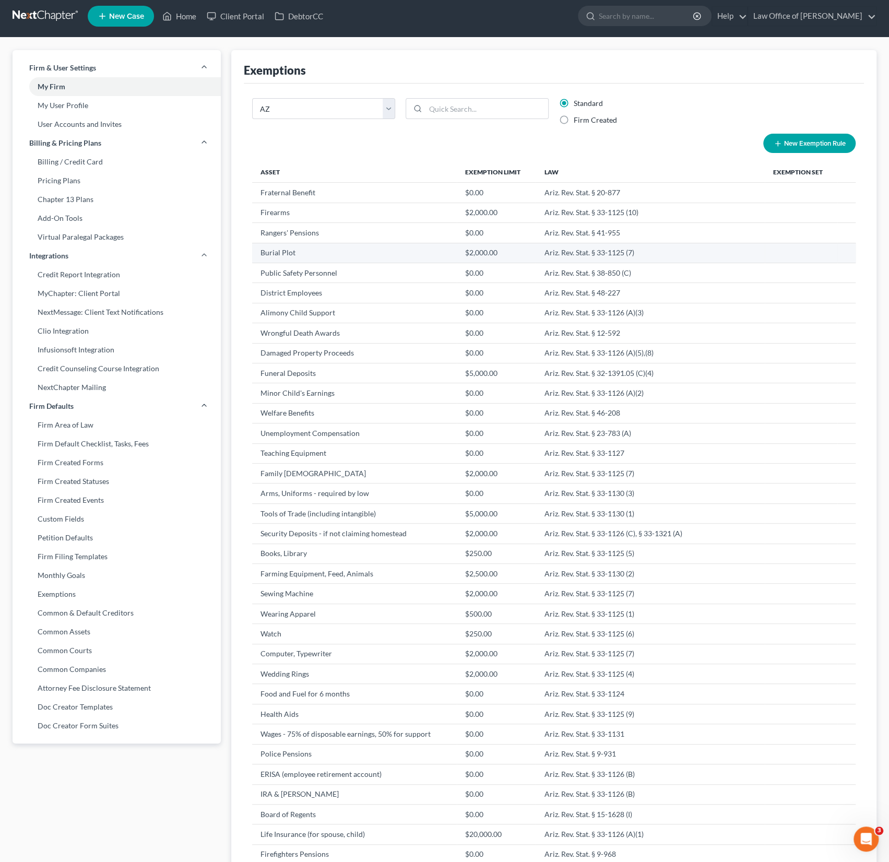
scroll to position [0, 0]
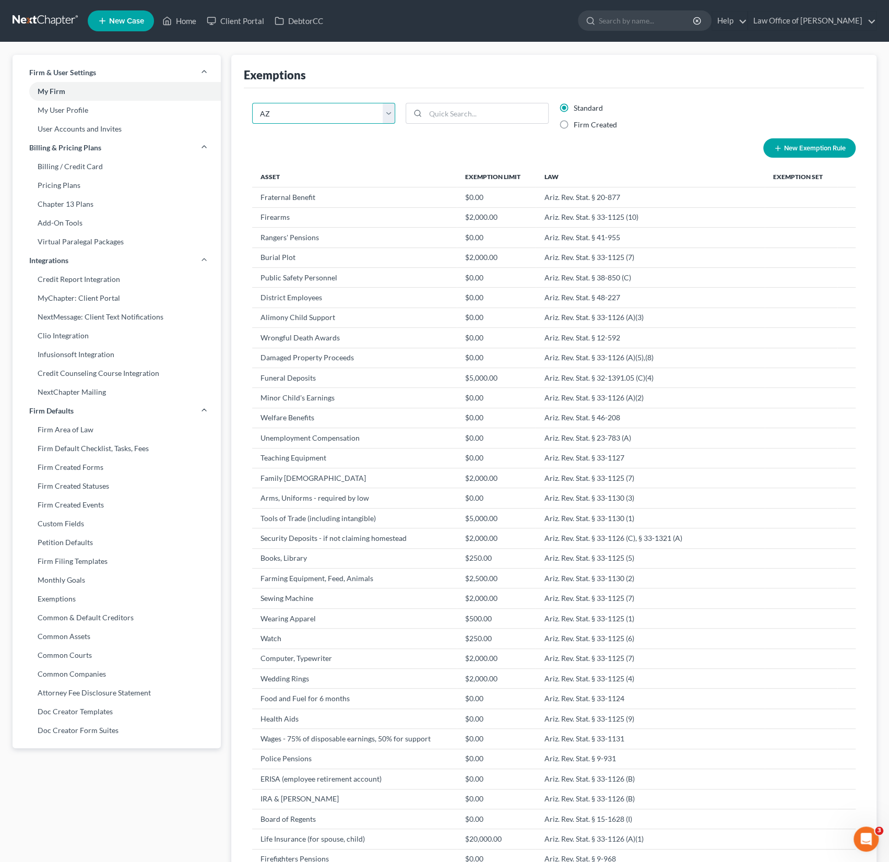
click at [350, 108] on select "State Federal AL AK AR AZ CA CO CT DE DC FL GA GU HI ID IL IN IA KS KY LA ME MD…" at bounding box center [323, 113] width 143 height 21
click at [252, 103] on select "State Federal AL AK AR AZ CA CO CT DE DC FL GA GU HI ID IL IN IA KS KY LA ME MD…" at bounding box center [323, 113] width 143 height 21
click at [196, 17] on link "Home" at bounding box center [179, 20] width 44 height 19
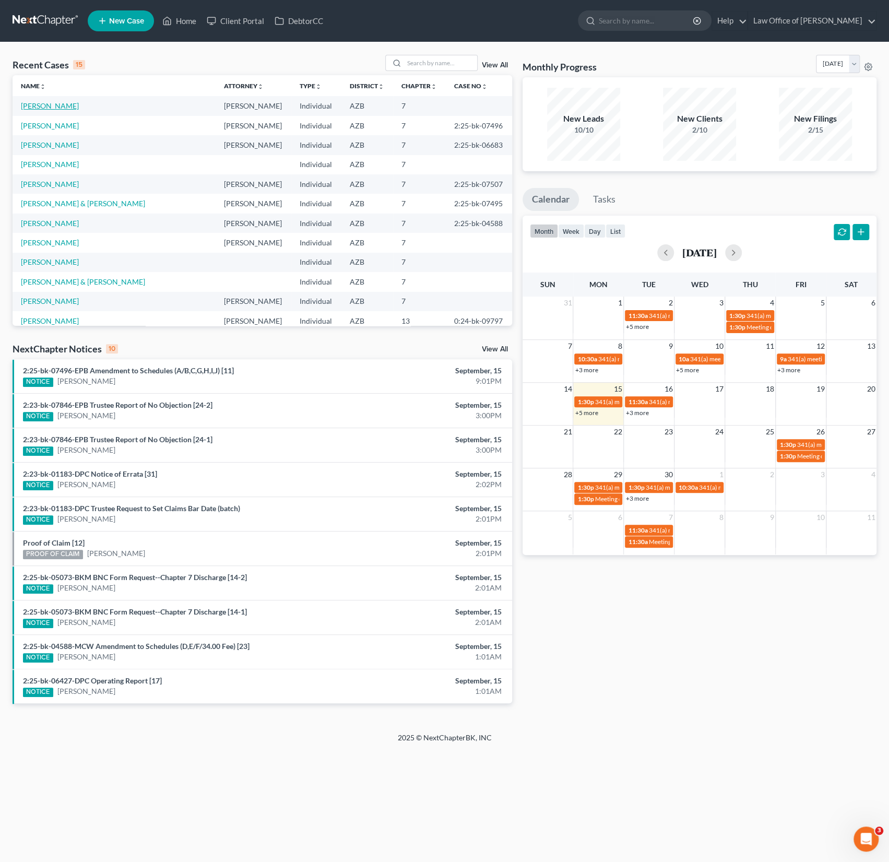
click at [48, 108] on link "Mac Innis, Jenna" at bounding box center [50, 105] width 58 height 9
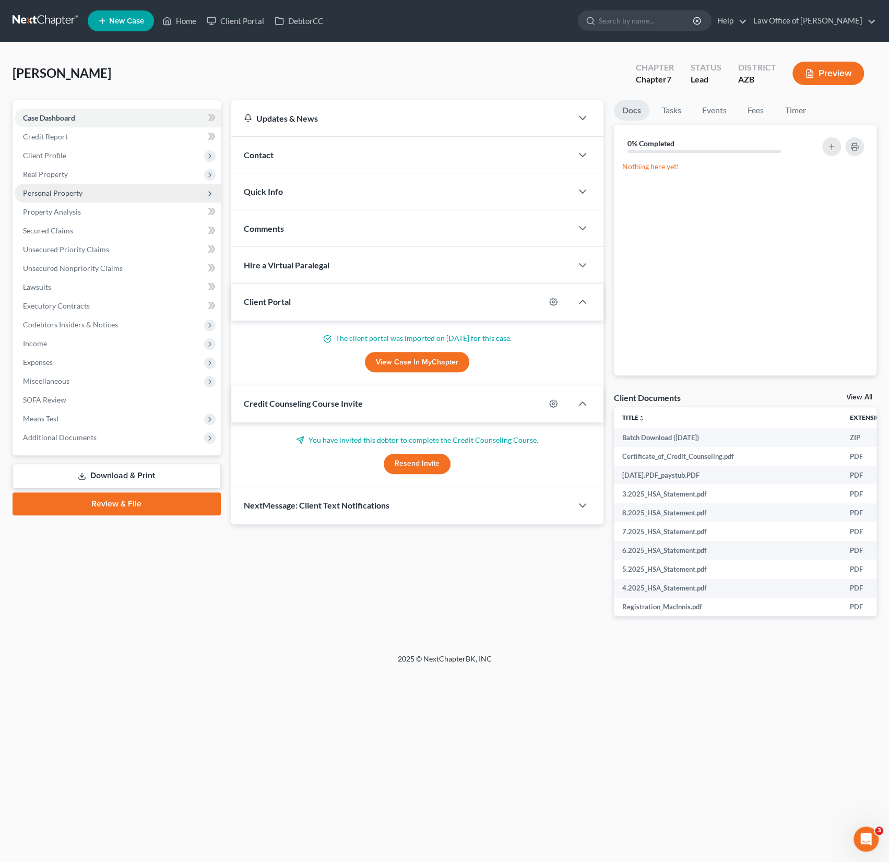
click at [72, 191] on span "Personal Property" at bounding box center [53, 193] width 60 height 9
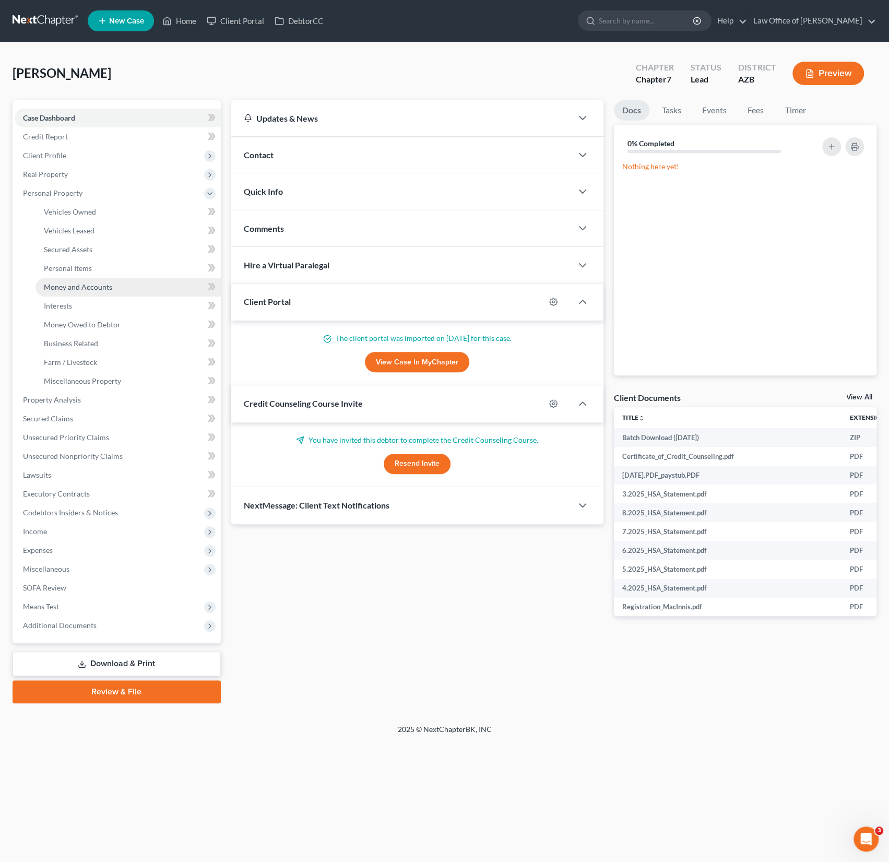
click at [80, 287] on span "Money and Accounts" at bounding box center [78, 287] width 68 height 9
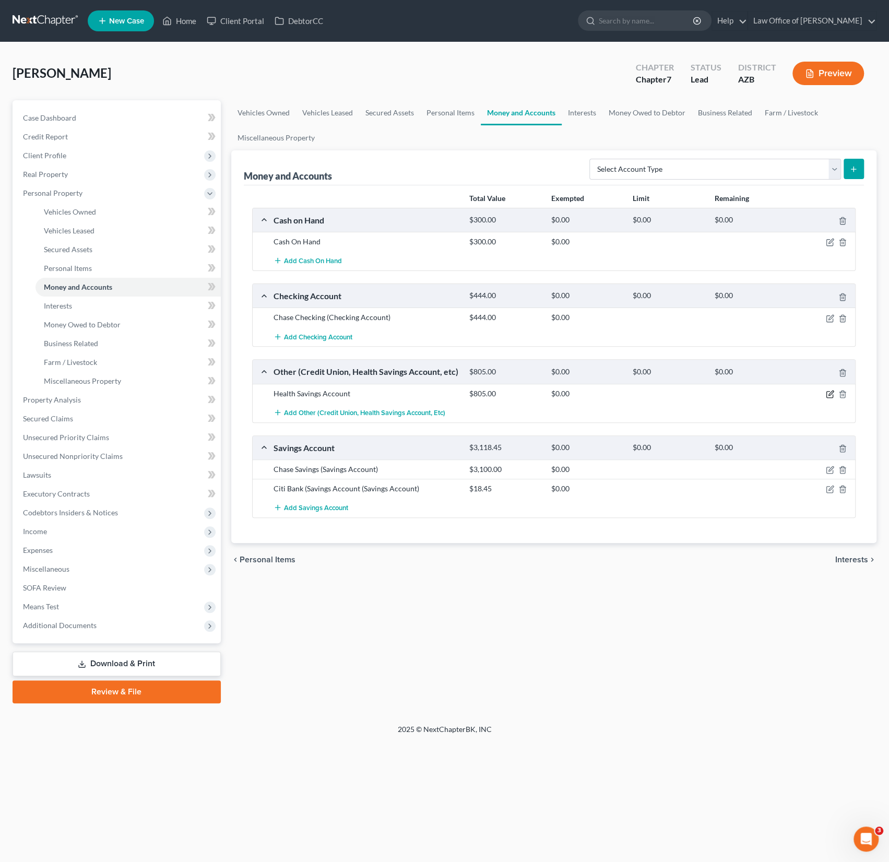
click at [829, 390] on icon "button" at bounding box center [830, 394] width 8 height 8
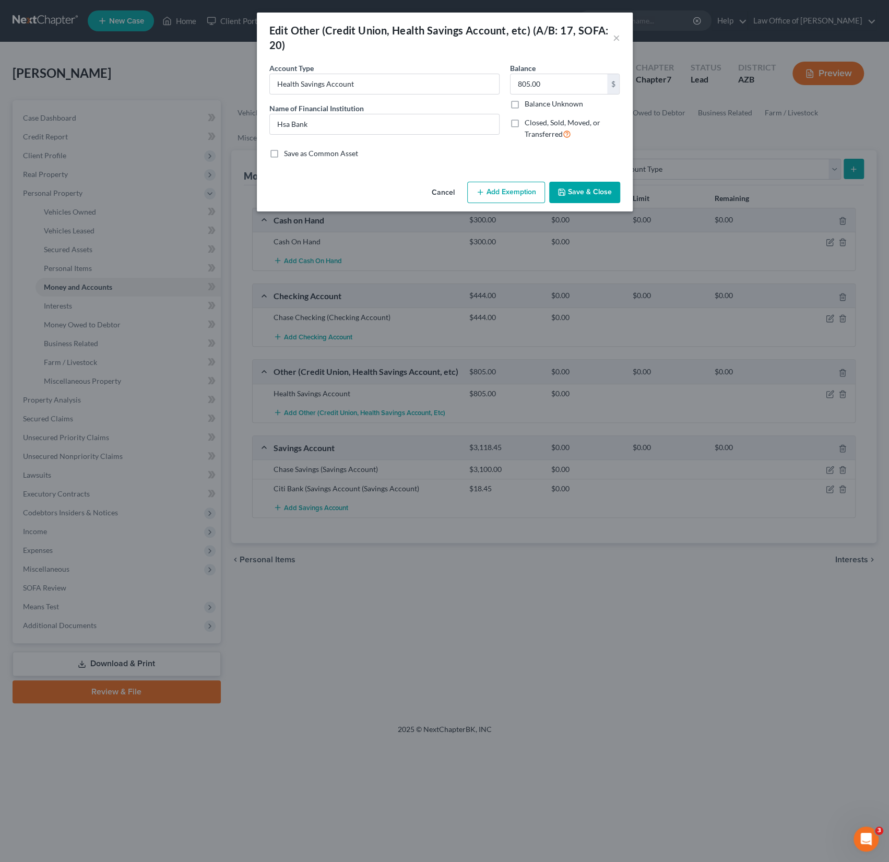
click at [522, 192] on button "Add Exemption" at bounding box center [506, 193] width 78 height 22
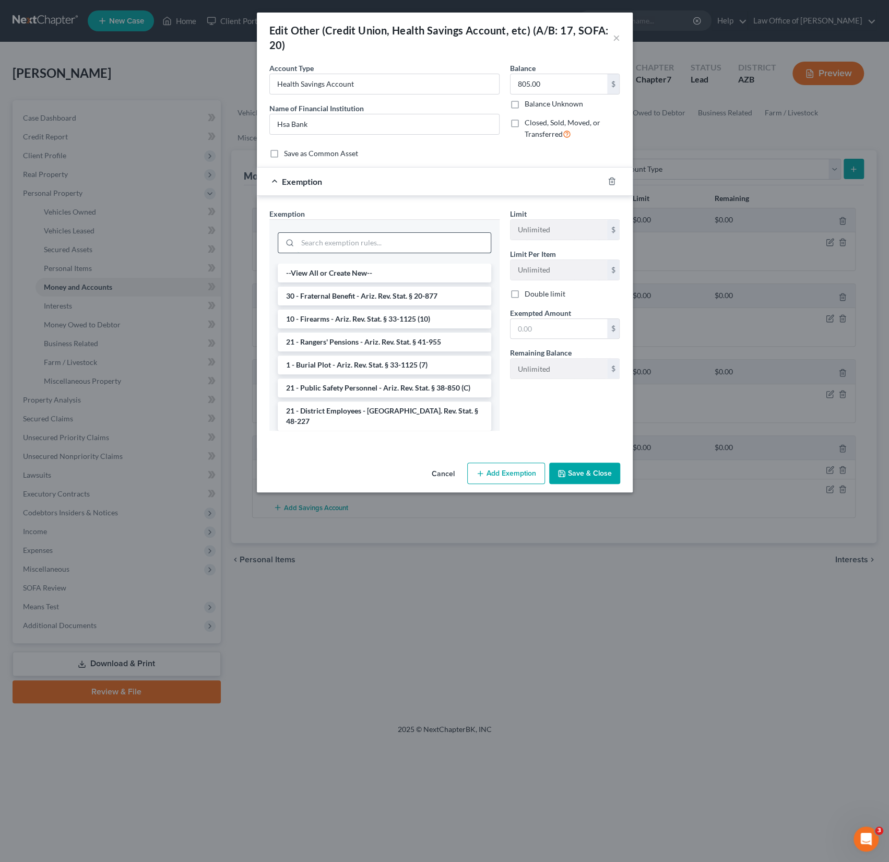
click at [344, 239] on input "search" at bounding box center [394, 243] width 193 height 20
click at [331, 240] on input "search" at bounding box center [394, 243] width 193 height 20
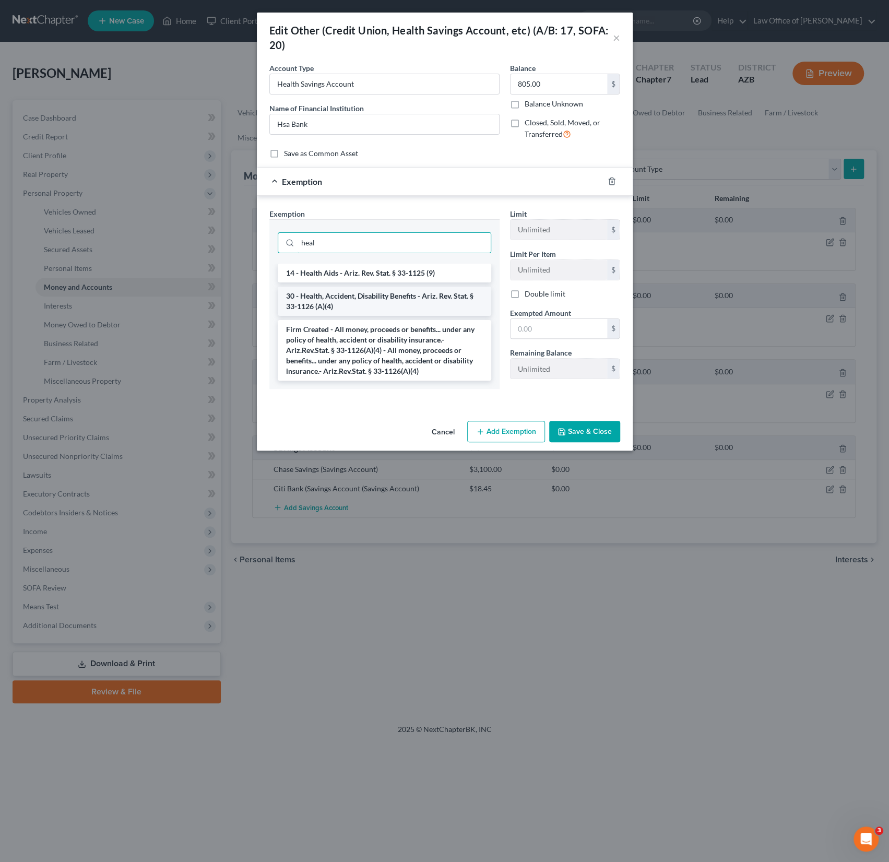
type input "heal"
click at [375, 297] on li "30 - Health, Accident, Disability Benefits - Ariz. Rev. Stat. § 33-1126 (A)(4)" at bounding box center [385, 301] width 214 height 29
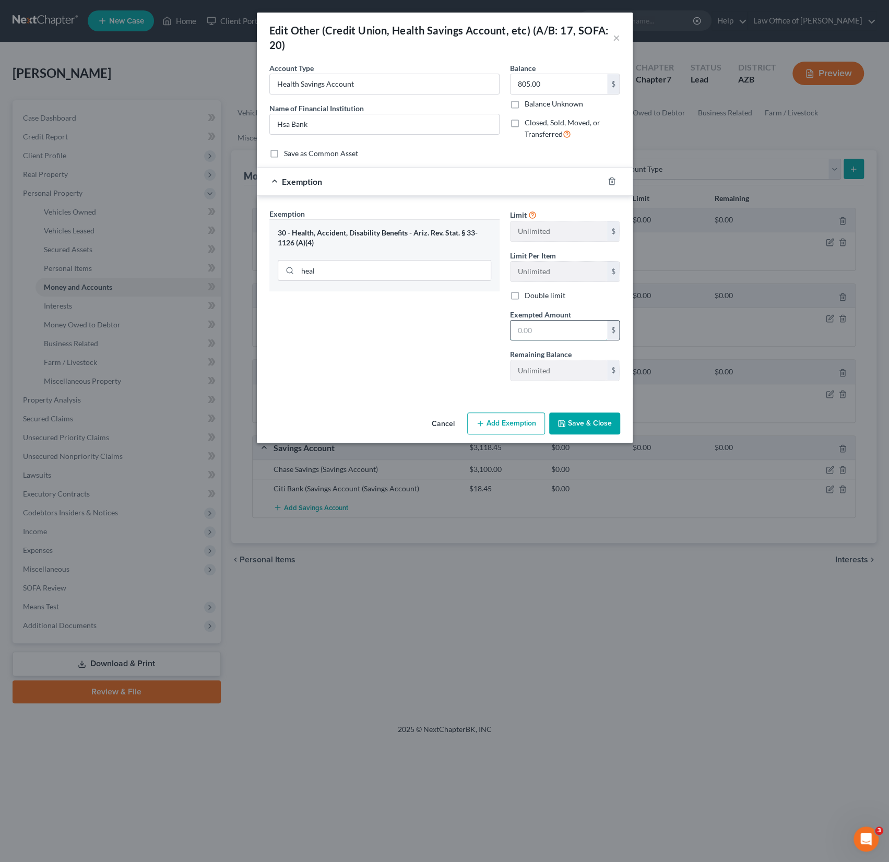
click at [540, 327] on input "text" at bounding box center [559, 331] width 97 height 20
type input "2,000"
click at [570, 418] on button "Save & Close" at bounding box center [584, 424] width 71 height 22
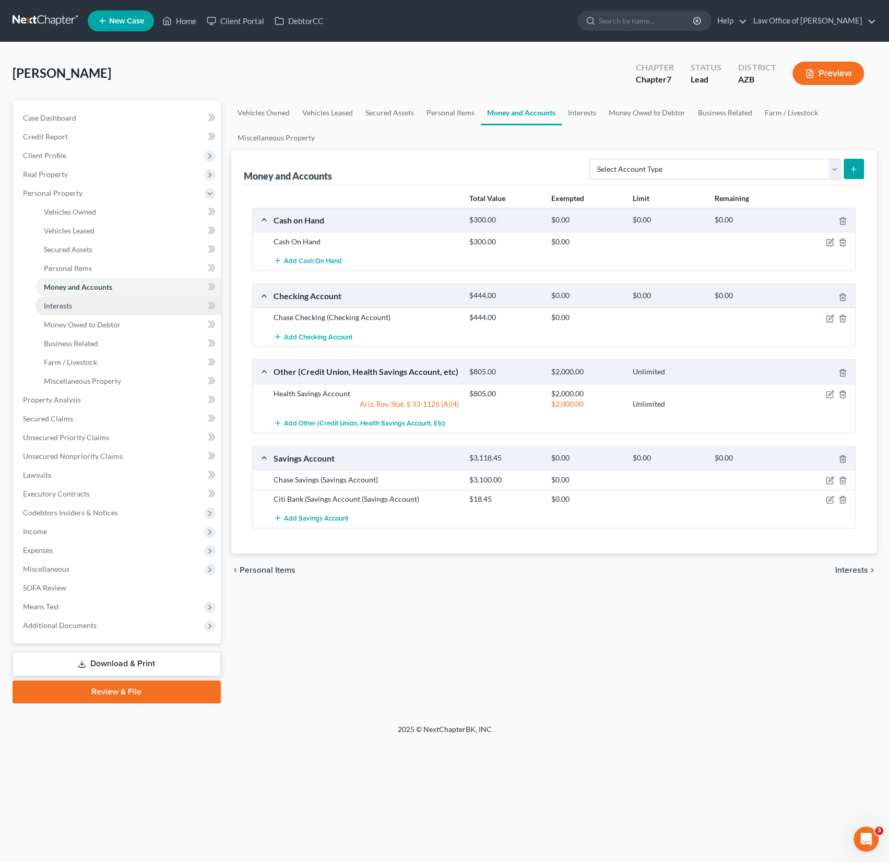
click at [72, 299] on link "Interests" at bounding box center [128, 306] width 185 height 19
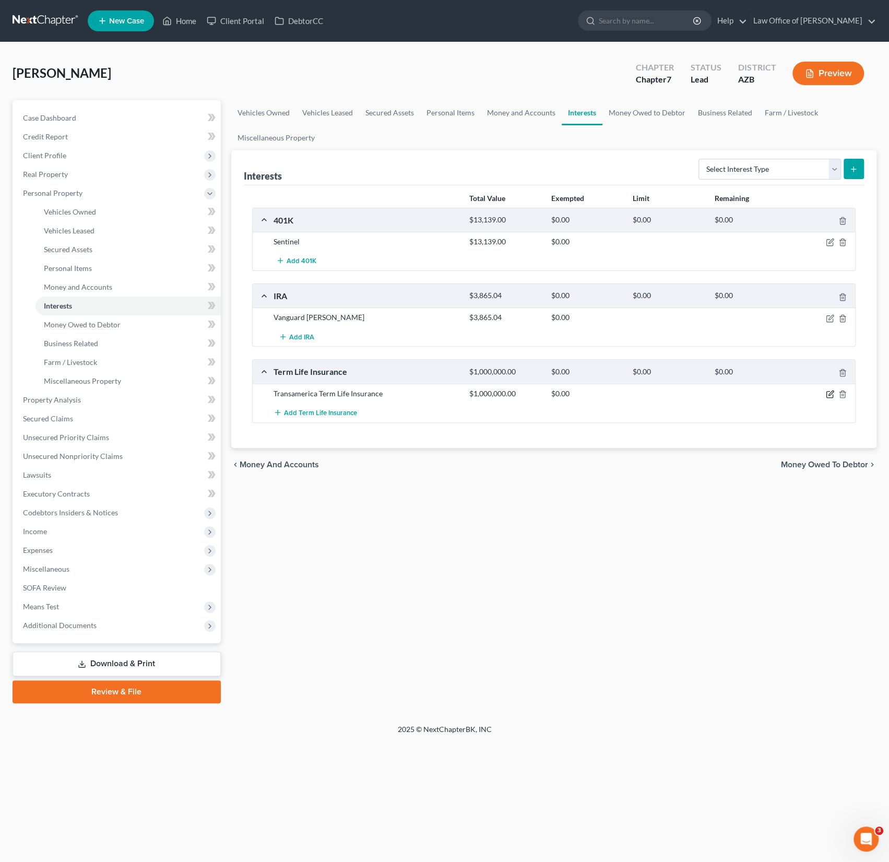
click at [829, 391] on icon "button" at bounding box center [830, 394] width 8 height 8
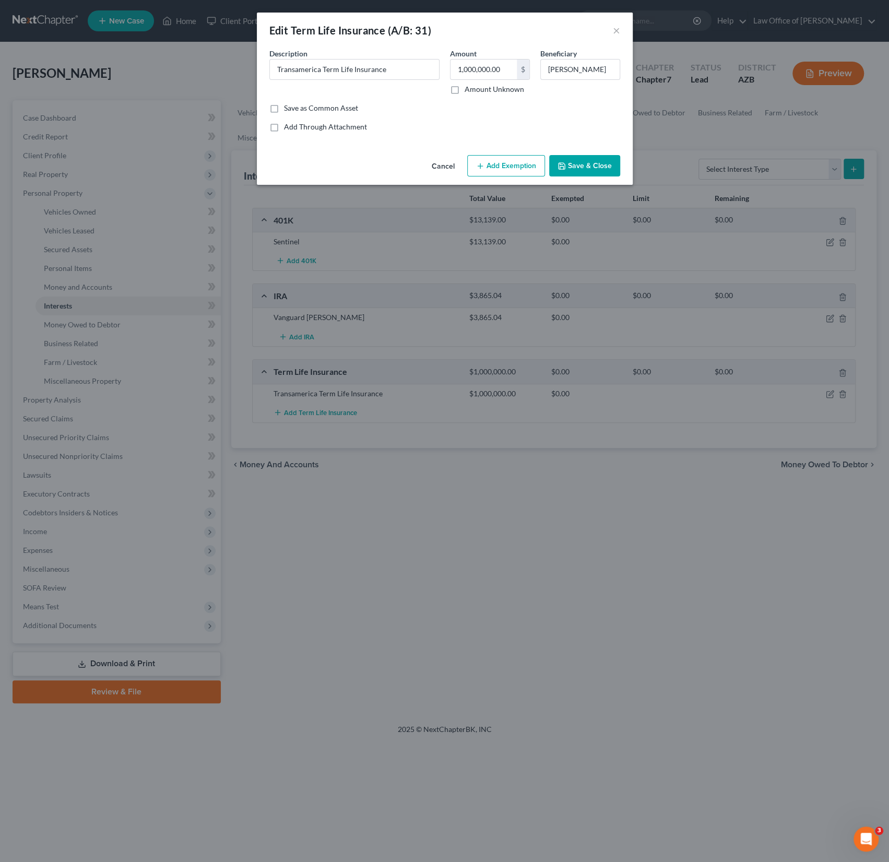
click at [465, 91] on label "Amount Unknown" at bounding box center [495, 89] width 60 height 10
click at [469, 91] on input "Amount Unknown" at bounding box center [472, 87] width 7 height 7
checkbox input "true"
drag, startPoint x: 544, startPoint y: 68, endPoint x: 677, endPoint y: 77, distance: 133.5
click at [677, 77] on div "Edit Term Life Insurance (A/B: 31) × An exemption set must first be selected fr…" at bounding box center [444, 431] width 889 height 862
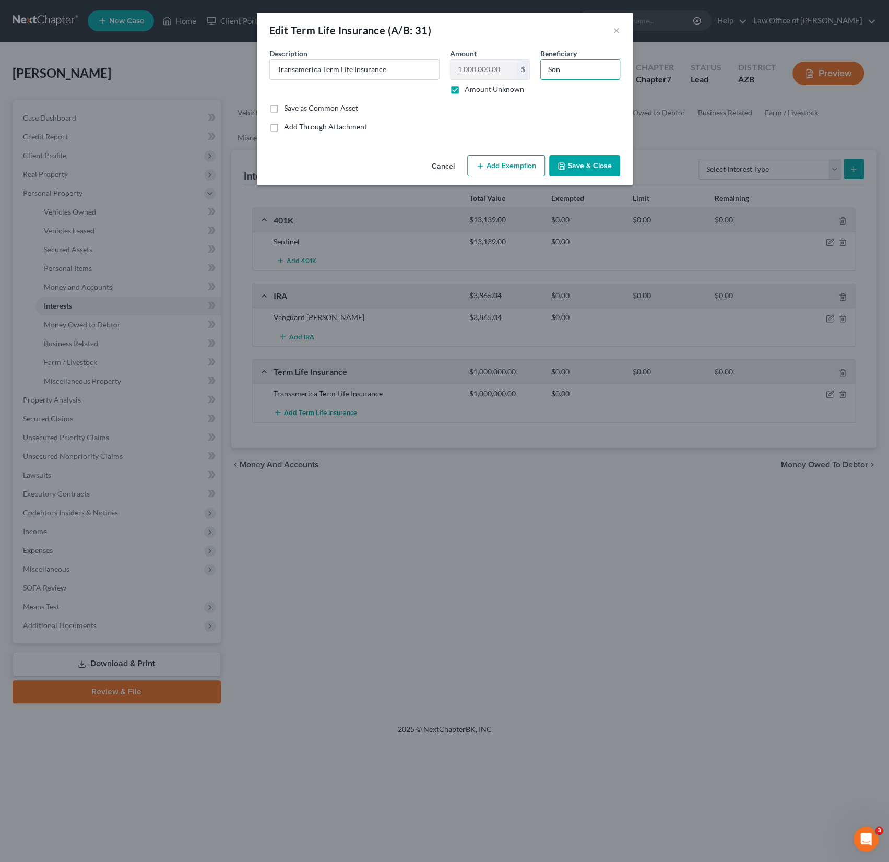
type input "Son"
click at [504, 167] on button "Add Exemption" at bounding box center [506, 166] width 78 height 22
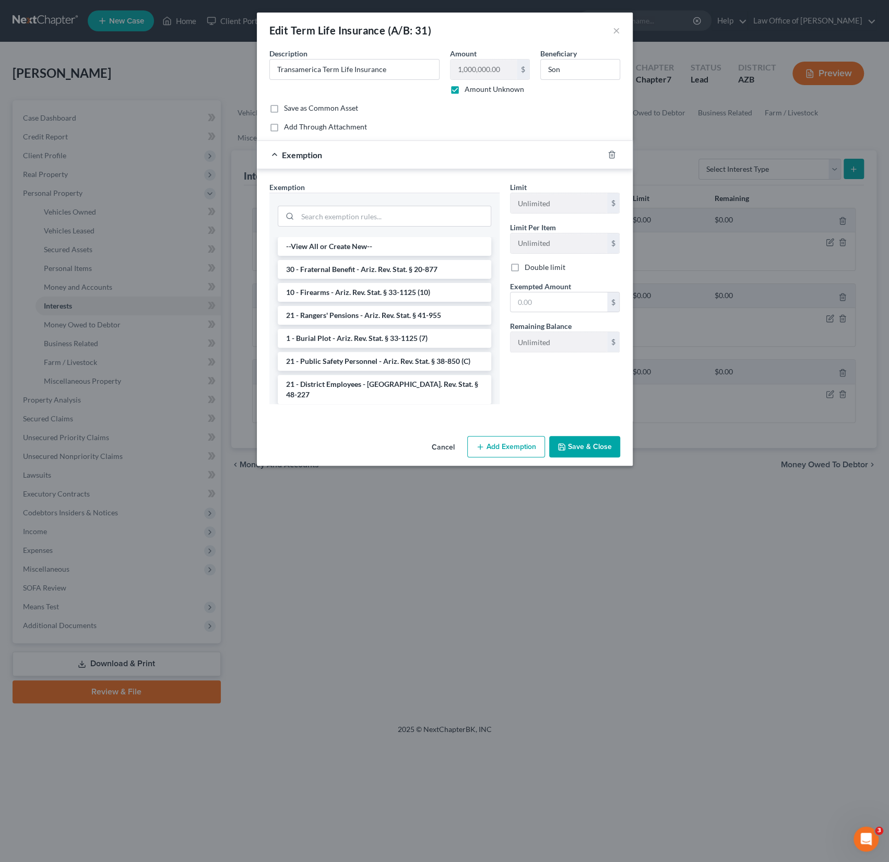
click at [331, 204] on div at bounding box center [385, 215] width 214 height 27
click at [329, 216] on input "search" at bounding box center [394, 216] width 193 height 20
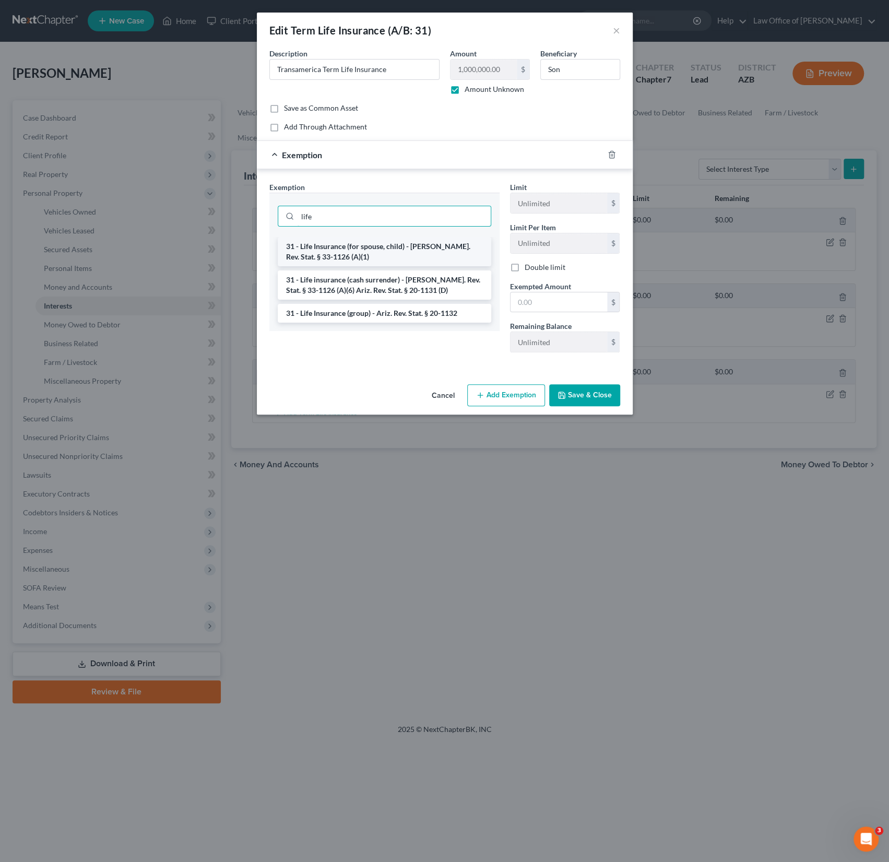
type input "life"
click at [340, 257] on li "31 - Life Insurance (for spouse, child) - Ariz. Rev. Stat. § 33-1126 (A)(1)" at bounding box center [385, 251] width 214 height 29
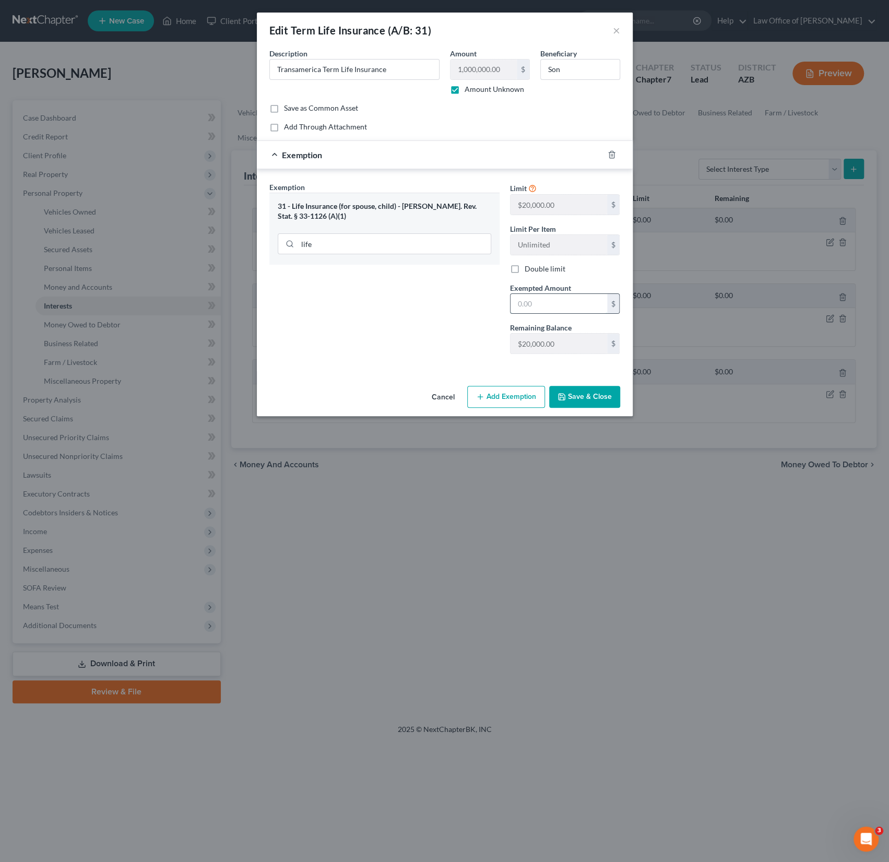
click at [532, 306] on input "text" at bounding box center [559, 304] width 97 height 20
type input "20,000"
click at [580, 397] on button "Save & Close" at bounding box center [584, 397] width 71 height 22
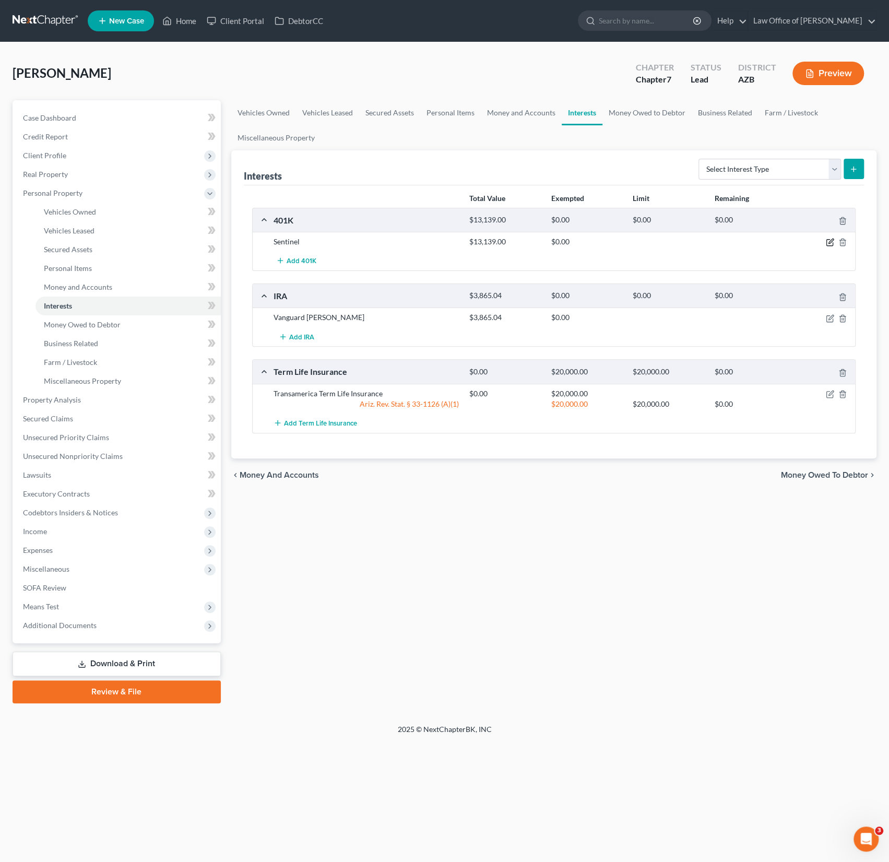
click at [828, 242] on icon "button" at bounding box center [830, 242] width 8 height 8
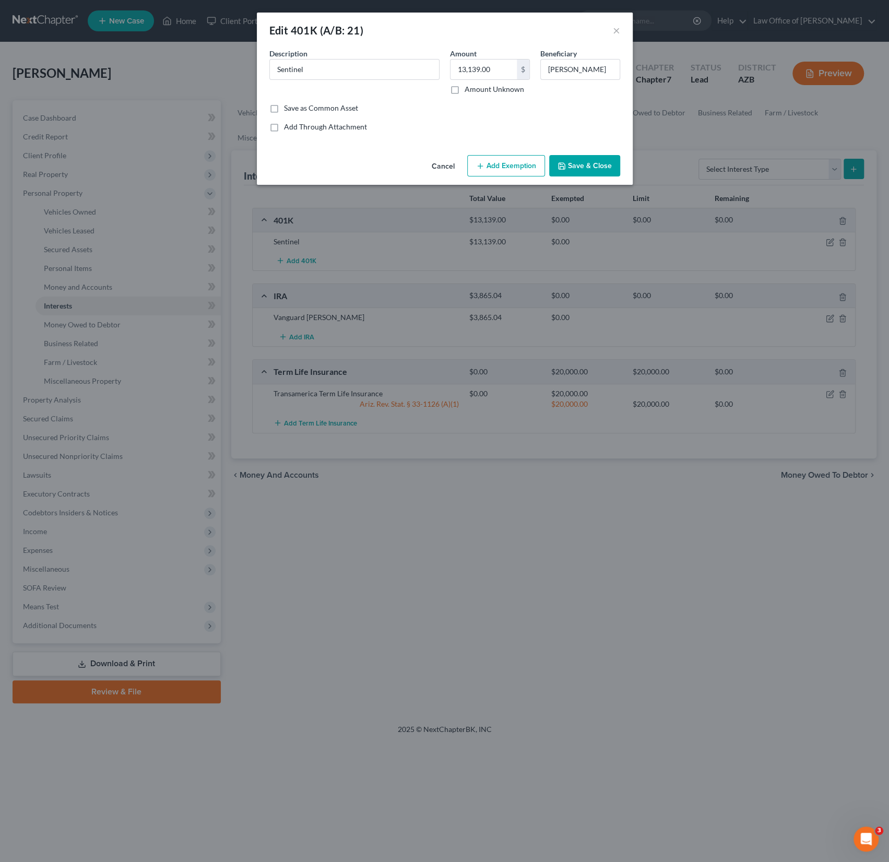
click at [513, 175] on button "Add Exemption" at bounding box center [506, 166] width 78 height 22
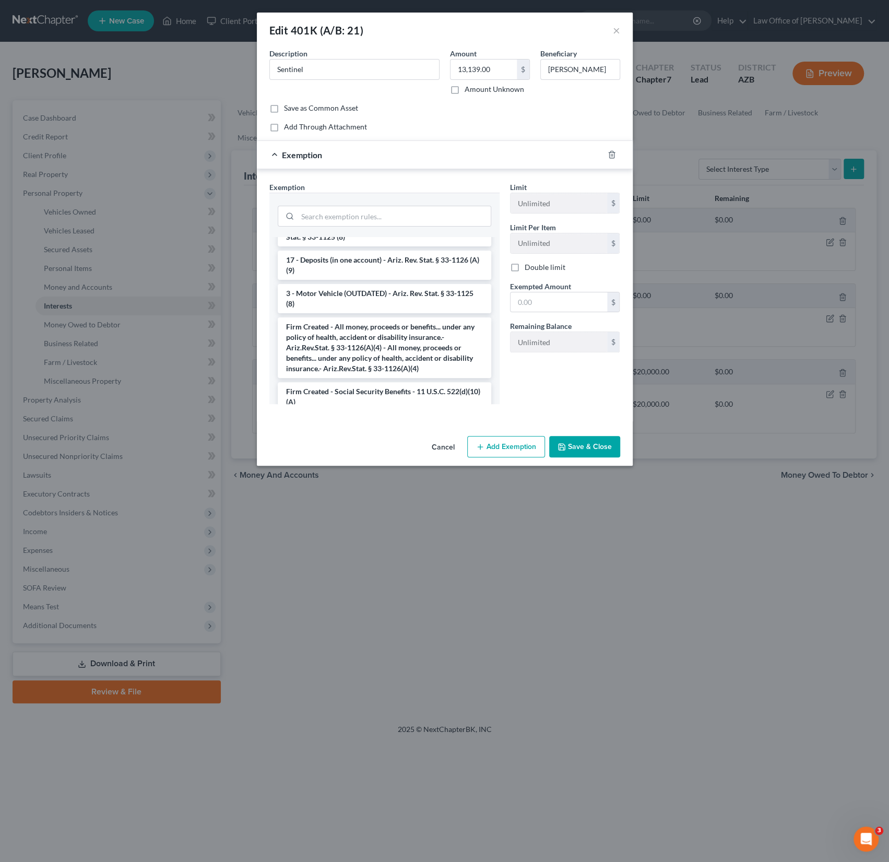
scroll to position [1464, 0]
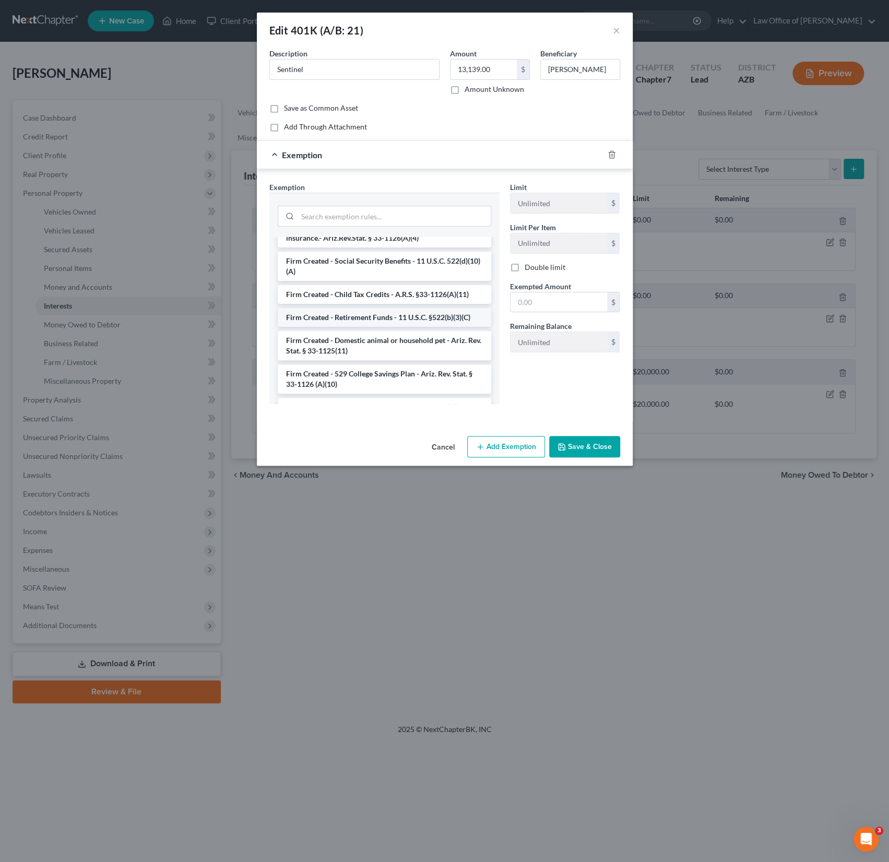
click at [370, 308] on li "Firm Created - Retirement Funds - 11 U.S.C. §522(b)(3)(C)" at bounding box center [385, 317] width 214 height 19
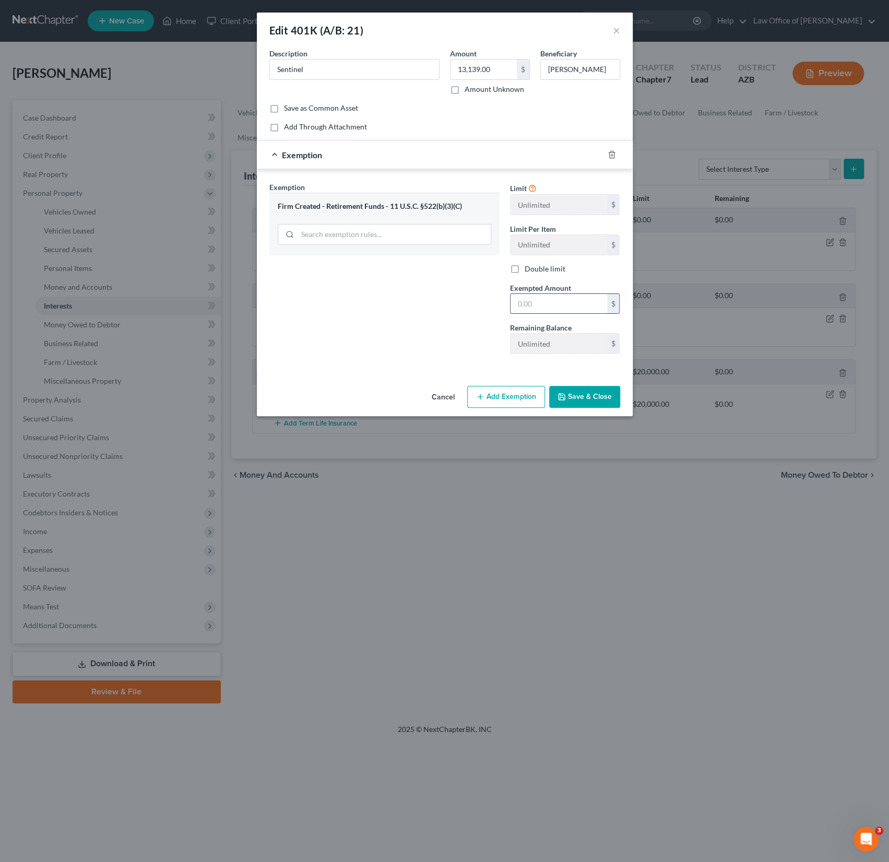
click at [550, 301] on input "text" at bounding box center [559, 304] width 97 height 20
drag, startPoint x: 545, startPoint y: 304, endPoint x: 493, endPoint y: 300, distance: 51.4
click at [493, 300] on div "Exemption Set must be selected for CA. Exemption * Firm Created - Retirement Fu…" at bounding box center [444, 272] width 361 height 181
type input "20,000"
click at [581, 386] on button "Save & Close" at bounding box center [584, 397] width 71 height 22
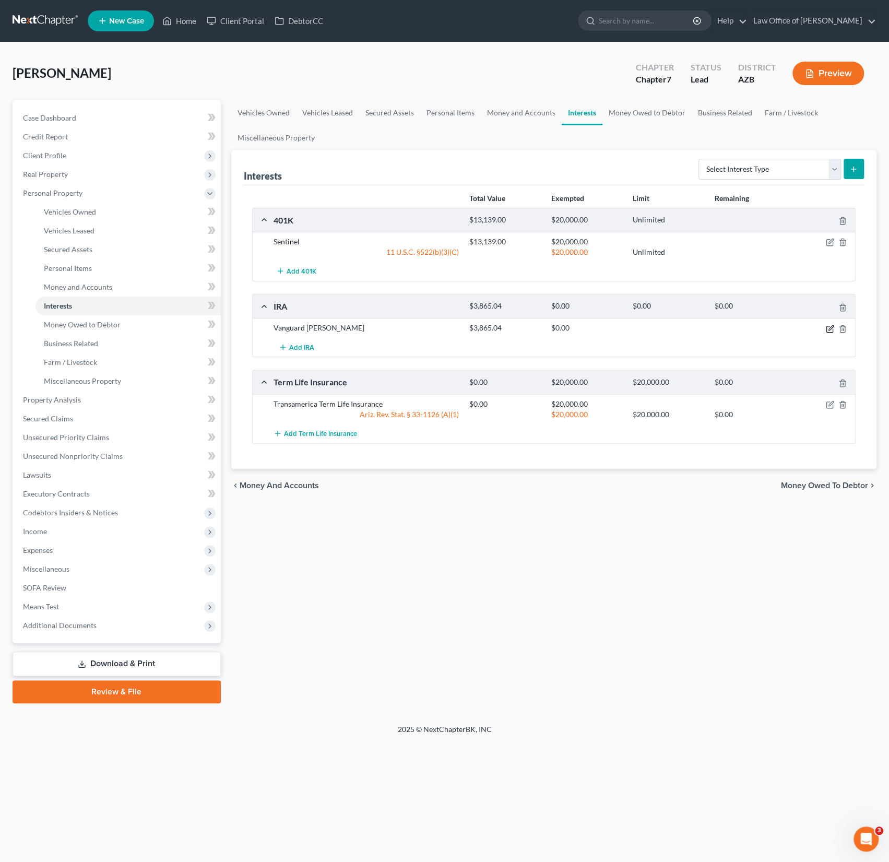
click at [831, 330] on icon "button" at bounding box center [830, 329] width 8 height 8
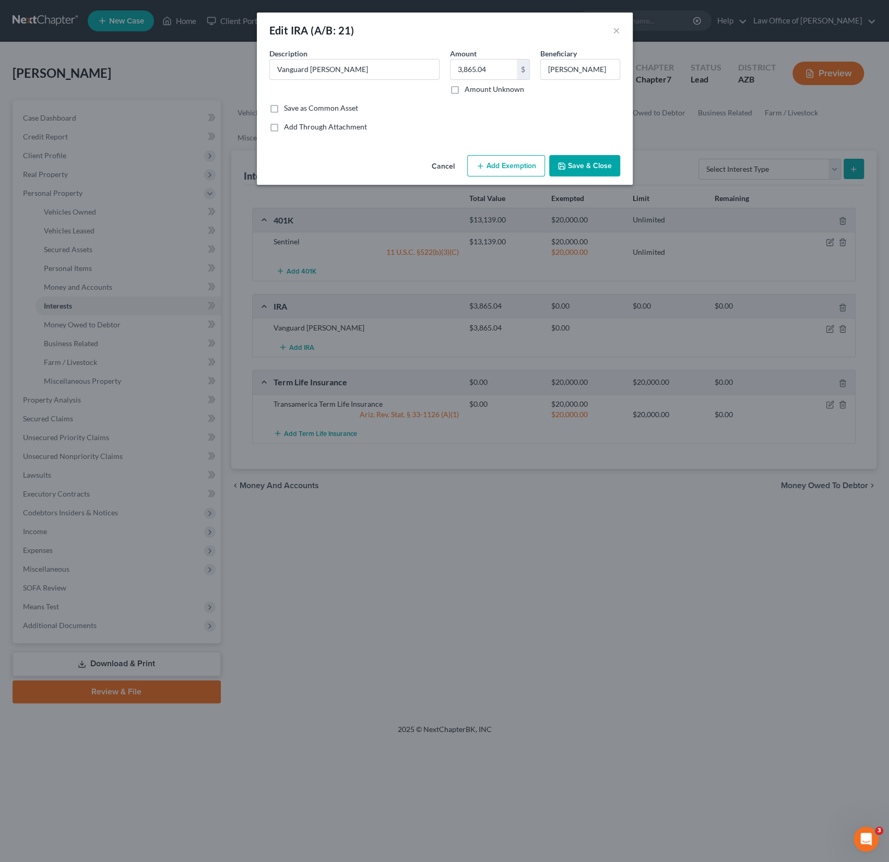
click at [512, 163] on button "Add Exemption" at bounding box center [506, 166] width 78 height 22
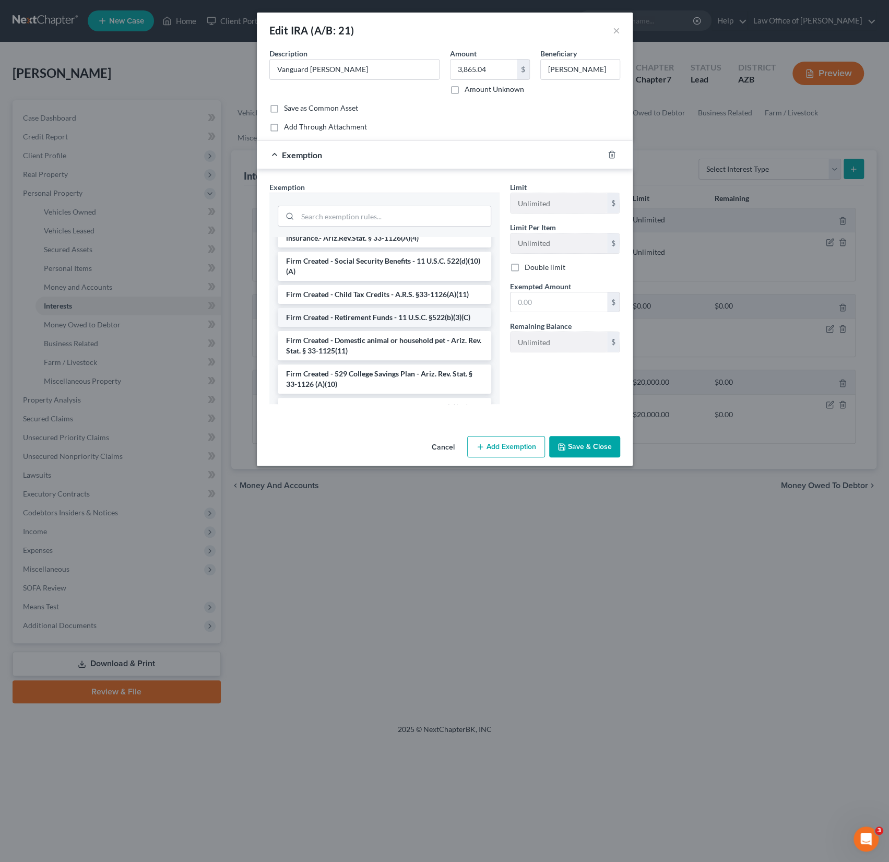
click at [390, 308] on li "Firm Created - Retirement Funds - 11 U.S.C. §522(b)(3)(C)" at bounding box center [385, 317] width 214 height 19
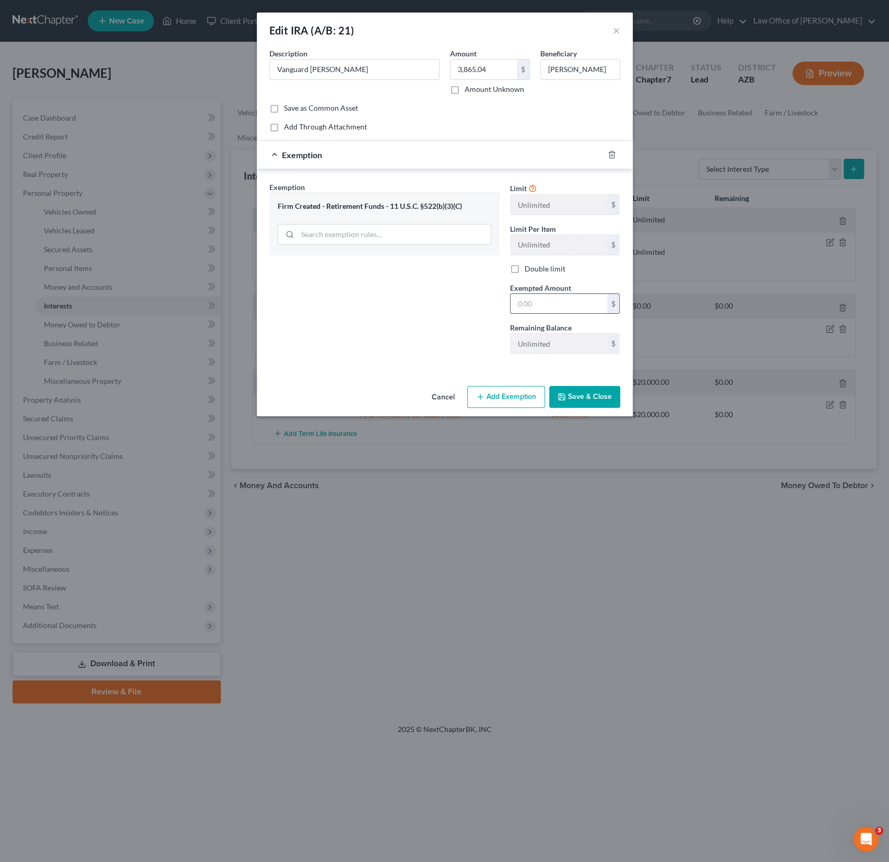
click at [548, 304] on input "text" at bounding box center [559, 304] width 97 height 20
type input "20,000"
click at [575, 392] on button "Save & Close" at bounding box center [584, 397] width 71 height 22
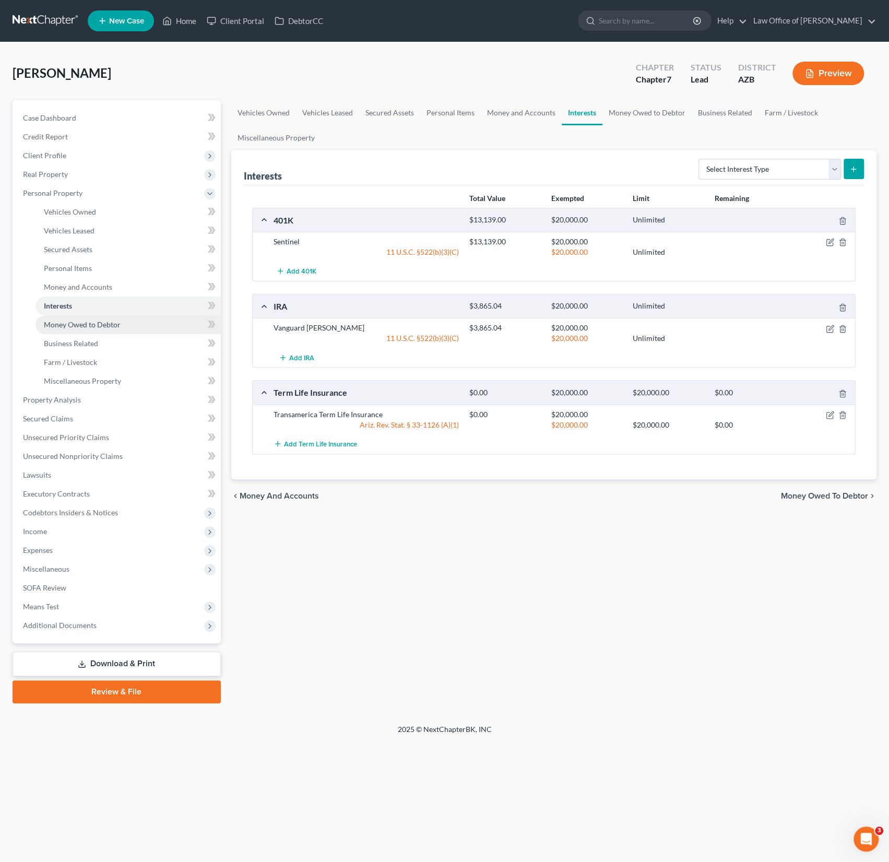
click at [84, 325] on span "Money Owed to Debtor" at bounding box center [82, 324] width 77 height 9
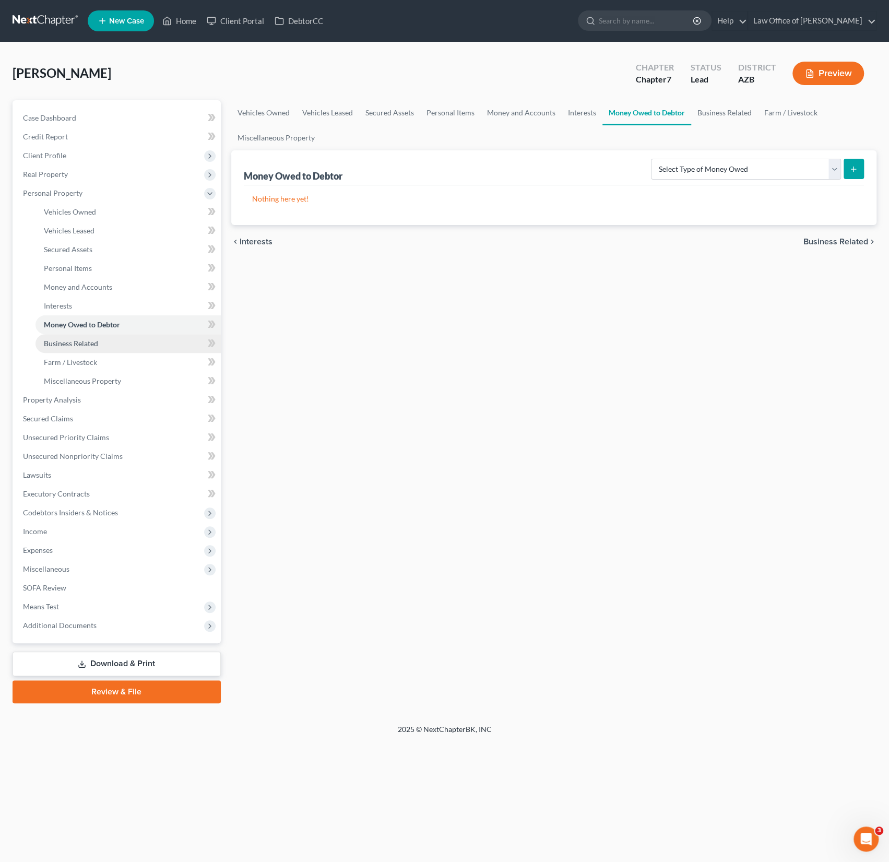
click at [83, 343] on span "Business Related" at bounding box center [71, 343] width 54 height 9
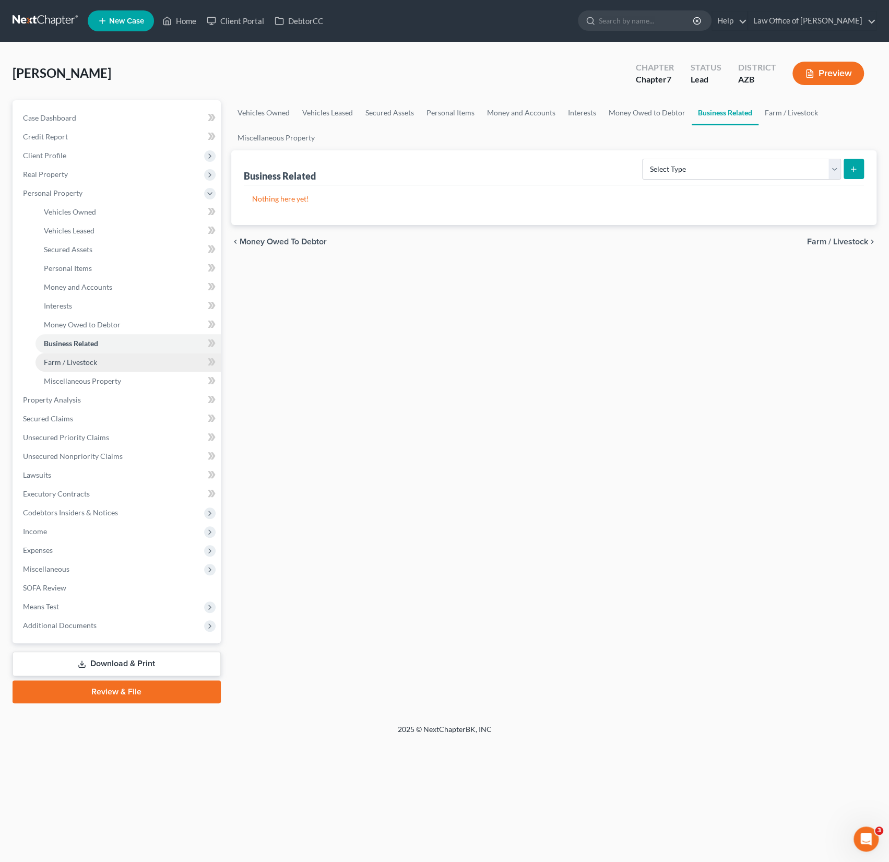
click at [81, 360] on span "Farm / Livestock" at bounding box center [70, 362] width 53 height 9
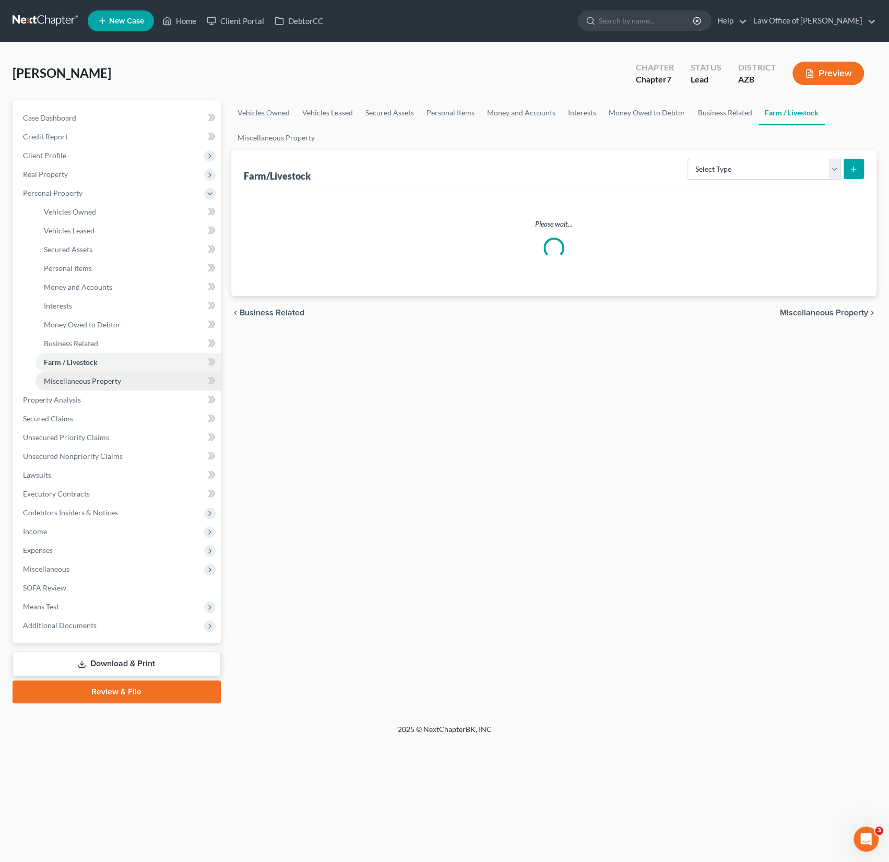
click at [90, 377] on span "Miscellaneous Property" at bounding box center [82, 380] width 77 height 9
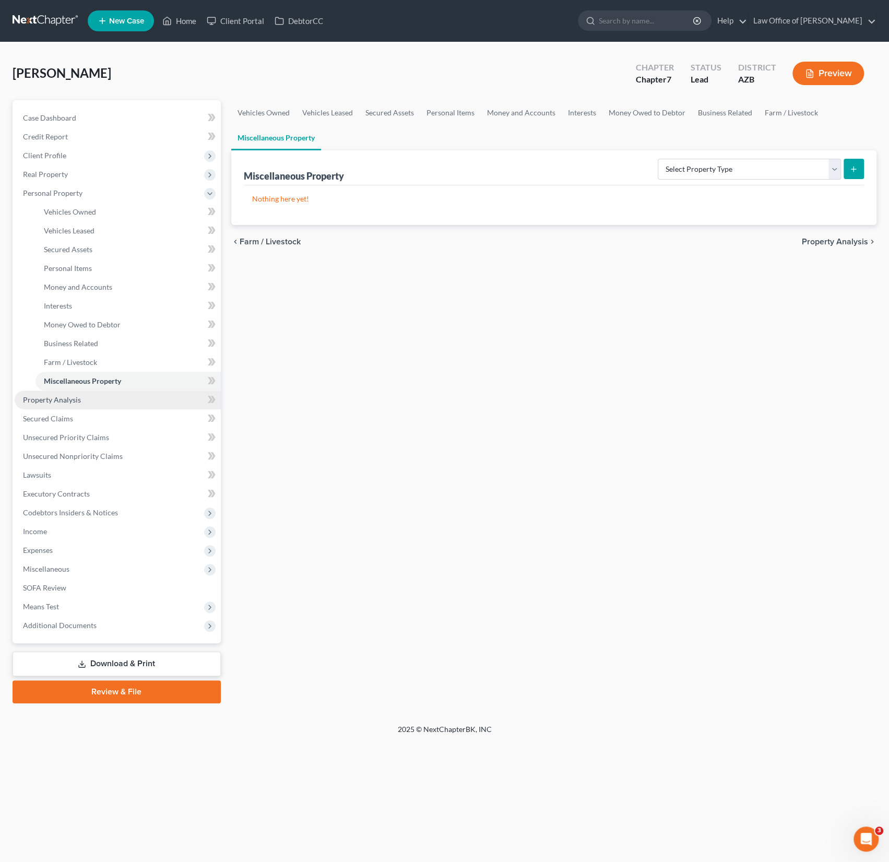
click at [75, 392] on link "Property Analysis" at bounding box center [118, 400] width 206 height 19
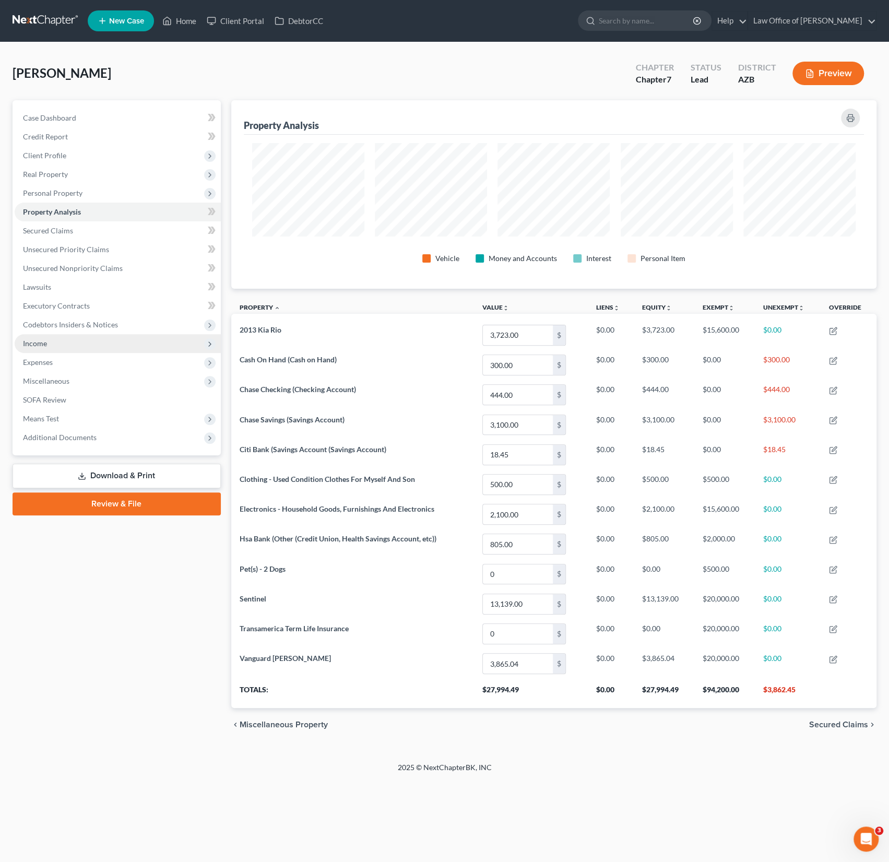
scroll to position [188, 645]
click at [52, 234] on link "Secured Claims" at bounding box center [118, 230] width 206 height 19
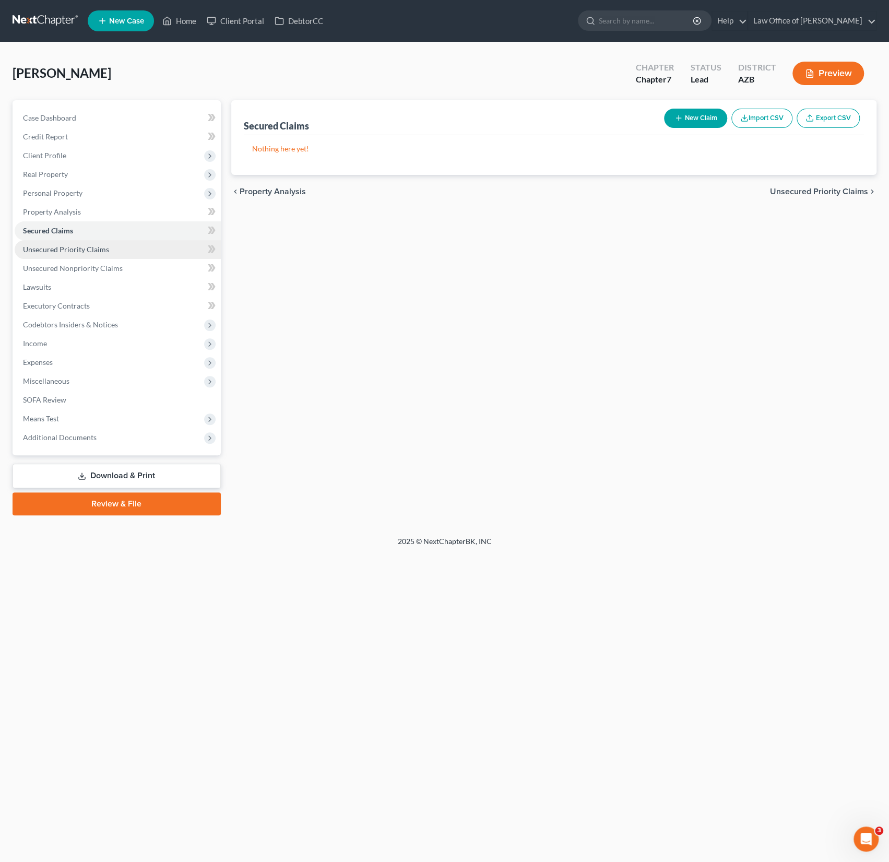
click at [54, 245] on span "Unsecured Priority Claims" at bounding box center [66, 249] width 86 height 9
click at [82, 269] on span "Unsecured Nonpriority Claims" at bounding box center [73, 268] width 100 height 9
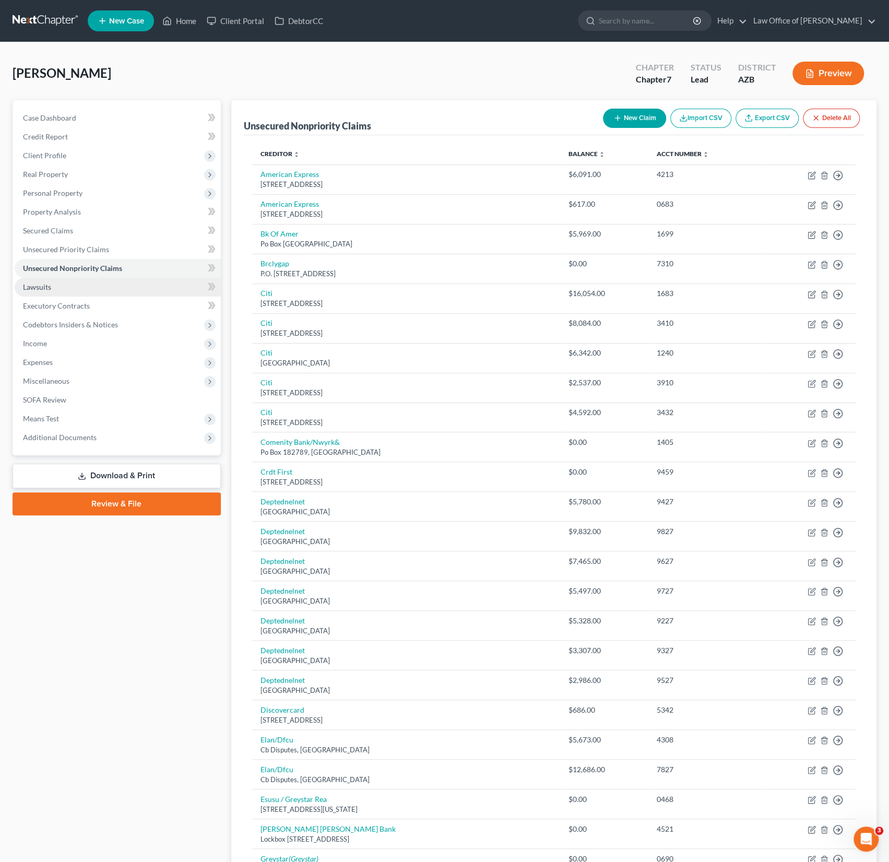
click at [46, 283] on span "Lawsuits" at bounding box center [37, 287] width 28 height 9
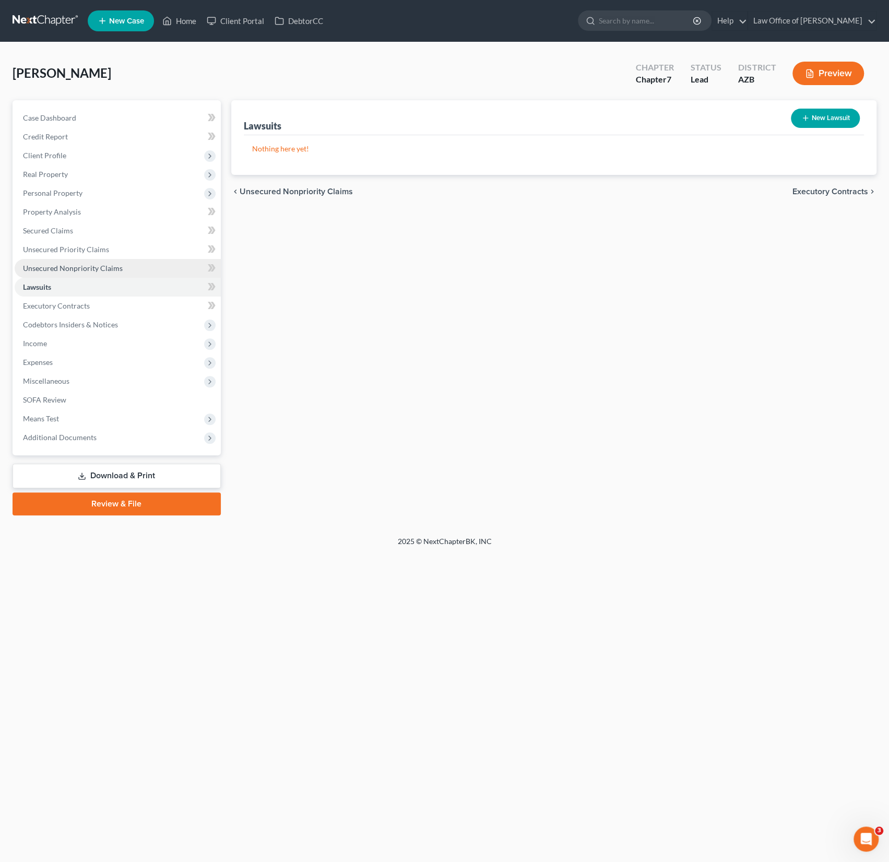
click at [55, 269] on span "Unsecured Nonpriority Claims" at bounding box center [73, 268] width 100 height 9
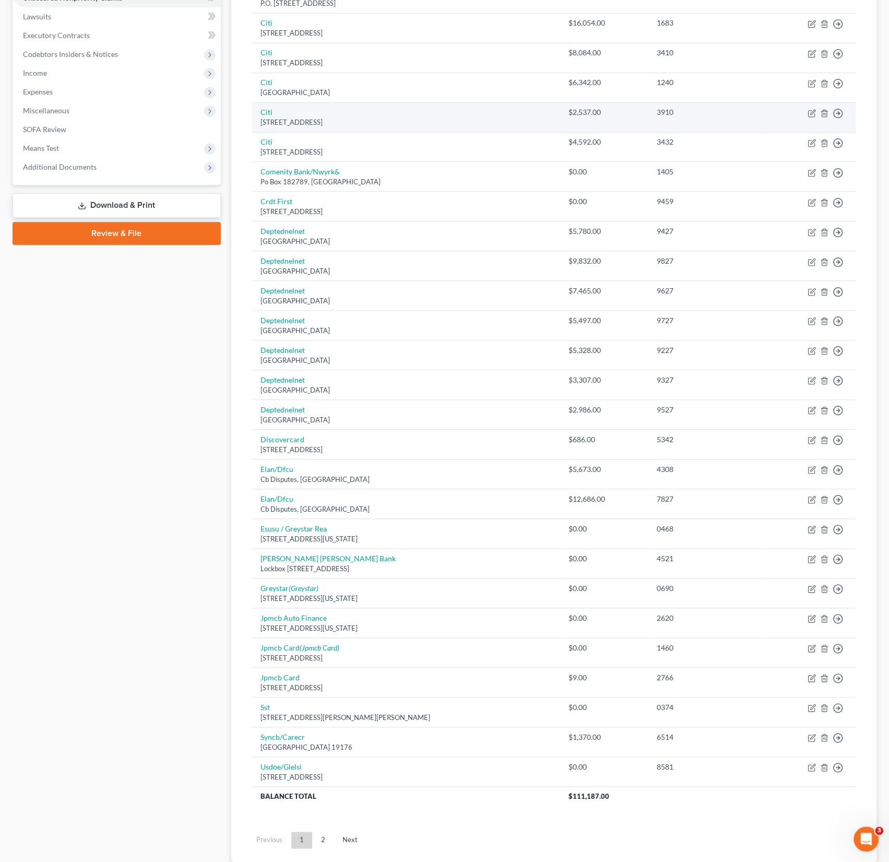
scroll to position [338, 0]
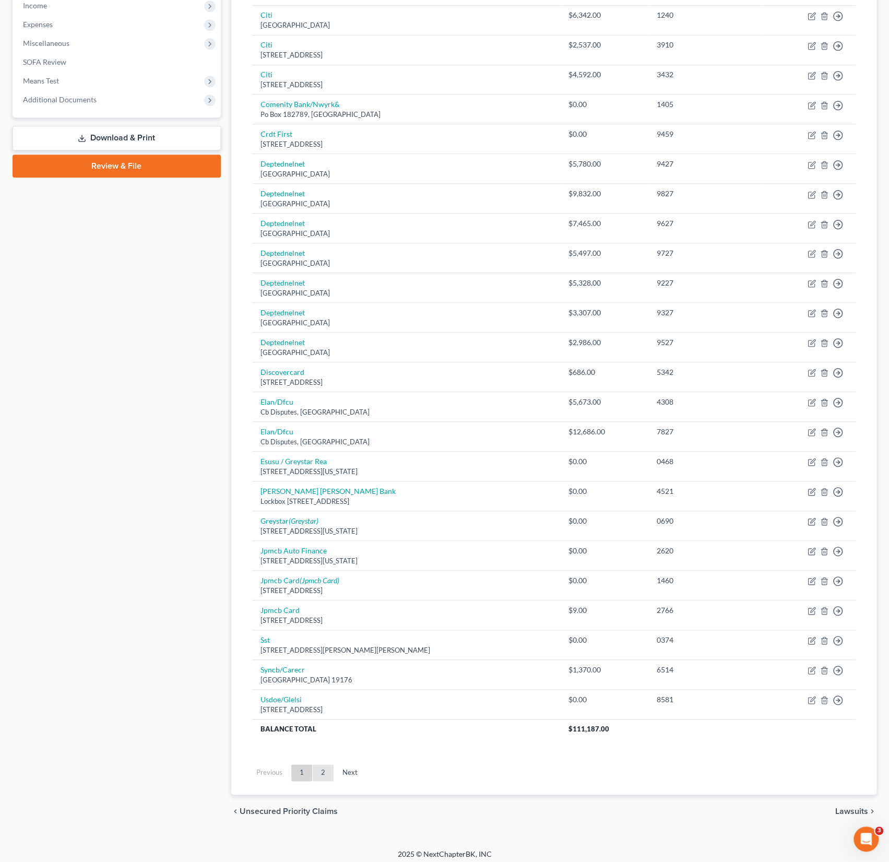
click at [323, 769] on link "2" at bounding box center [323, 772] width 21 height 17
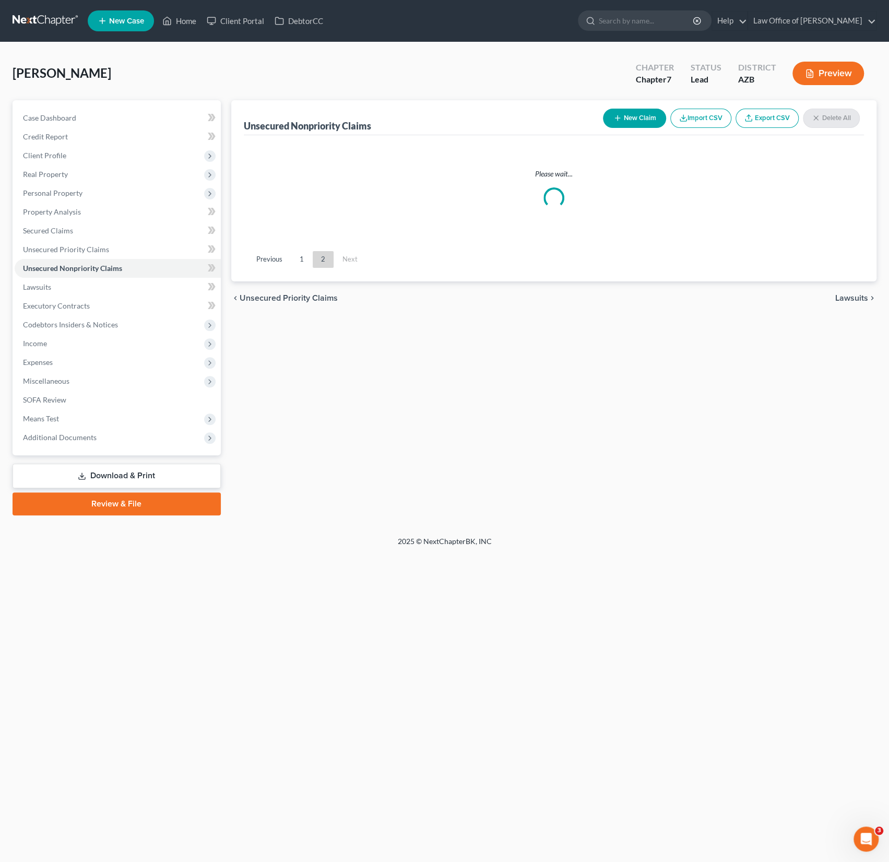
scroll to position [0, 0]
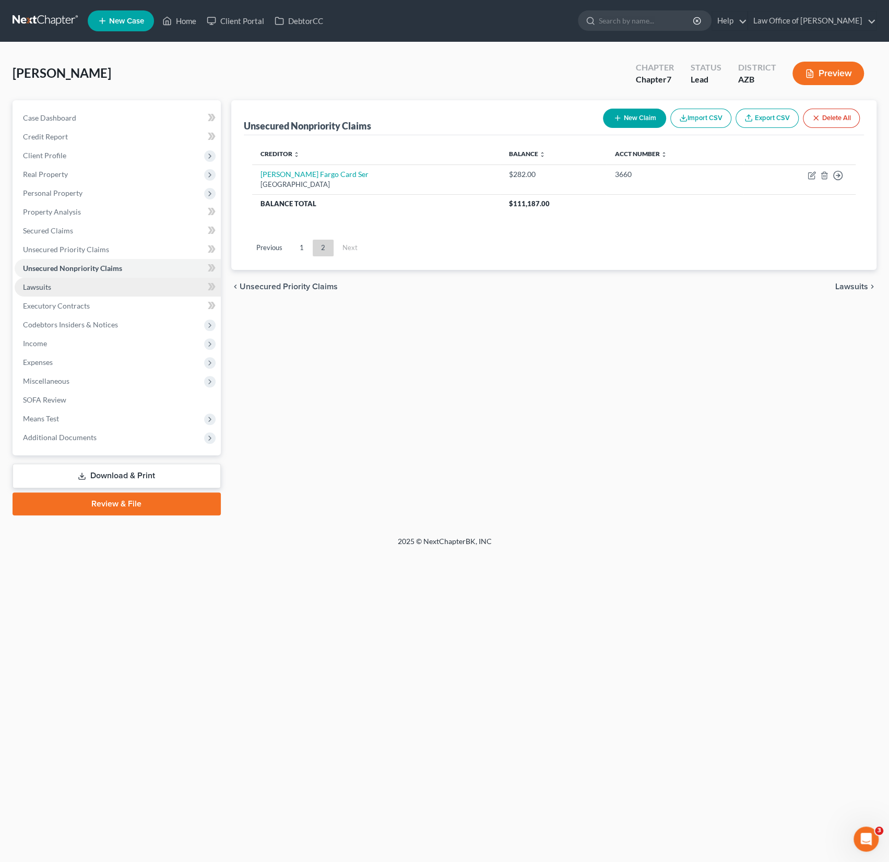
click at [49, 287] on span "Lawsuits" at bounding box center [37, 287] width 28 height 9
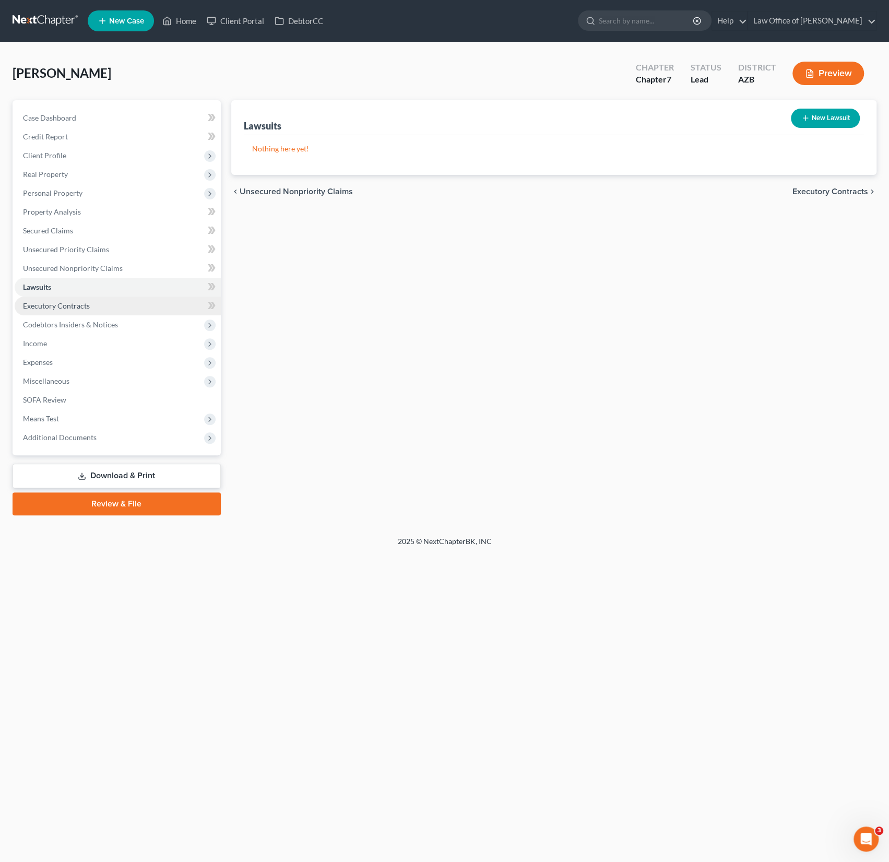
click at [51, 297] on link "Executory Contracts" at bounding box center [118, 306] width 206 height 19
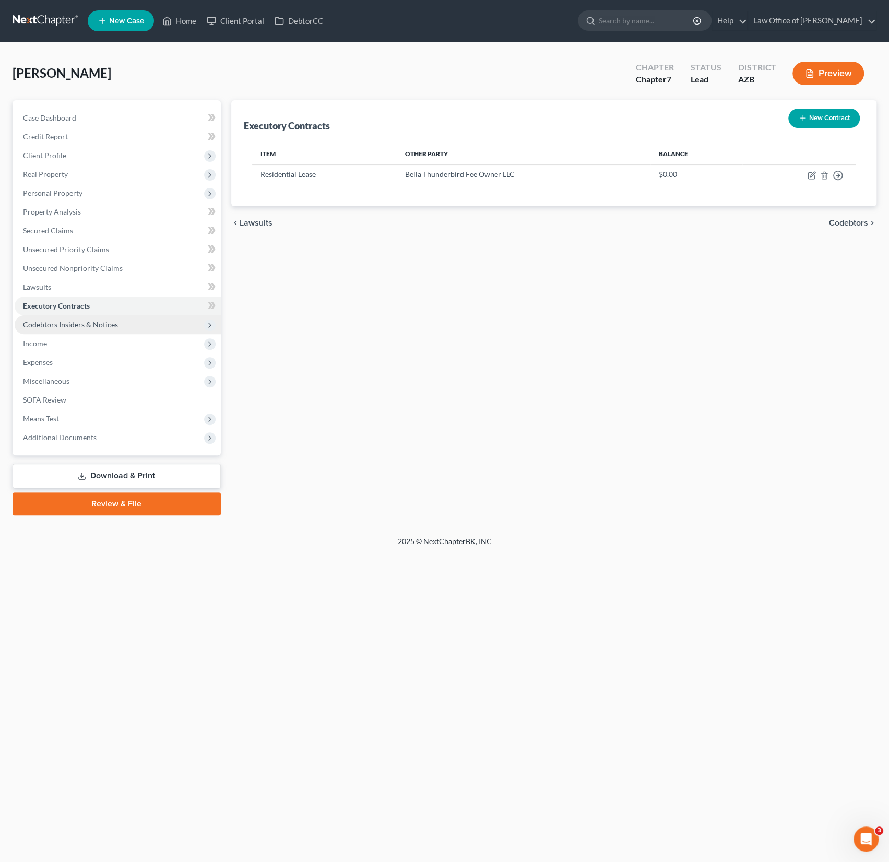
click at [55, 322] on span "Codebtors Insiders & Notices" at bounding box center [70, 324] width 95 height 9
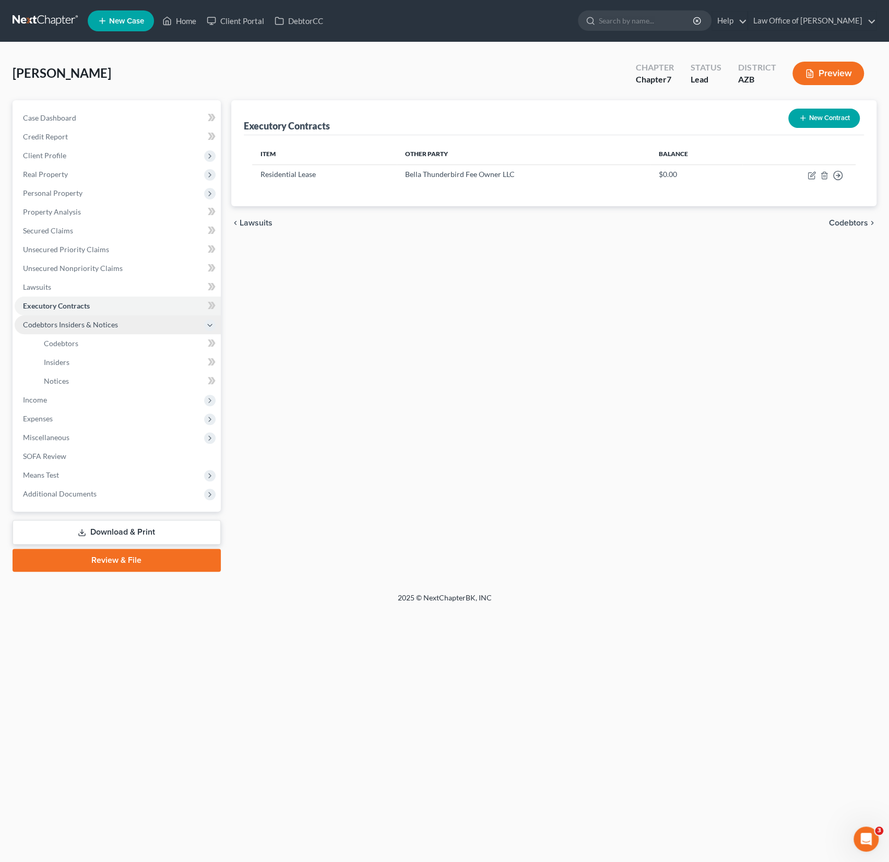
click at [64, 322] on span "Codebtors Insiders & Notices" at bounding box center [70, 324] width 95 height 9
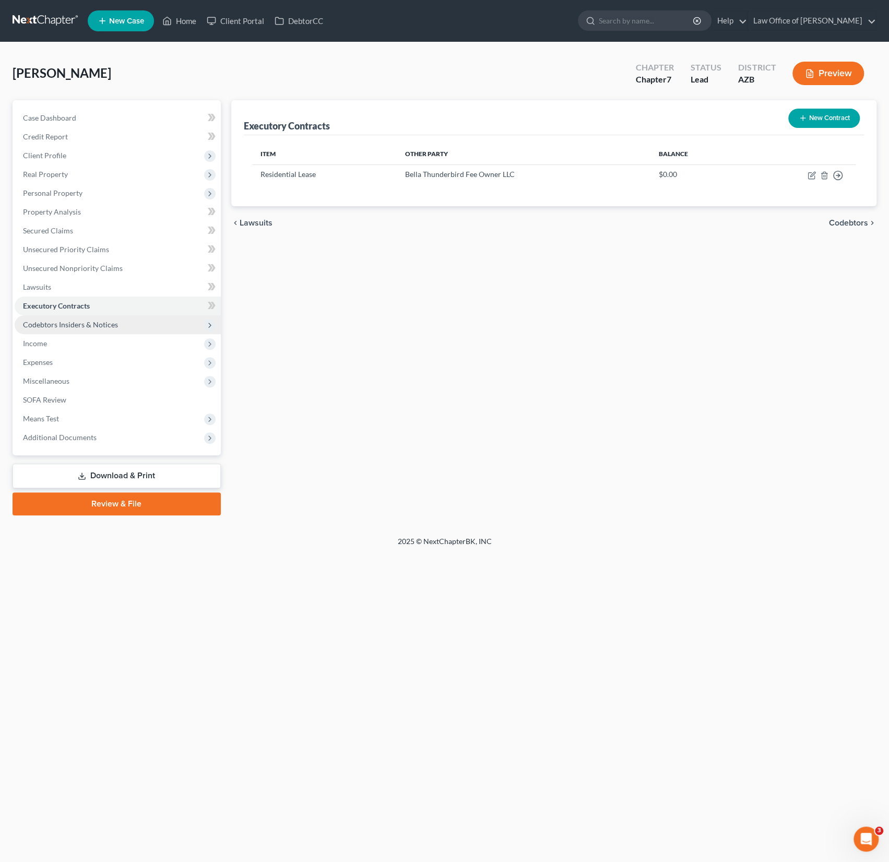
click at [61, 331] on span "Codebtors Insiders & Notices" at bounding box center [118, 324] width 206 height 19
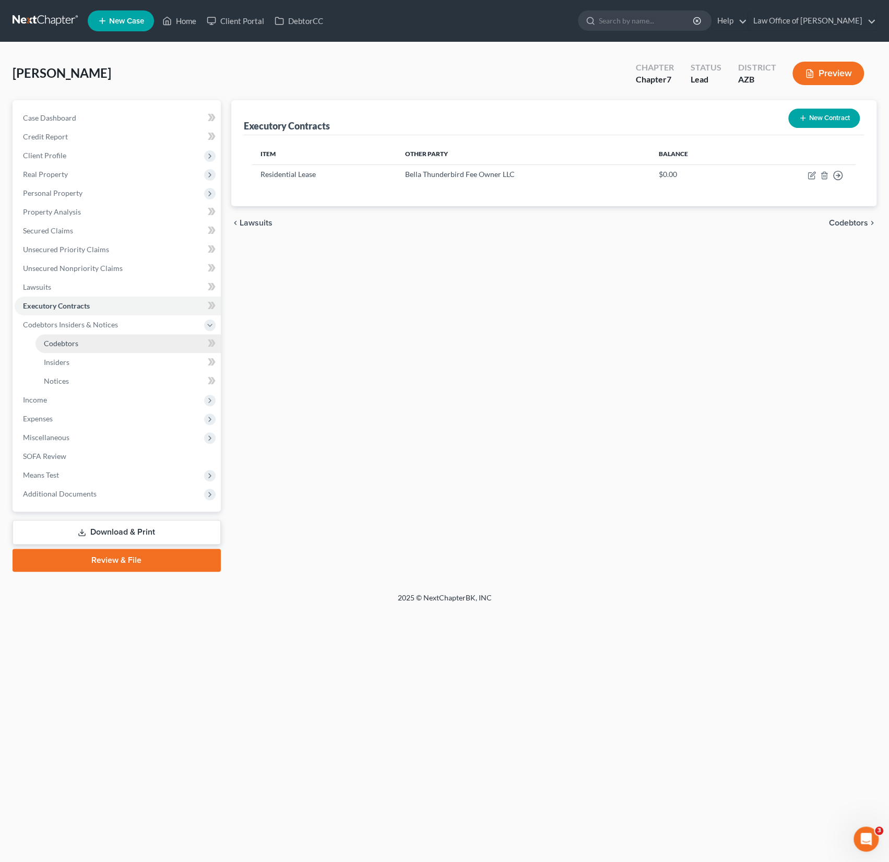
click at [58, 348] on link "Codebtors" at bounding box center [128, 343] width 185 height 19
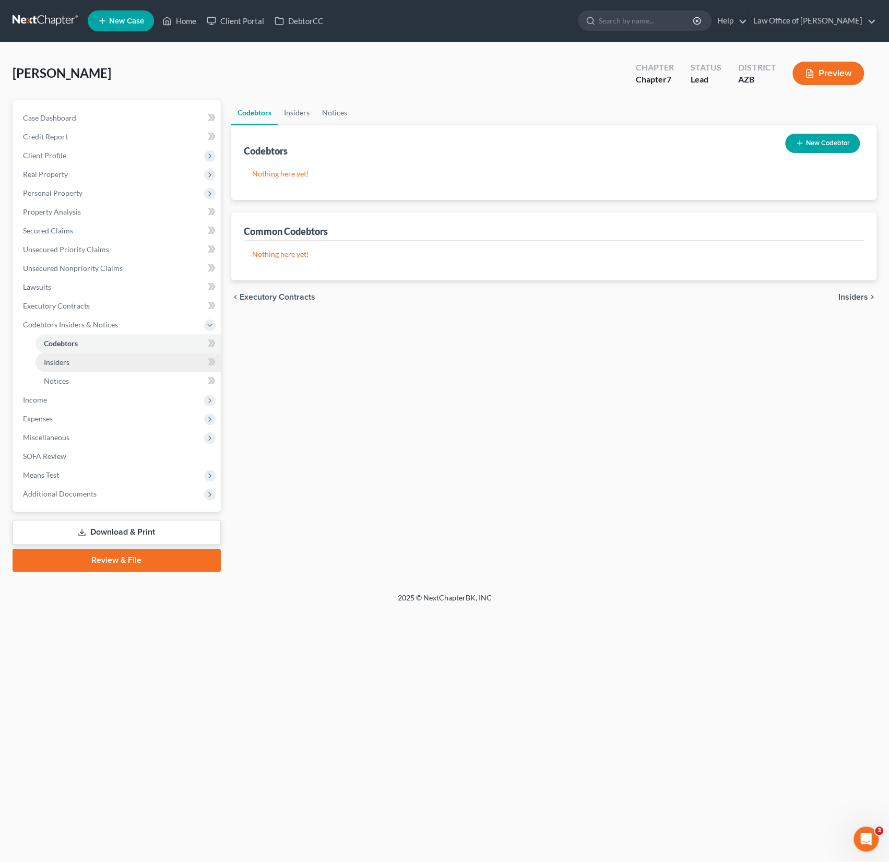
click at [58, 359] on span "Insiders" at bounding box center [57, 362] width 26 height 9
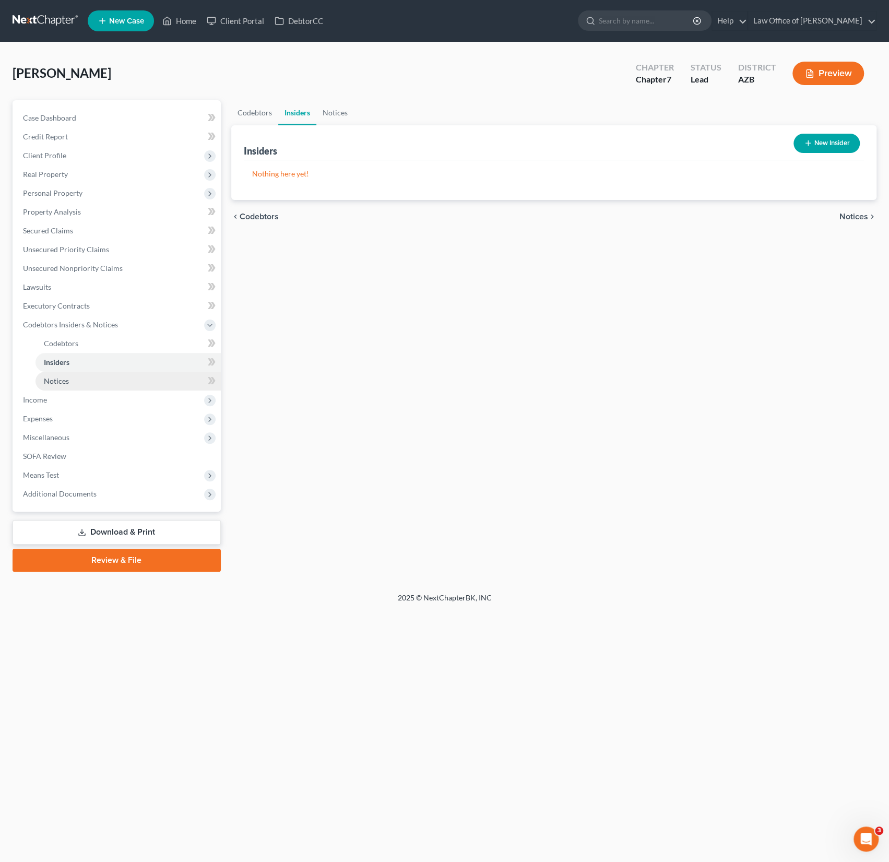
click at [56, 375] on link "Notices" at bounding box center [128, 381] width 185 height 19
click at [55, 401] on span "Income" at bounding box center [118, 400] width 206 height 19
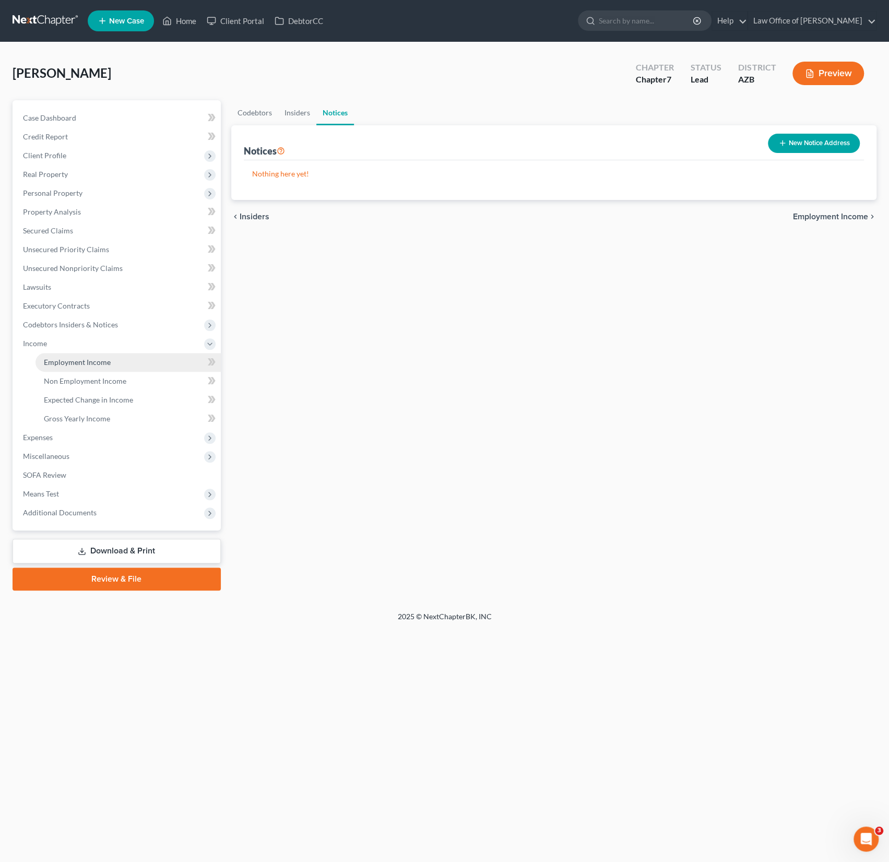
click at [84, 363] on span "Employment Income" at bounding box center [77, 362] width 67 height 9
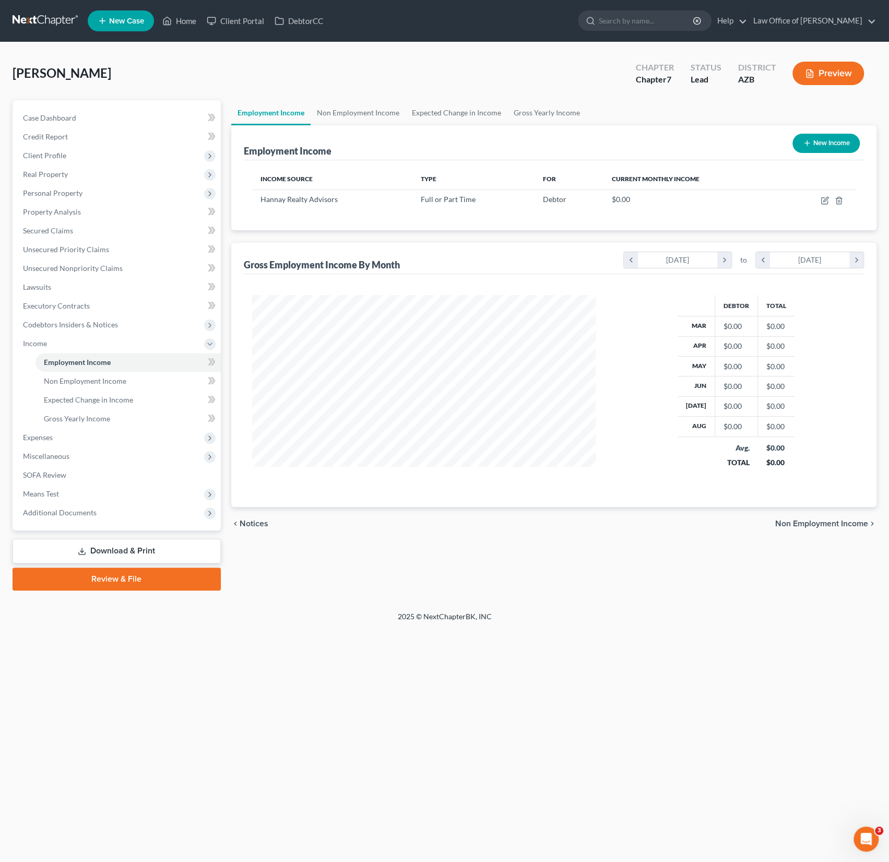
scroll to position [186, 364]
click at [826, 201] on icon "button" at bounding box center [825, 200] width 8 height 8
select select "0"
select select "3"
select select "2"
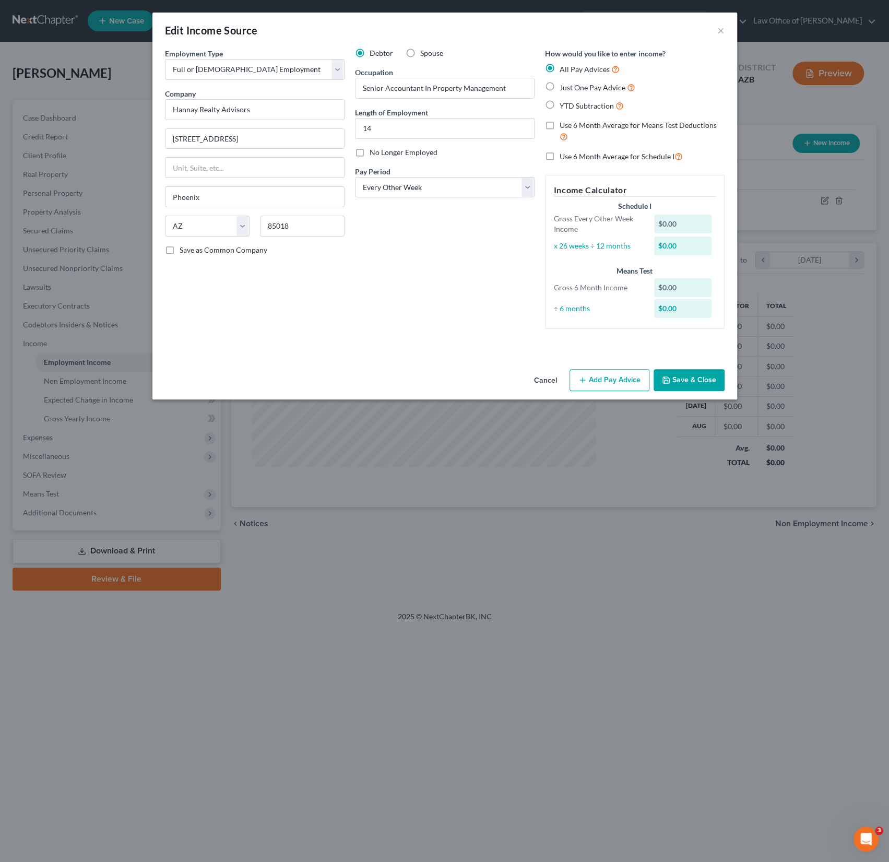
click at [560, 104] on label "YTD Subtraction" at bounding box center [592, 106] width 64 height 12
click at [564, 104] on input "YTD Subtraction" at bounding box center [567, 103] width 7 height 7
radio input "true"
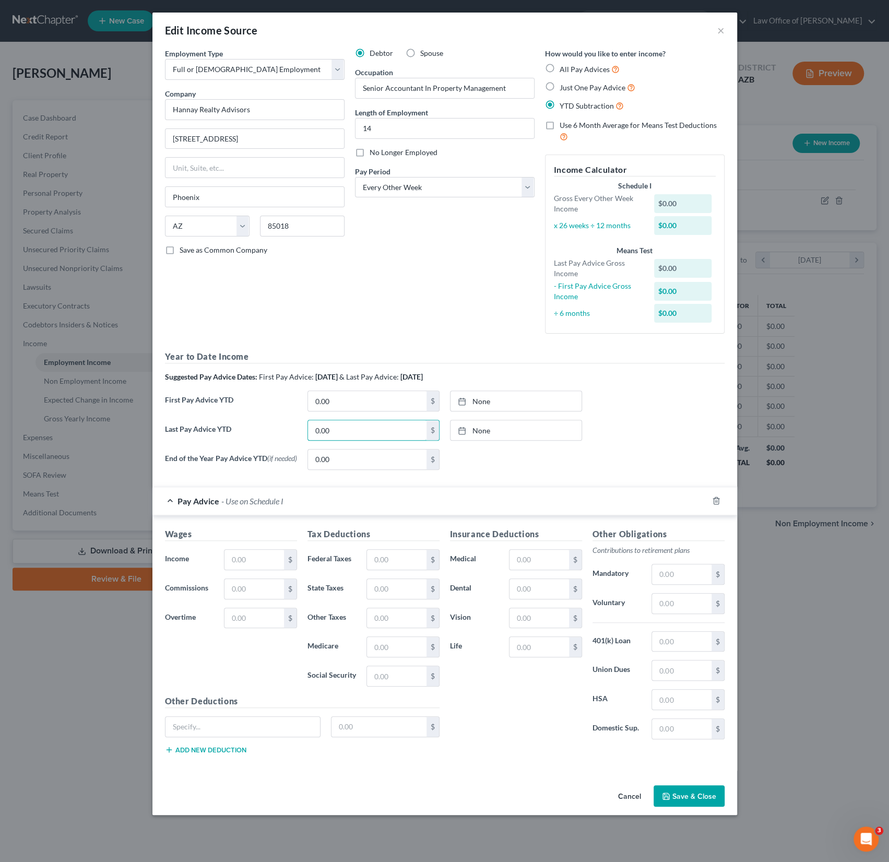
drag, startPoint x: 349, startPoint y: 434, endPoint x: 300, endPoint y: 428, distance: 49.5
click at [300, 428] on div "Last Pay Advice YTD 0.00 $ None close Date Time chevron_left September 2025 che…" at bounding box center [445, 434] width 570 height 29
drag, startPoint x: 348, startPoint y: 430, endPoint x: 300, endPoint y: 423, distance: 48.5
click at [300, 423] on div "Last Pay Advice YTD 0.00 $ None close Date Time chevron_left September 2025 che…" at bounding box center [445, 434] width 570 height 29
type input "51,230.70"
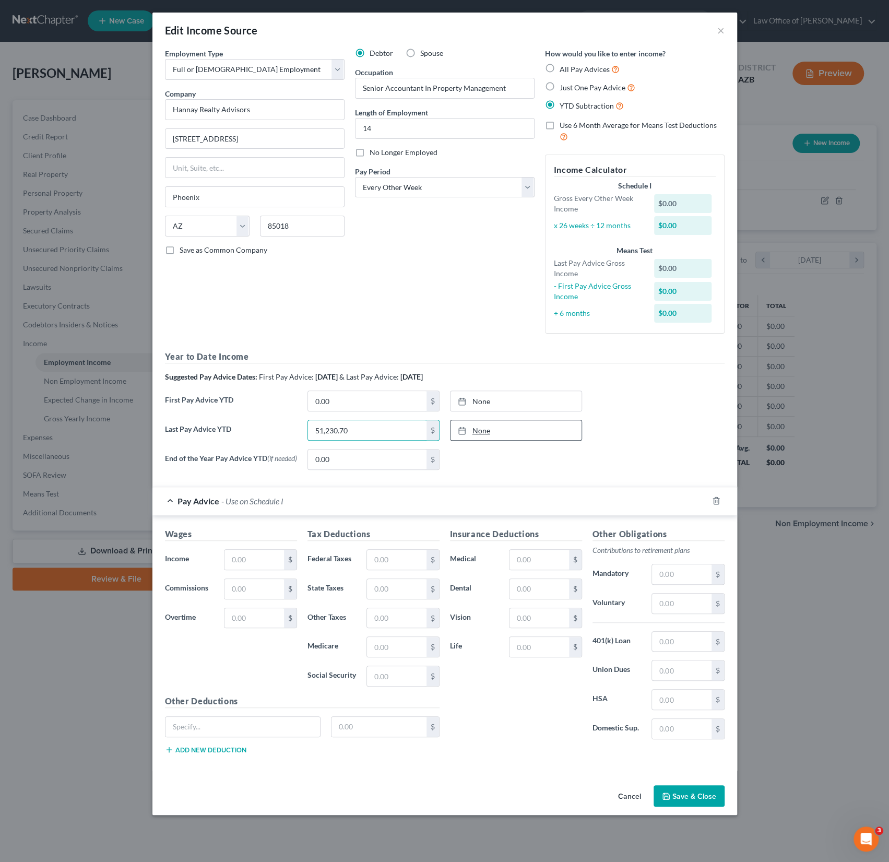
click at [484, 428] on link "None" at bounding box center [516, 430] width 131 height 20
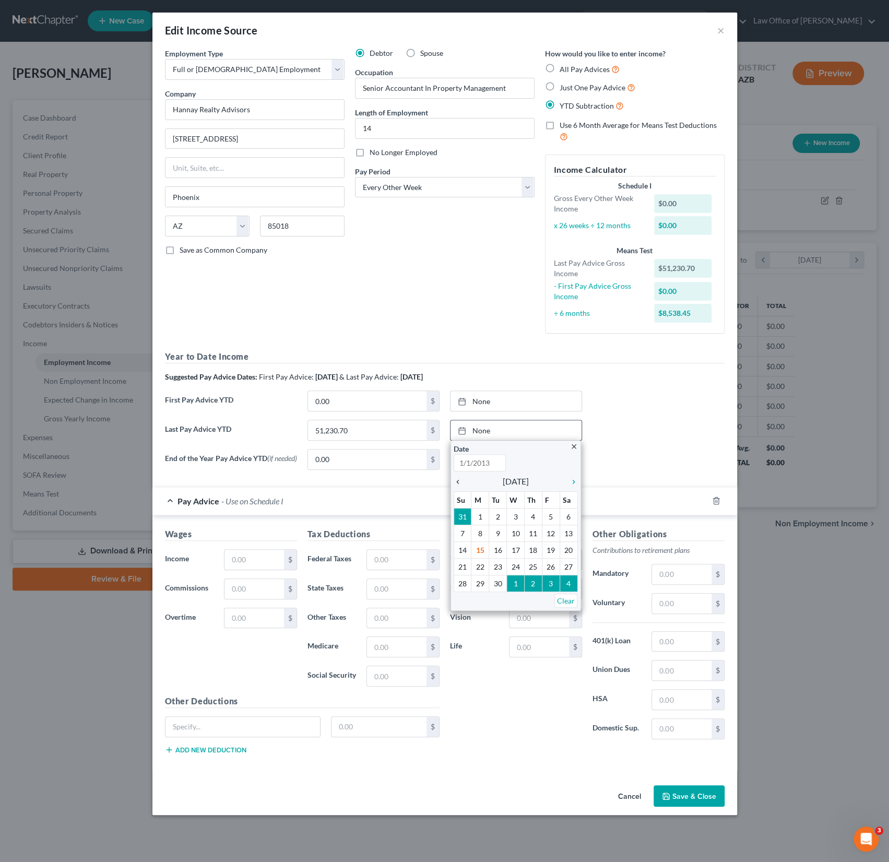
click at [461, 478] on icon "chevron_left" at bounding box center [461, 482] width 14 height 8
type input "9/15/2025"
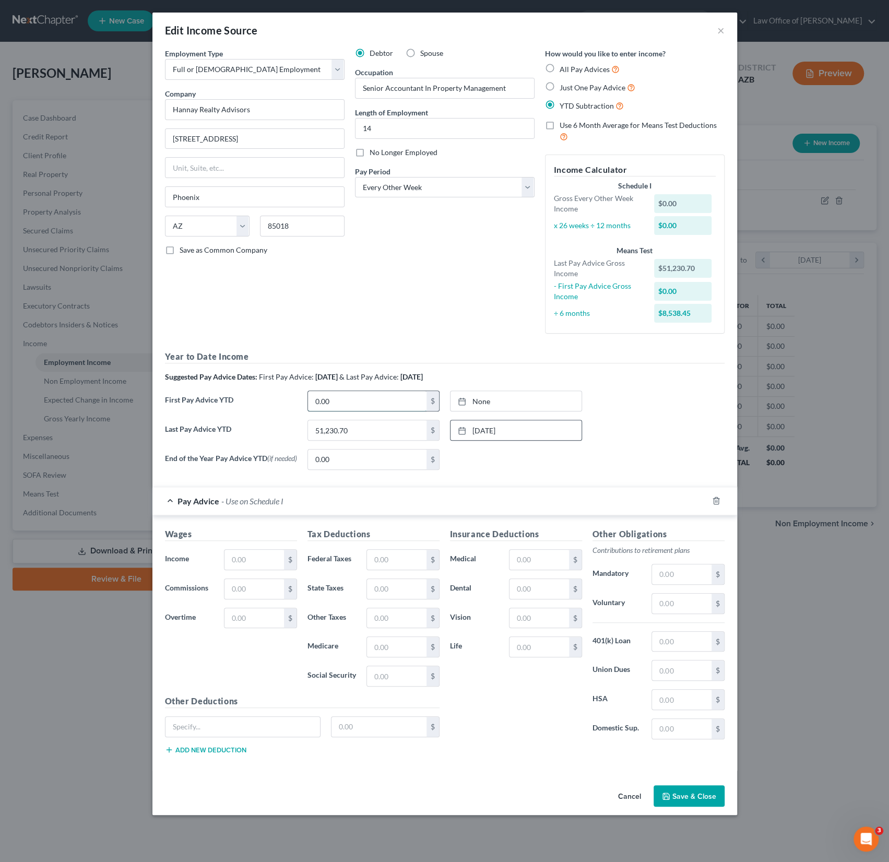
drag, startPoint x: 358, startPoint y: 403, endPoint x: 310, endPoint y: 401, distance: 48.6
click at [310, 401] on input "0.00" at bounding box center [367, 401] width 119 height 20
drag, startPoint x: 350, startPoint y: 405, endPoint x: 298, endPoint y: 404, distance: 51.7
click at [298, 404] on div "First Pay Advice YTD 0.00 $ None close Date Time chevron_left September 2025 ch…" at bounding box center [445, 405] width 570 height 29
type input "14,230.75"
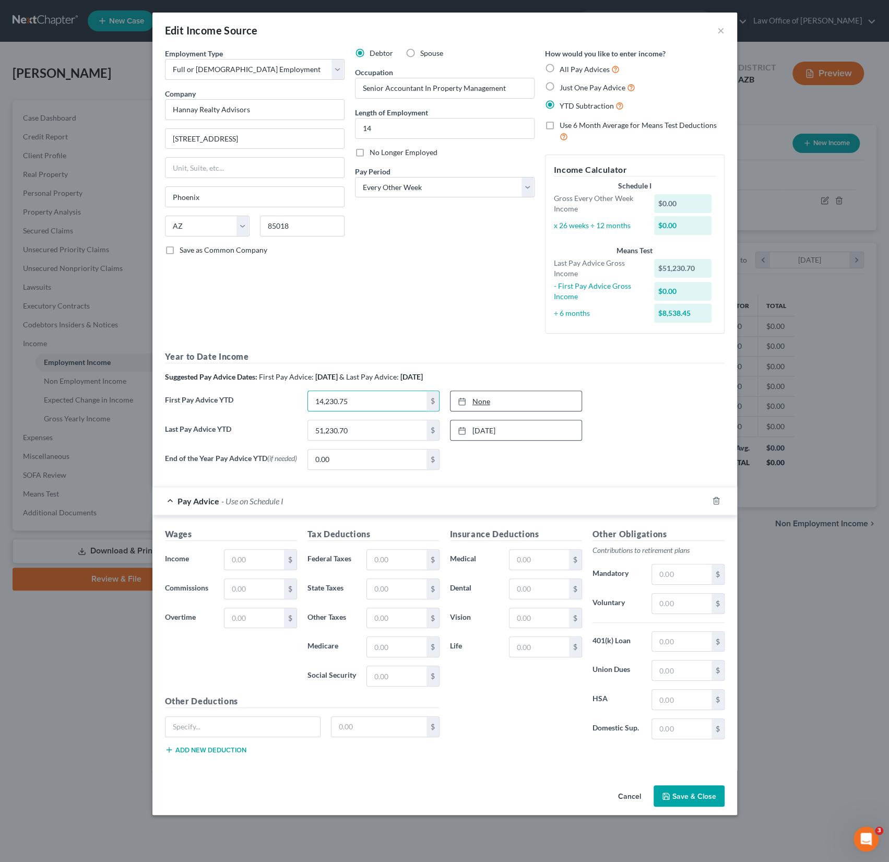
click at [491, 396] on link "None" at bounding box center [516, 401] width 131 height 20
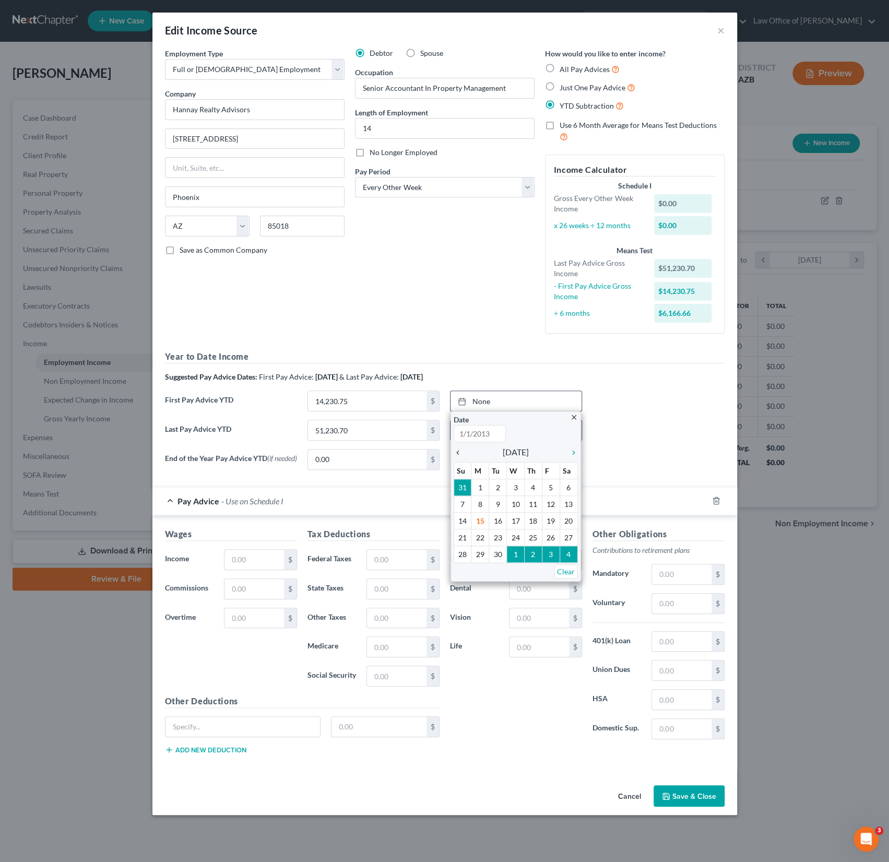
click at [463, 452] on icon "chevron_left" at bounding box center [461, 453] width 14 height 8
type input "9/15/2025"
click at [460, 452] on icon "chevron_left" at bounding box center [461, 453] width 14 height 8
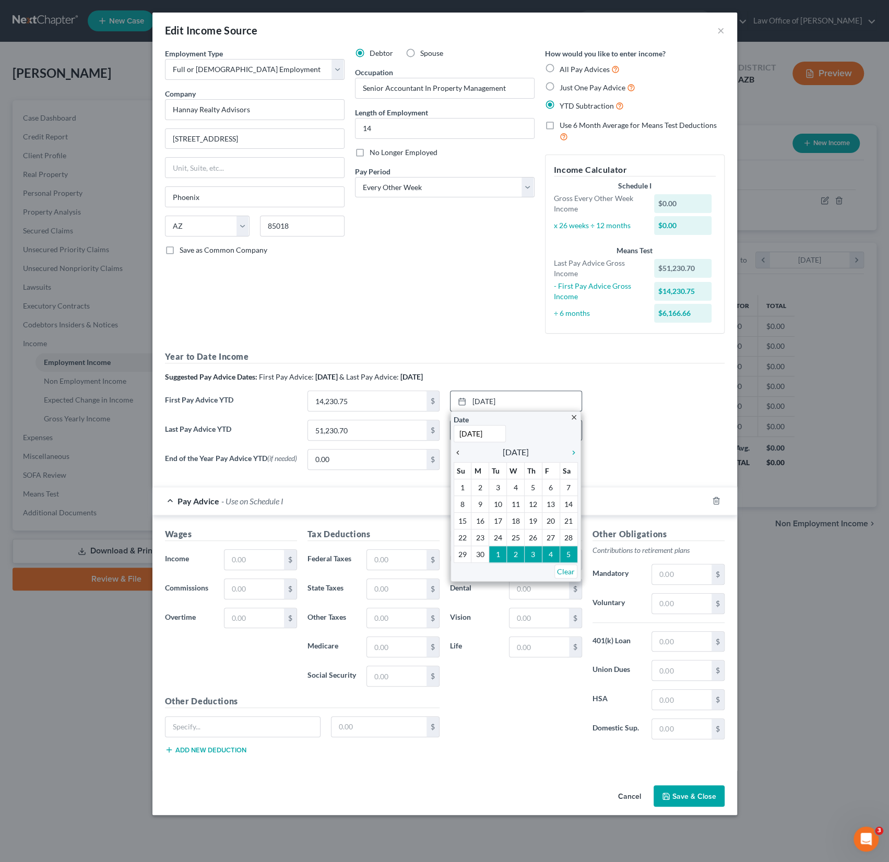
click at [460, 452] on icon "chevron_left" at bounding box center [461, 453] width 14 height 8
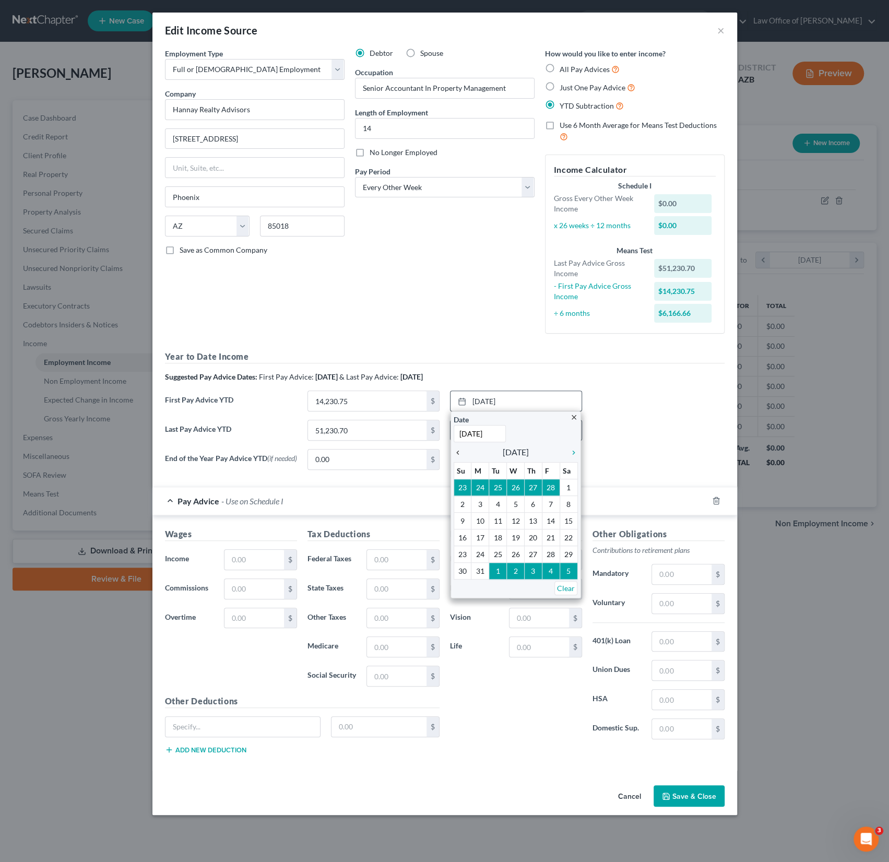
click at [460, 449] on icon "chevron_left" at bounding box center [461, 453] width 14 height 8
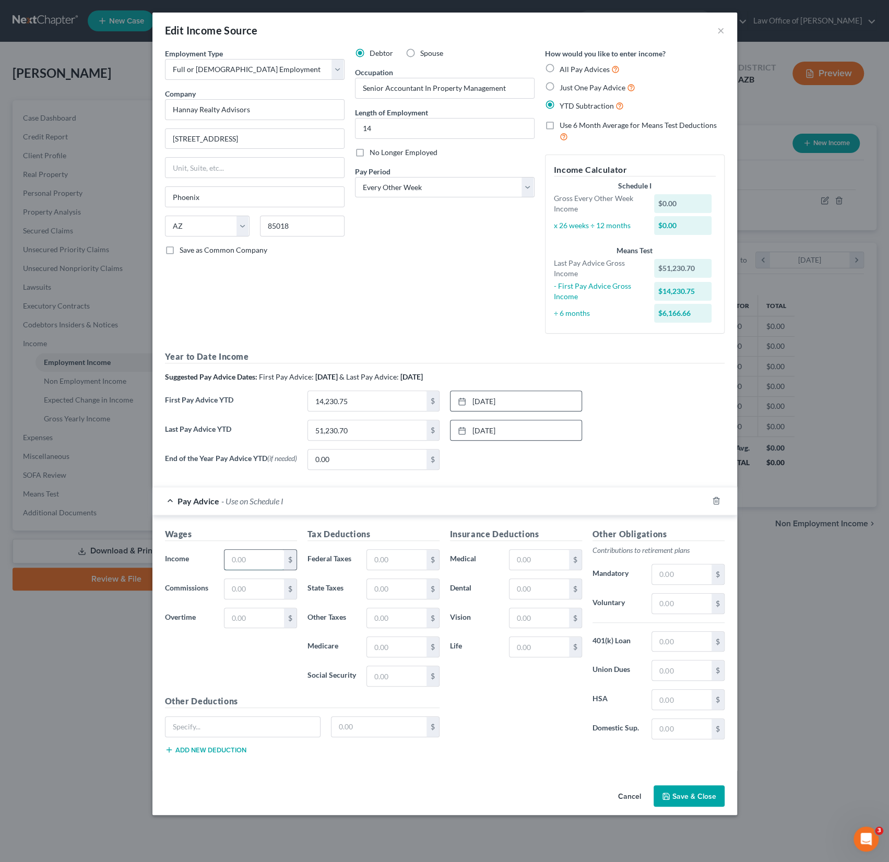
click at [260, 568] on input "text" at bounding box center [254, 560] width 59 height 20
click at [253, 566] on input "text" at bounding box center [254, 560] width 59 height 20
type input "2,846.15"
click at [389, 557] on input "text" at bounding box center [396, 560] width 59 height 20
type input "279.19"
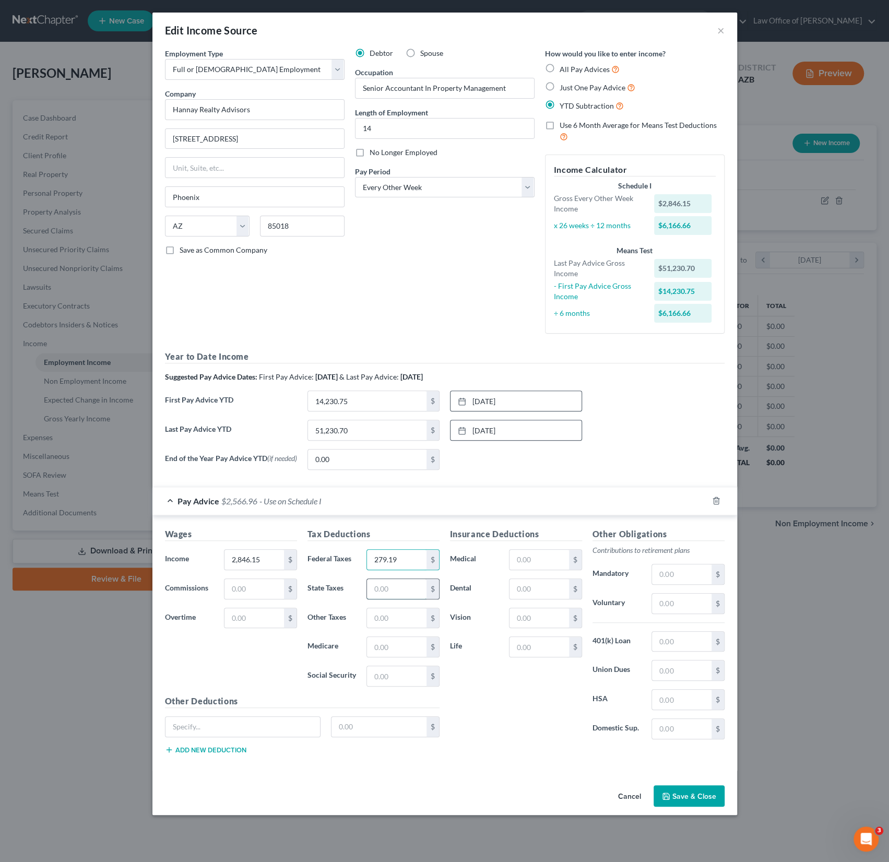
click at [398, 590] on input "text" at bounding box center [396, 589] width 59 height 20
type input "98.47"
click at [411, 651] on input "text" at bounding box center [396, 647] width 59 height 20
type input "39.66"
click at [390, 679] on input "text" at bounding box center [396, 676] width 59 height 20
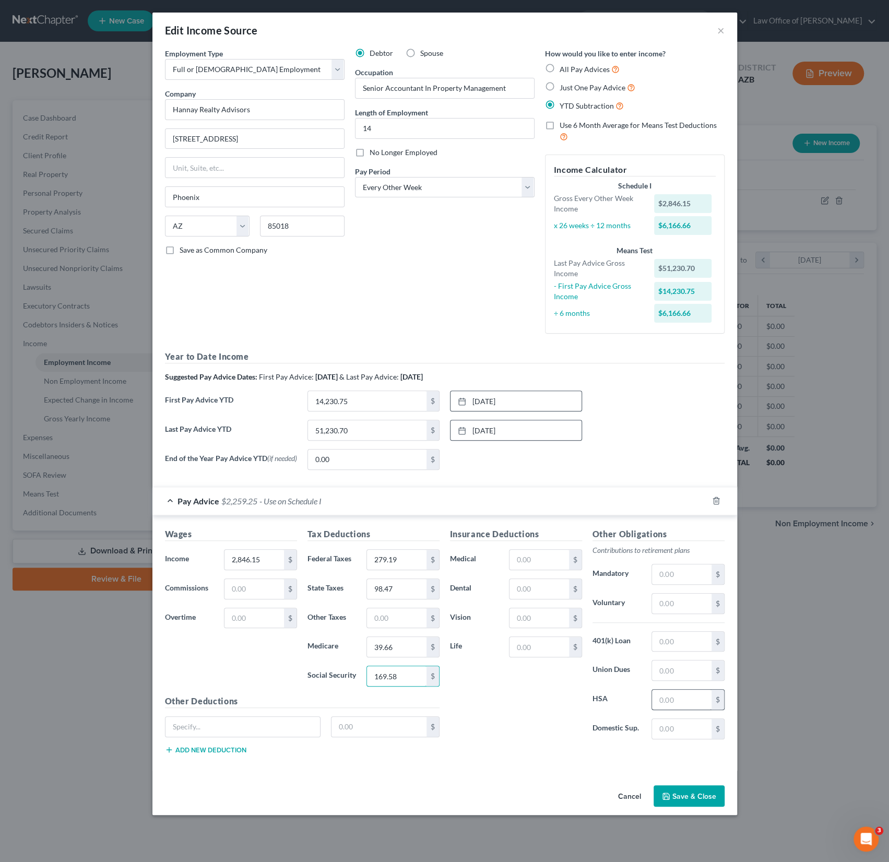
type input "169.58"
click at [667, 707] on input "text" at bounding box center [681, 700] width 59 height 20
click at [679, 704] on input "text" at bounding box center [681, 700] width 59 height 20
type input "111"
click at [686, 798] on button "Save & Close" at bounding box center [689, 796] width 71 height 22
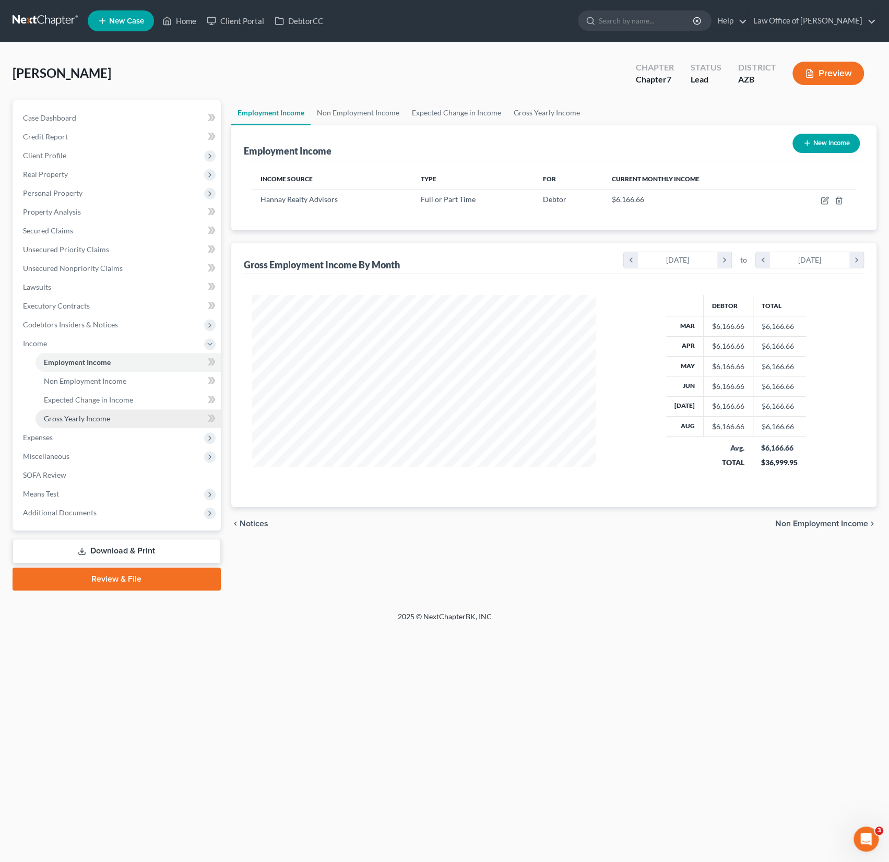
click at [90, 425] on link "Gross Yearly Income" at bounding box center [128, 418] width 185 height 19
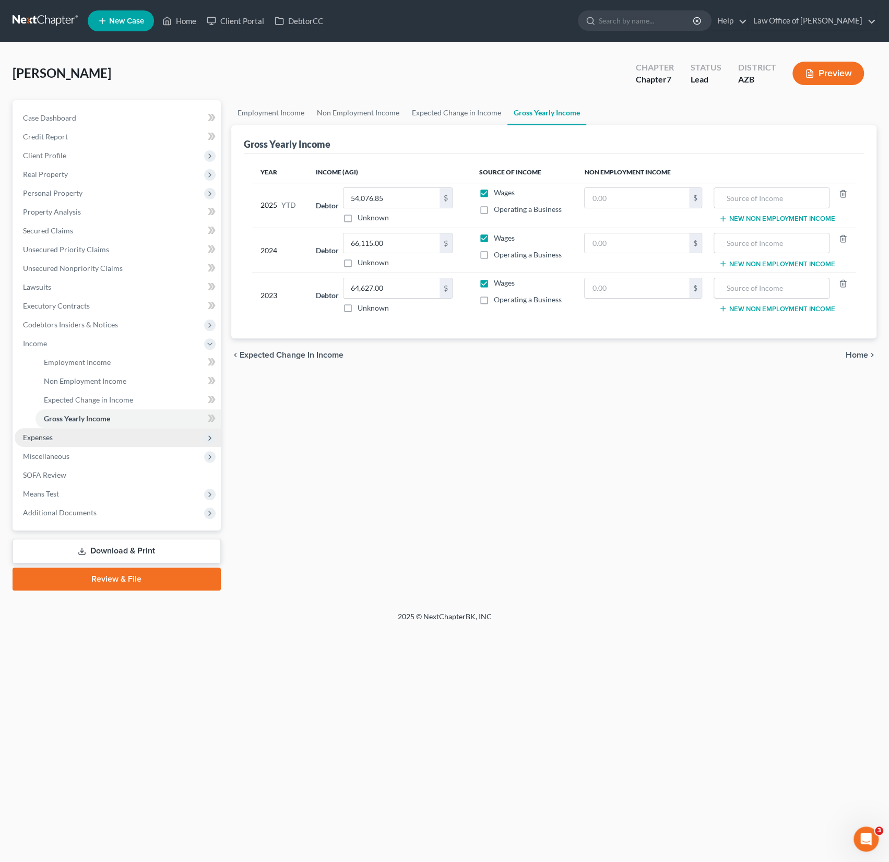
click at [67, 433] on span "Expenses" at bounding box center [118, 437] width 206 height 19
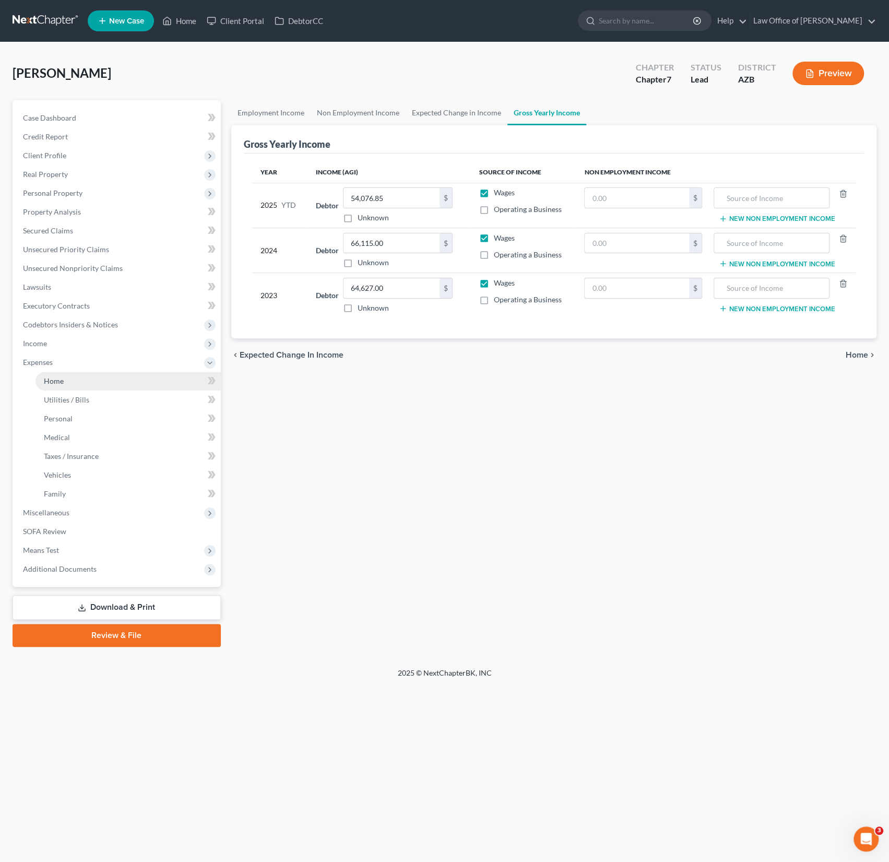
click at [79, 383] on link "Home" at bounding box center [128, 381] width 185 height 19
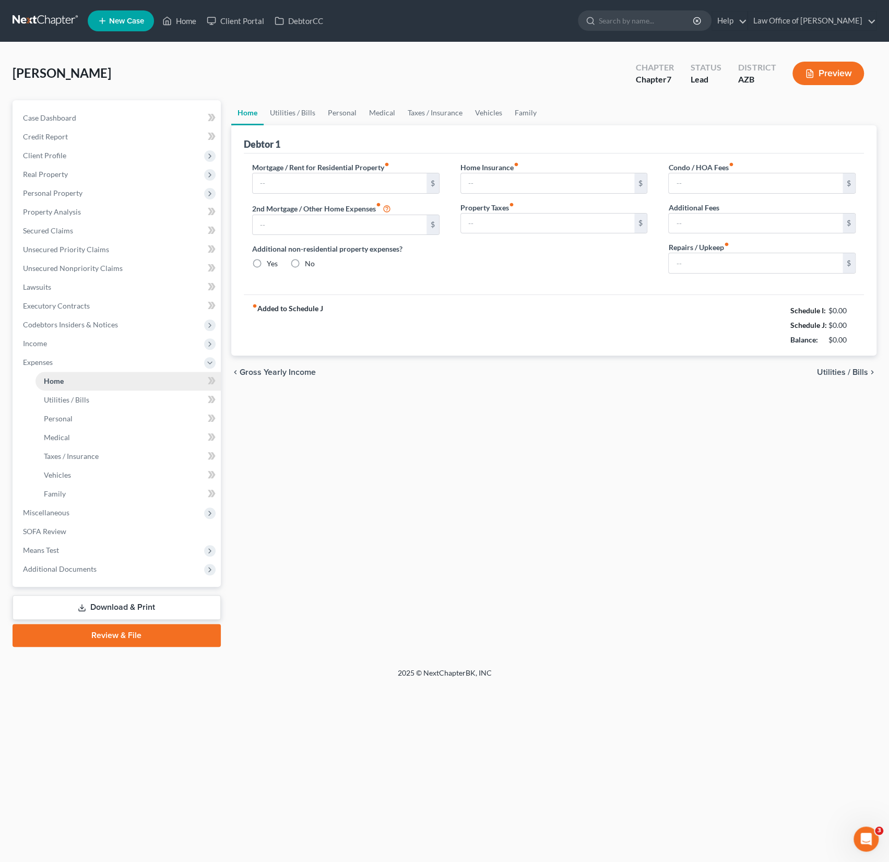
type input "1,702.00"
type input "0.00"
radio input "true"
type input "14.00"
type input "0.00"
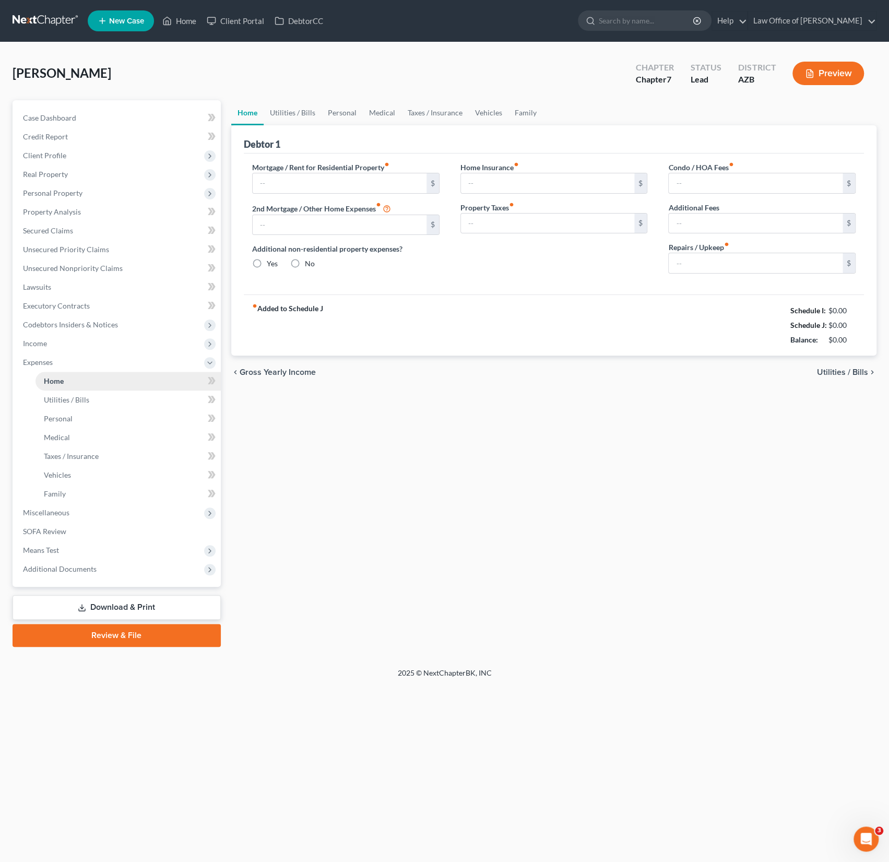
type input "0.00"
click at [292, 115] on link "Utilities / Bills" at bounding box center [293, 112] width 58 height 25
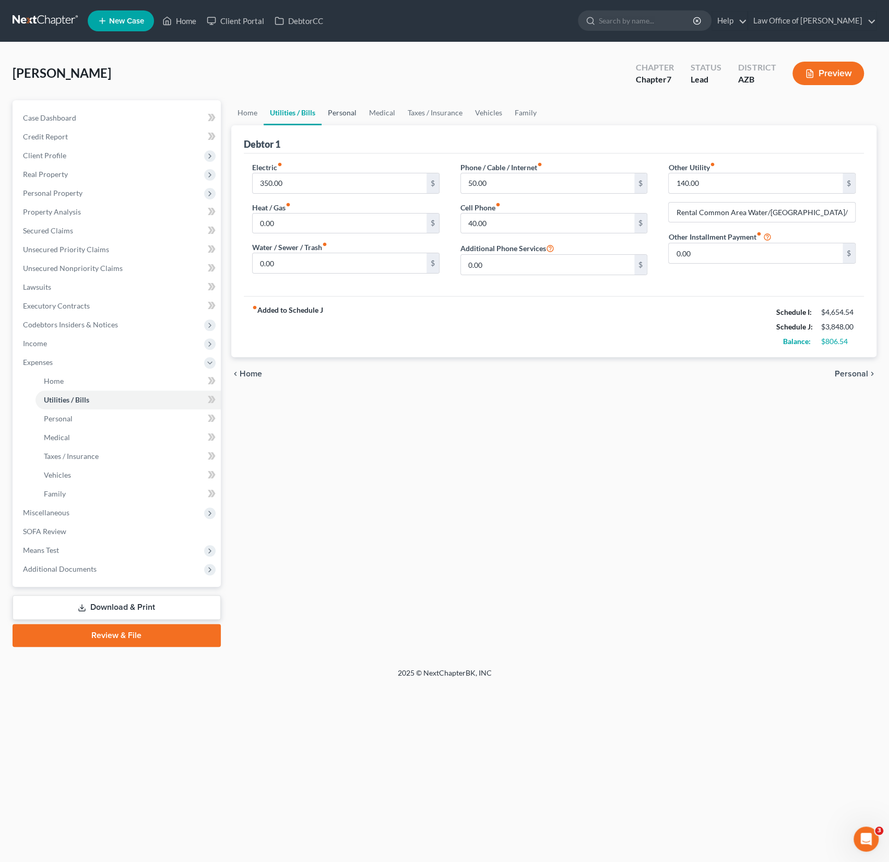
click at [339, 113] on link "Personal" at bounding box center [342, 112] width 41 height 25
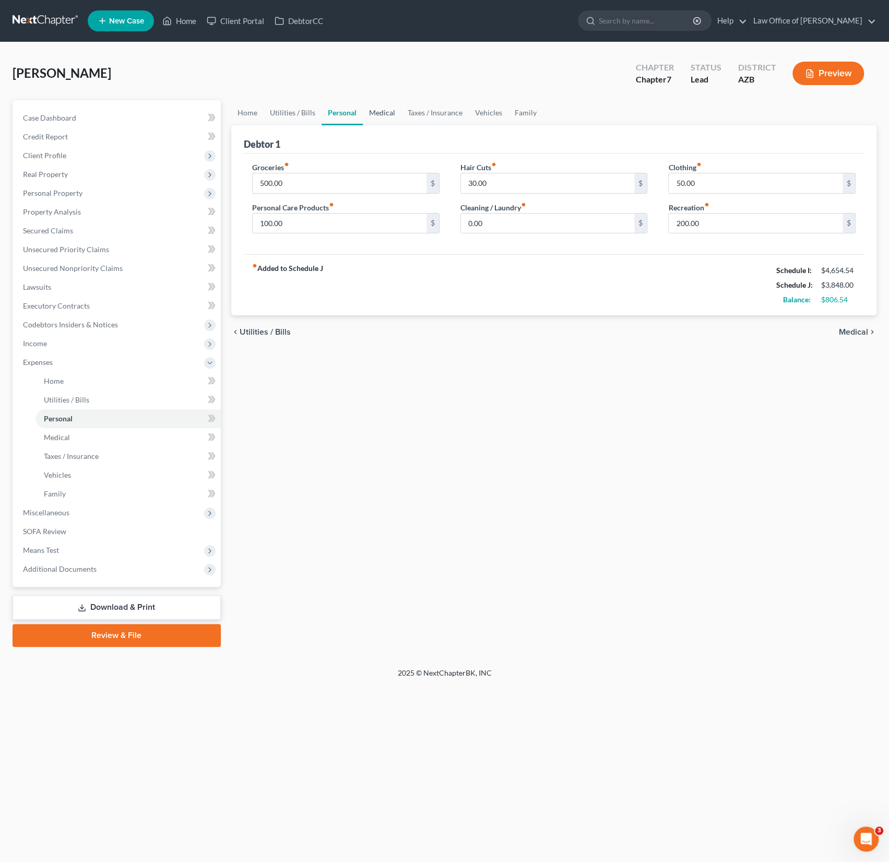
click at [384, 113] on link "Medical" at bounding box center [382, 112] width 39 height 25
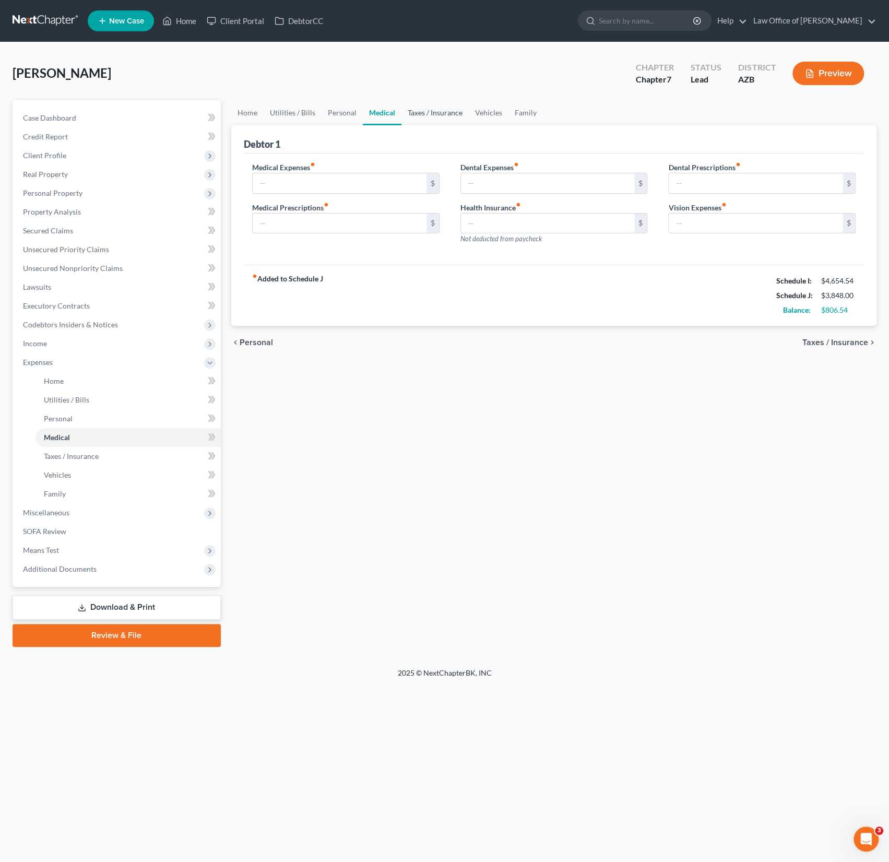
click at [421, 113] on link "Taxes / Insurance" at bounding box center [435, 112] width 67 height 25
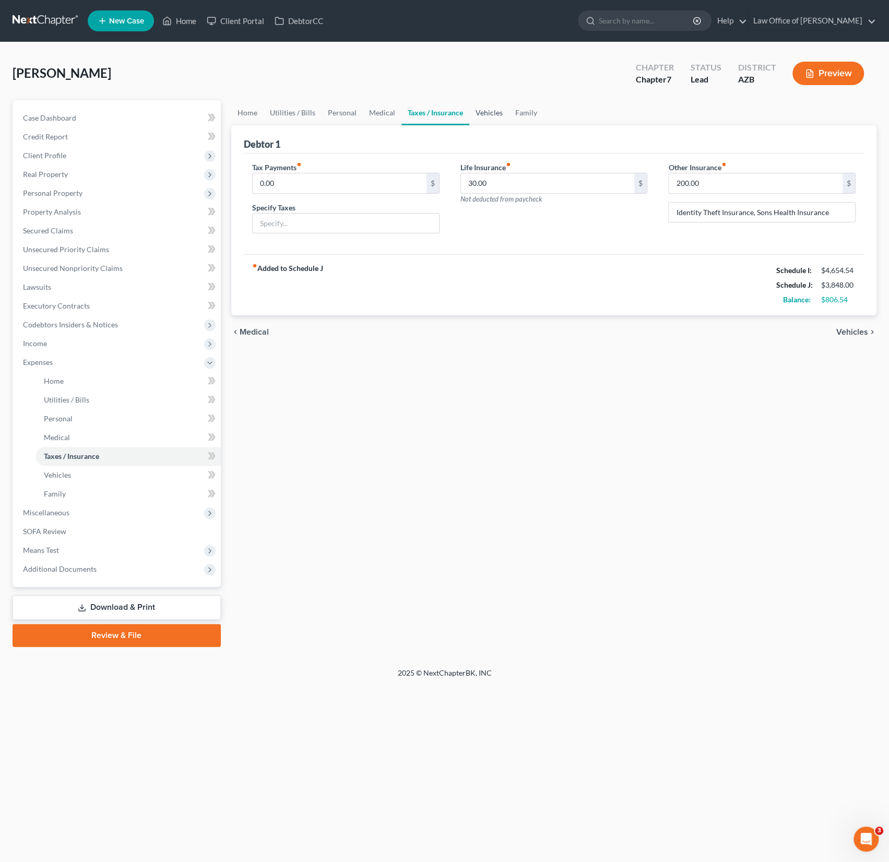
click at [485, 112] on link "Vehicles" at bounding box center [489, 112] width 40 height 25
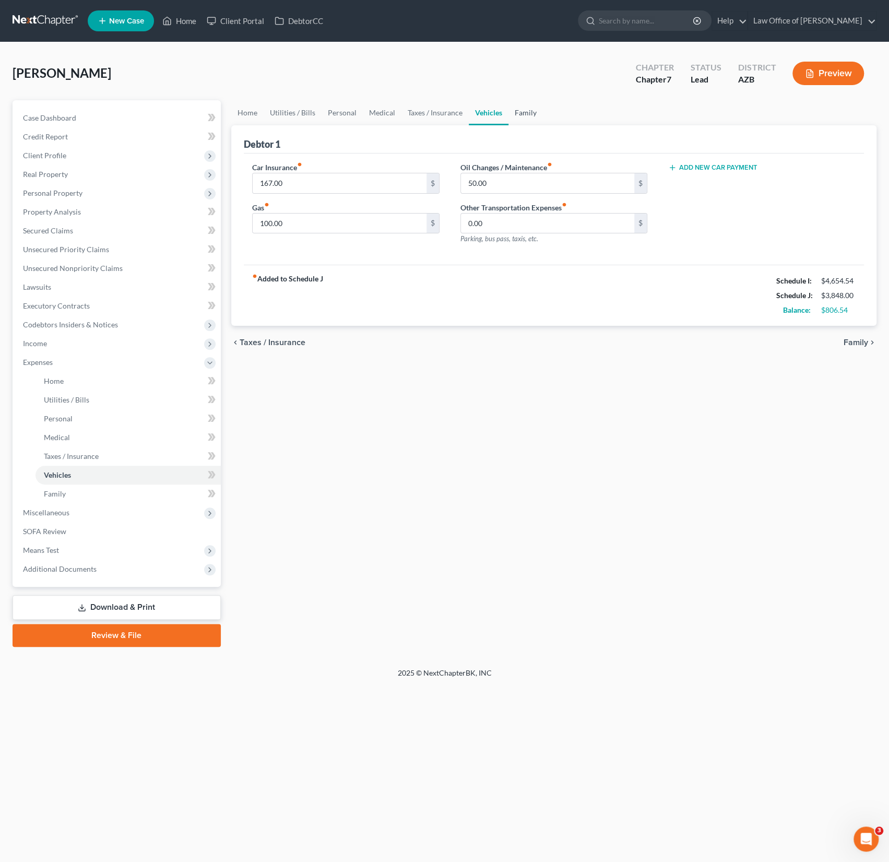
click at [532, 111] on link "Family" at bounding box center [526, 112] width 34 height 25
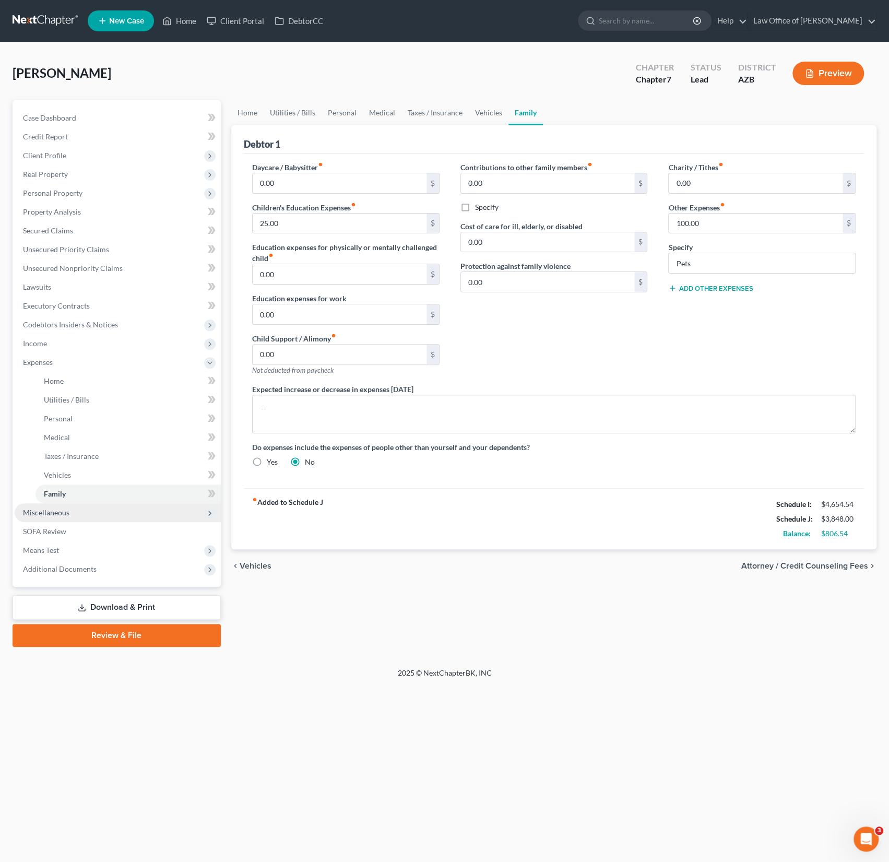
click at [56, 511] on span "Miscellaneous" at bounding box center [46, 512] width 46 height 9
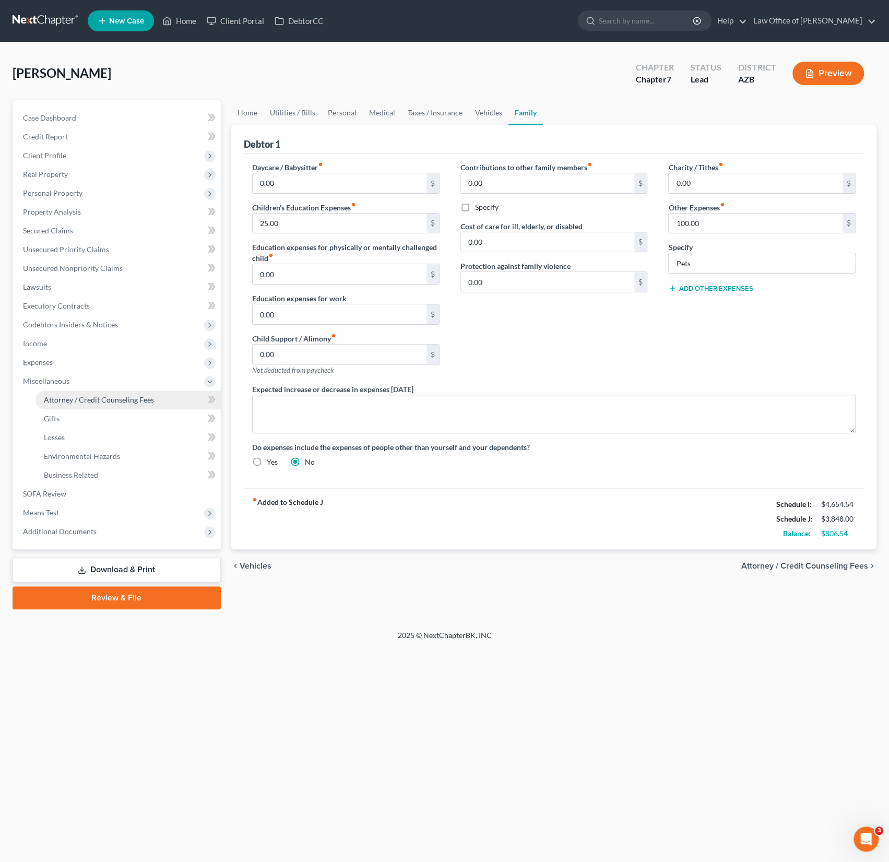
click at [74, 395] on span "Attorney / Credit Counseling Fees" at bounding box center [99, 399] width 110 height 9
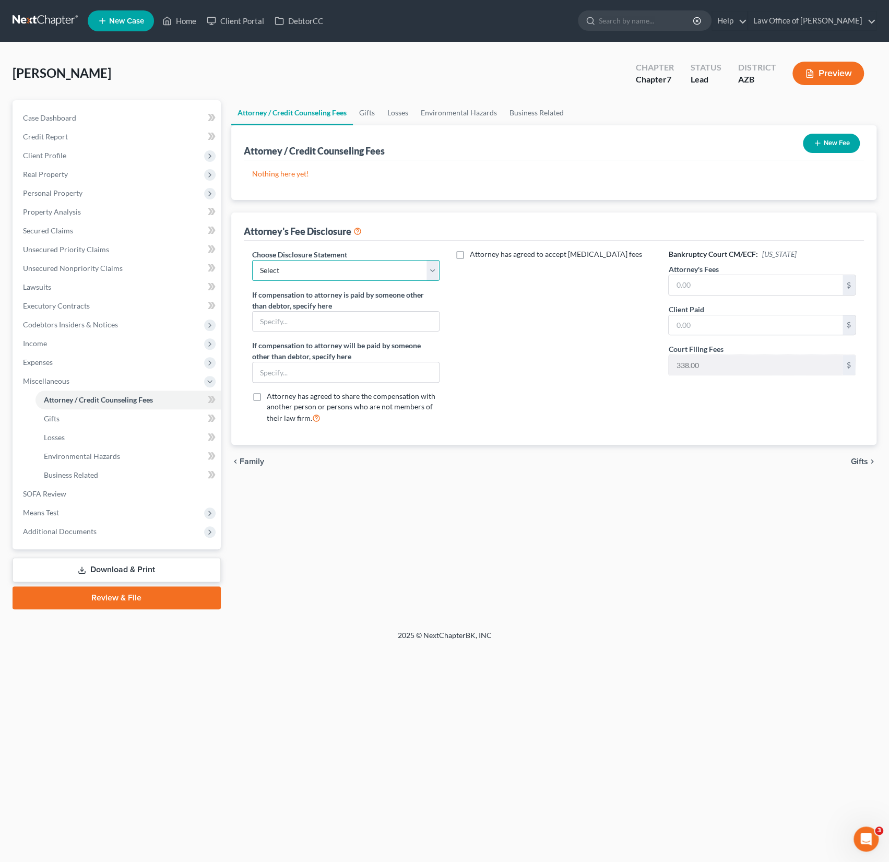
click at [306, 266] on select "Select Chapter 7 Chapter 13 Disclosure" at bounding box center [345, 270] width 187 height 21
select select "0"
click at [252, 260] on select "Select Chapter 7 Chapter 13 Disclosure" at bounding box center [345, 270] width 187 height 21
click at [727, 284] on input "text" at bounding box center [756, 285] width 174 height 20
type input "928"
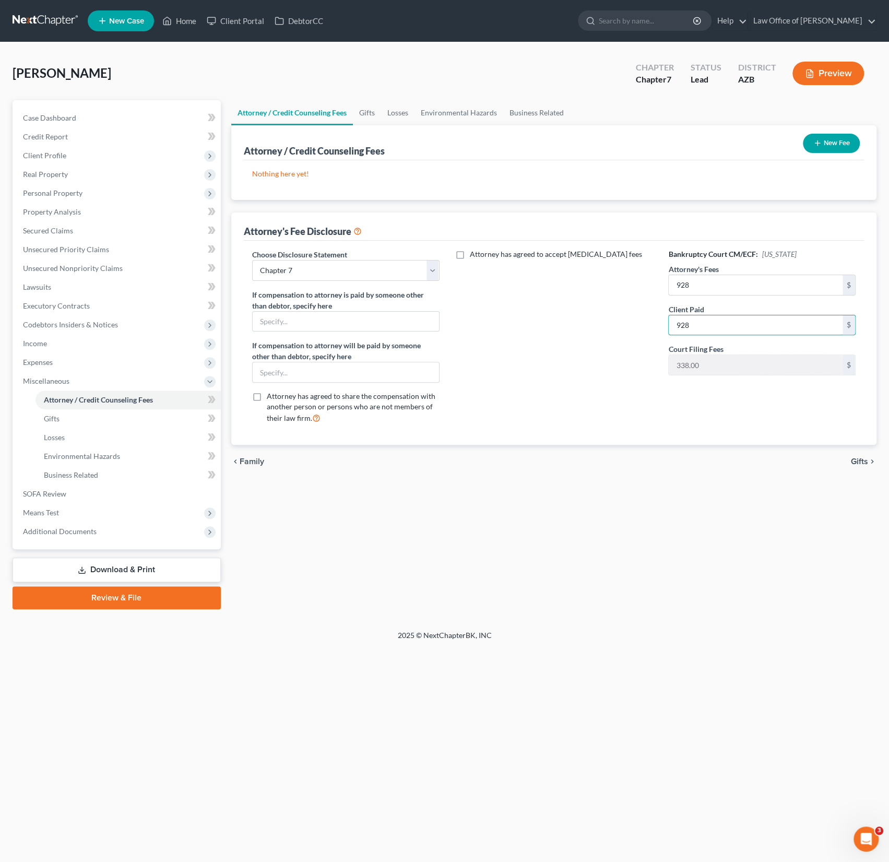
type input "928"
click at [792, 159] on div "Attorney / Credit Counseling Fees New Fee" at bounding box center [554, 142] width 620 height 35
click at [848, 136] on button "New Fee" at bounding box center [831, 143] width 57 height 19
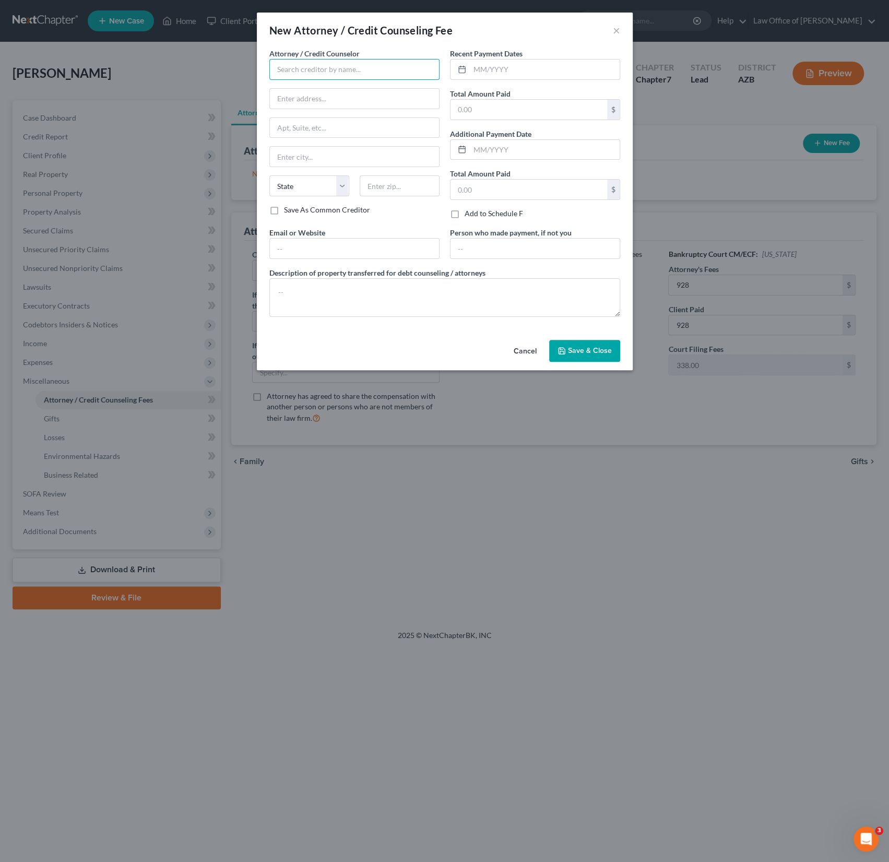
click at [301, 70] on input "text" at bounding box center [354, 69] width 170 height 21
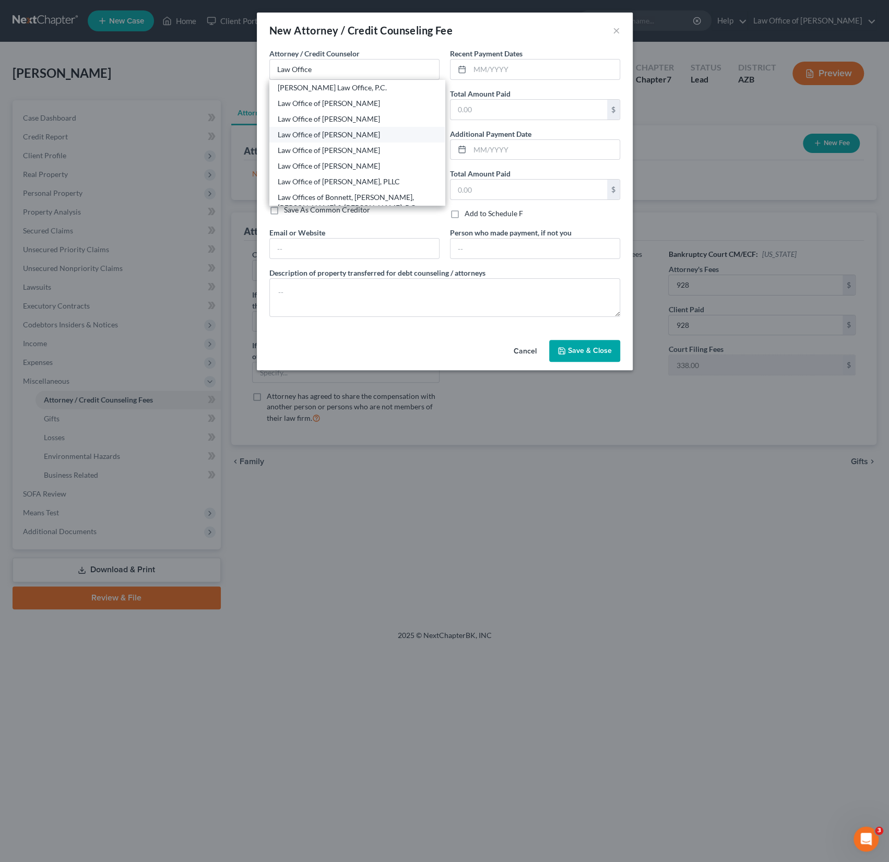
click at [344, 137] on div "Law Office of [PERSON_NAME]" at bounding box center [357, 135] width 159 height 10
type input "Law Office of [PERSON_NAME]"
type input "4186 W 2200 S"
type input "Ogden"
select select "46"
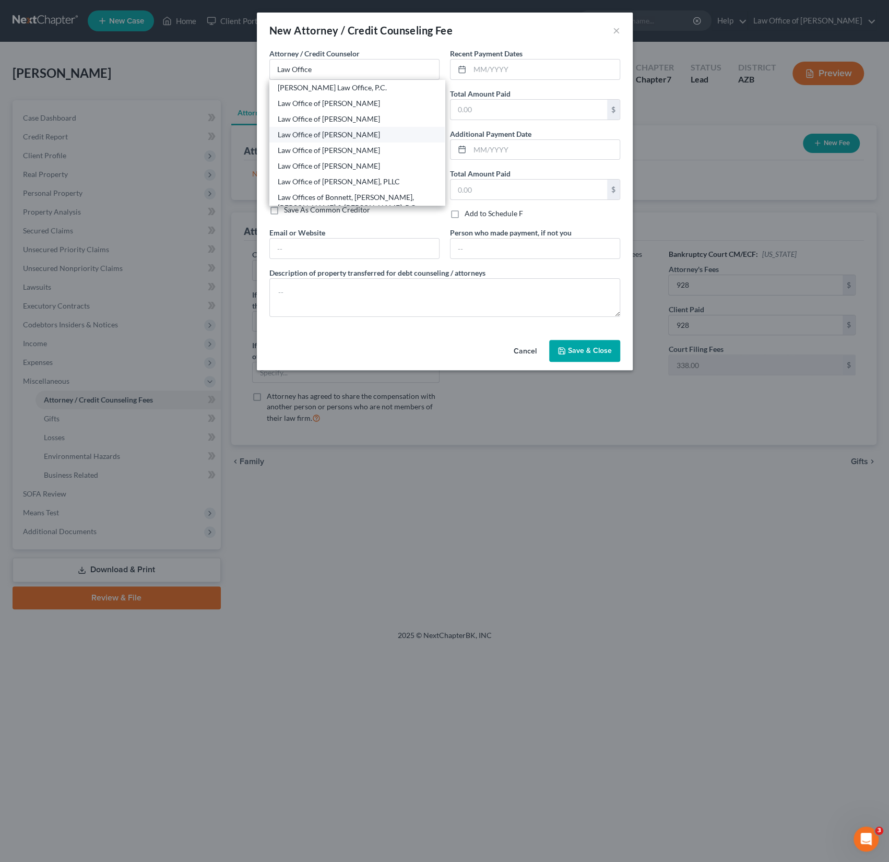
type input "84401"
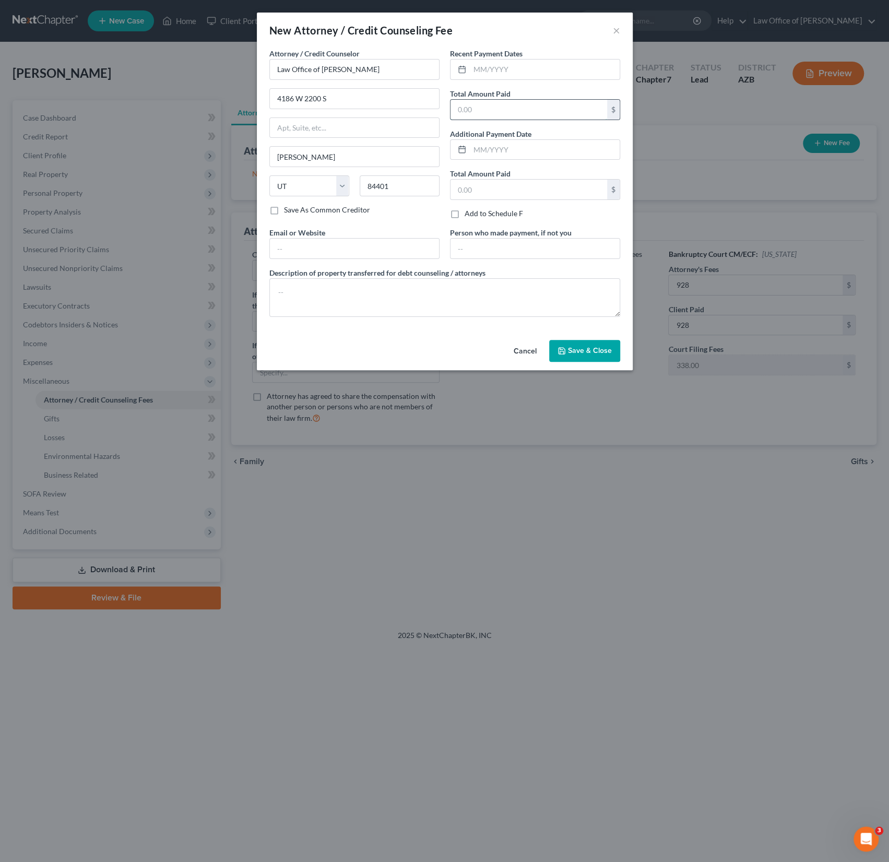
click at [477, 113] on input "text" at bounding box center [529, 110] width 157 height 20
type input "928"
click at [533, 267] on div "Description of property transferred for debt counseling / attorneys" at bounding box center [444, 292] width 361 height 50
click at [569, 353] on span "Save & Close" at bounding box center [590, 350] width 44 height 9
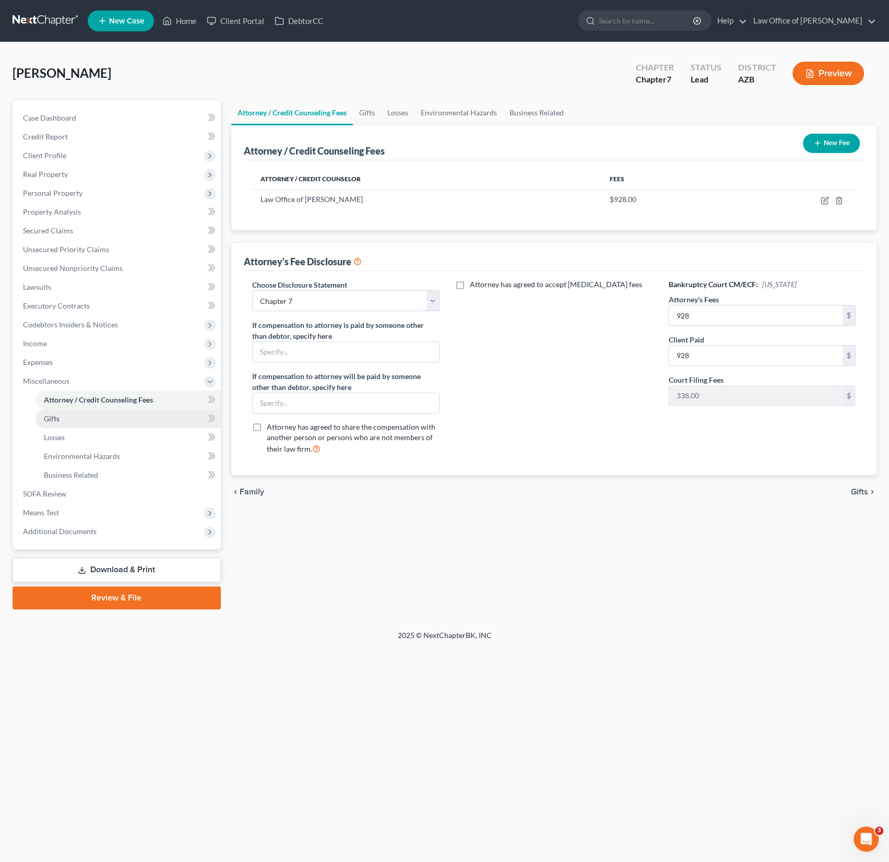
click at [59, 419] on span "Gifts" at bounding box center [52, 418] width 16 height 9
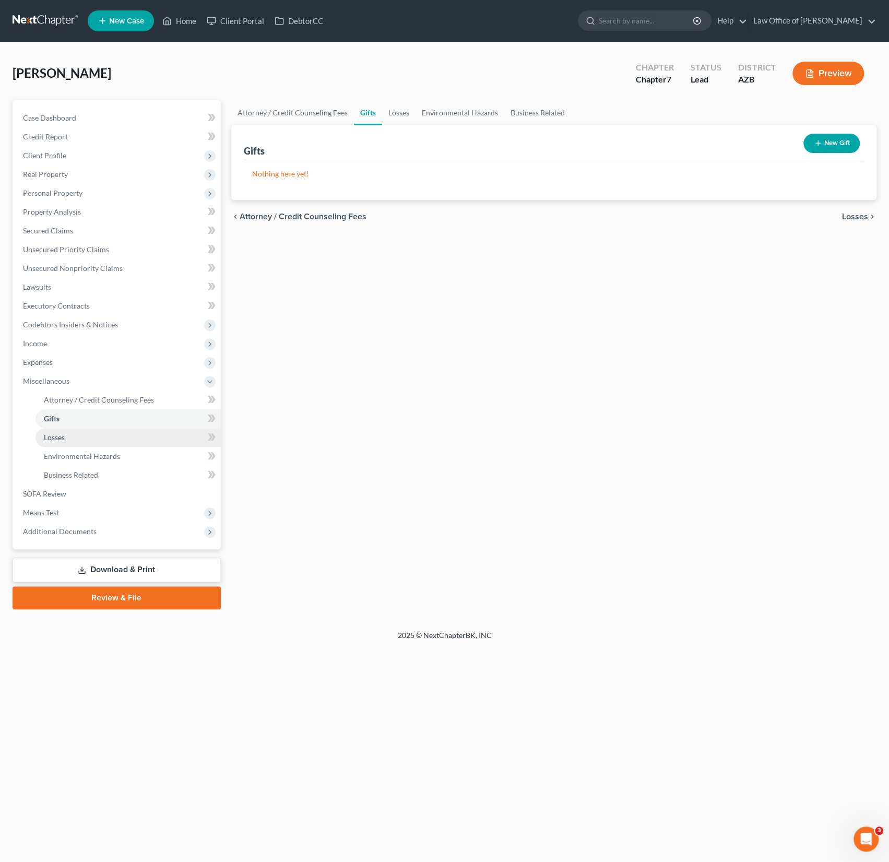
click at [65, 436] on span "Losses" at bounding box center [54, 437] width 21 height 9
click at [65, 451] on link "Environmental Hazards" at bounding box center [128, 456] width 185 height 19
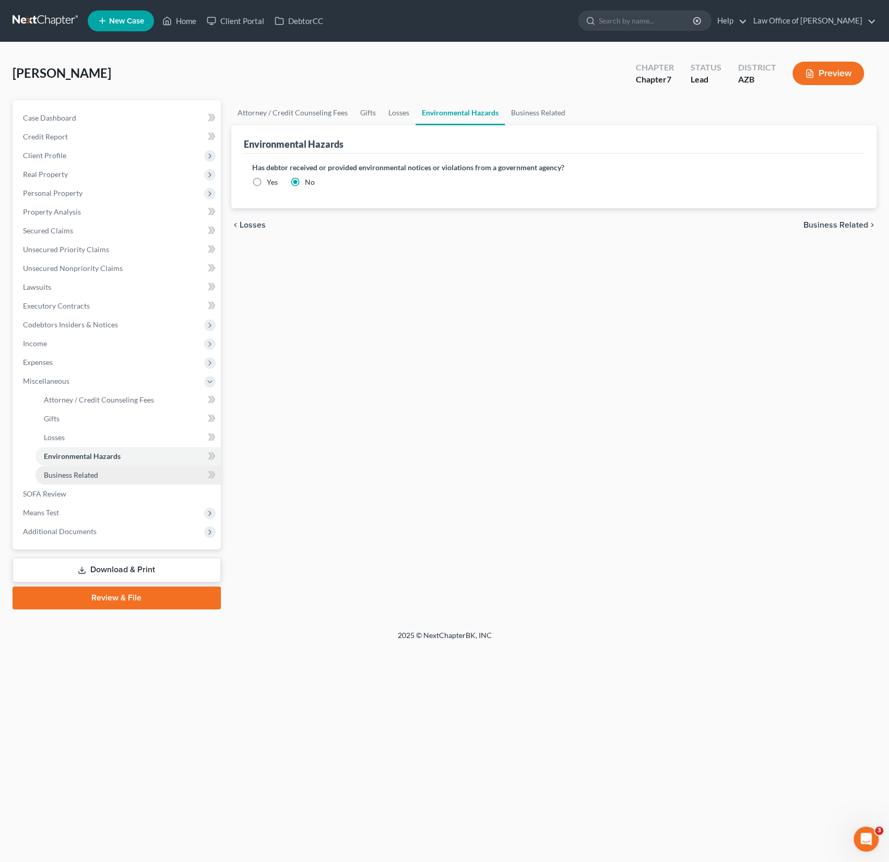
click at [69, 477] on span "Business Related" at bounding box center [71, 474] width 54 height 9
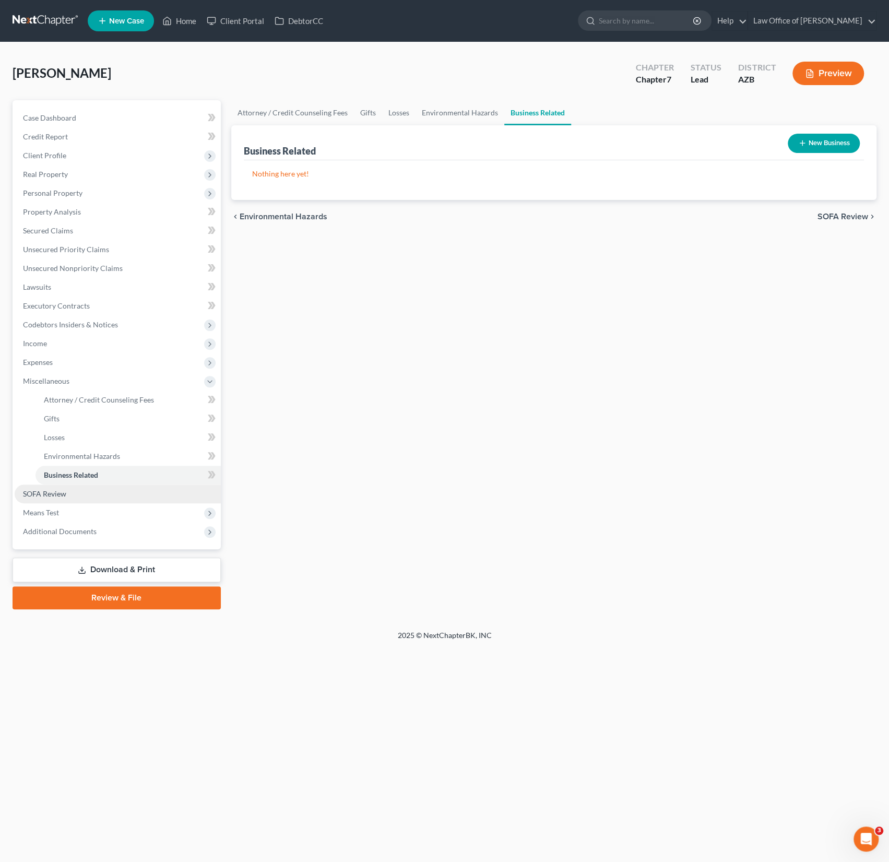
click at [54, 495] on span "SOFA Review" at bounding box center [44, 493] width 43 height 9
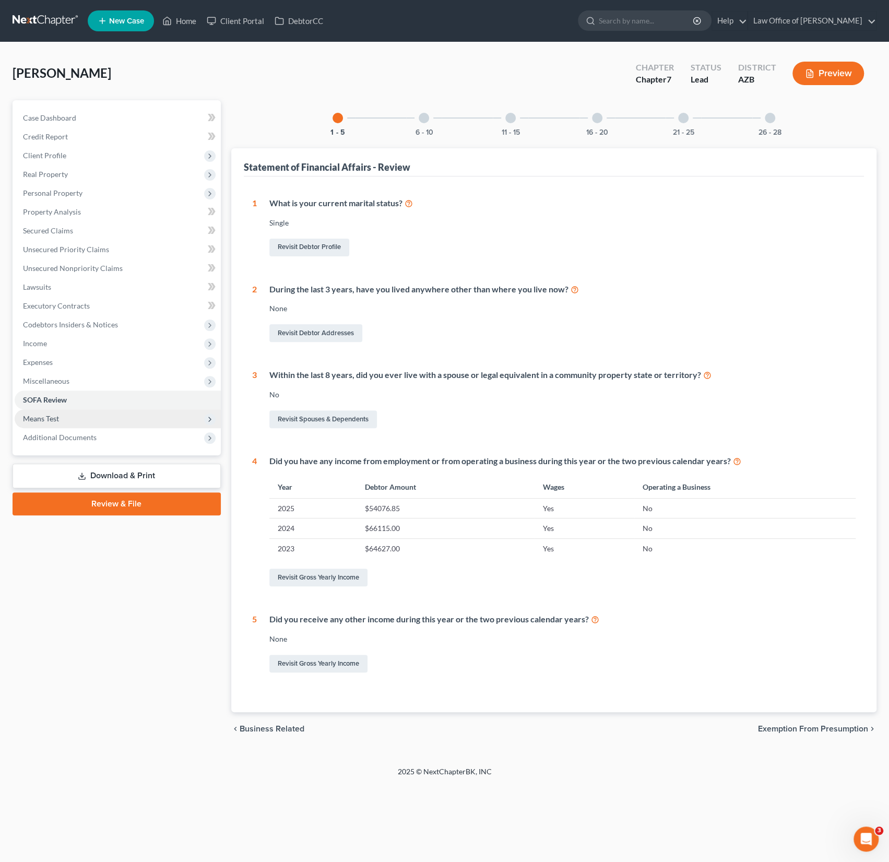
click at [43, 421] on span "Means Test" at bounding box center [41, 418] width 36 height 9
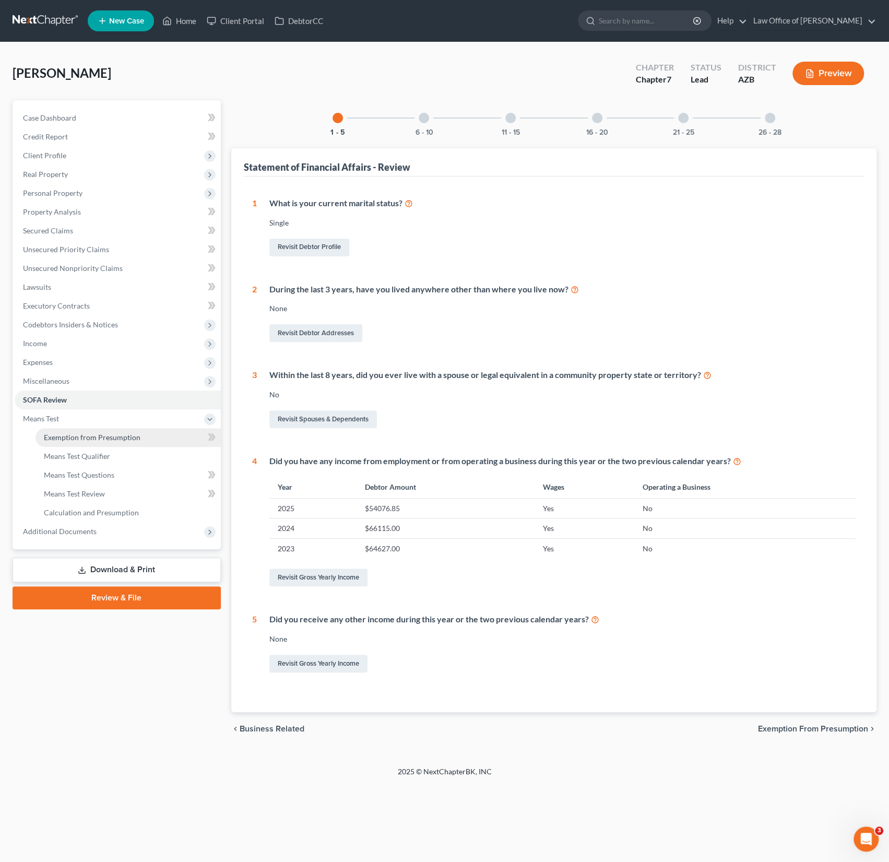
click at [50, 440] on span "Exemption from Presumption" at bounding box center [92, 437] width 97 height 9
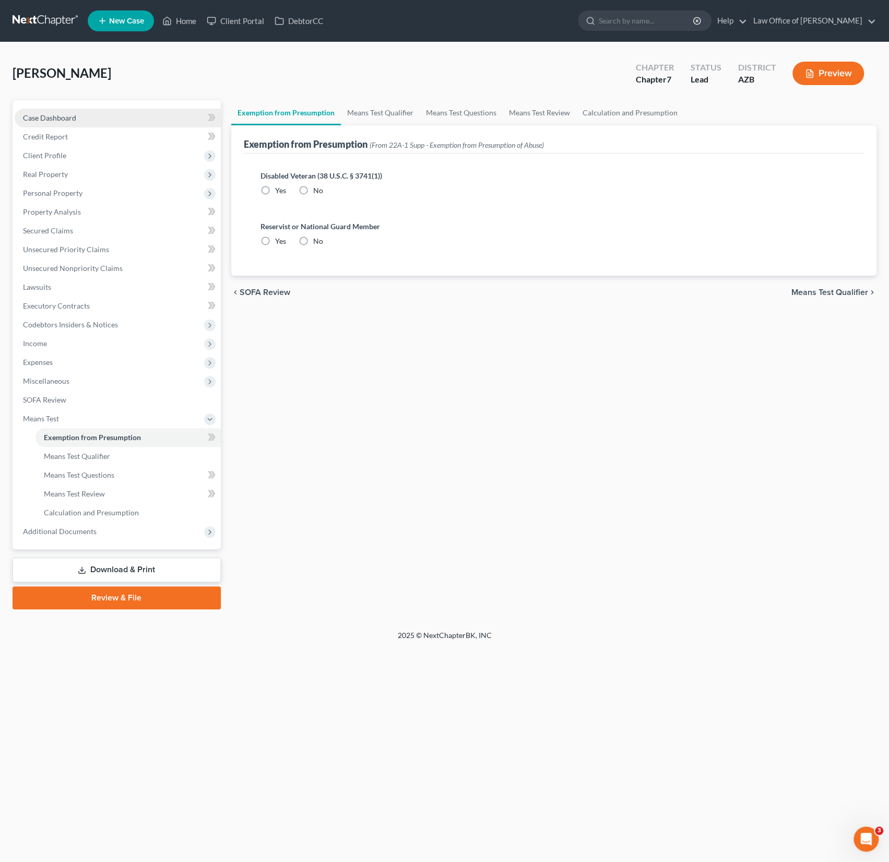
click at [58, 113] on span "Case Dashboard" at bounding box center [49, 117] width 53 height 9
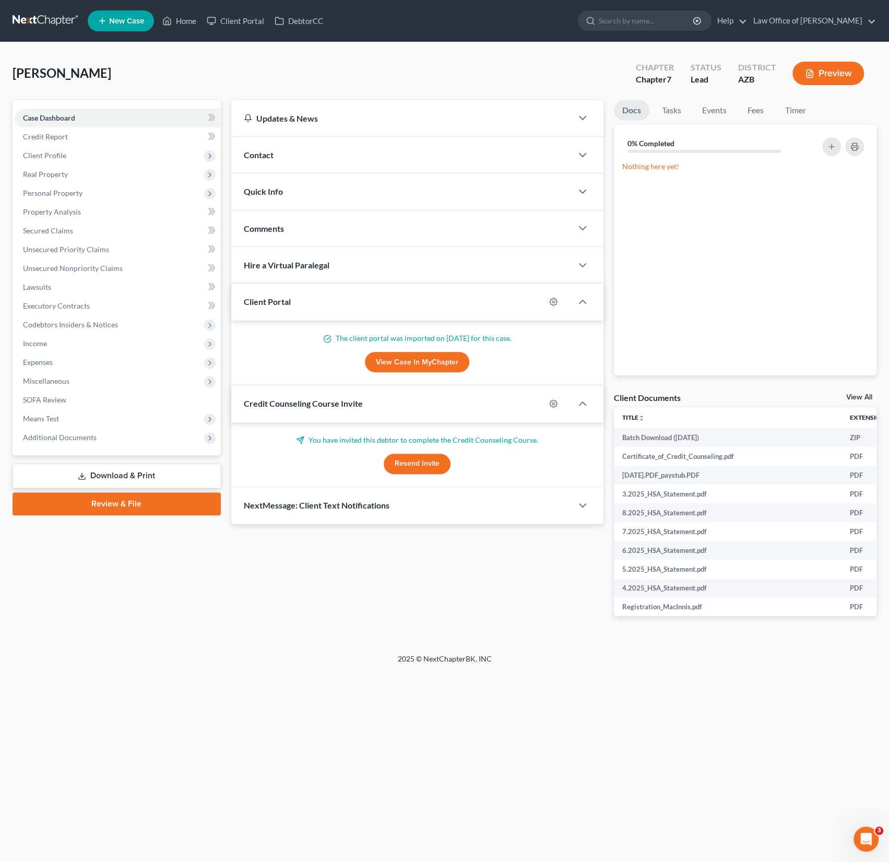
click at [276, 149] on div "Contact" at bounding box center [401, 155] width 341 height 36
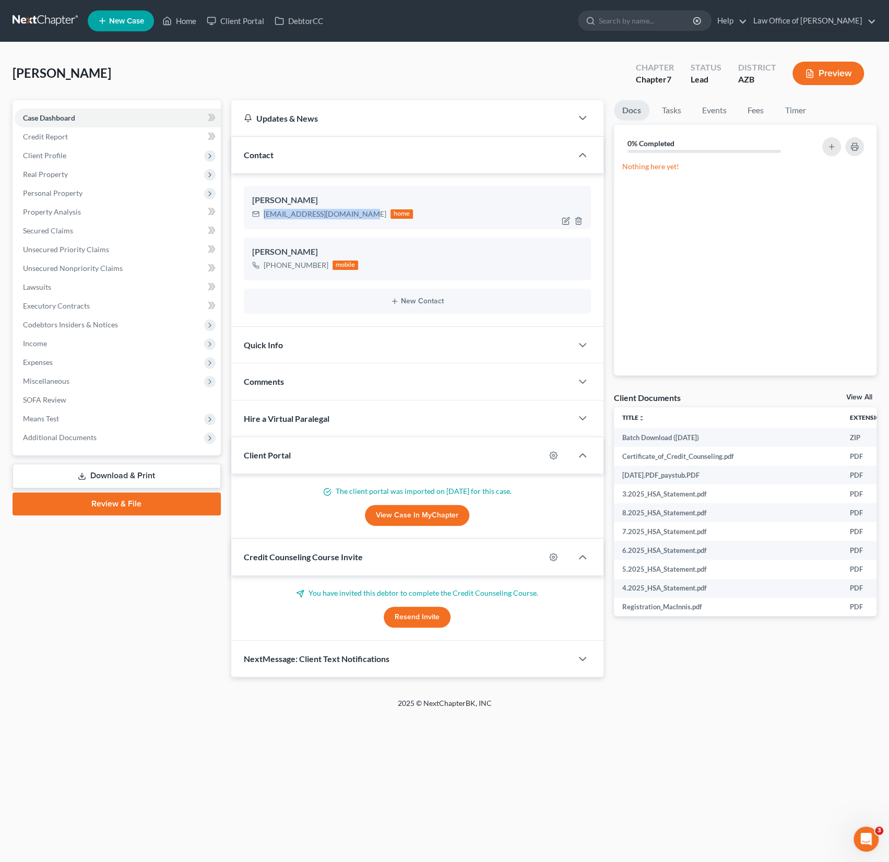
drag, startPoint x: 359, startPoint y: 211, endPoint x: 258, endPoint y: 210, distance: 100.8
click at [258, 210] on div "jennadmacinnis@outlook.com home" at bounding box center [332, 214] width 161 height 14
copy div "jennadmacinnis@outlook.com"
click at [54, 146] on span "Client Profile" at bounding box center [118, 155] width 206 height 19
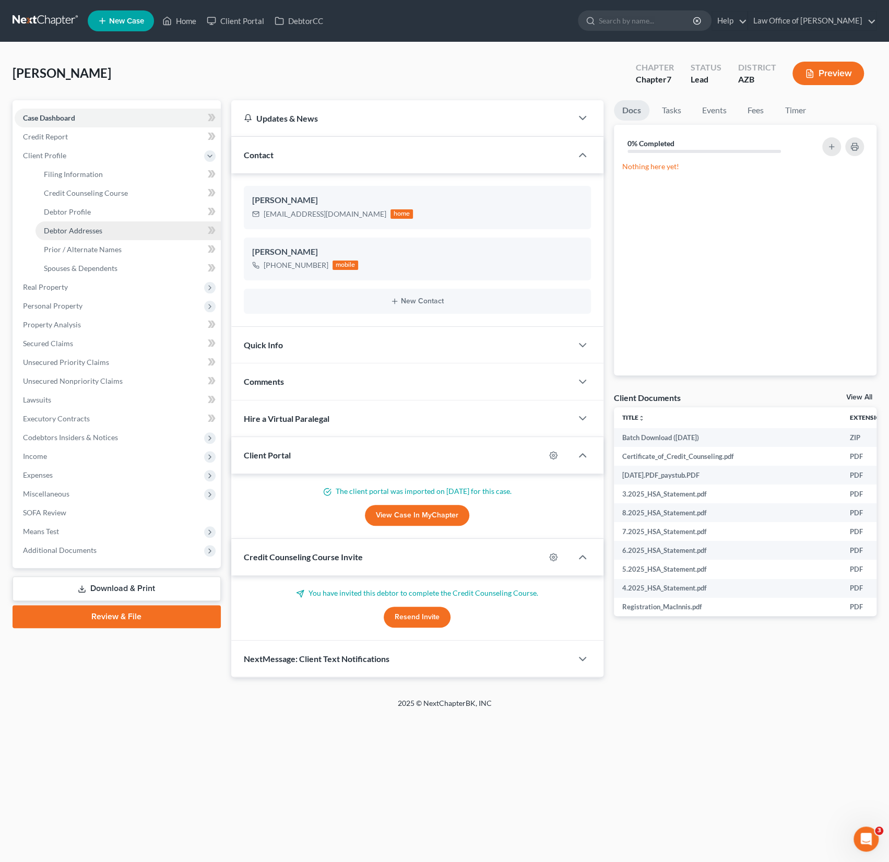
click at [84, 233] on span "Debtor Addresses" at bounding box center [73, 230] width 58 height 9
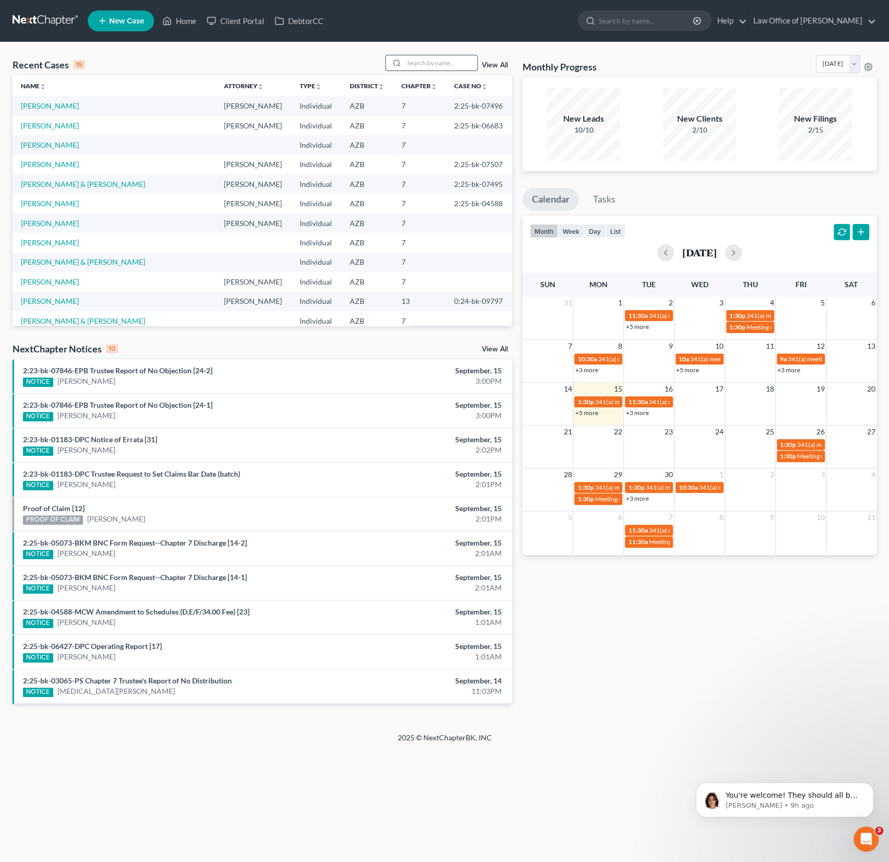
click at [439, 57] on input "search" at bounding box center [440, 62] width 73 height 15
type input "[PERSON_NAME]"
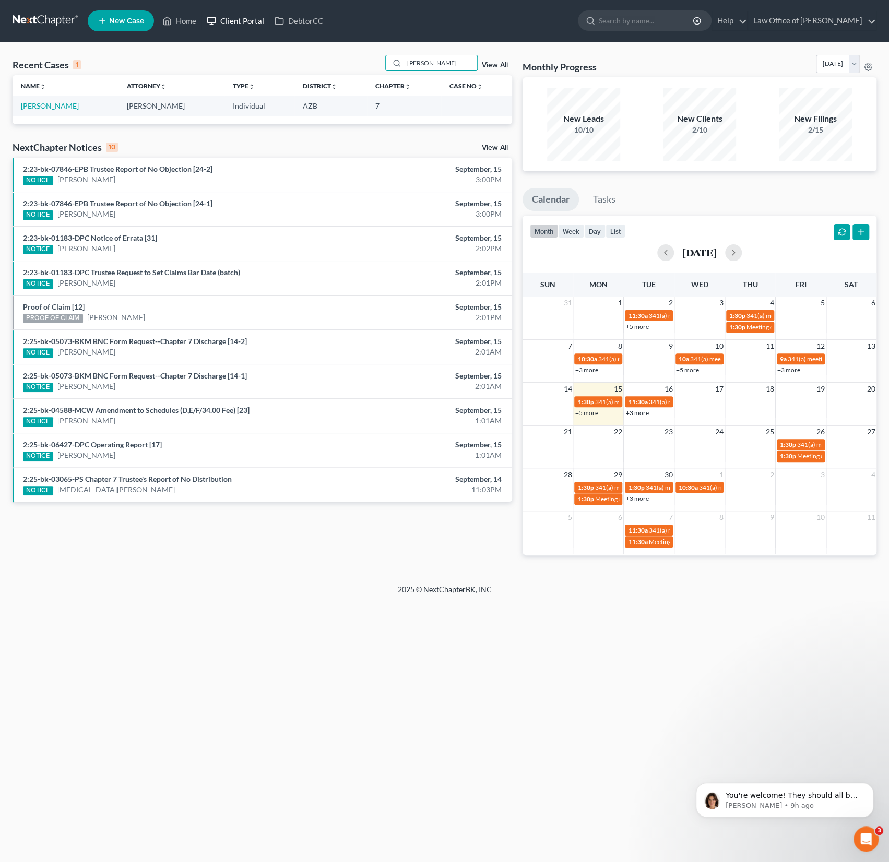
click at [243, 22] on link "Client Portal" at bounding box center [236, 20] width 68 height 19
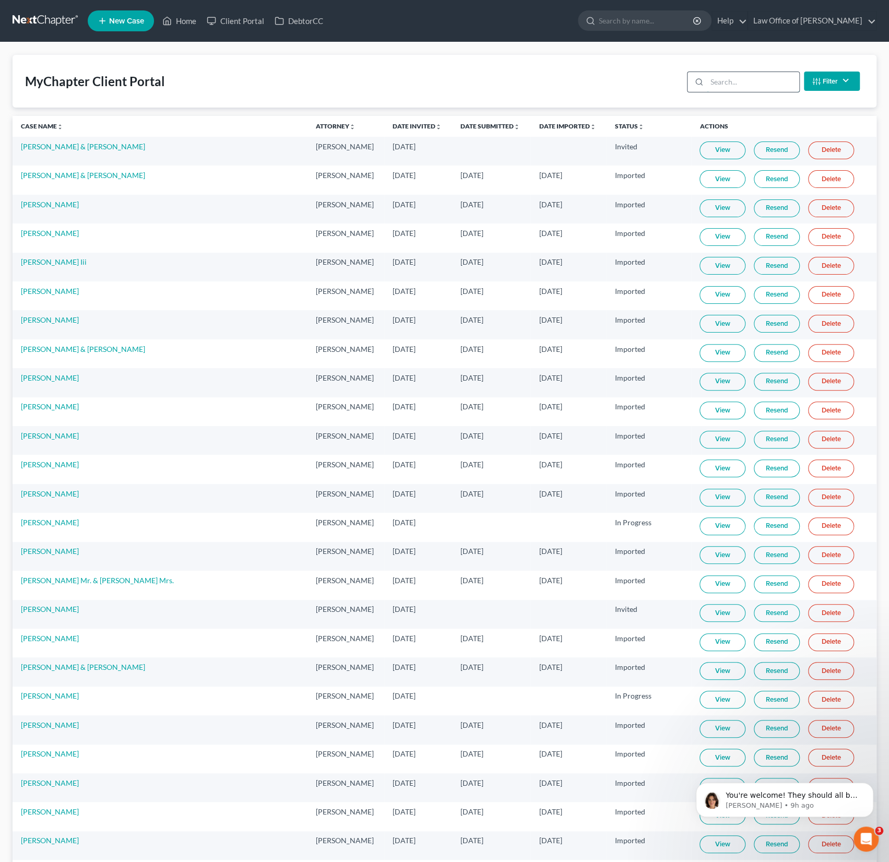
click at [735, 90] on input "search" at bounding box center [753, 82] width 92 height 20
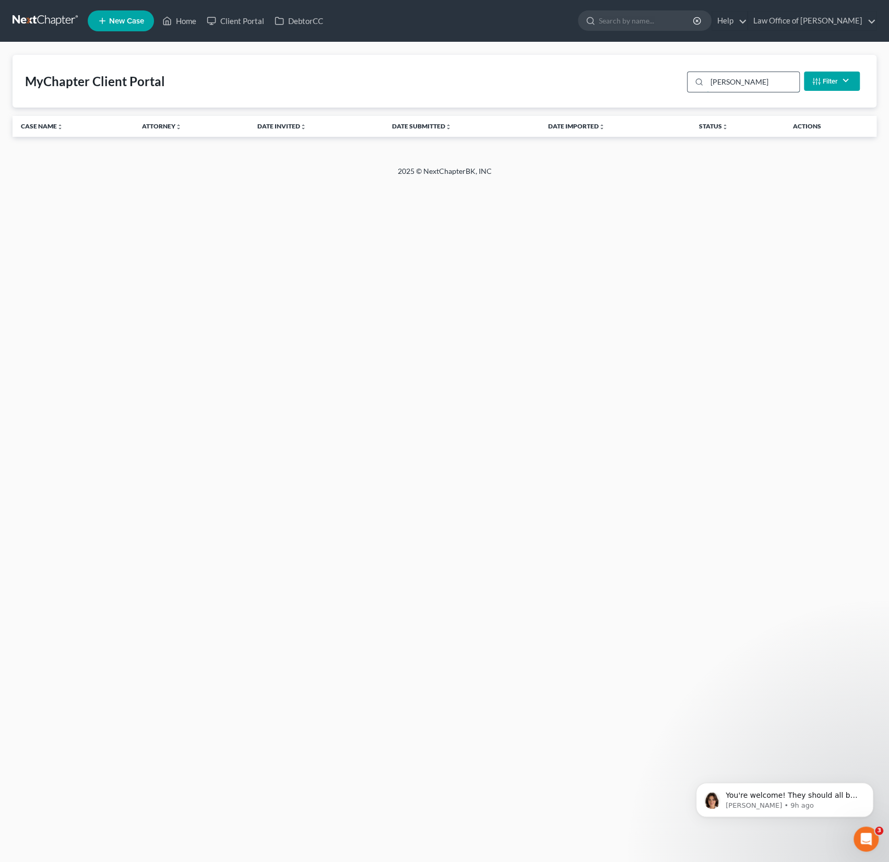
click at [726, 82] on input "[PERSON_NAME]" at bounding box center [753, 82] width 92 height 20
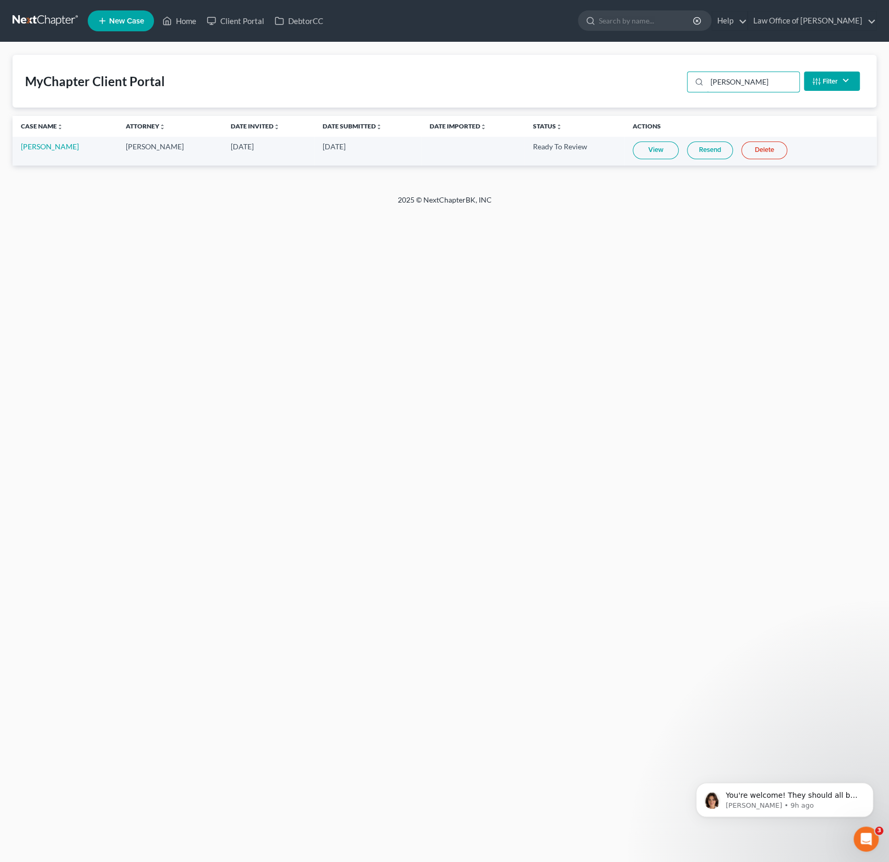
type input "[PERSON_NAME]"
click at [660, 148] on link "View" at bounding box center [656, 151] width 46 height 18
